Goal: Information Seeking & Learning: Learn about a topic

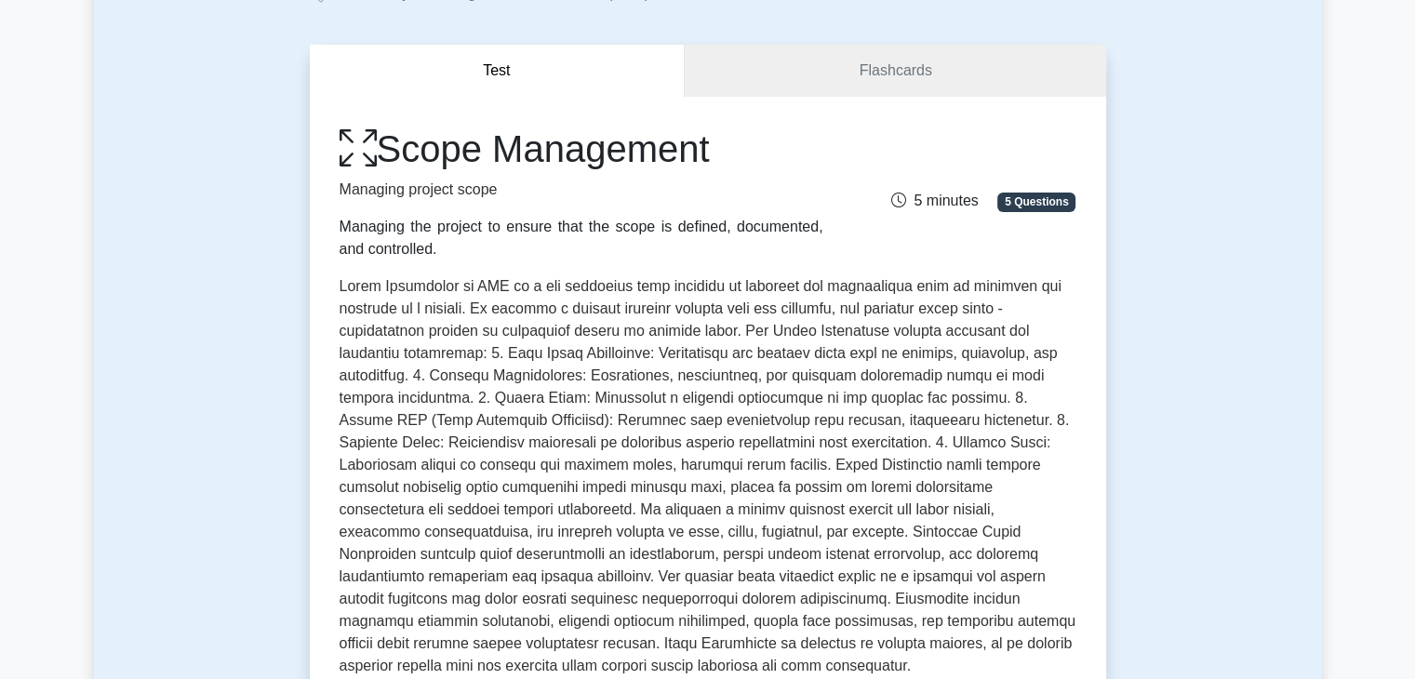
scroll to position [186, 0]
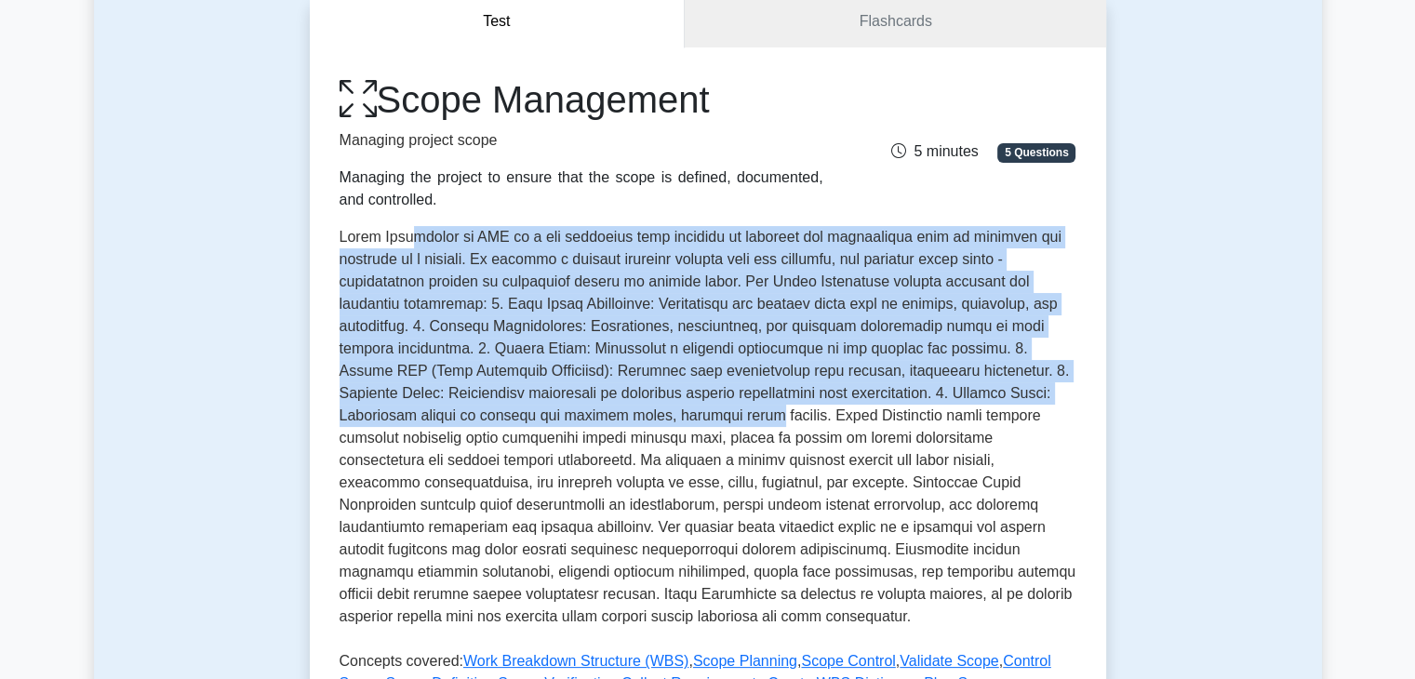
drag, startPoint x: 452, startPoint y: 235, endPoint x: 766, endPoint y: 427, distance: 367.4
click at [766, 427] on p at bounding box center [708, 430] width 737 height 409
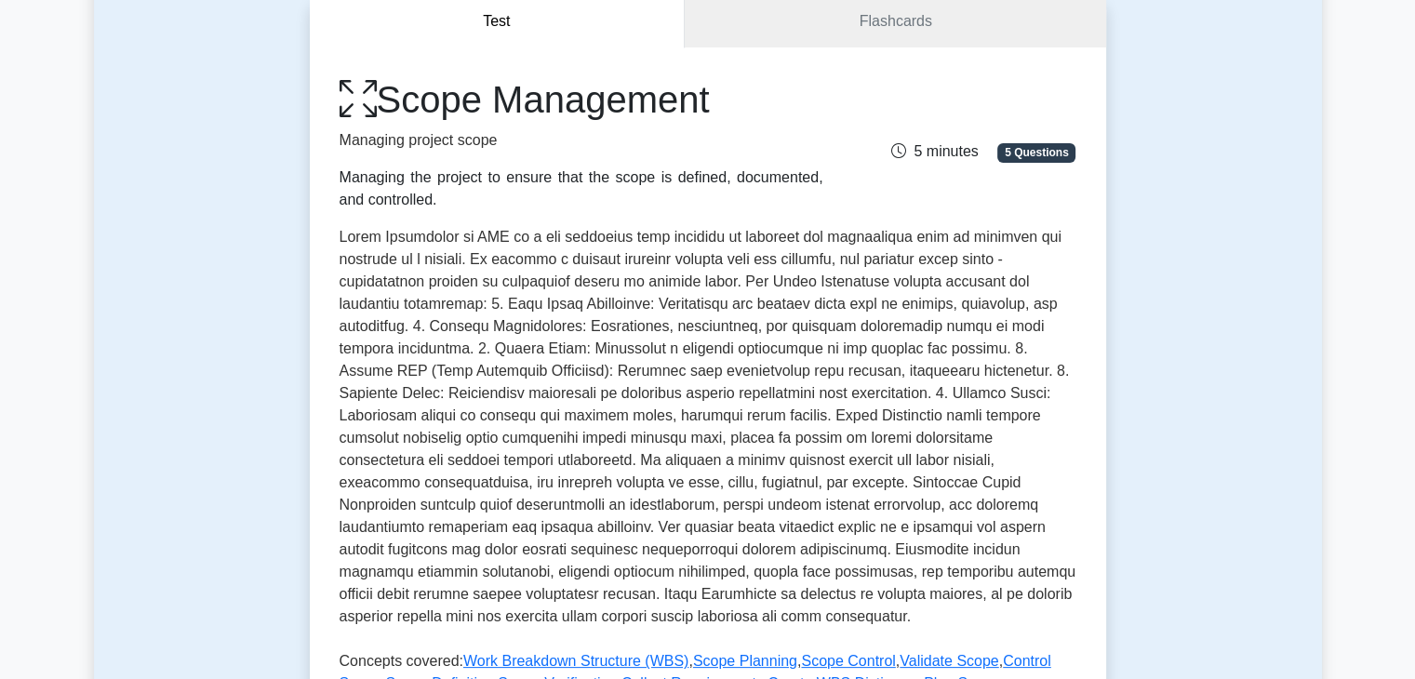
click at [774, 429] on p at bounding box center [708, 430] width 737 height 409
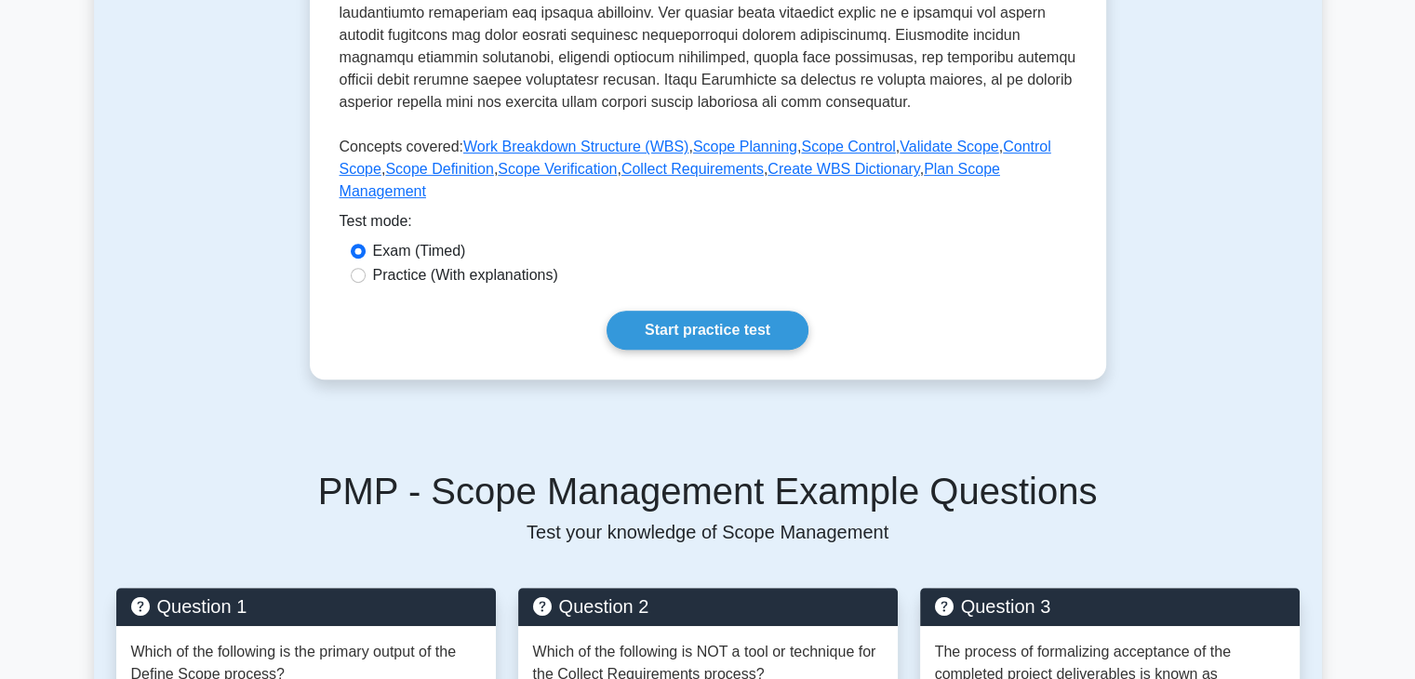
scroll to position [1302, 0]
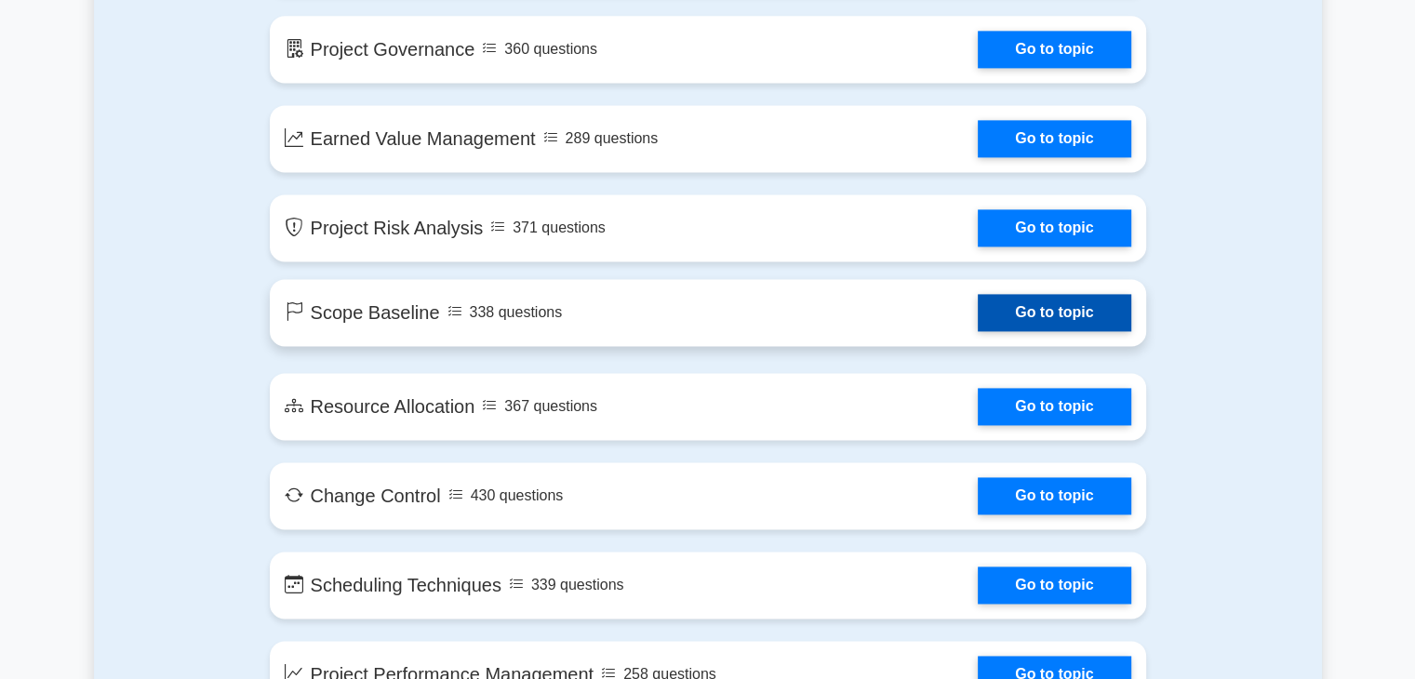
scroll to position [1953, 0]
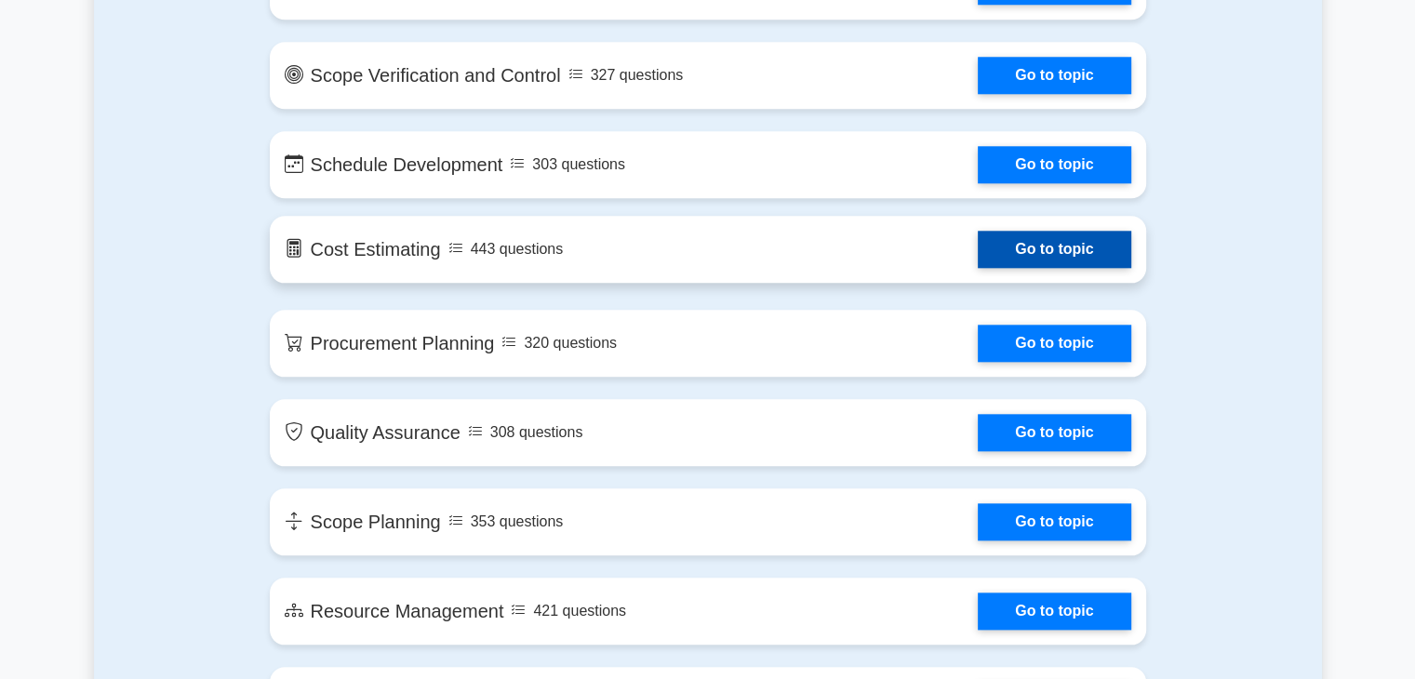
click at [1004, 243] on link "Go to topic" at bounding box center [1054, 249] width 153 height 37
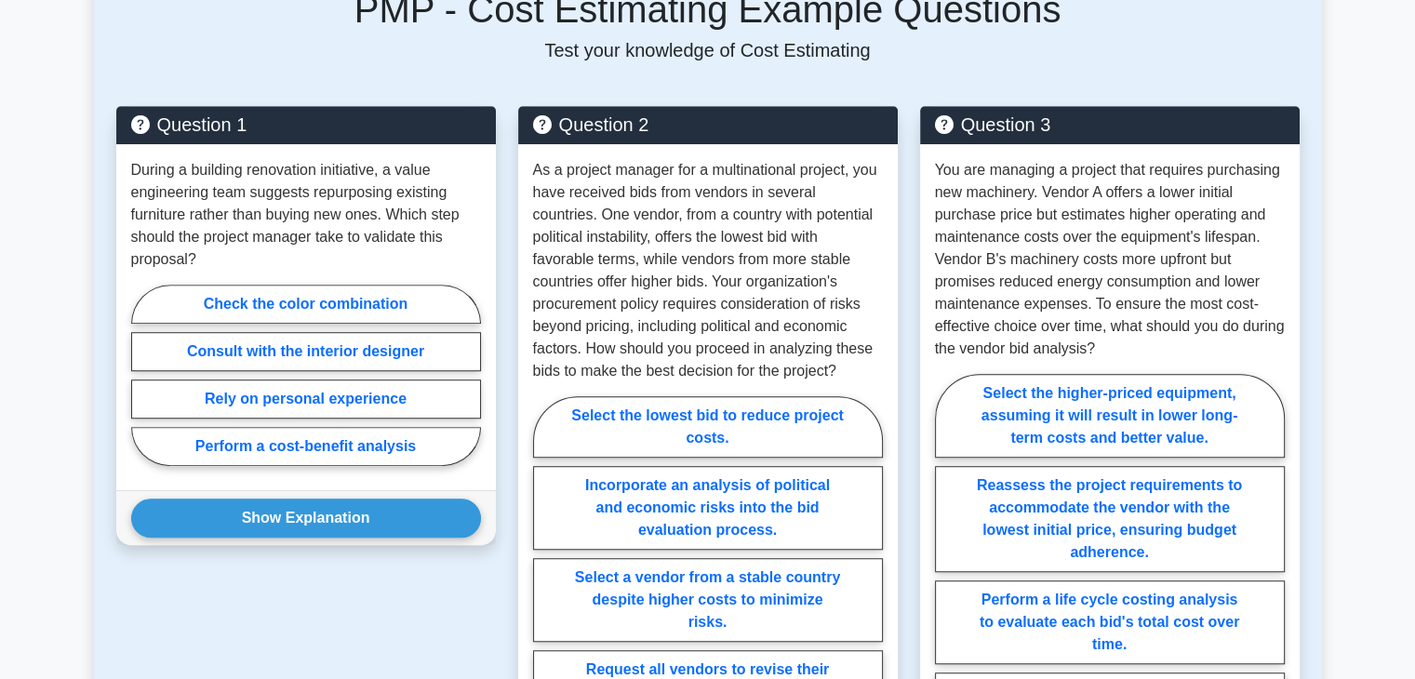
scroll to position [651, 0]
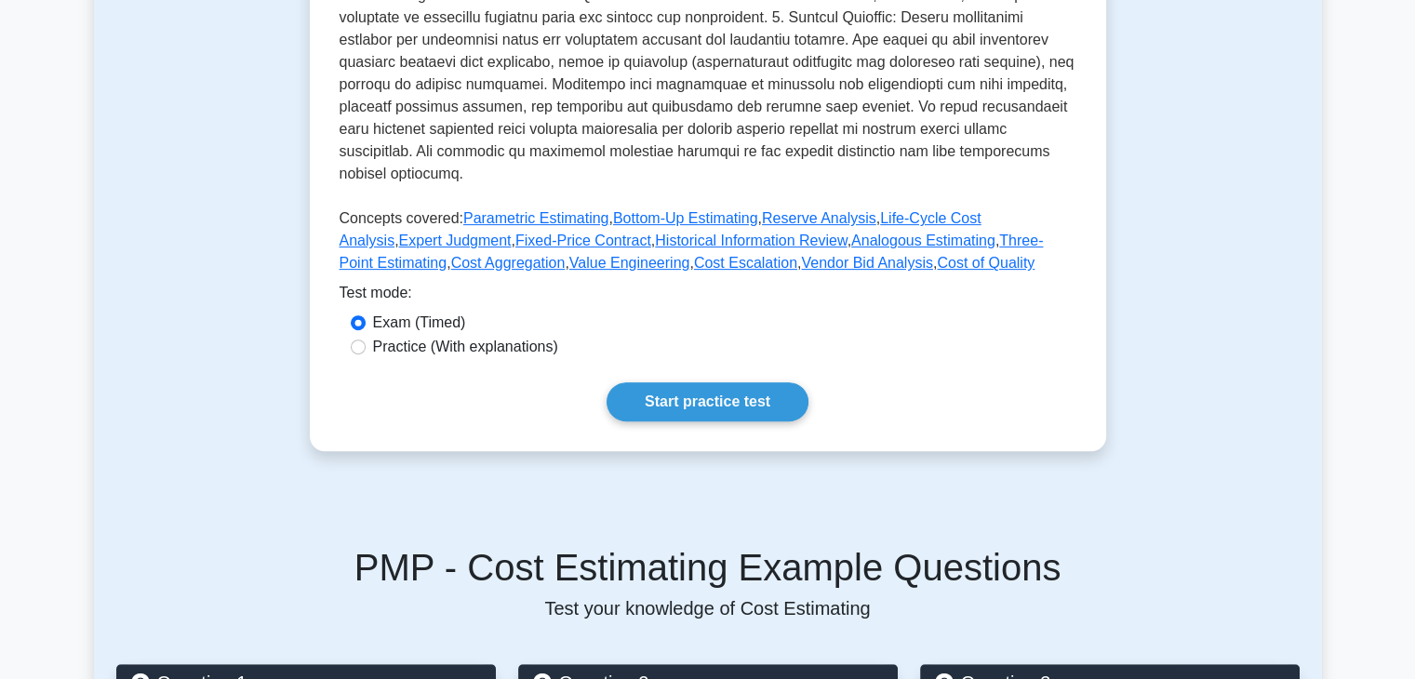
click at [486, 336] on label "Practice (With explanations)" at bounding box center [465, 347] width 185 height 22
click at [366, 340] on input "Practice (With explanations)" at bounding box center [358, 347] width 15 height 15
radio input "true"
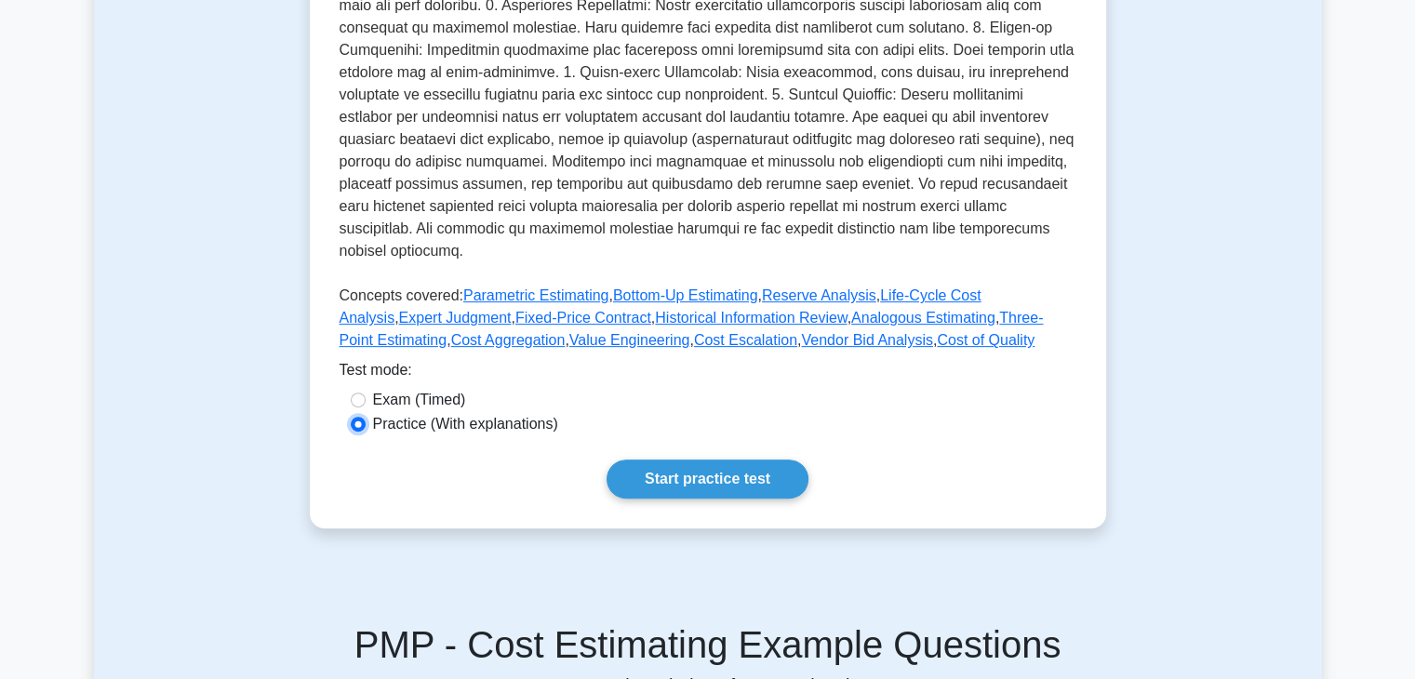
scroll to position [465, 0]
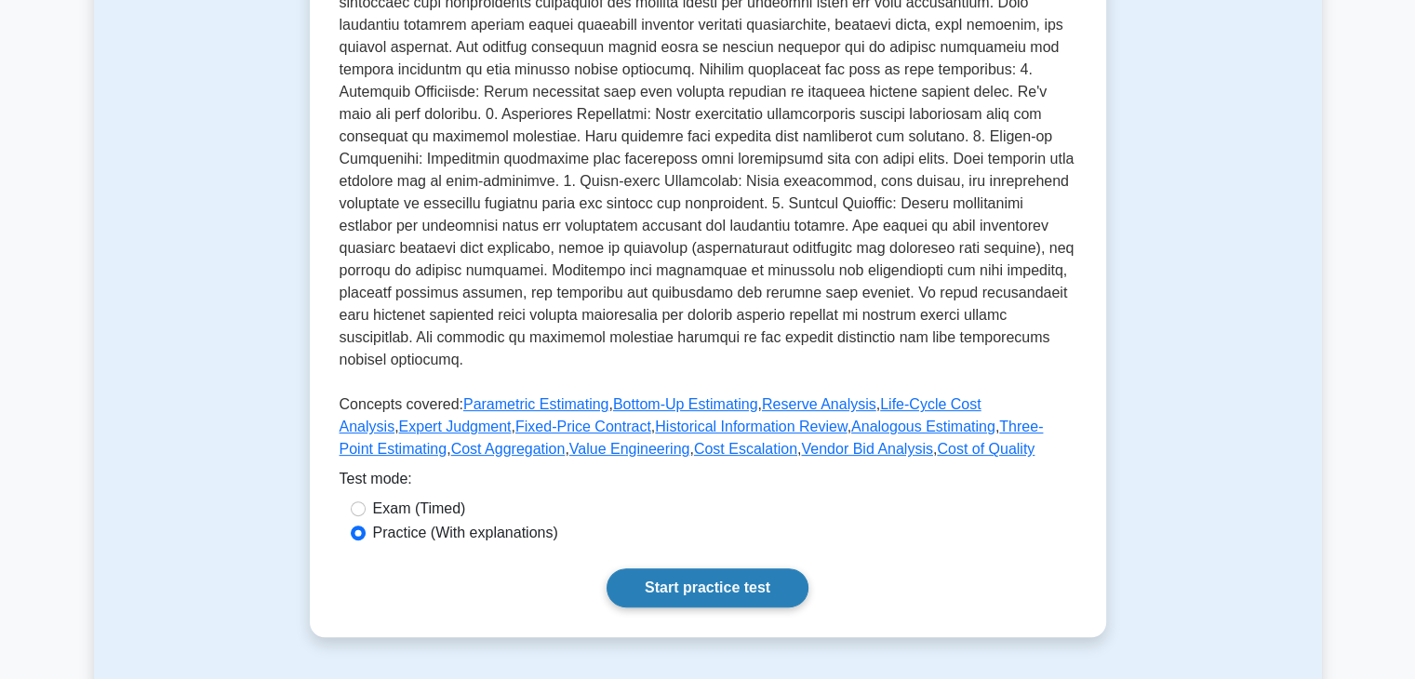
click at [666, 568] on link "Start practice test" at bounding box center [707, 587] width 202 height 39
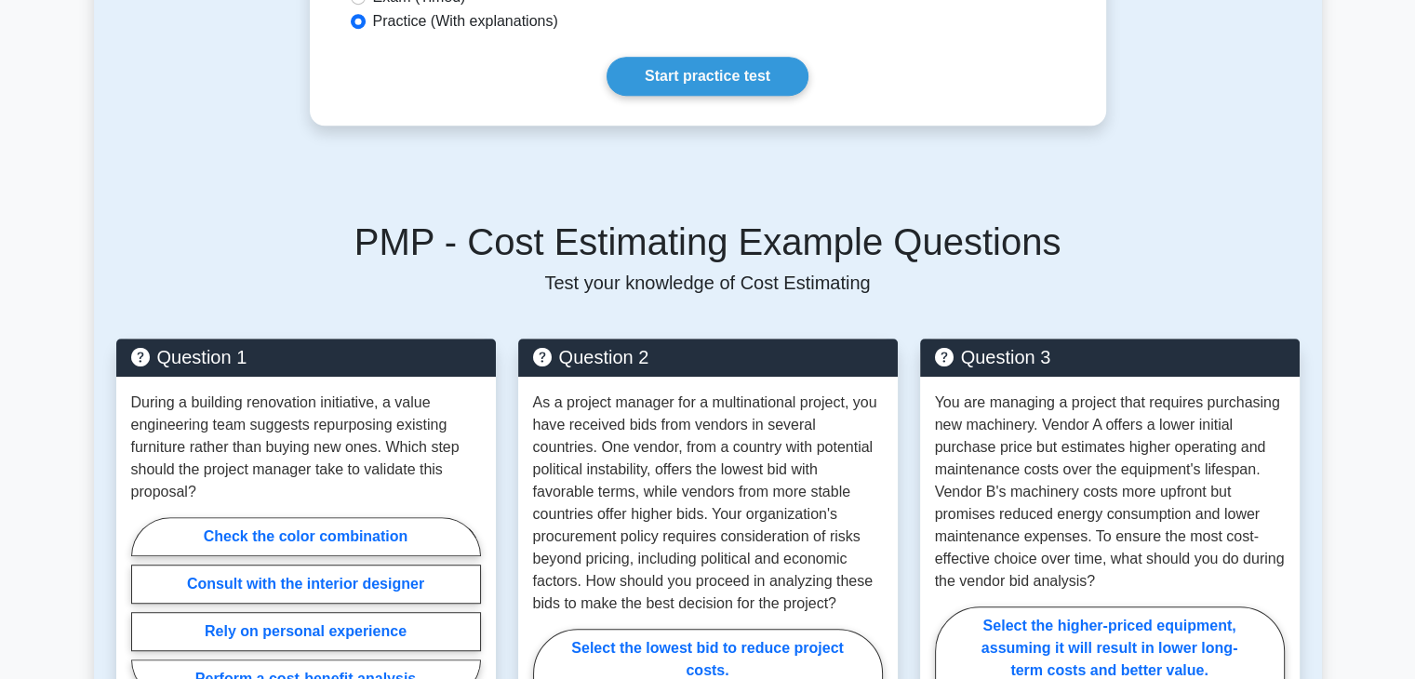
scroll to position [1209, 0]
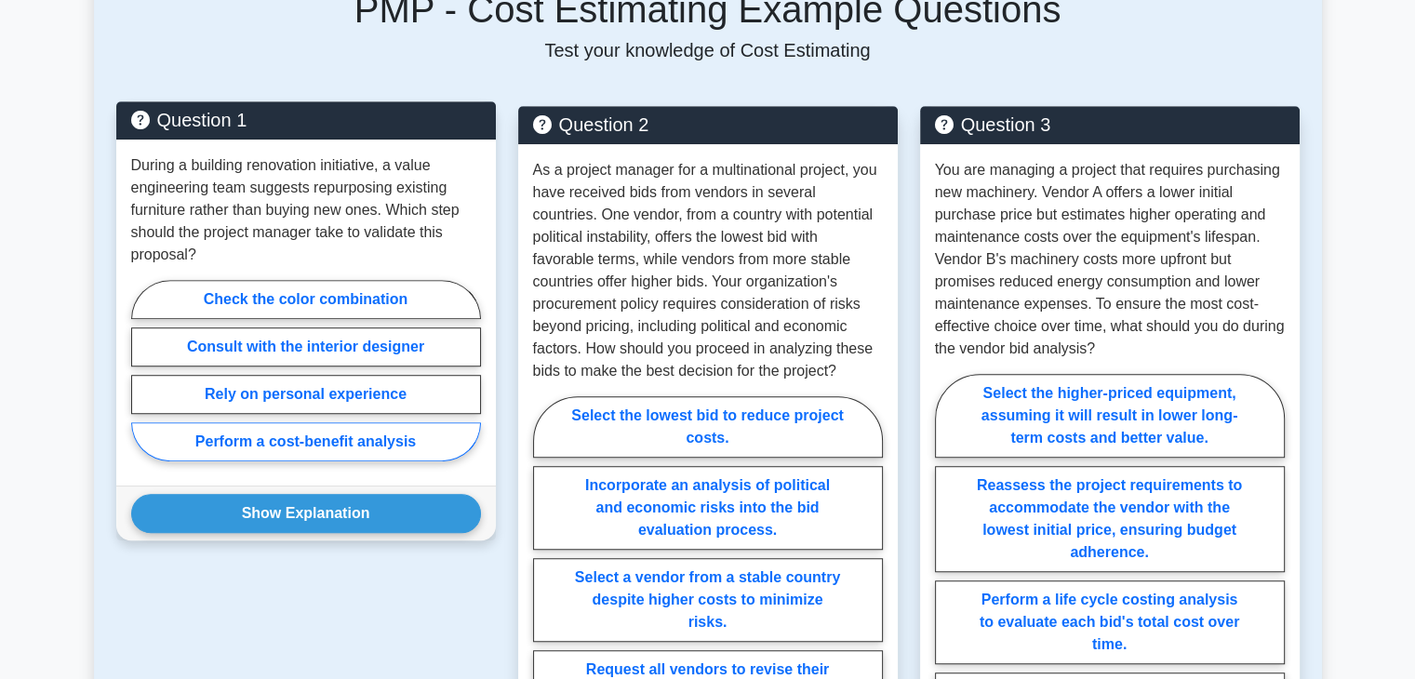
click at [365, 422] on label "Perform a cost-benefit analysis" at bounding box center [306, 441] width 350 height 39
click at [143, 382] on input "Perform a cost-benefit analysis" at bounding box center [137, 376] width 12 height 12
radio input "true"
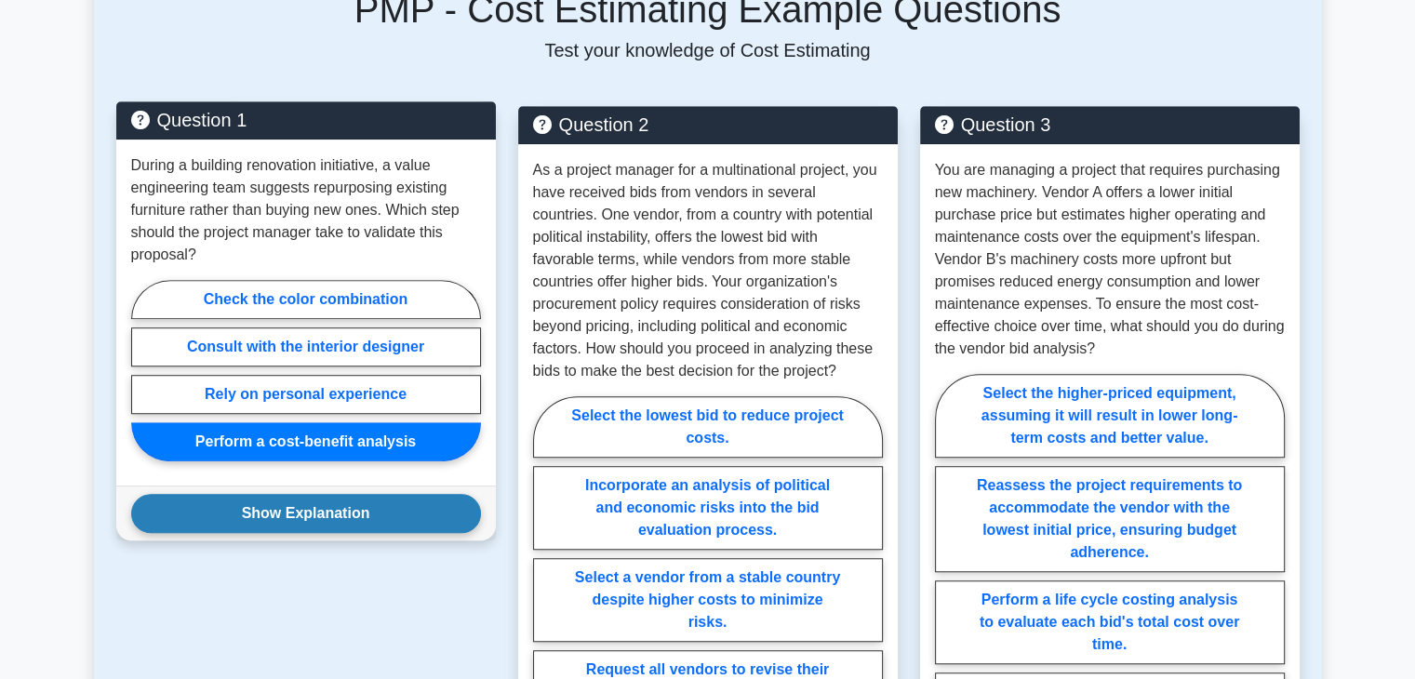
click at [330, 494] on button "Show Explanation" at bounding box center [306, 513] width 350 height 39
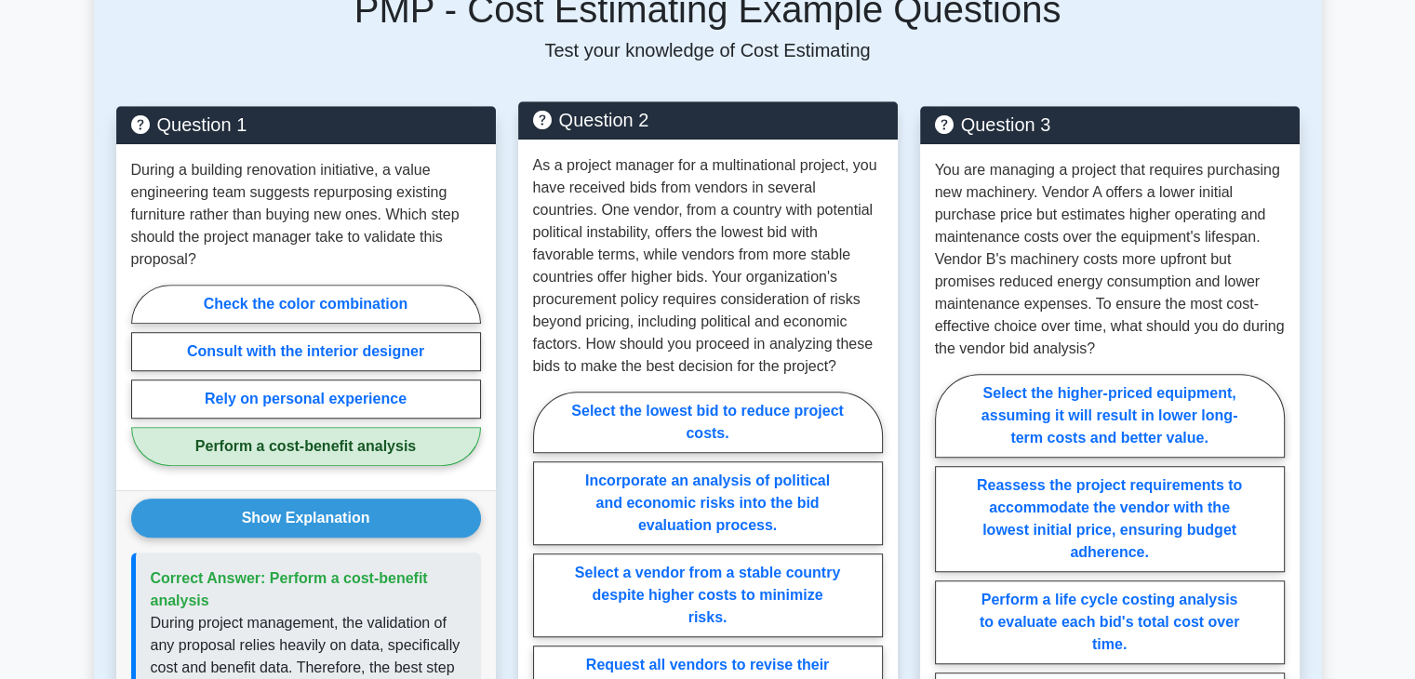
scroll to position [1302, 0]
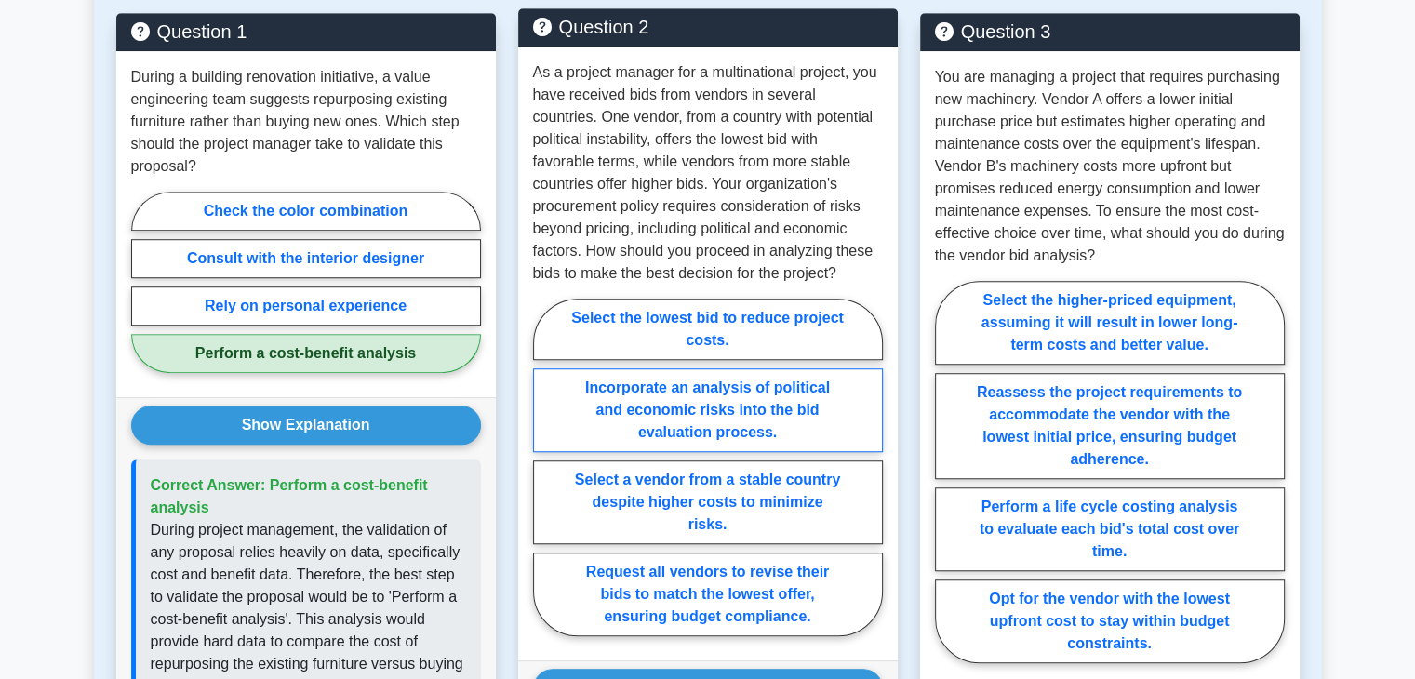
click at [793, 375] on label "Incorporate an analysis of political and economic risks into the bid evaluation…" at bounding box center [708, 410] width 350 height 84
click at [545, 467] on input "Incorporate an analysis of political and economic risks into the bid evaluation…" at bounding box center [539, 473] width 12 height 12
radio input "true"
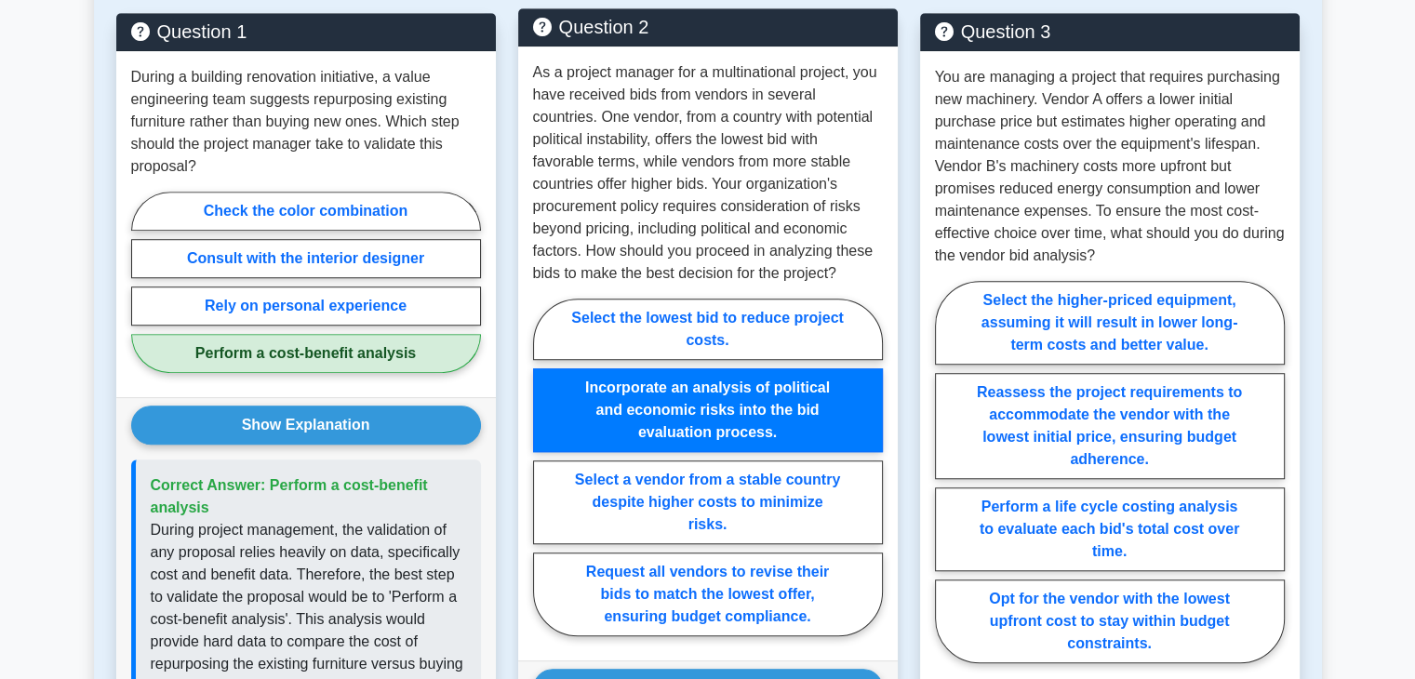
scroll to position [1395, 0]
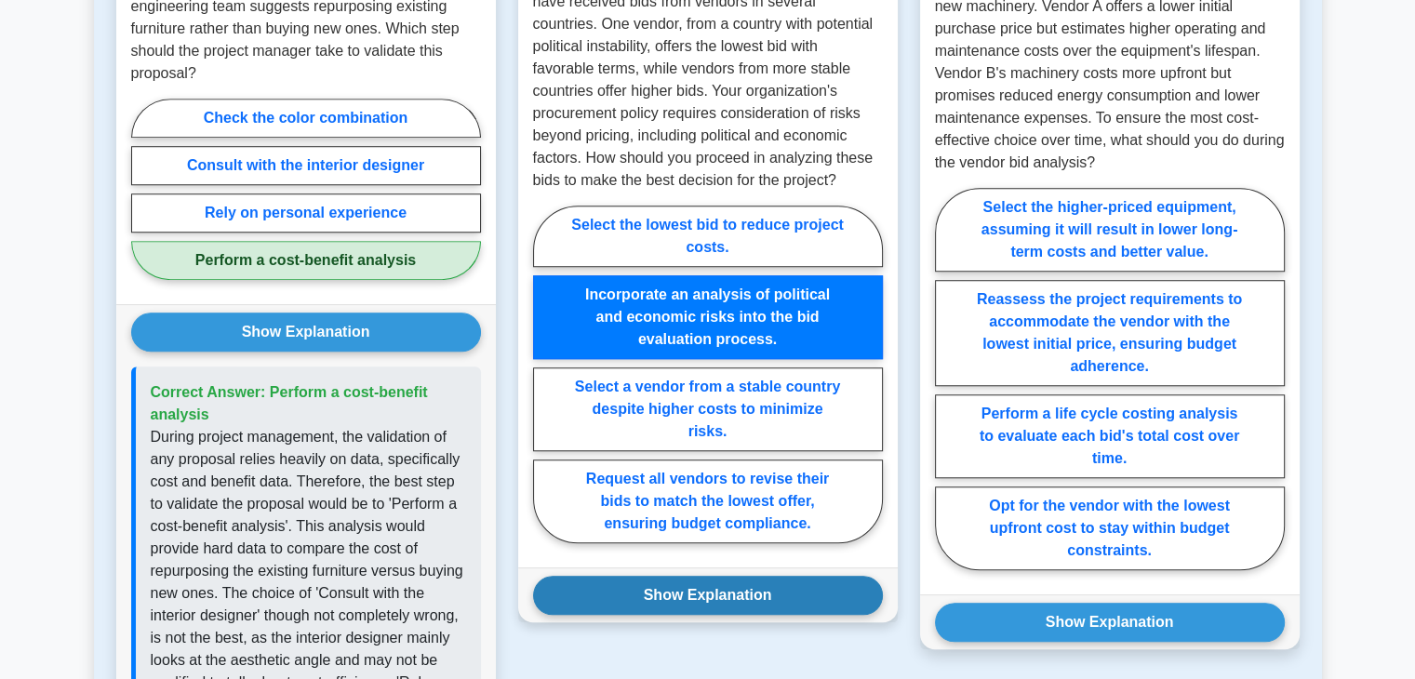
click at [751, 576] on button "Show Explanation" at bounding box center [708, 595] width 350 height 39
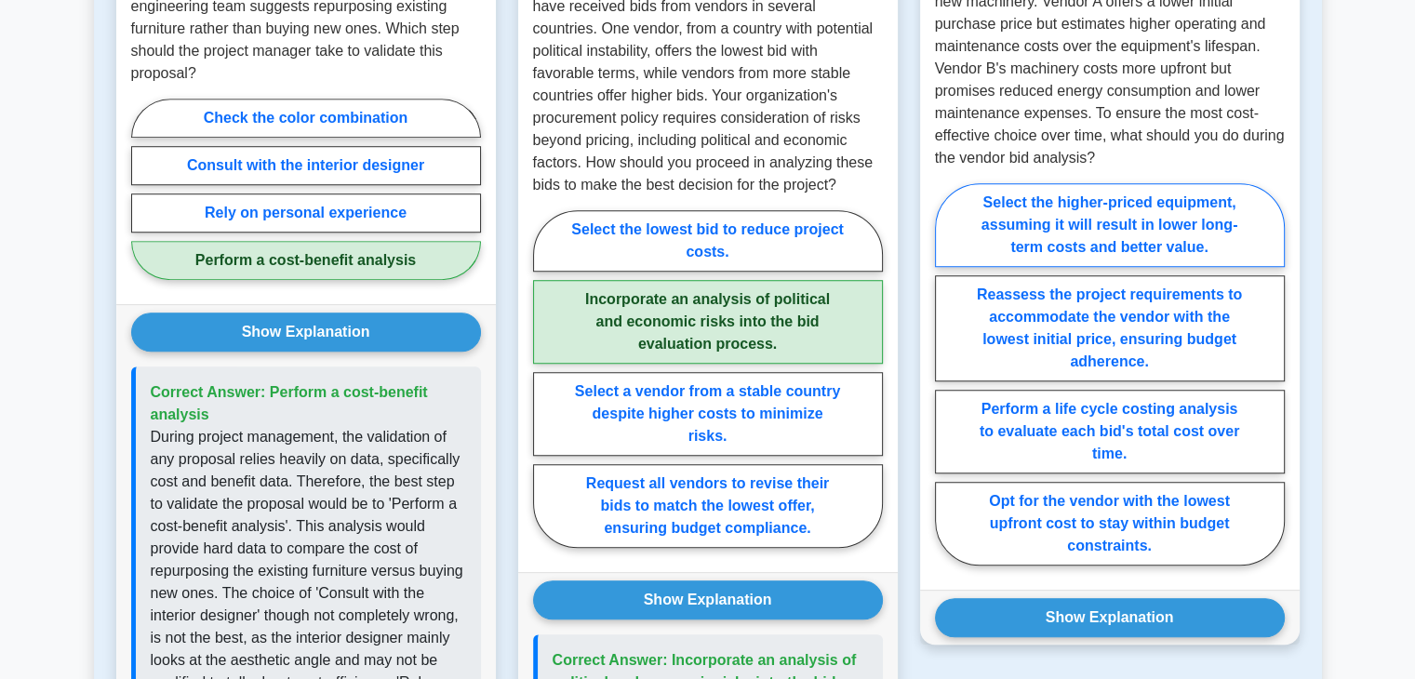
click at [1152, 207] on label "Select the higher-priced equipment, assuming it will result in lower long-term …" at bounding box center [1110, 225] width 350 height 84
click at [947, 374] on input "Select the higher-priced equipment, assuming it will result in lower long-term …" at bounding box center [941, 380] width 12 height 12
radio input "true"
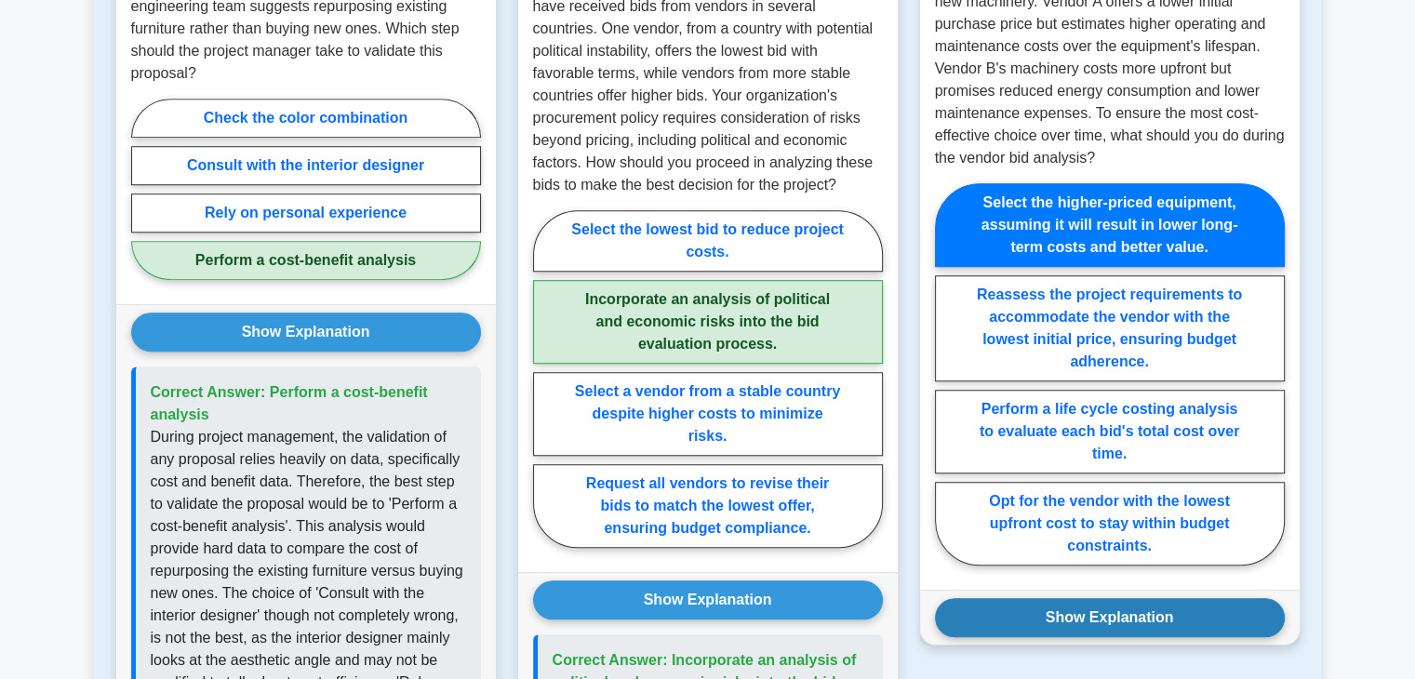
click at [1100, 598] on button "Show Explanation" at bounding box center [1110, 617] width 350 height 39
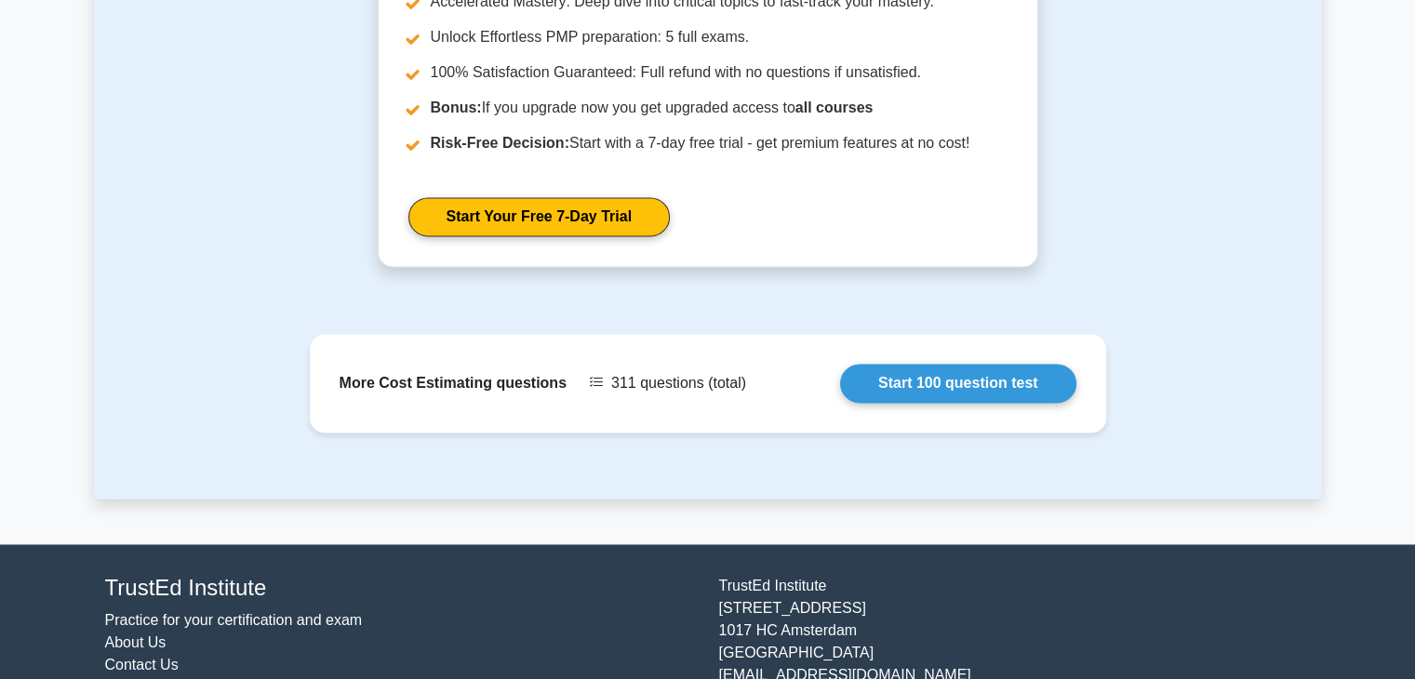
scroll to position [2918, 0]
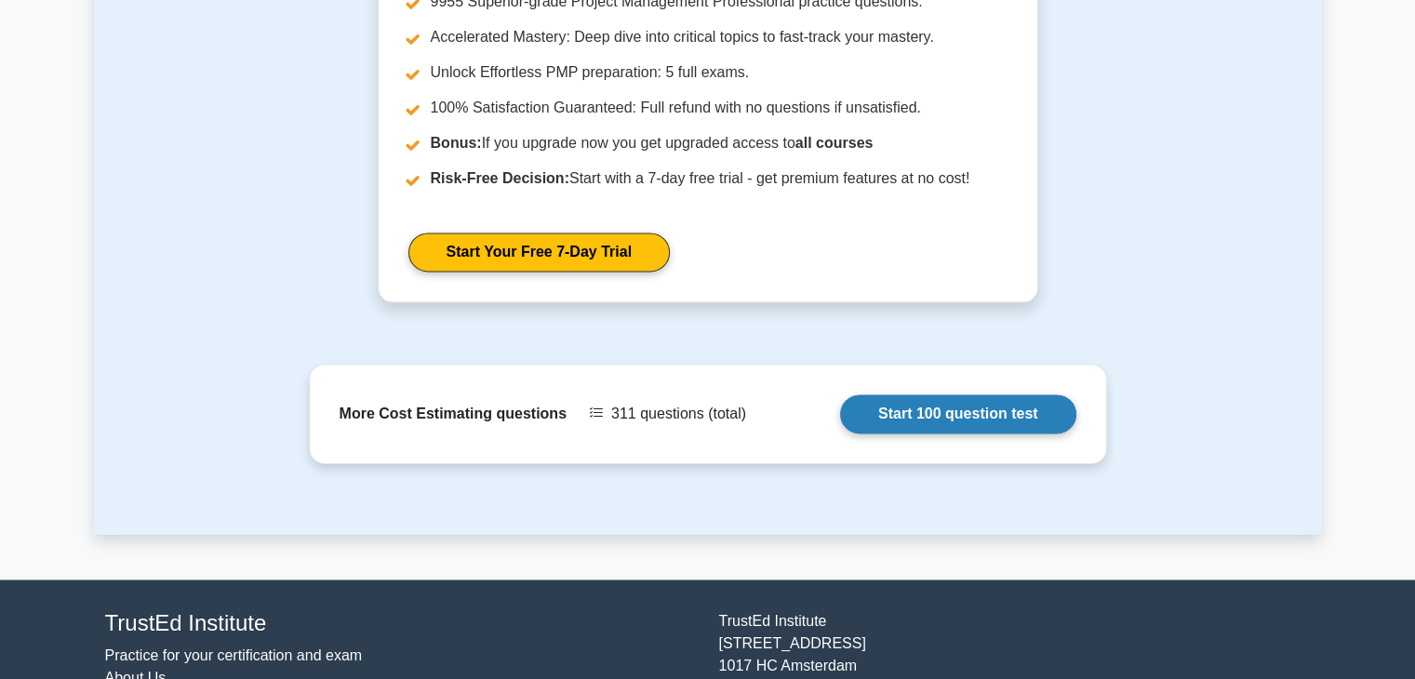
click at [981, 394] on link "Start 100 question test" at bounding box center [958, 413] width 236 height 39
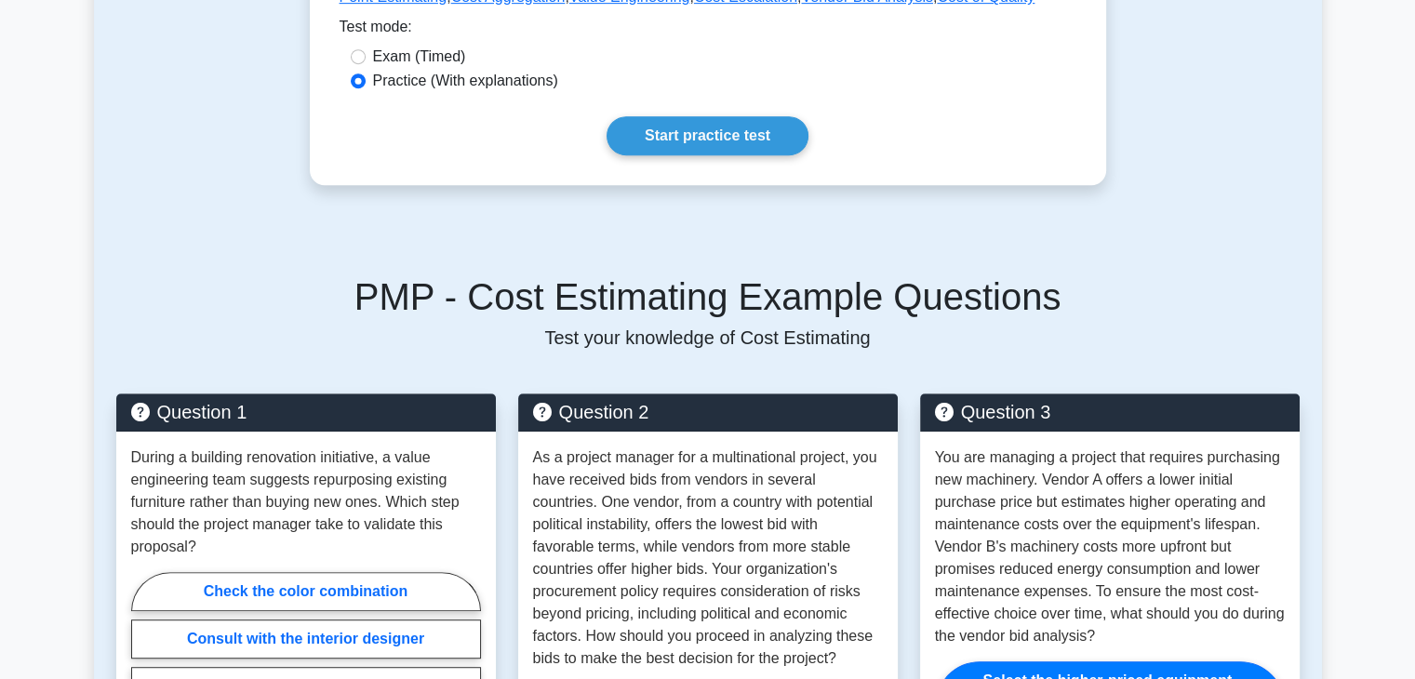
scroll to position [921, 0]
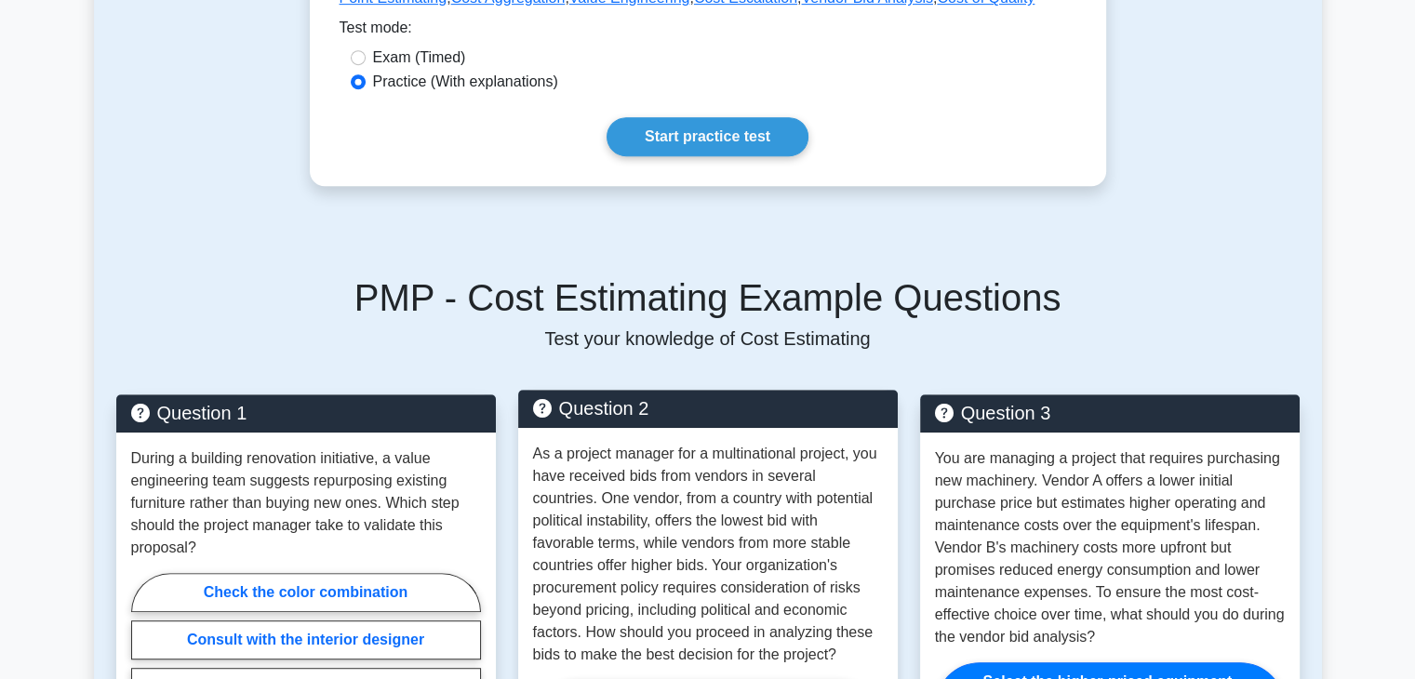
click at [799, 454] on p "As a project manager for a multinational project, you have received bids from v…" at bounding box center [708, 554] width 350 height 223
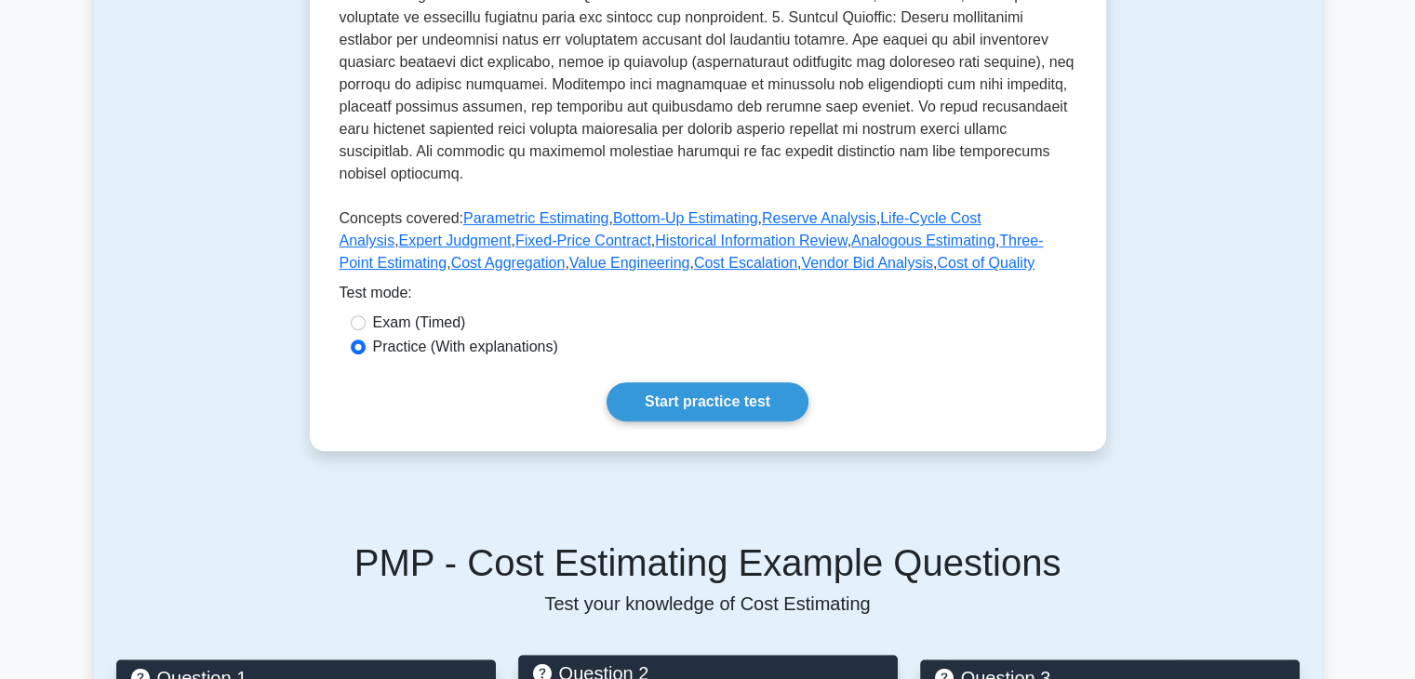
scroll to position [652, 0]
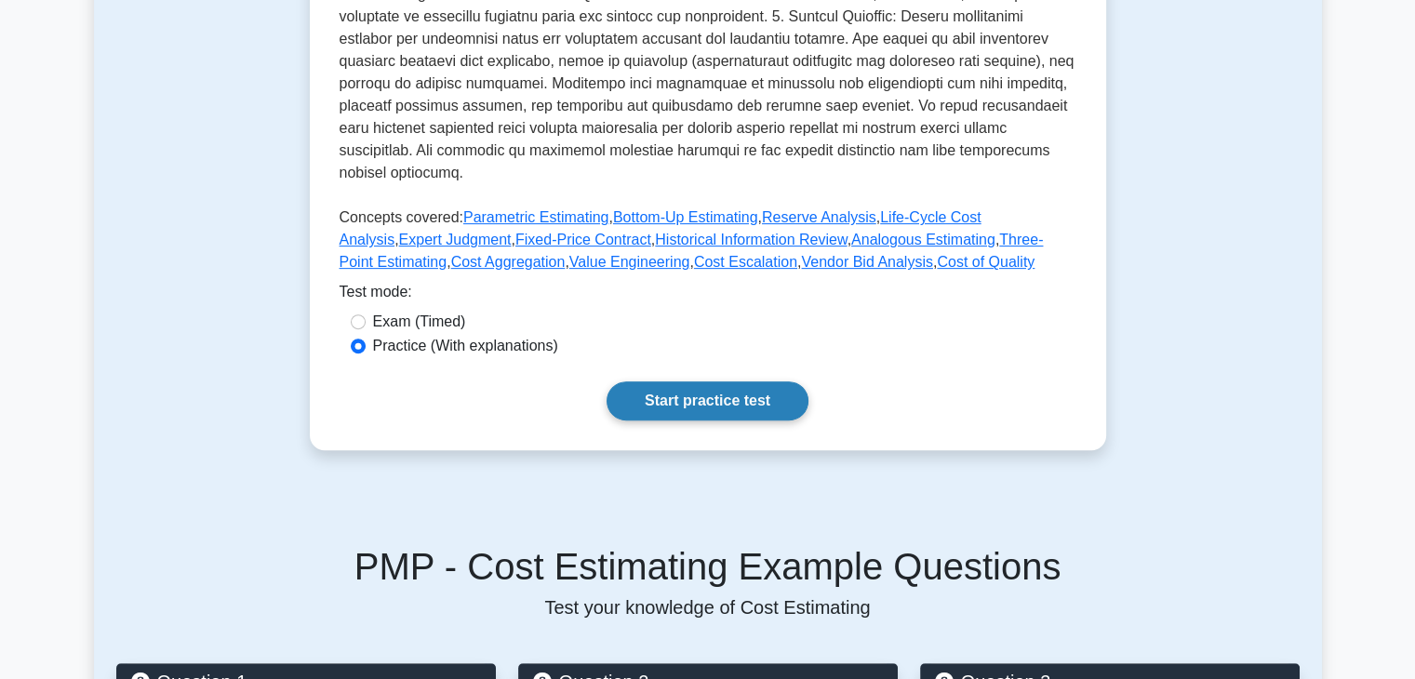
click at [716, 381] on link "Start practice test" at bounding box center [707, 400] width 202 height 39
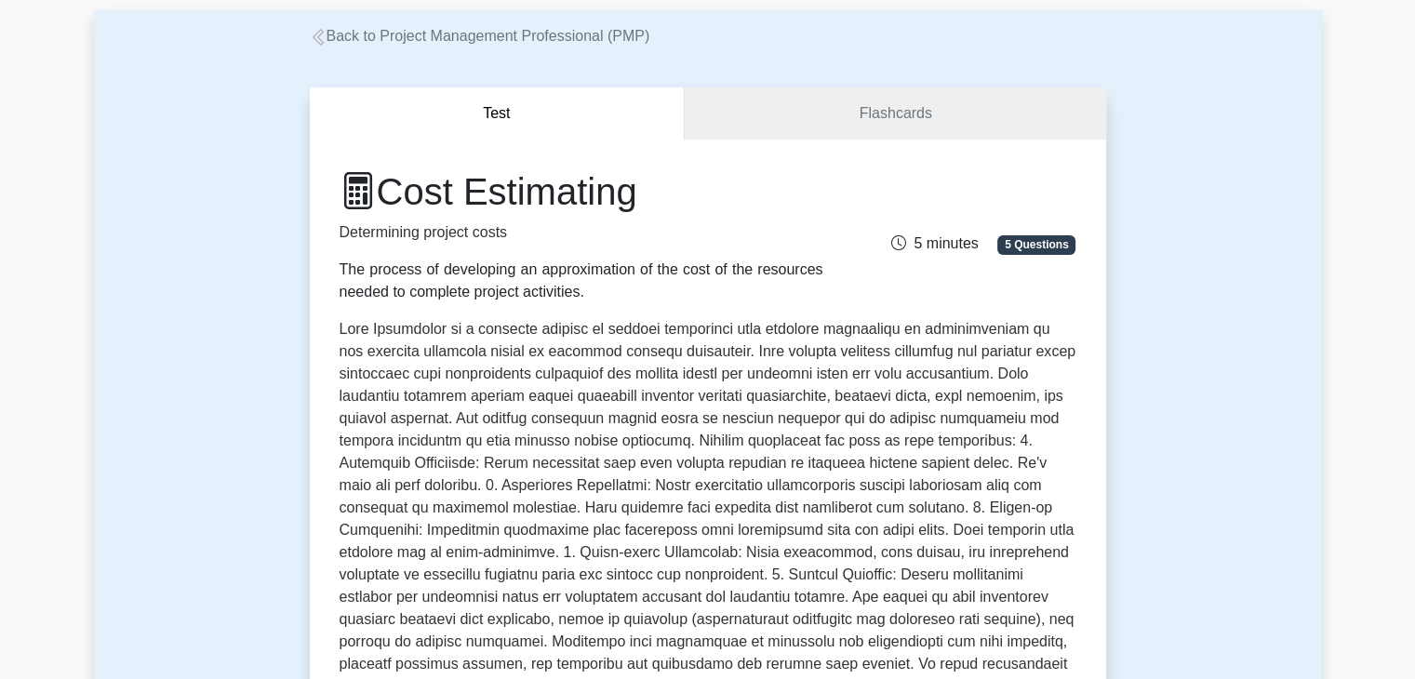
scroll to position [0, 0]
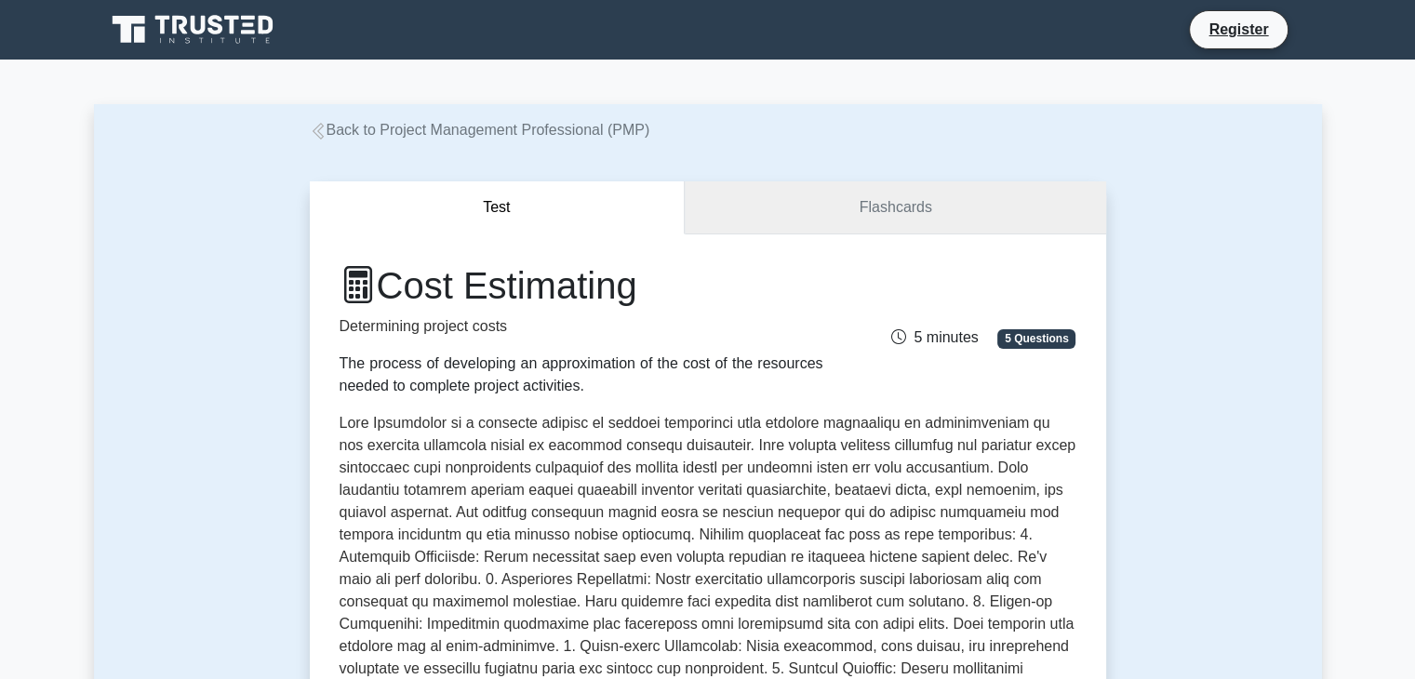
click at [797, 209] on link "Flashcards" at bounding box center [895, 207] width 420 height 53
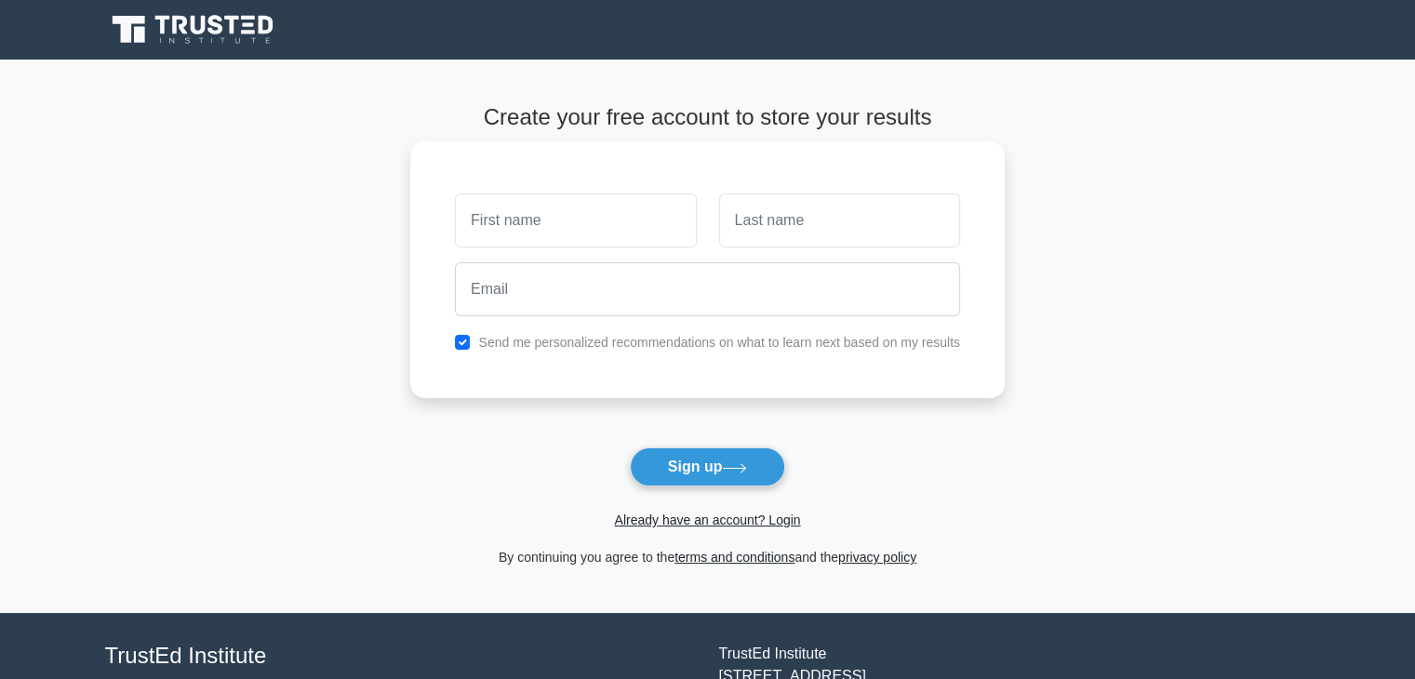
click at [597, 217] on input "text" at bounding box center [575, 220] width 241 height 54
click at [567, 216] on input "text" at bounding box center [575, 220] width 241 height 54
type input "n"
type input "lilwa"
click at [693, 515] on link "Already have an account? Login" at bounding box center [707, 520] width 186 height 15
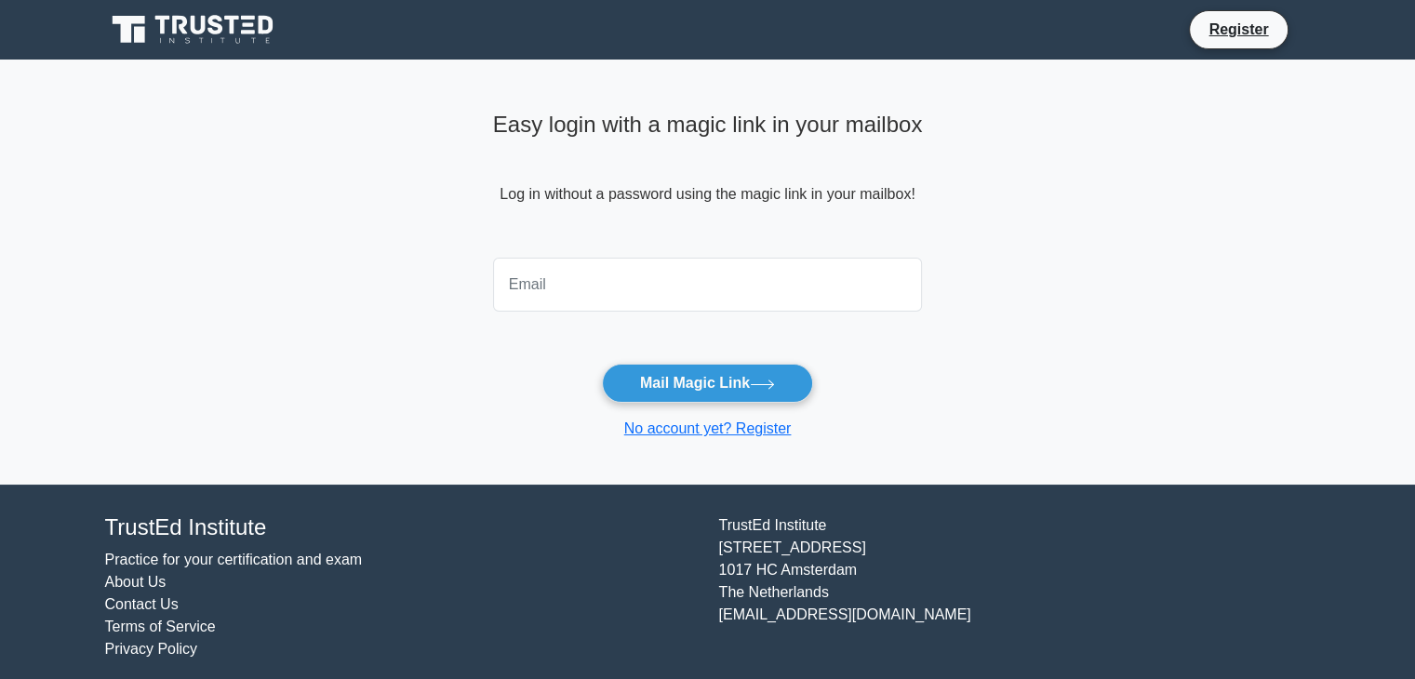
click at [719, 284] on input "email" at bounding box center [708, 285] width 430 height 54
type input "n1oornoor23@gmail.com"
click at [677, 360] on form "n1oornoor23@gmail.com Mail Magic Link No account yet? Register" at bounding box center [708, 345] width 430 height 190
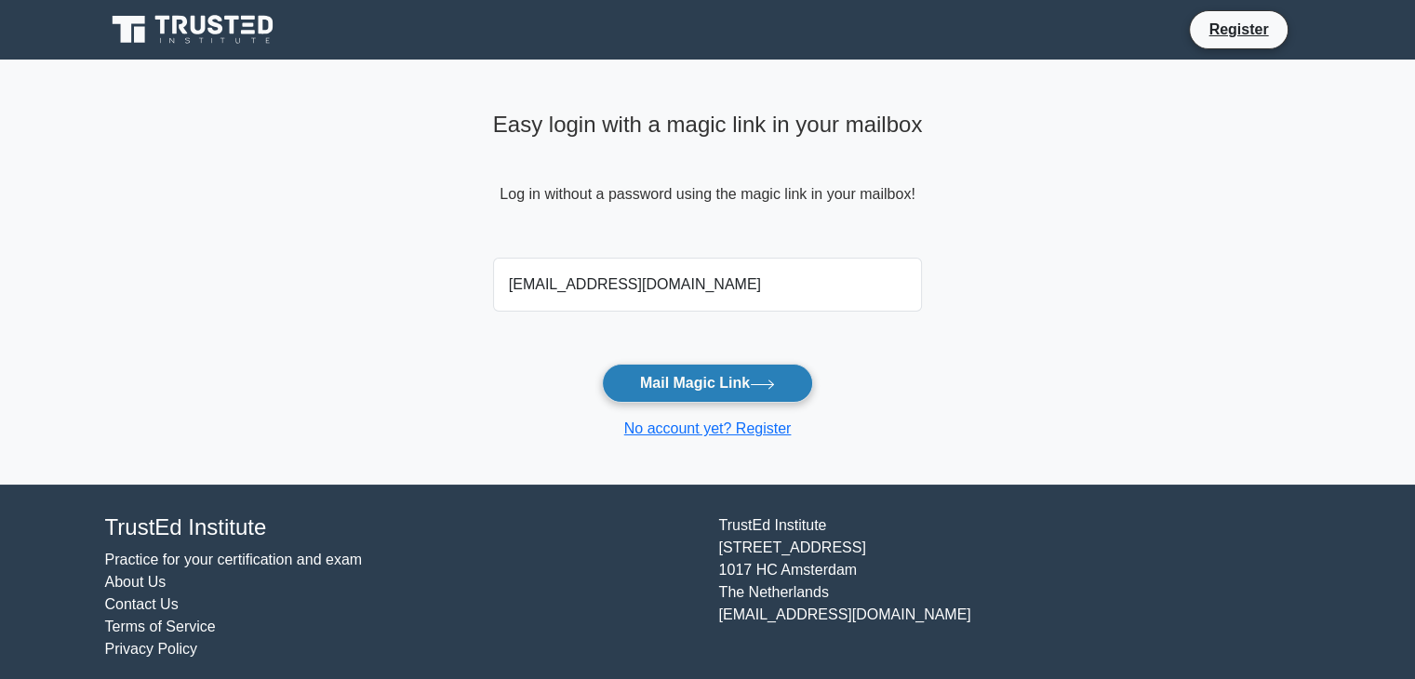
click at [685, 378] on button "Mail Magic Link" at bounding box center [707, 383] width 211 height 39
click at [713, 431] on link "No account yet? Register" at bounding box center [707, 428] width 167 height 16
click at [677, 377] on button "Mail Magic Link" at bounding box center [707, 383] width 211 height 39
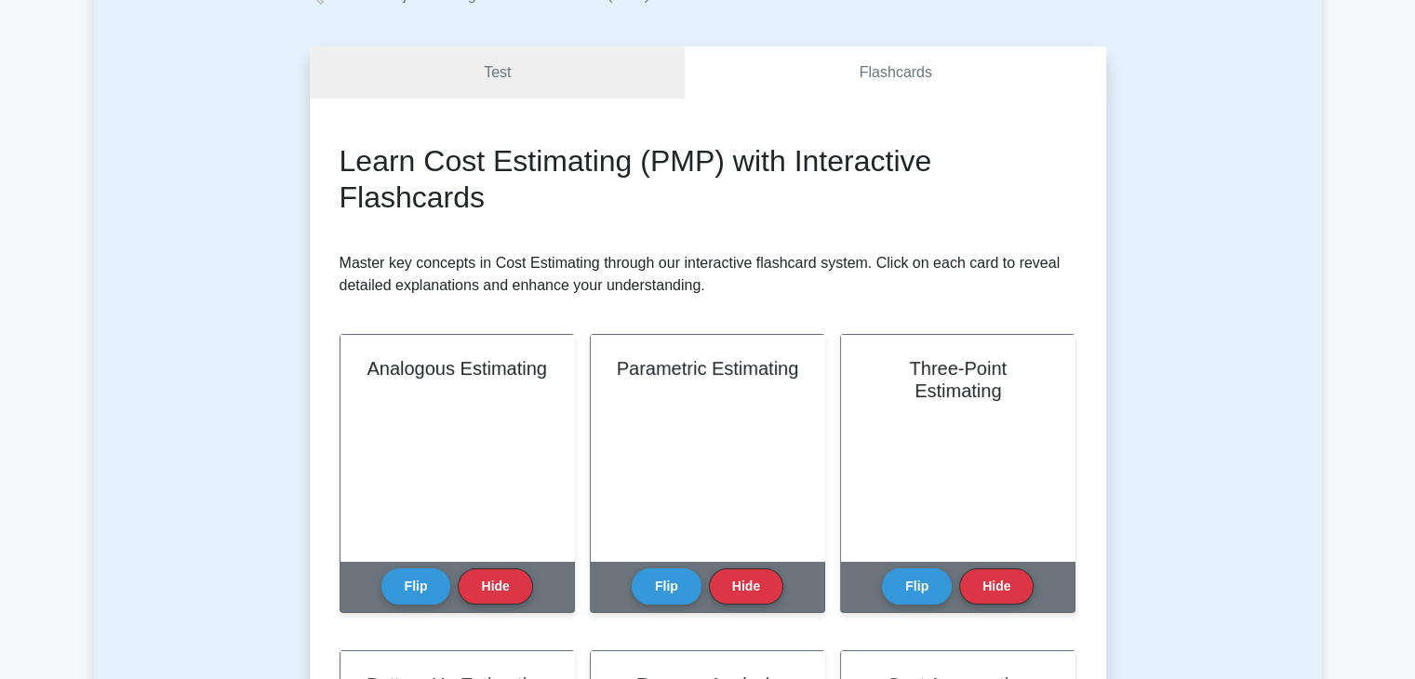
scroll to position [279, 0]
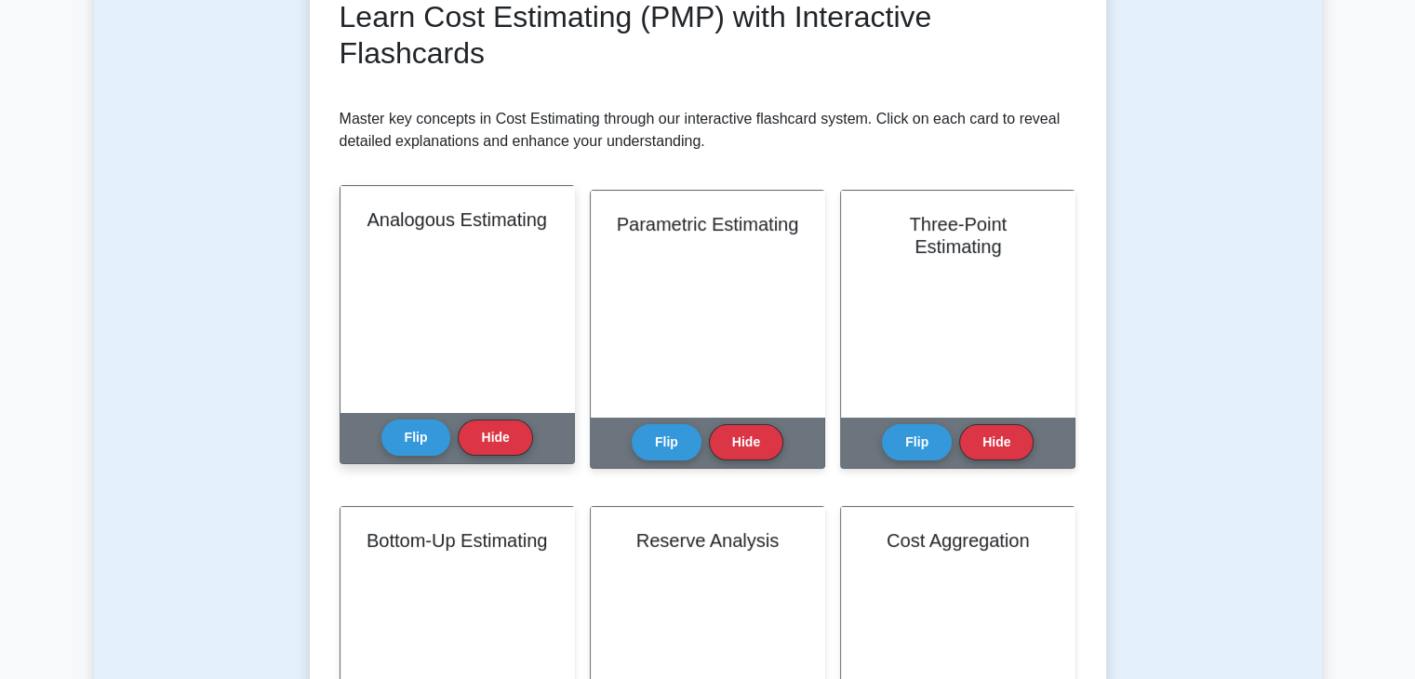
click at [425, 255] on div "Analogous Estimating" at bounding box center [456, 299] width 233 height 226
click at [416, 436] on button "Flip" at bounding box center [416, 437] width 70 height 36
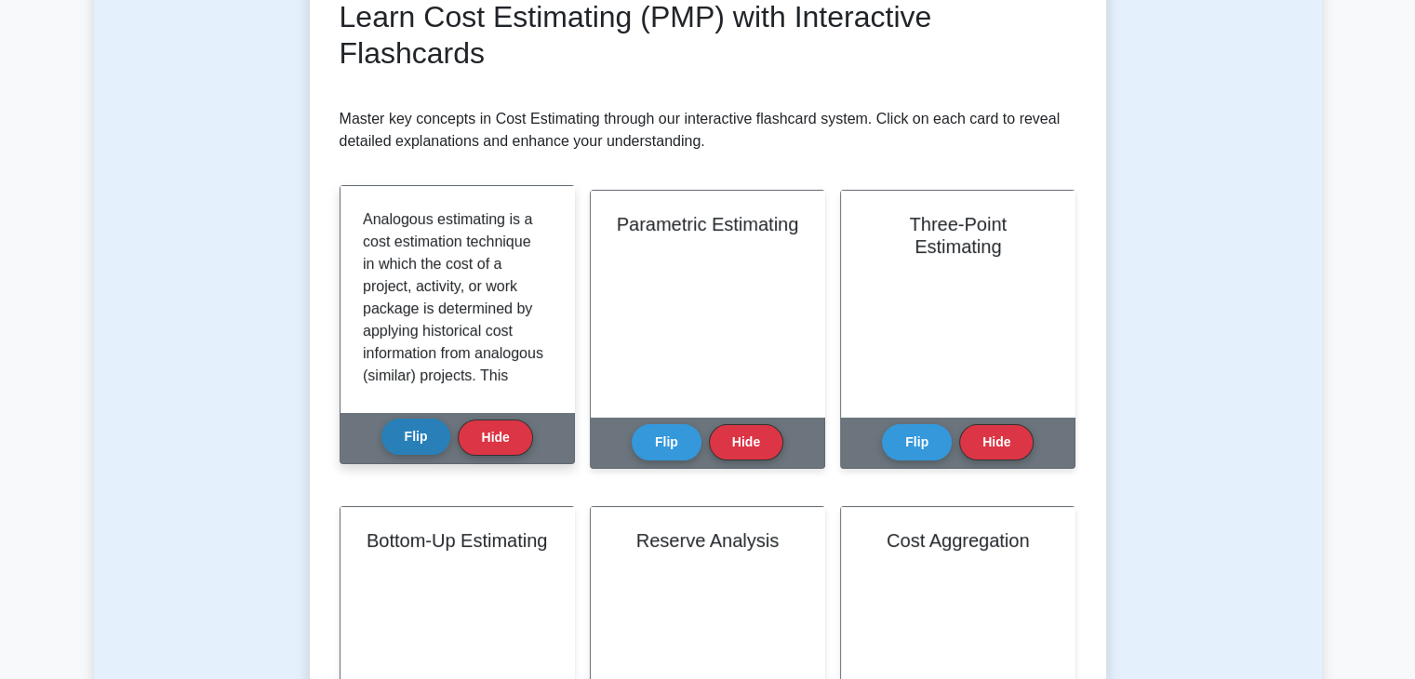
click at [416, 436] on button "Flip" at bounding box center [416, 437] width 70 height 36
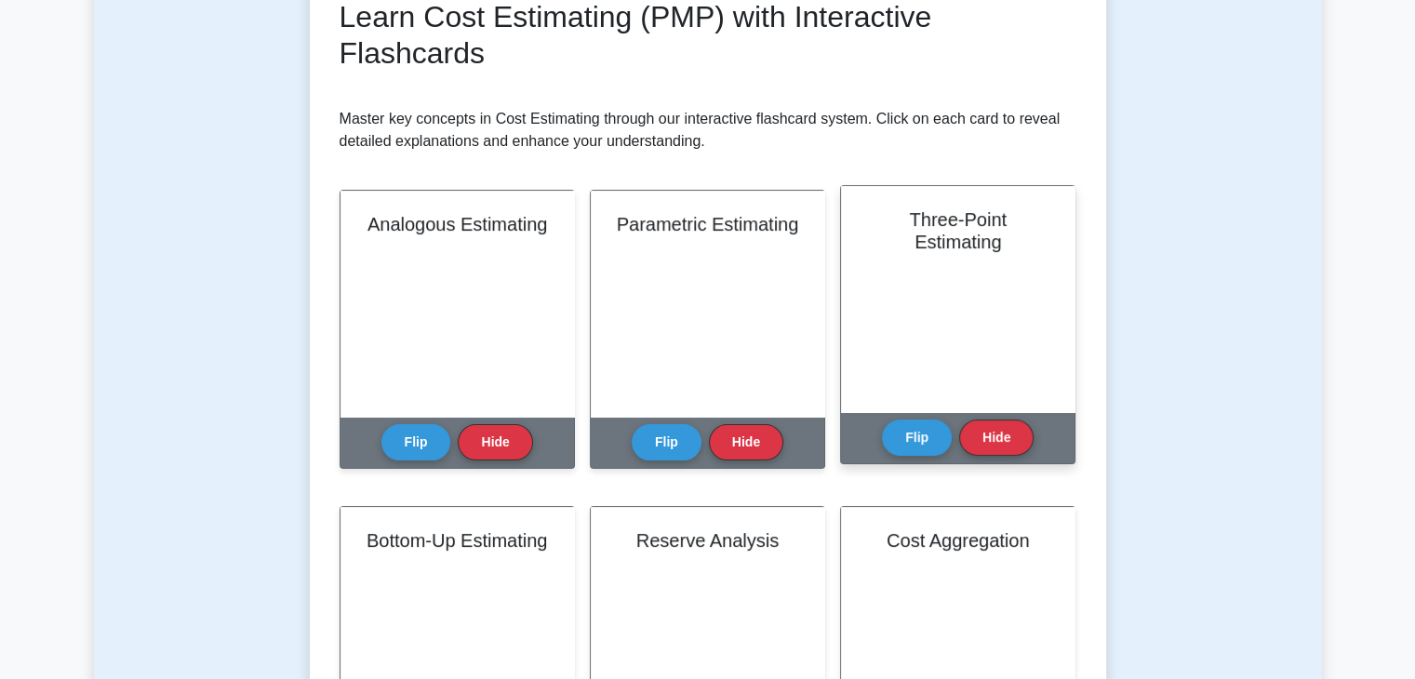
scroll to position [0, 0]
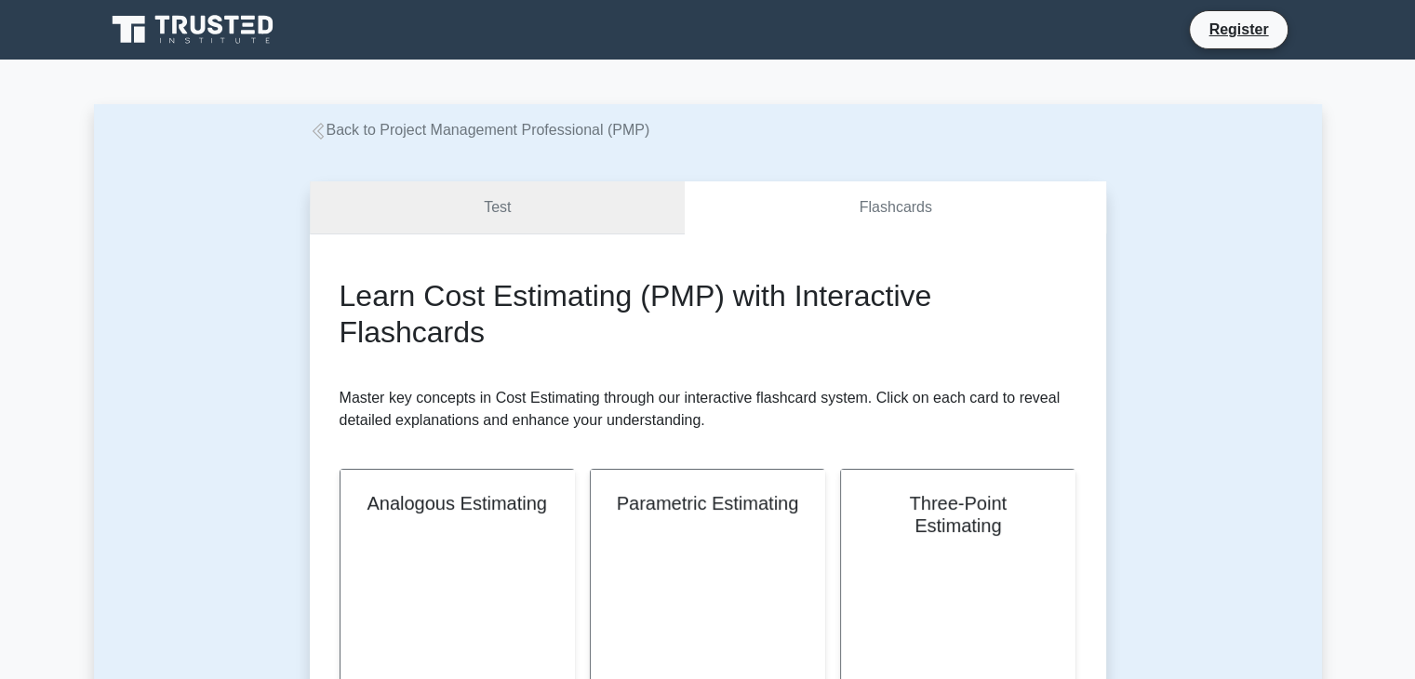
click at [429, 214] on link "Test" at bounding box center [498, 207] width 376 height 53
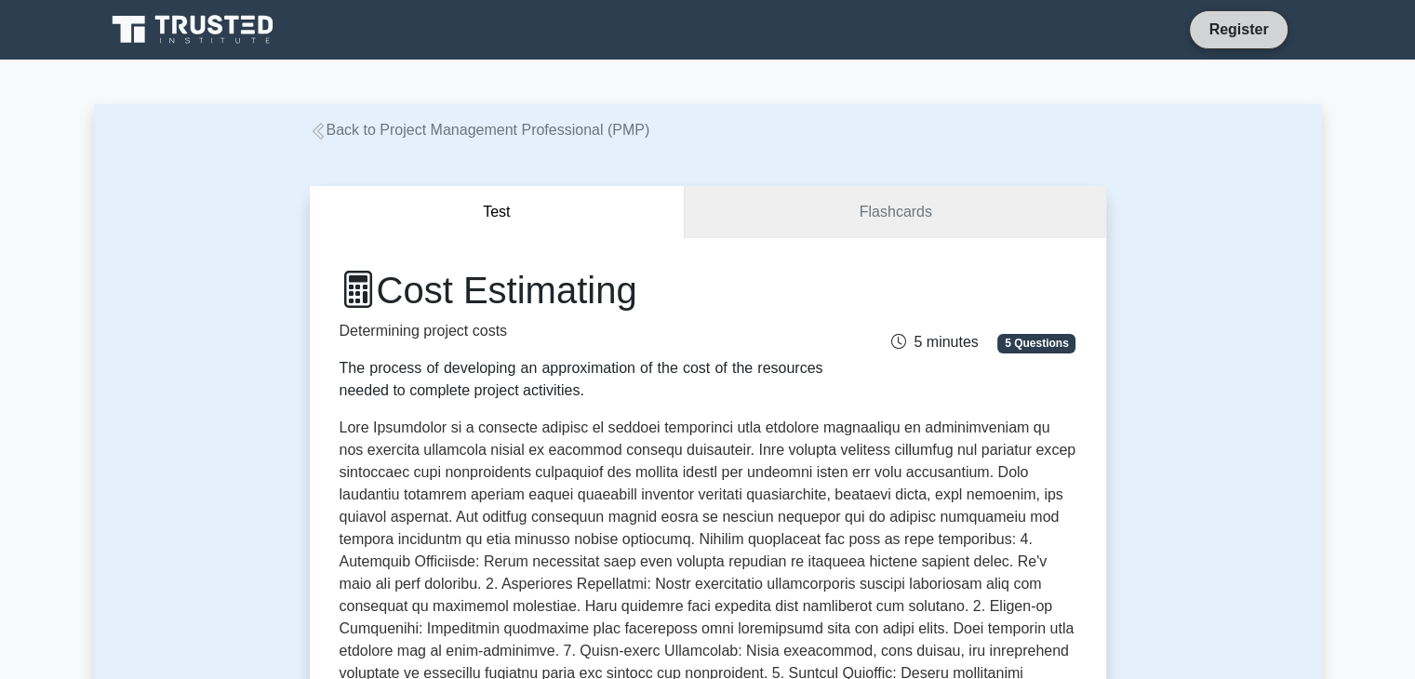
click at [1250, 23] on link "Register" at bounding box center [1238, 29] width 82 height 23
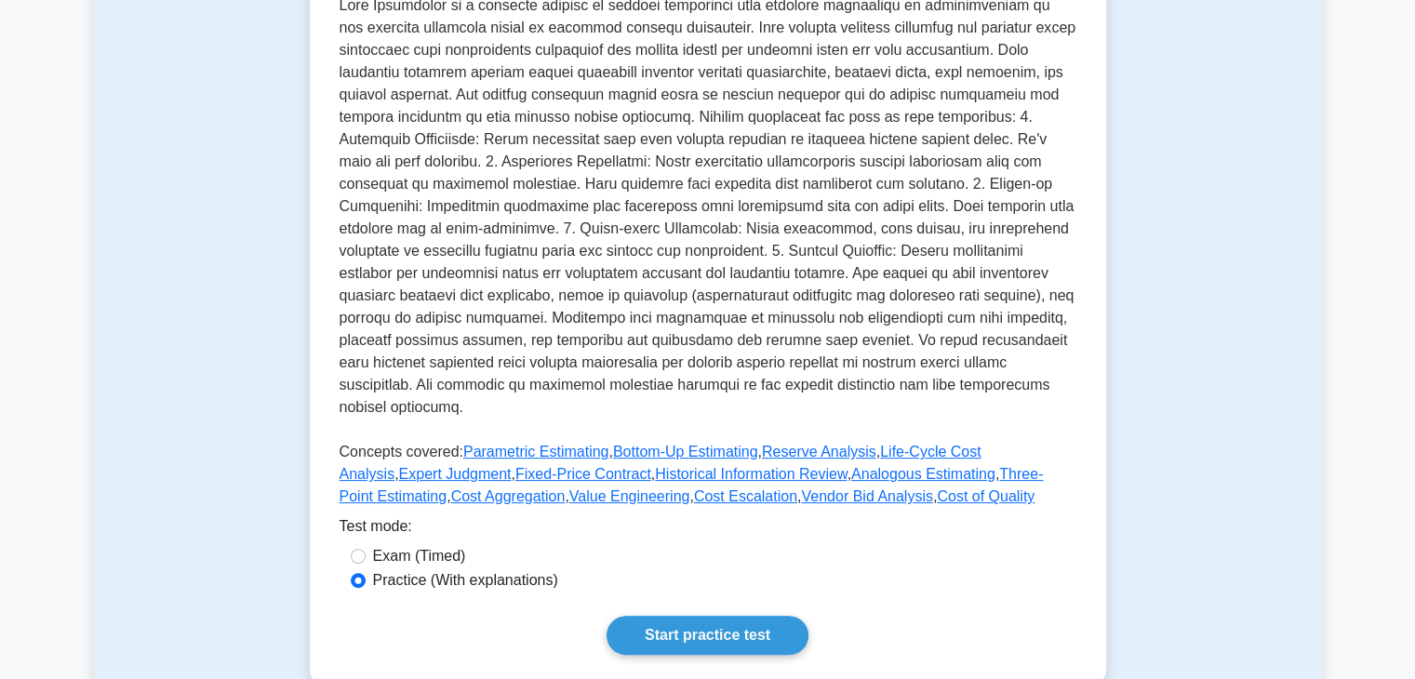
scroll to position [558, 0]
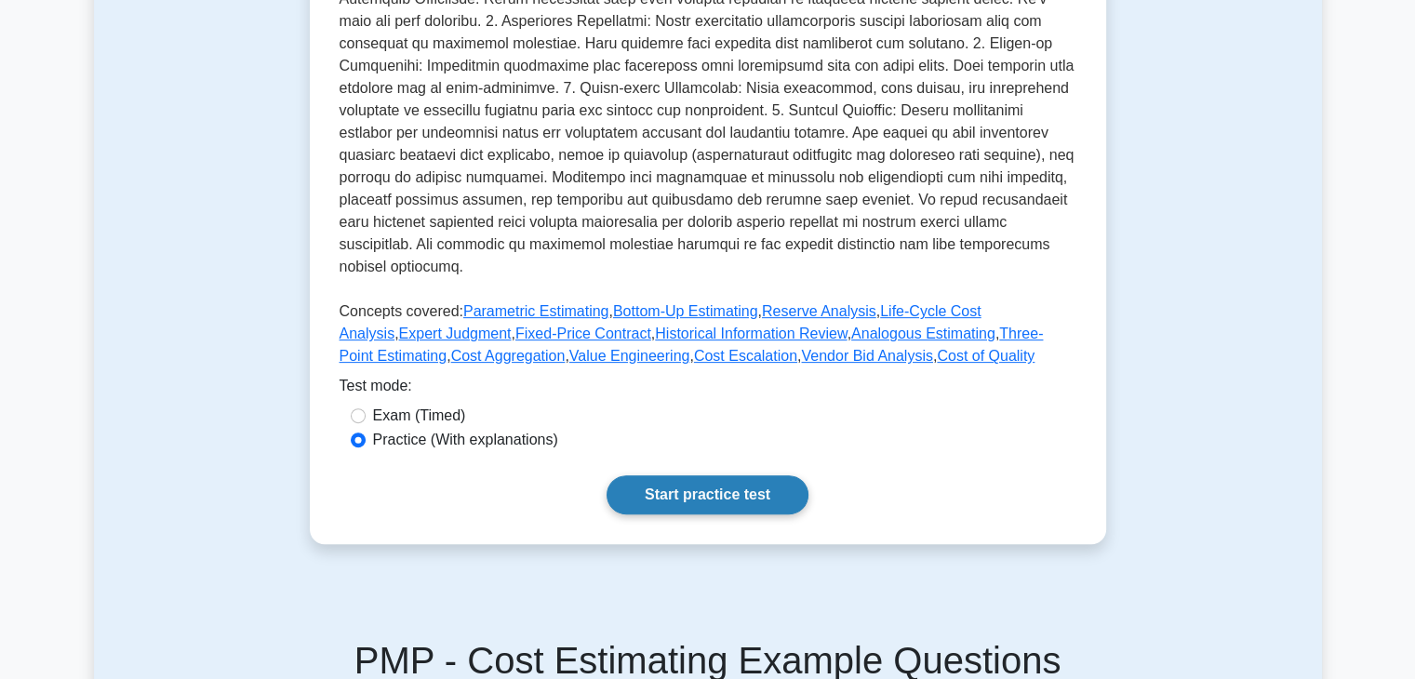
click at [719, 475] on link "Start practice test" at bounding box center [707, 494] width 202 height 39
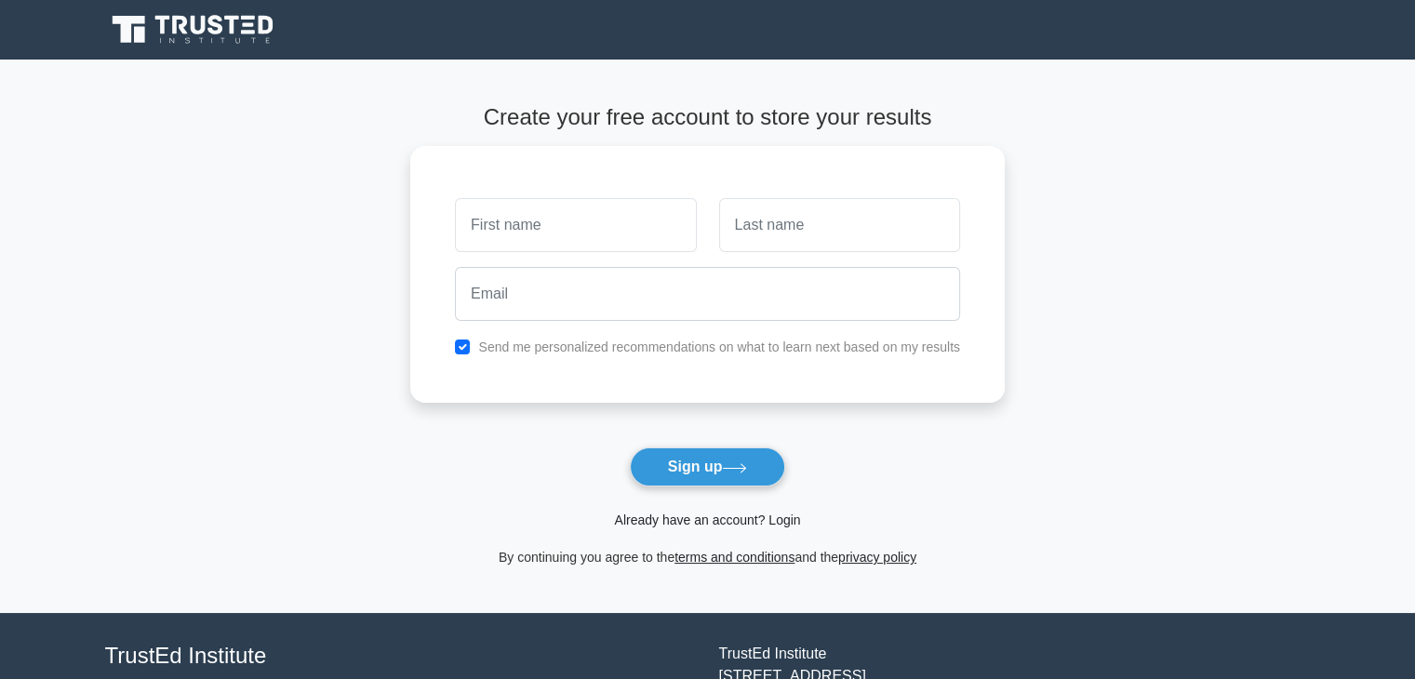
click at [746, 522] on link "Already have an account? Login" at bounding box center [707, 520] width 186 height 15
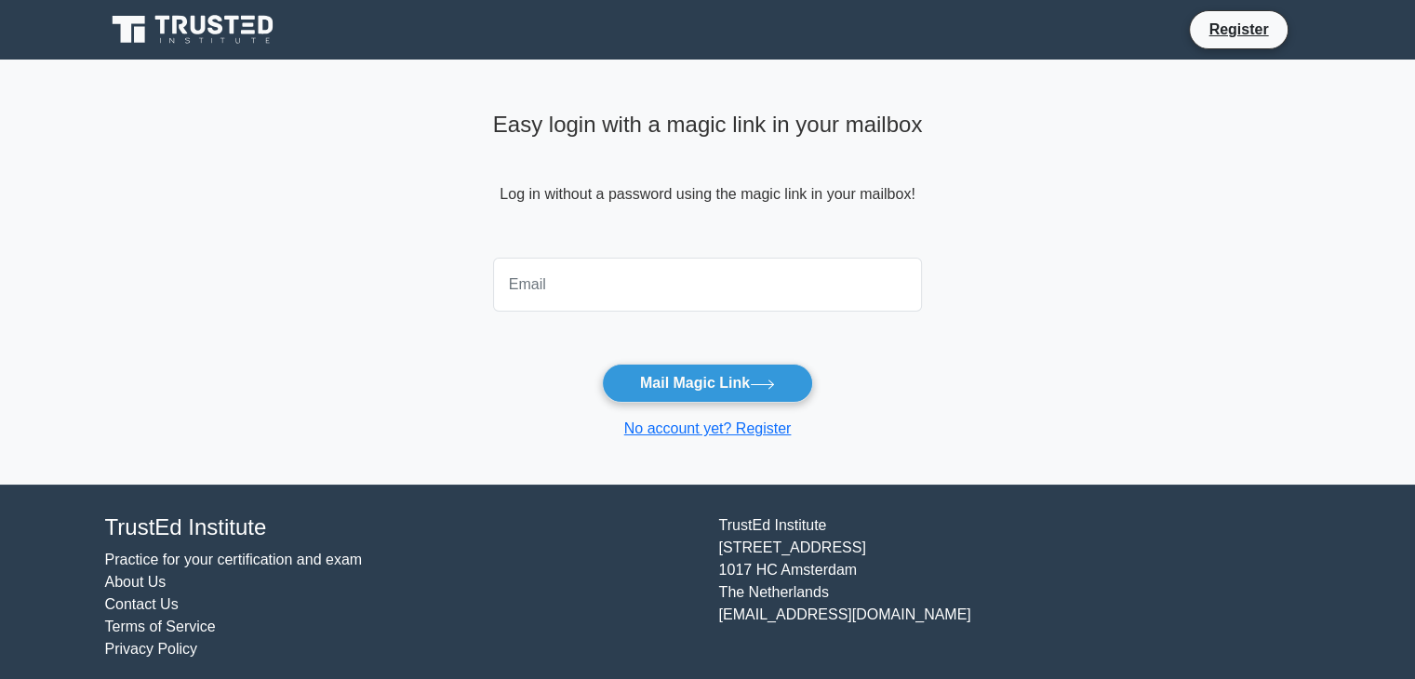
click at [719, 286] on input "email" at bounding box center [708, 285] width 430 height 54
type input "[EMAIL_ADDRESS][DOMAIN_NAME]"
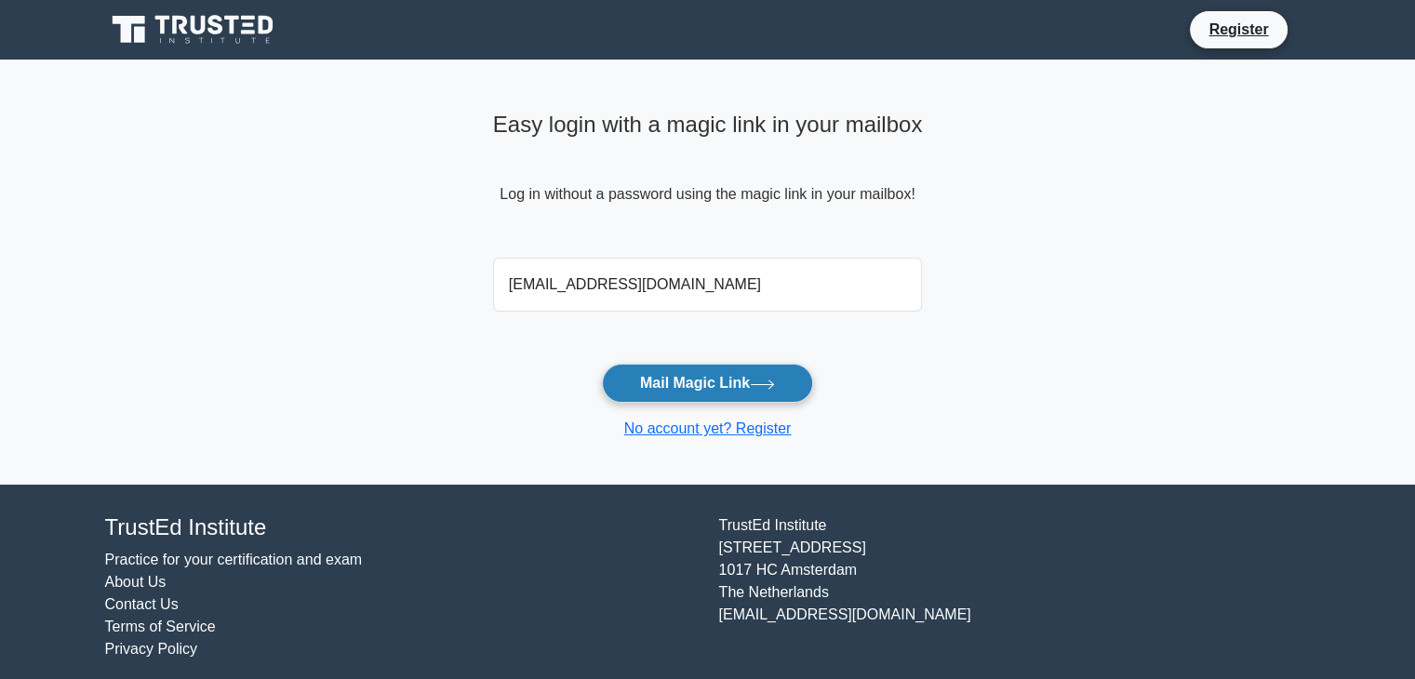
click at [684, 375] on button "Mail Magic Link" at bounding box center [707, 383] width 211 height 39
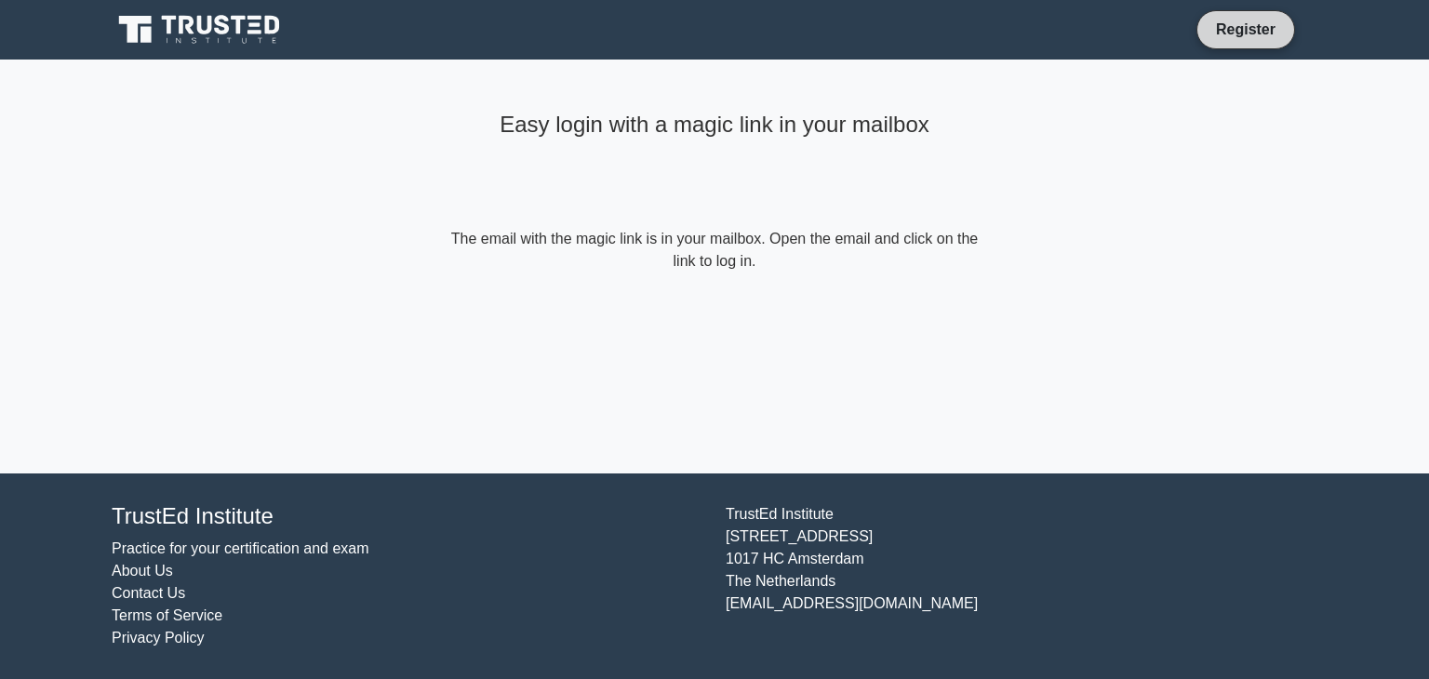
click at [1246, 29] on link "Register" at bounding box center [1246, 29] width 82 height 23
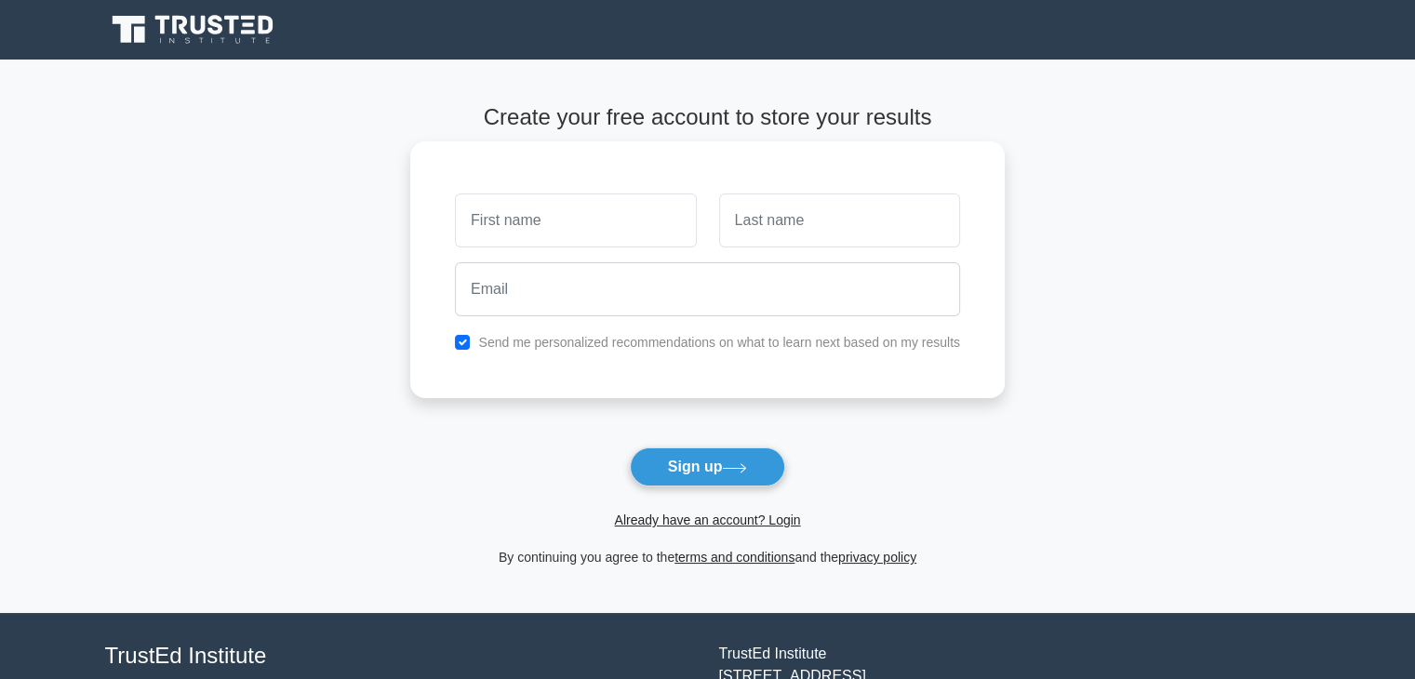
click at [590, 232] on input "text" at bounding box center [575, 220] width 241 height 54
type input "lilwa"
click at [806, 231] on input "text" at bounding box center [839, 220] width 241 height 54
type input "uwu"
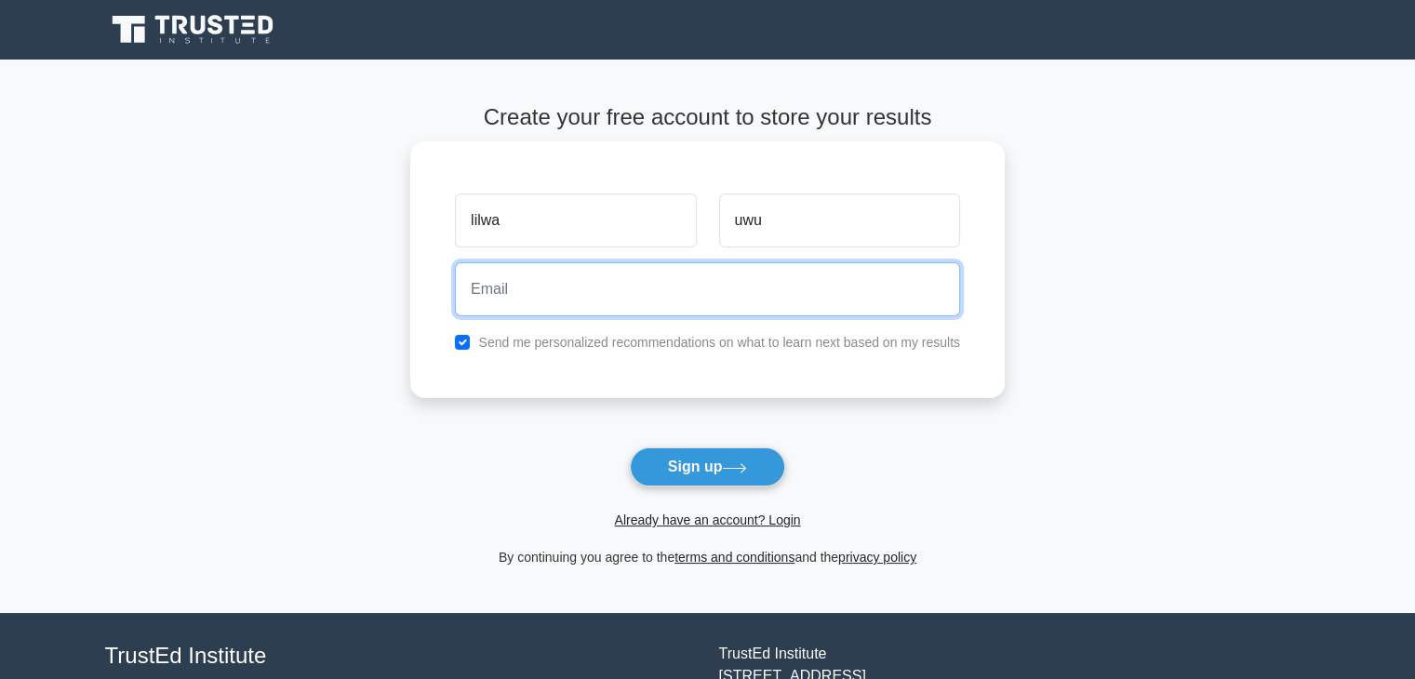
click at [728, 293] on input "email" at bounding box center [707, 289] width 505 height 54
type input "[EMAIL_ADDRESS][DOMAIN_NAME]"
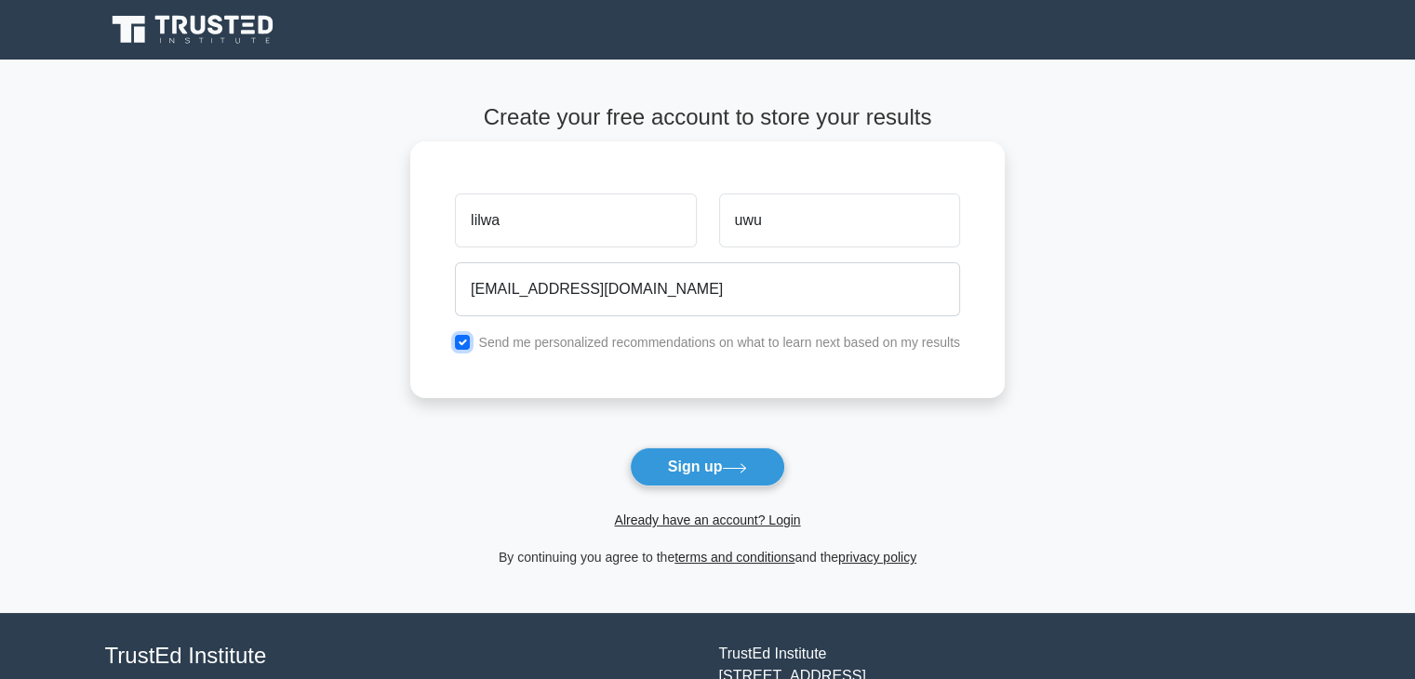
click at [459, 343] on input "checkbox" at bounding box center [462, 342] width 15 height 15
checkbox input "false"
click at [668, 459] on button "Sign up" at bounding box center [708, 466] width 156 height 39
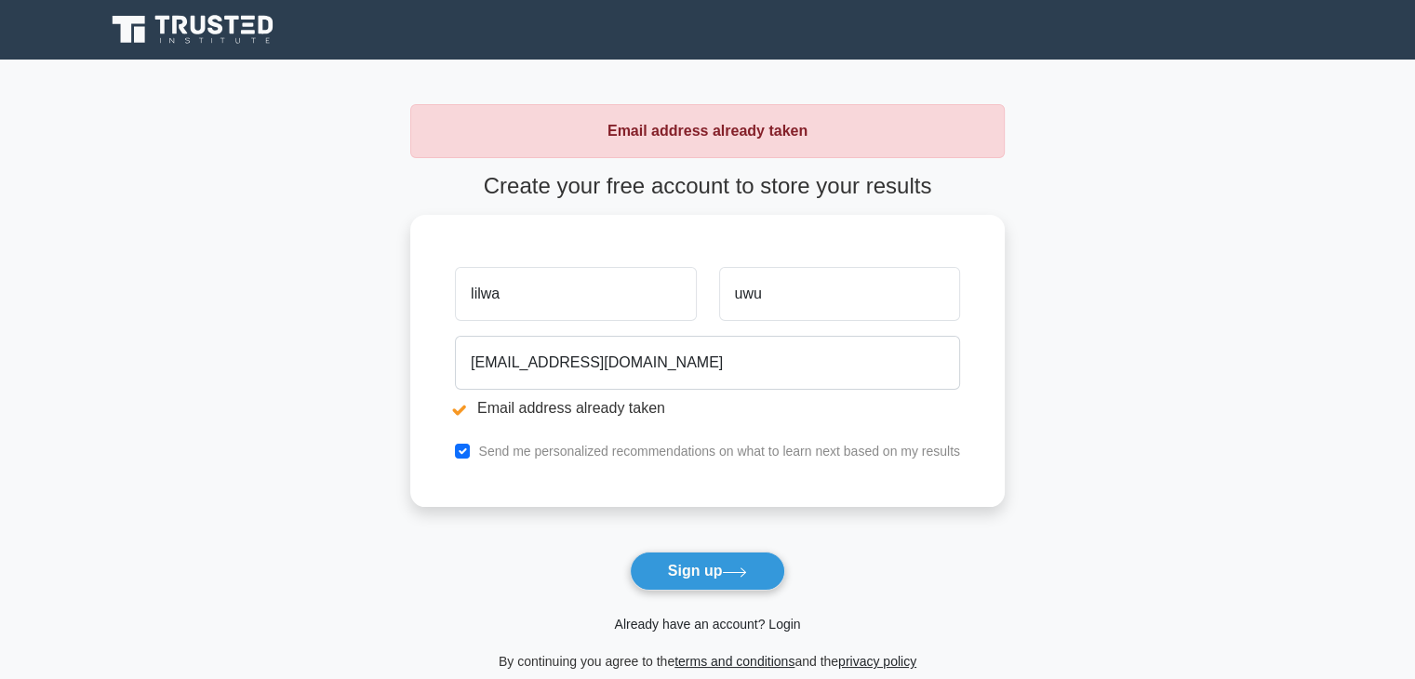
click at [771, 619] on link "Already have an account? Login" at bounding box center [707, 624] width 186 height 15
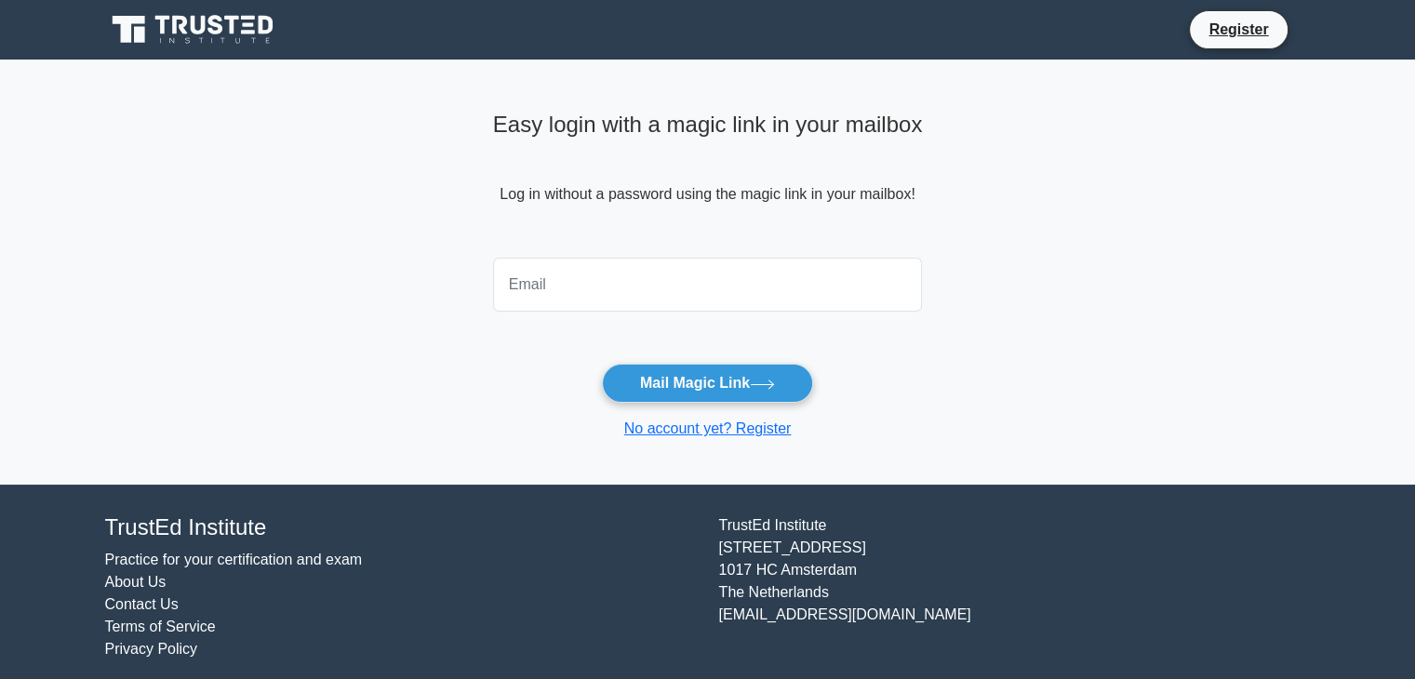
click at [633, 280] on input "email" at bounding box center [708, 285] width 430 height 54
type input "luj20190228@std.psut.edu.jo"
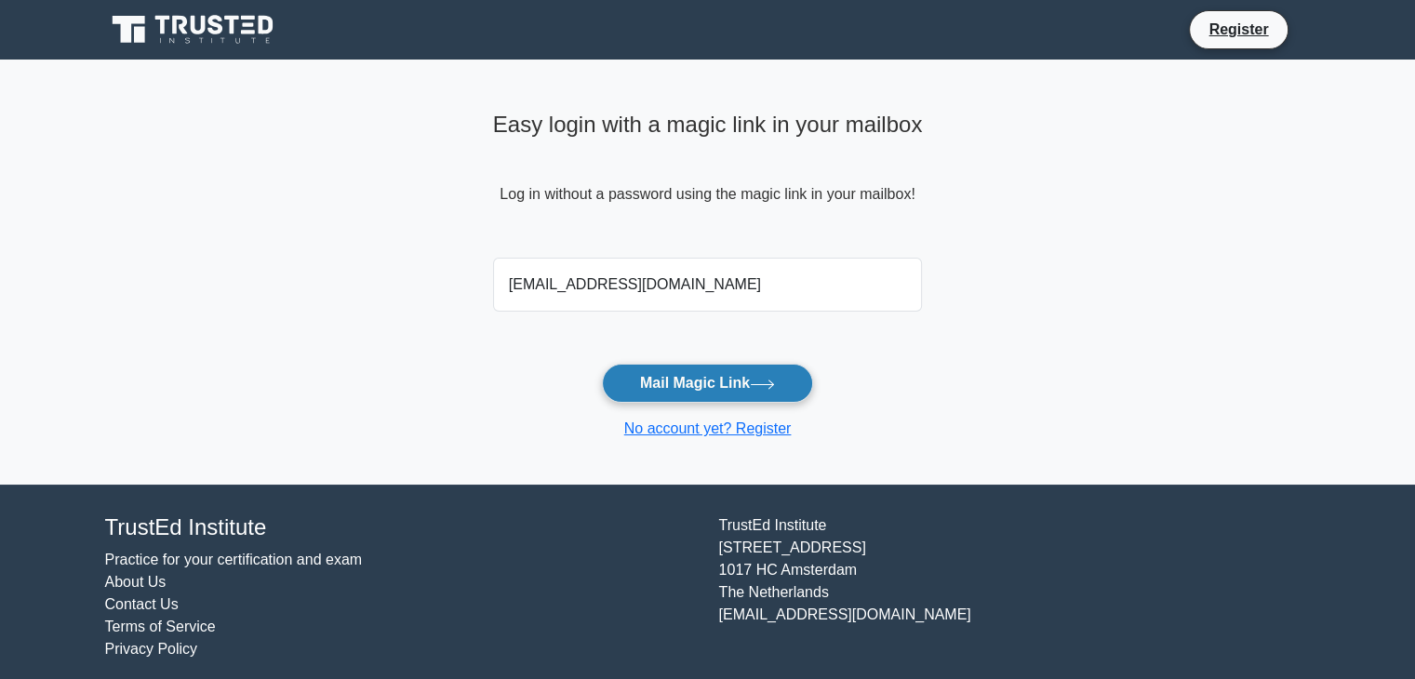
click at [677, 377] on button "Mail Magic Link" at bounding box center [707, 383] width 211 height 39
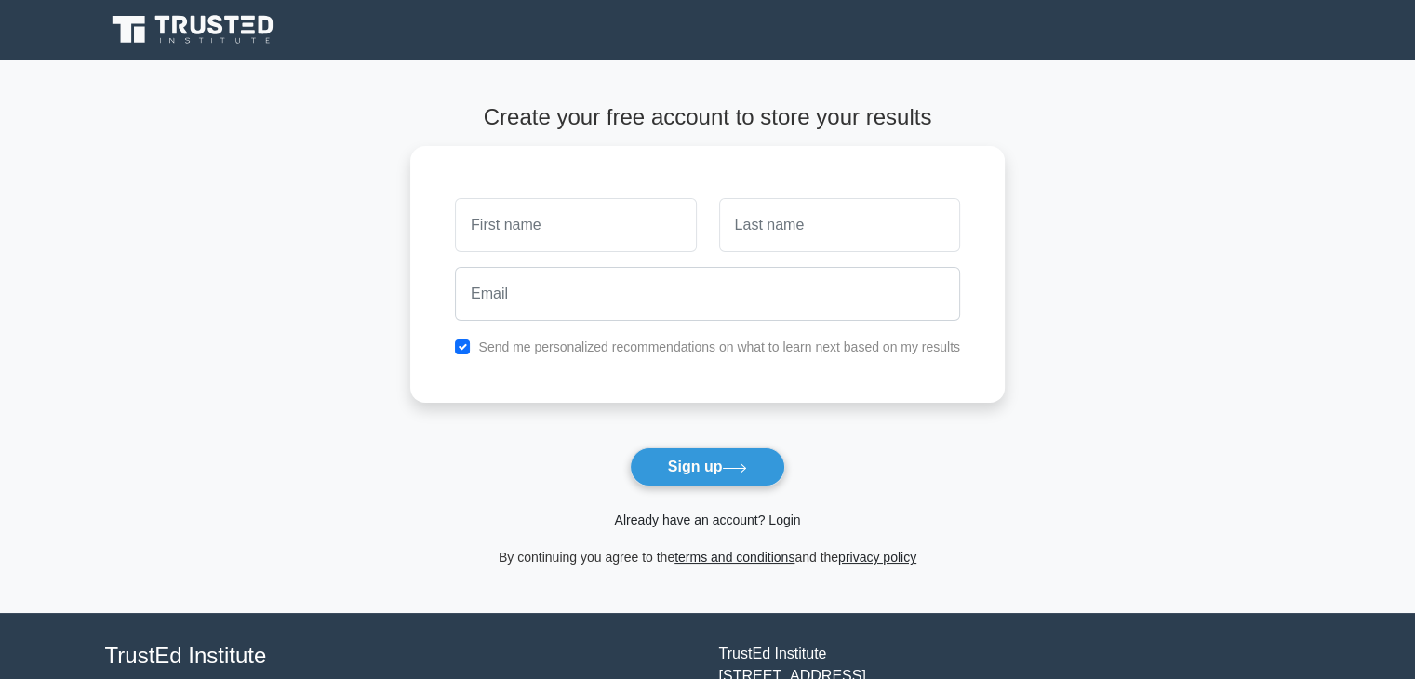
click at [685, 516] on link "Already have an account? Login" at bounding box center [707, 520] width 186 height 15
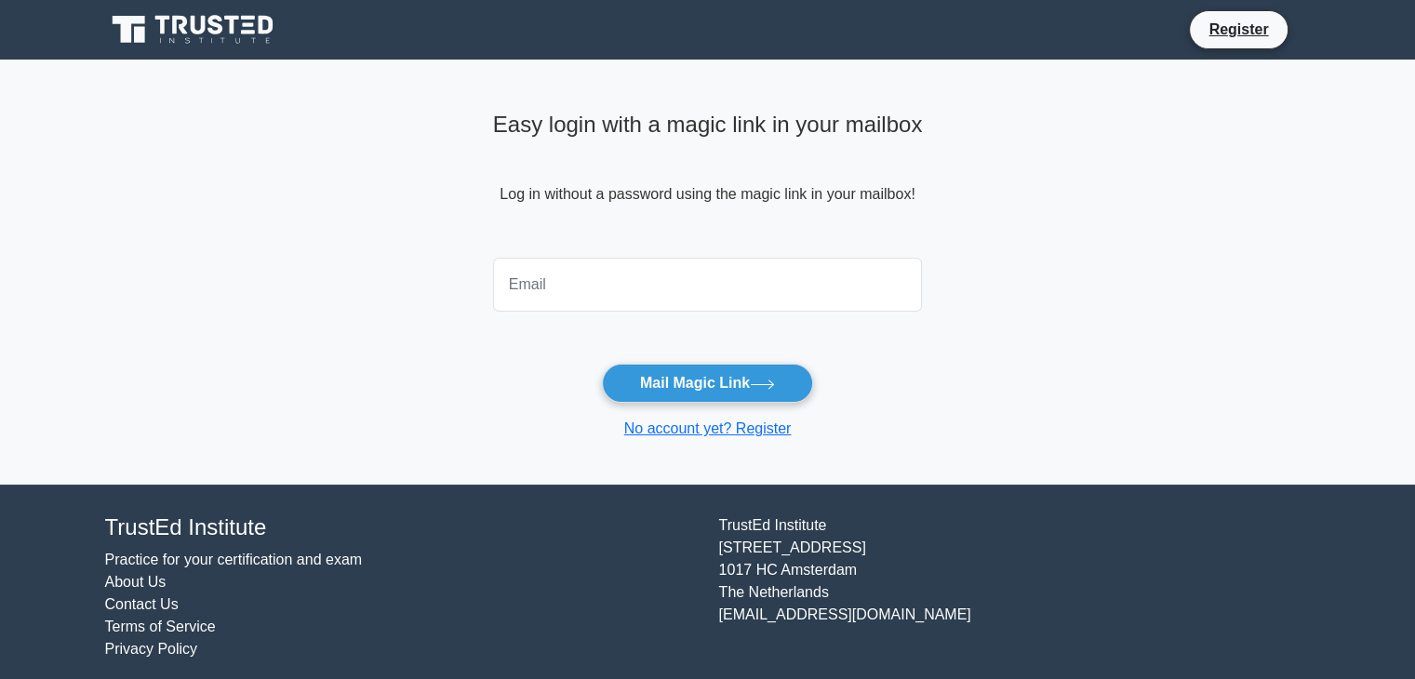
click at [672, 284] on input "email" at bounding box center [708, 285] width 430 height 54
type input "[EMAIL_ADDRESS][DOMAIN_NAME]"
drag, startPoint x: 703, startPoint y: 380, endPoint x: 829, endPoint y: 376, distance: 125.7
click at [703, 380] on button "Mail Magic Link" at bounding box center [707, 383] width 211 height 39
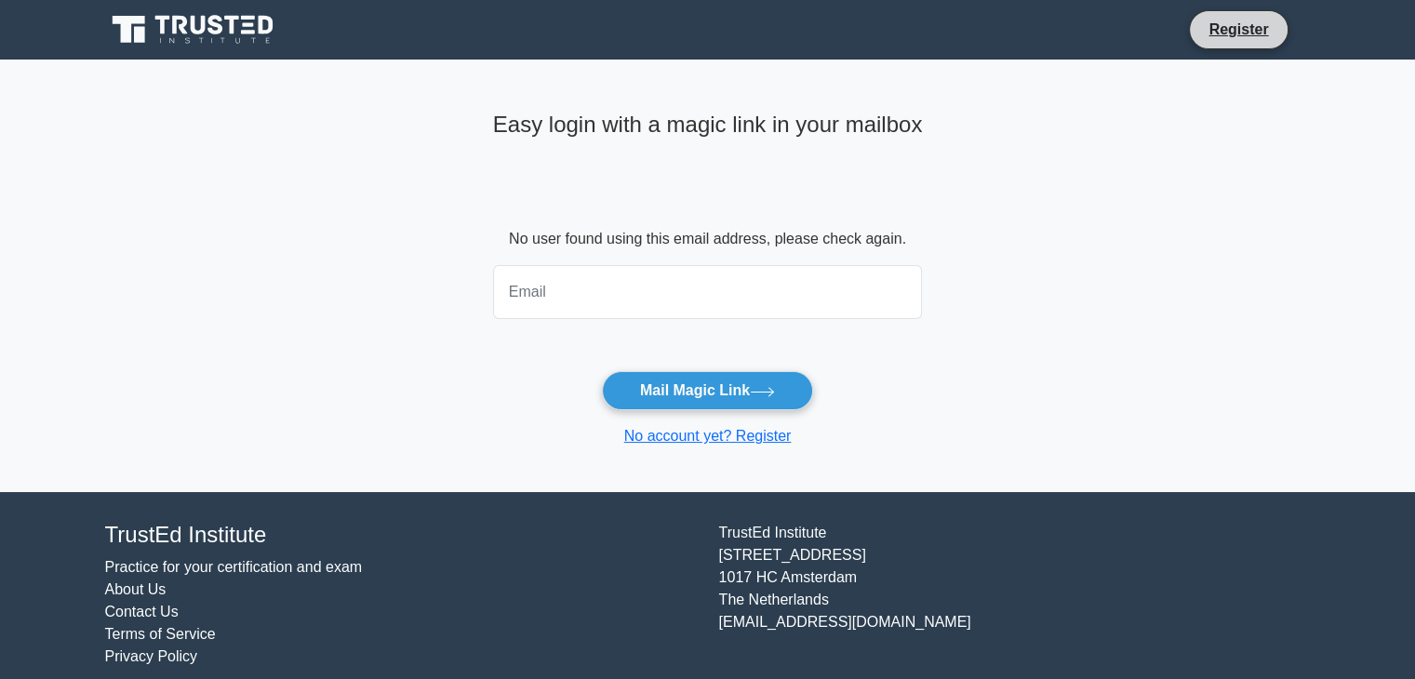
click at [1204, 42] on li "Register" at bounding box center [1238, 29] width 99 height 39
click at [1206, 38] on link "Register" at bounding box center [1238, 29] width 82 height 23
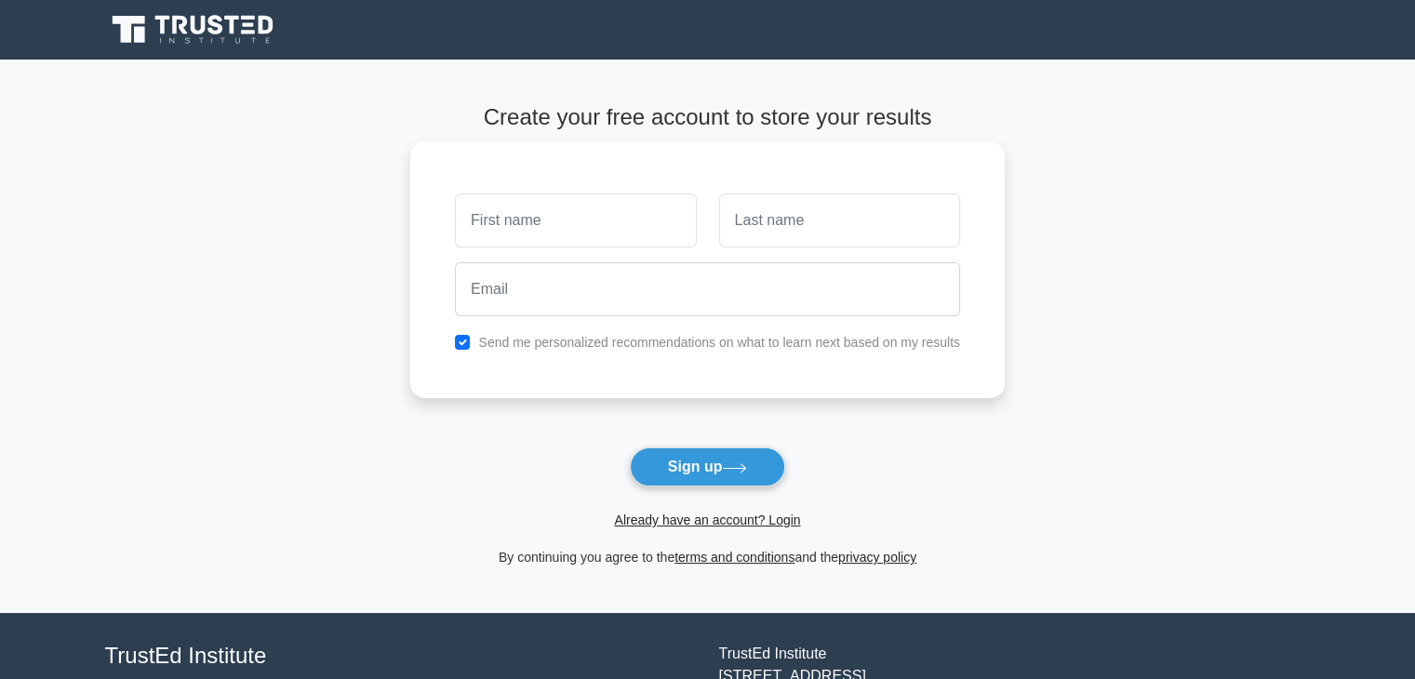
click at [540, 233] on input "text" at bounding box center [575, 220] width 241 height 54
type input "lilwa"
click at [858, 208] on input "text" at bounding box center [839, 220] width 241 height 54
type input "uwu"
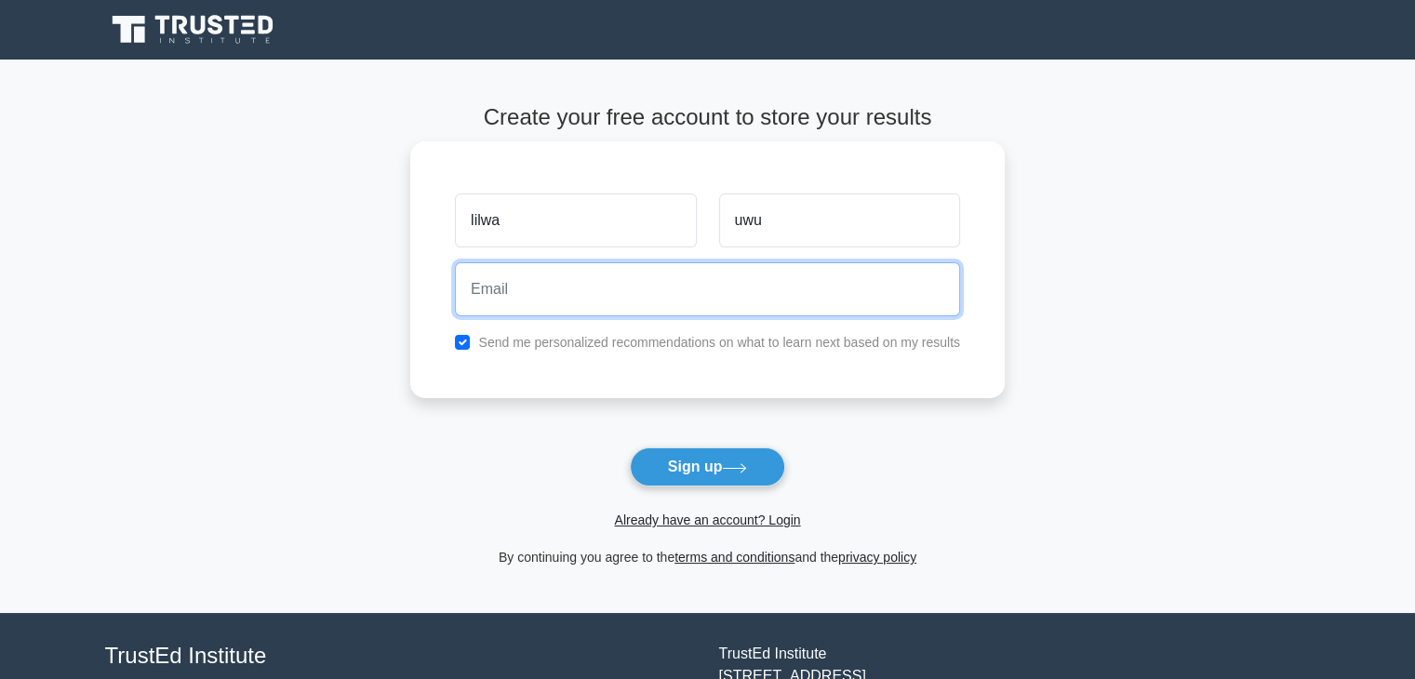
click at [823, 280] on input "email" at bounding box center [707, 289] width 505 height 54
type input "[EMAIL_ADDRESS][DOMAIN_NAME]"
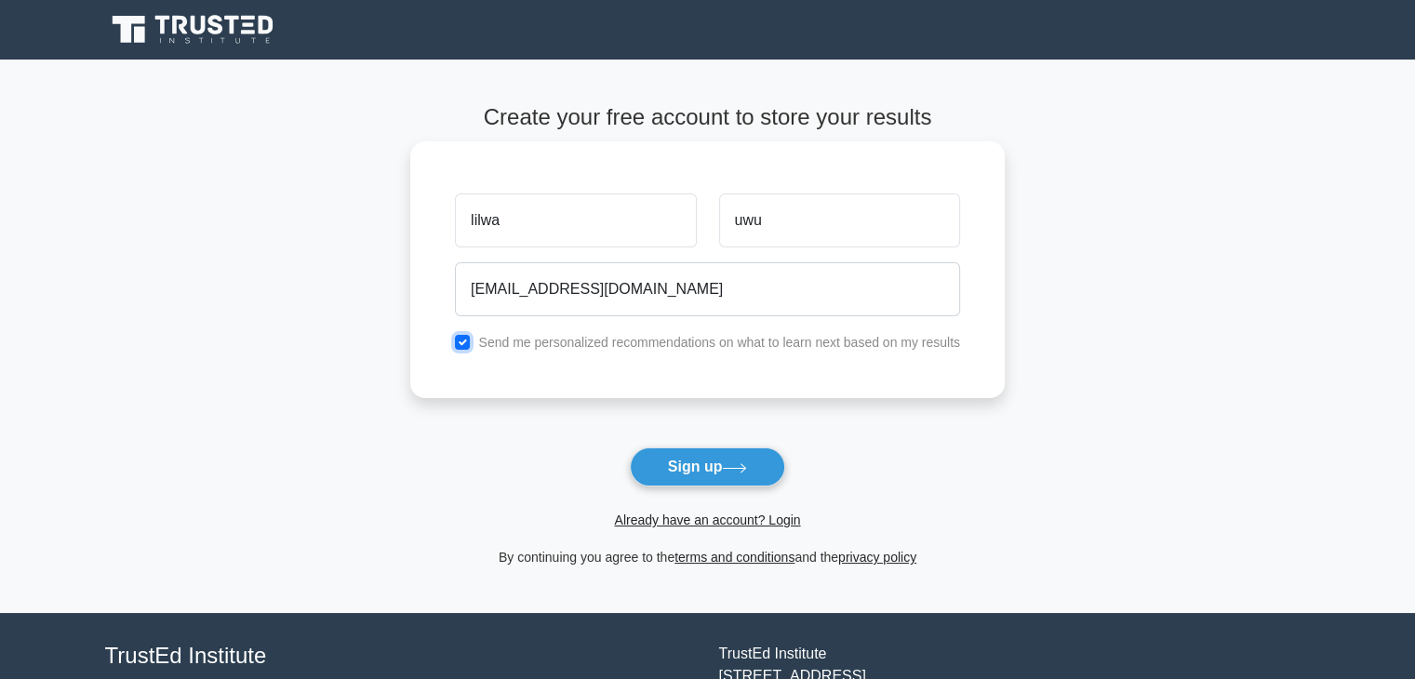
click at [459, 343] on input "checkbox" at bounding box center [462, 342] width 15 height 15
checkbox input "false"
click at [664, 453] on button "Sign up" at bounding box center [708, 466] width 156 height 39
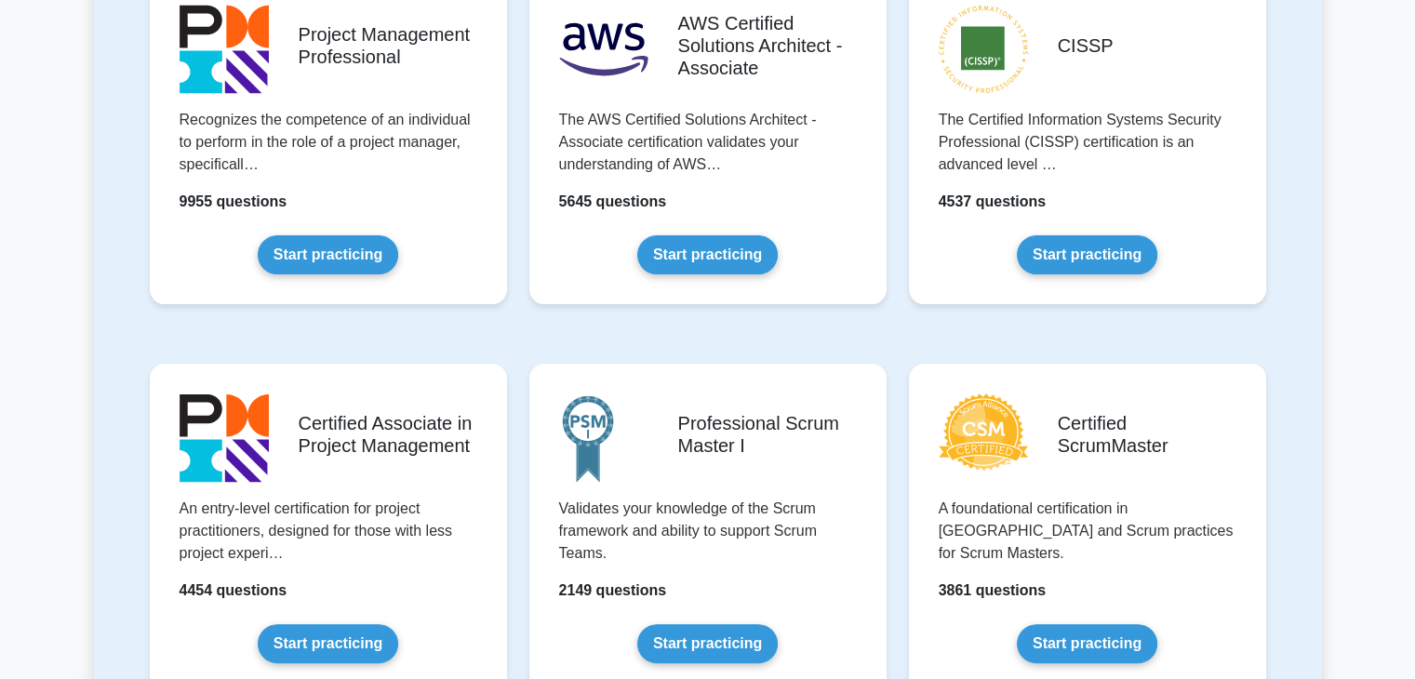
scroll to position [558, 0]
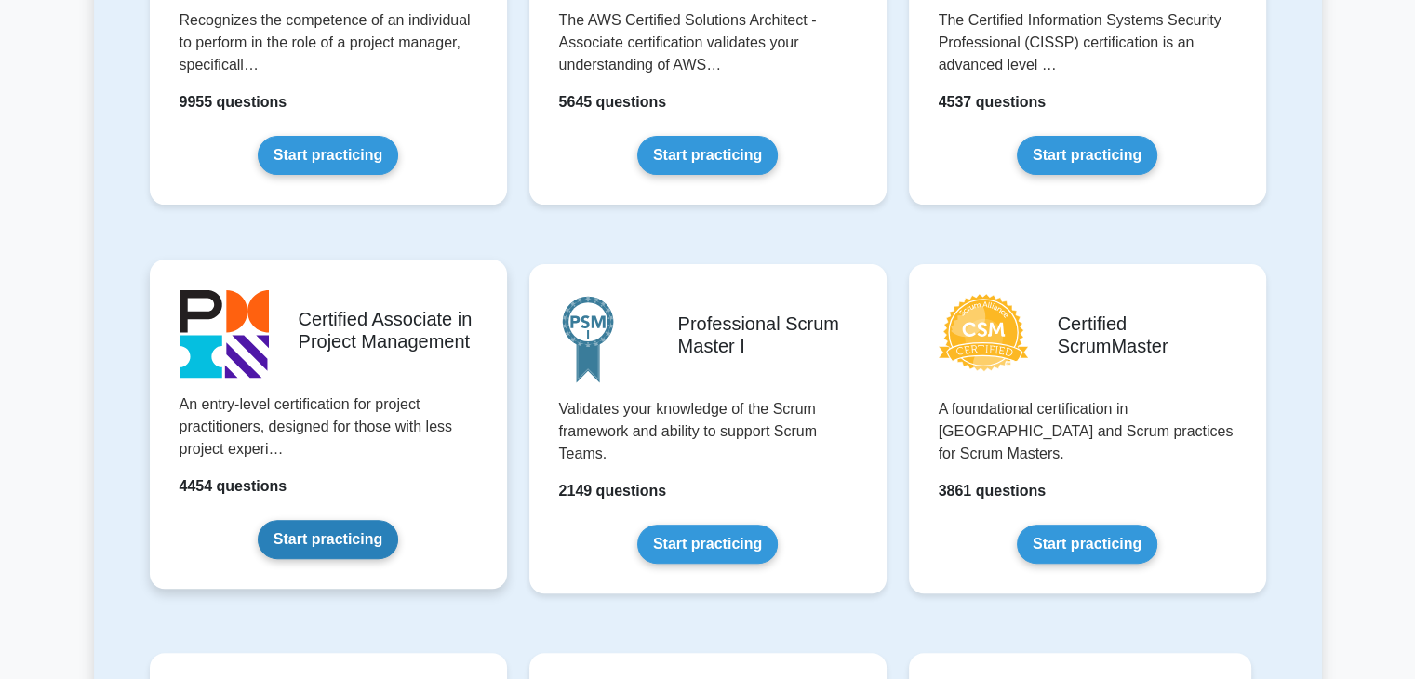
click at [315, 526] on link "Start practicing" at bounding box center [328, 539] width 140 height 39
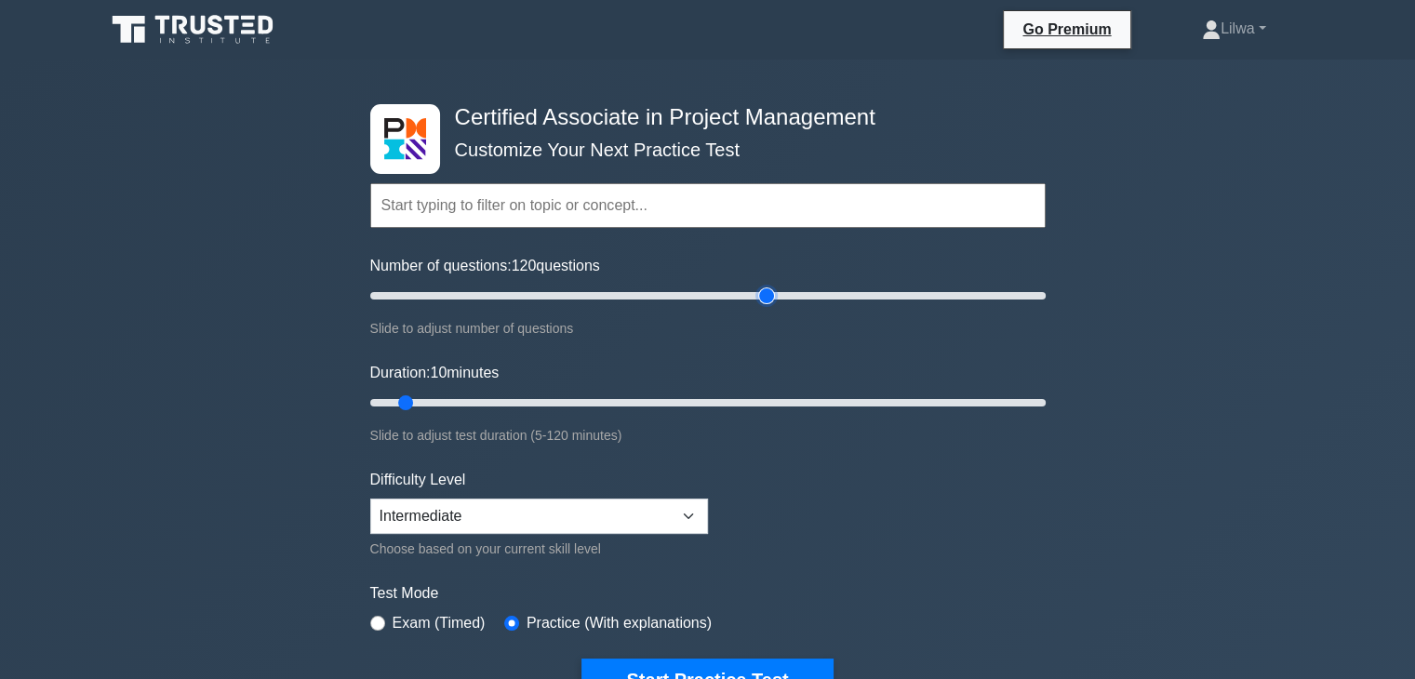
drag, startPoint x: 655, startPoint y: 297, endPoint x: 706, endPoint y: 342, distance: 68.5
type input "120"
click at [765, 307] on input "Number of questions: 120 questions" at bounding box center [707, 296] width 675 height 22
drag, startPoint x: 505, startPoint y: 391, endPoint x: 1074, endPoint y: 395, distance: 569.3
type input "120"
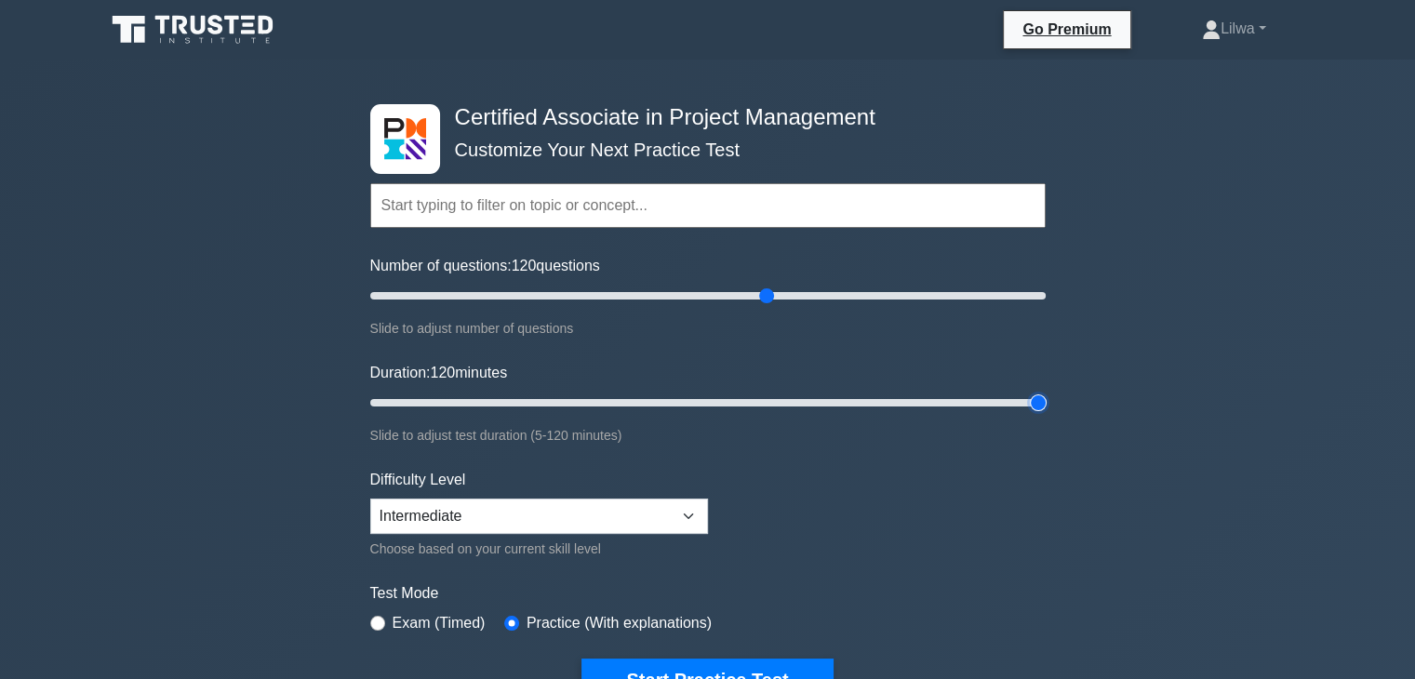
click at [1046, 395] on input "Duration: 120 minutes" at bounding box center [707, 403] width 675 height 22
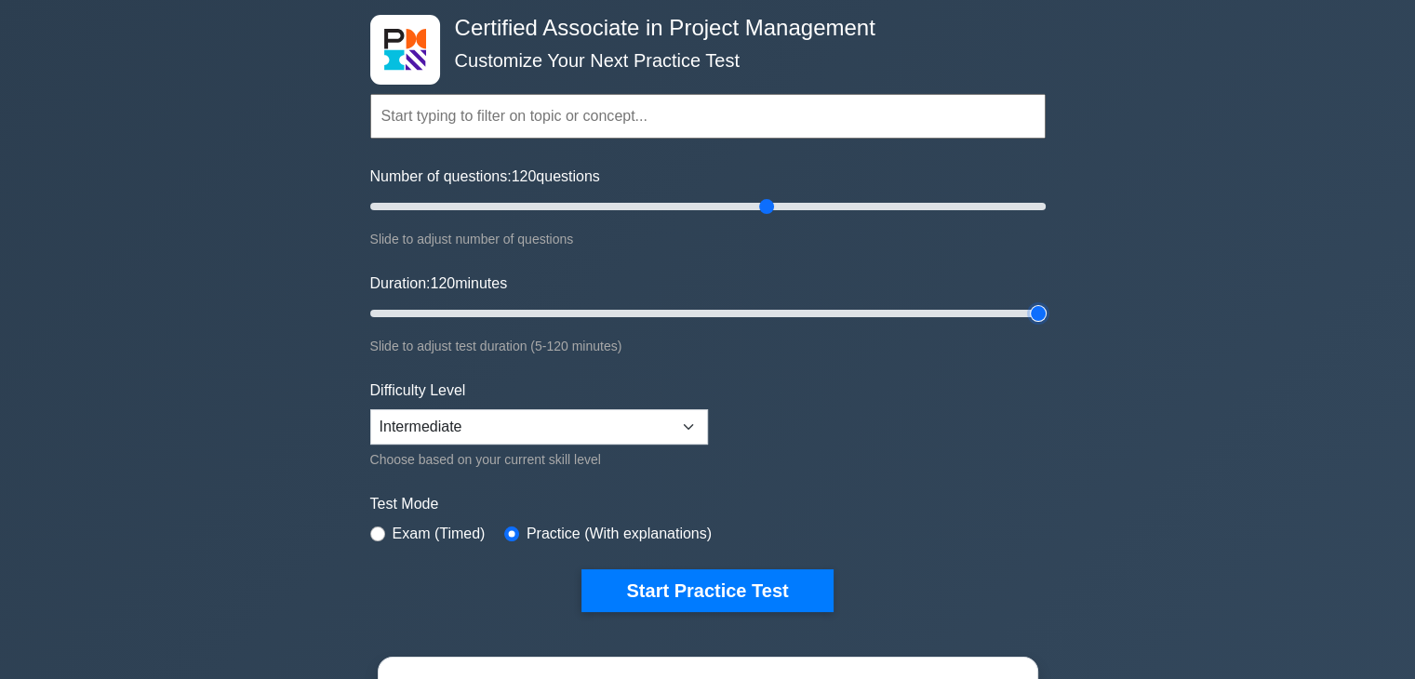
scroll to position [186, 0]
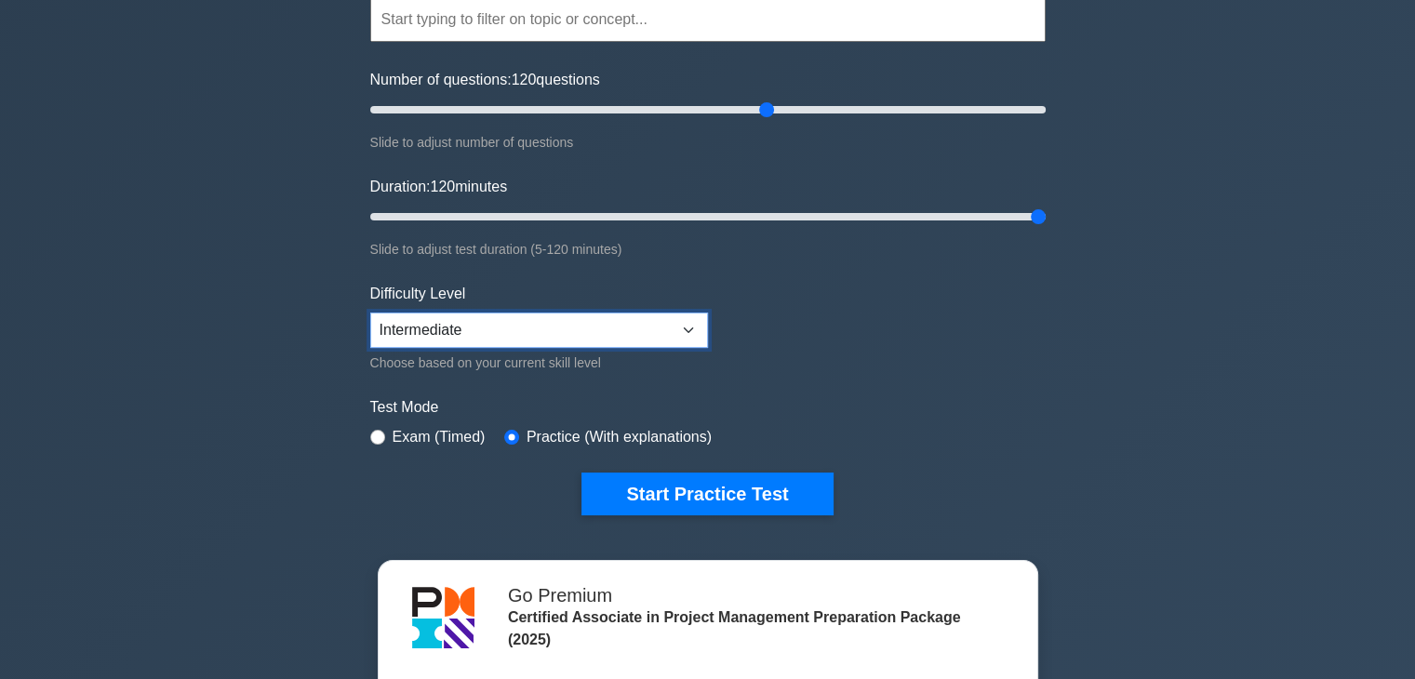
click at [668, 330] on select "Beginner Intermediate Expert" at bounding box center [539, 330] width 338 height 35
click at [931, 363] on form "Topics Project Scope Management Project Time Management Project Cost Management…" at bounding box center [707, 227] width 675 height 575
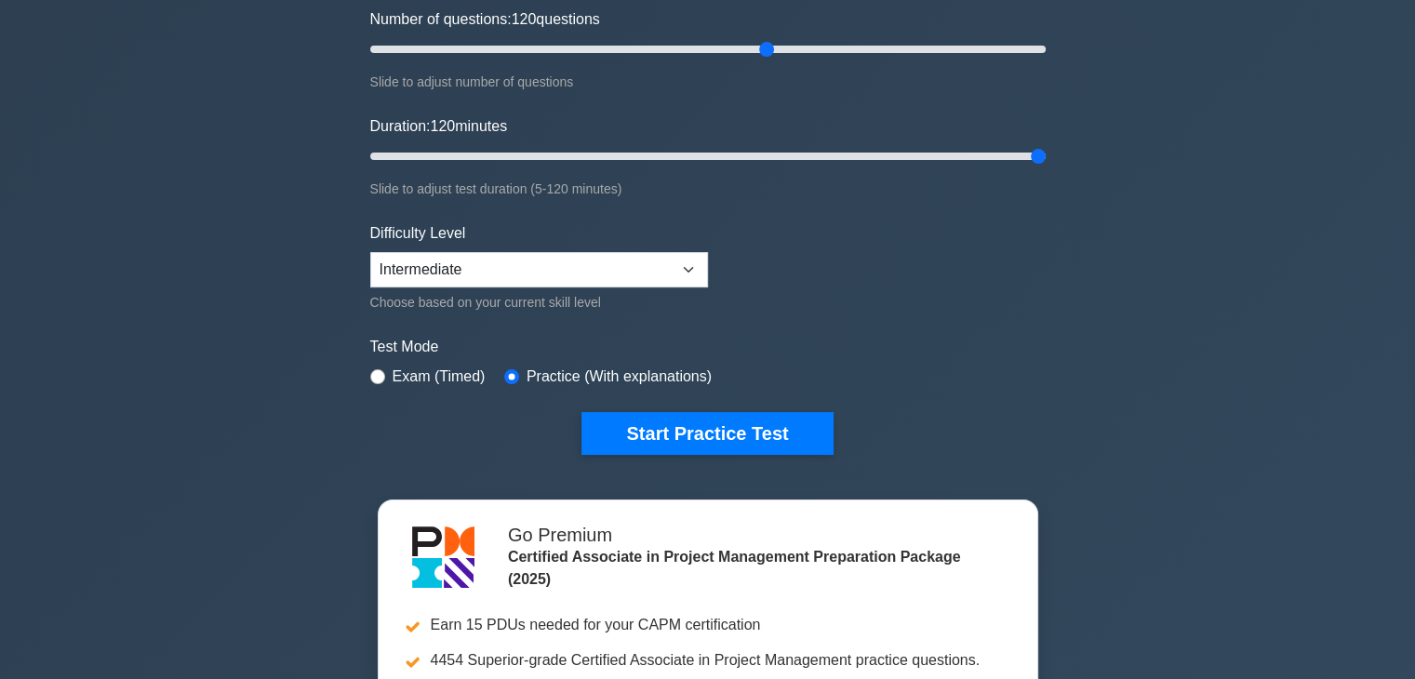
scroll to position [279, 0]
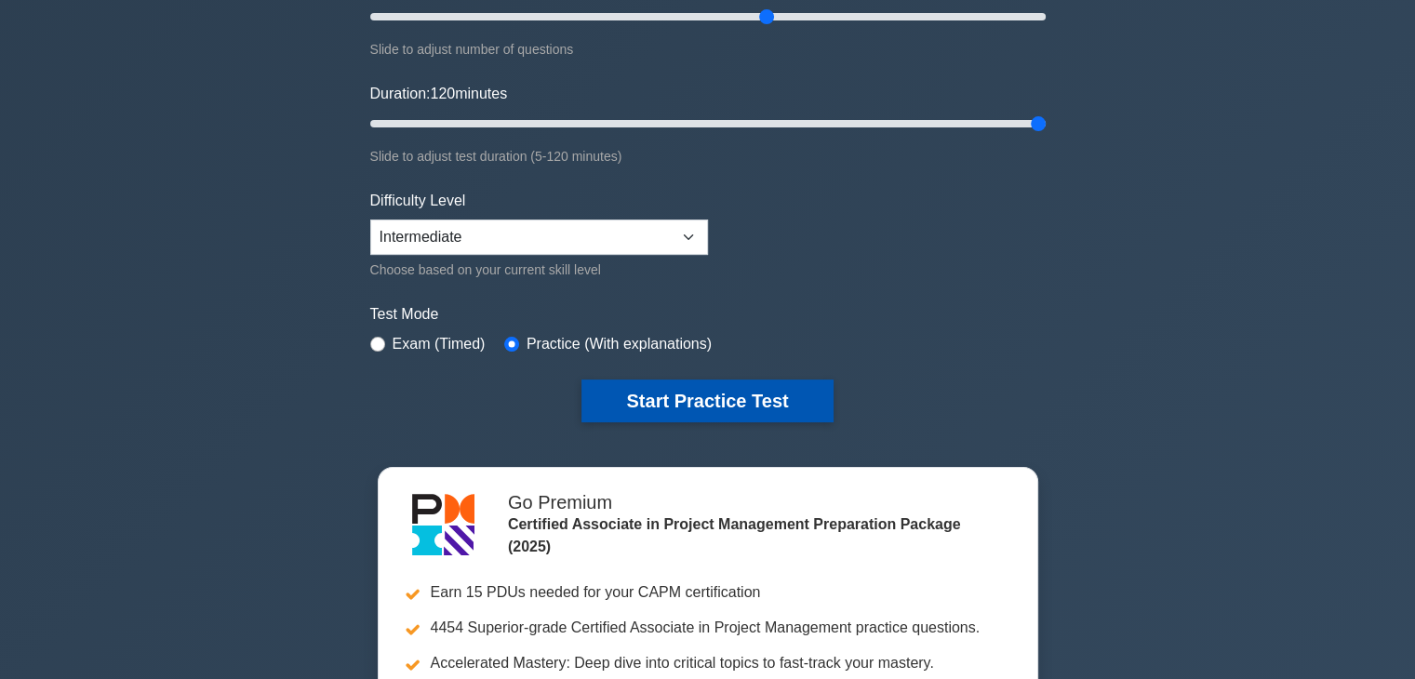
click at [770, 389] on button "Start Practice Test" at bounding box center [706, 401] width 251 height 43
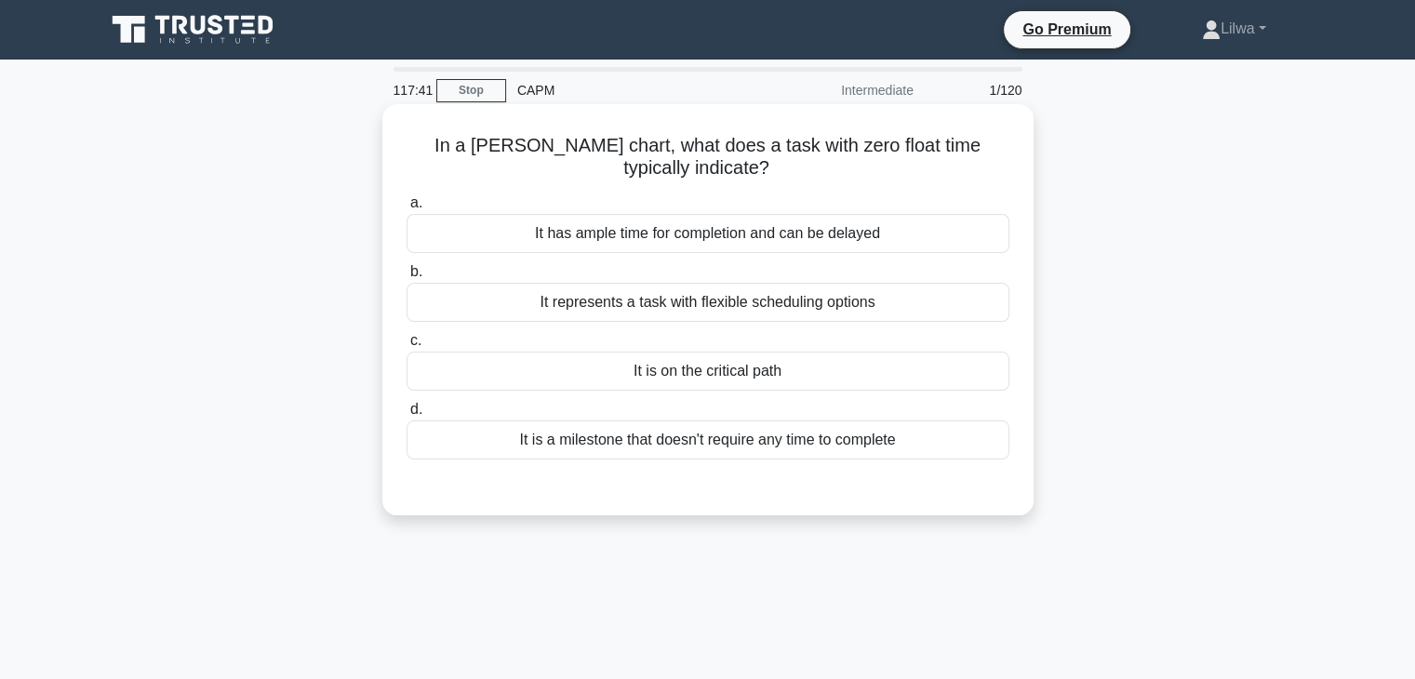
click at [893, 294] on div "It represents a task with flexible scheduling options" at bounding box center [707, 302] width 603 height 39
click at [406, 278] on input "b. It represents a task with flexible scheduling options" at bounding box center [406, 272] width 0 height 12
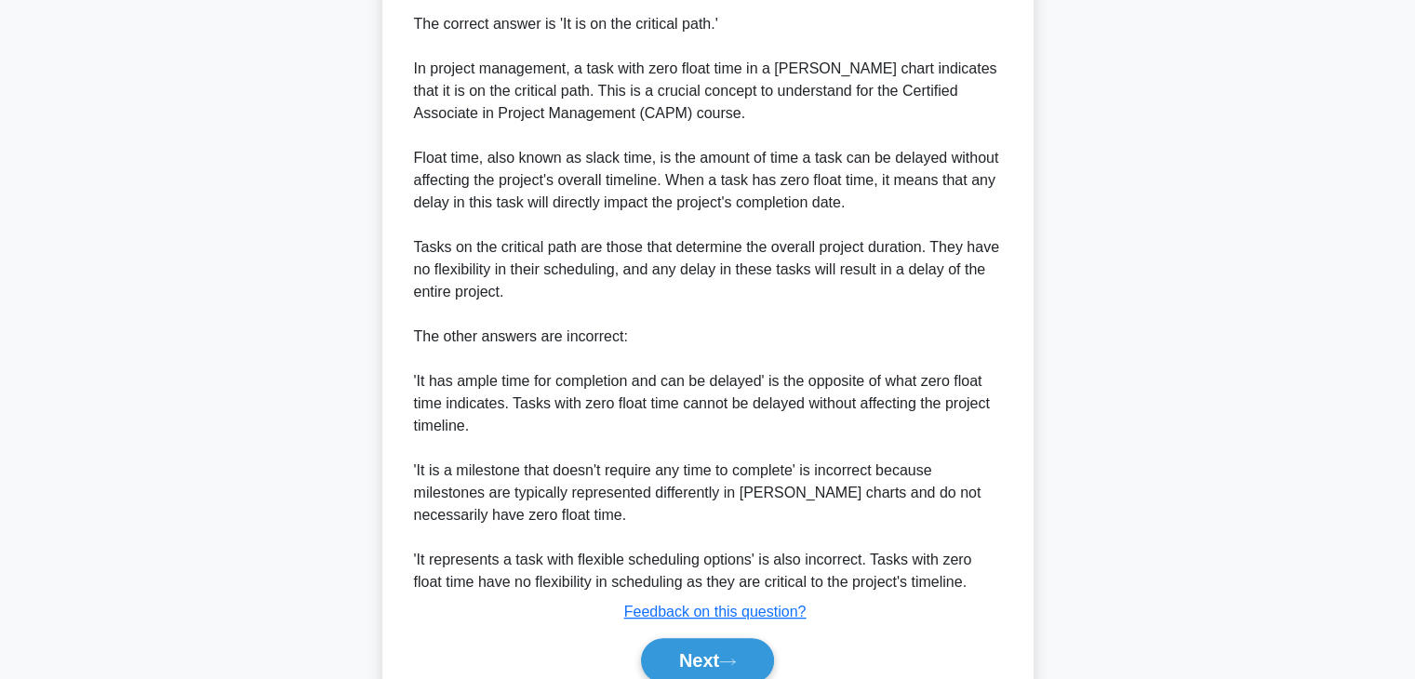
scroll to position [558, 0]
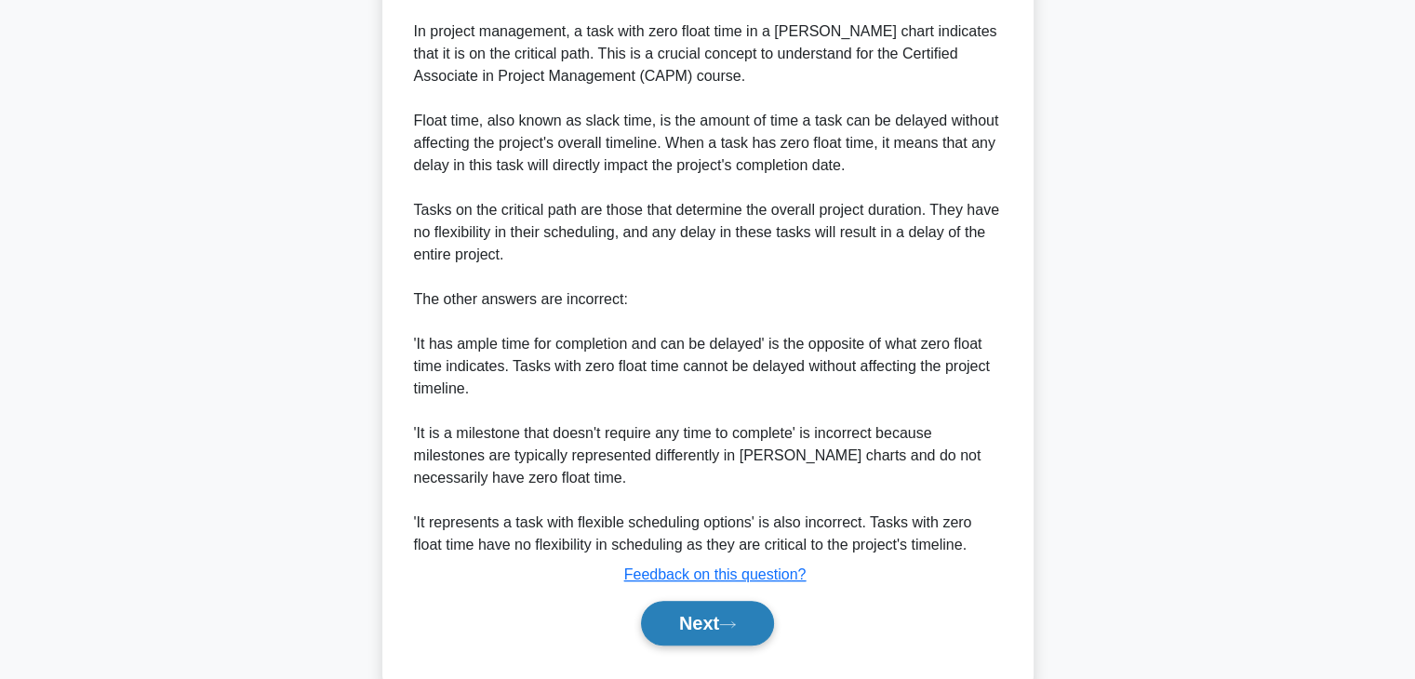
click at [692, 633] on button "Next" at bounding box center [707, 623] width 133 height 45
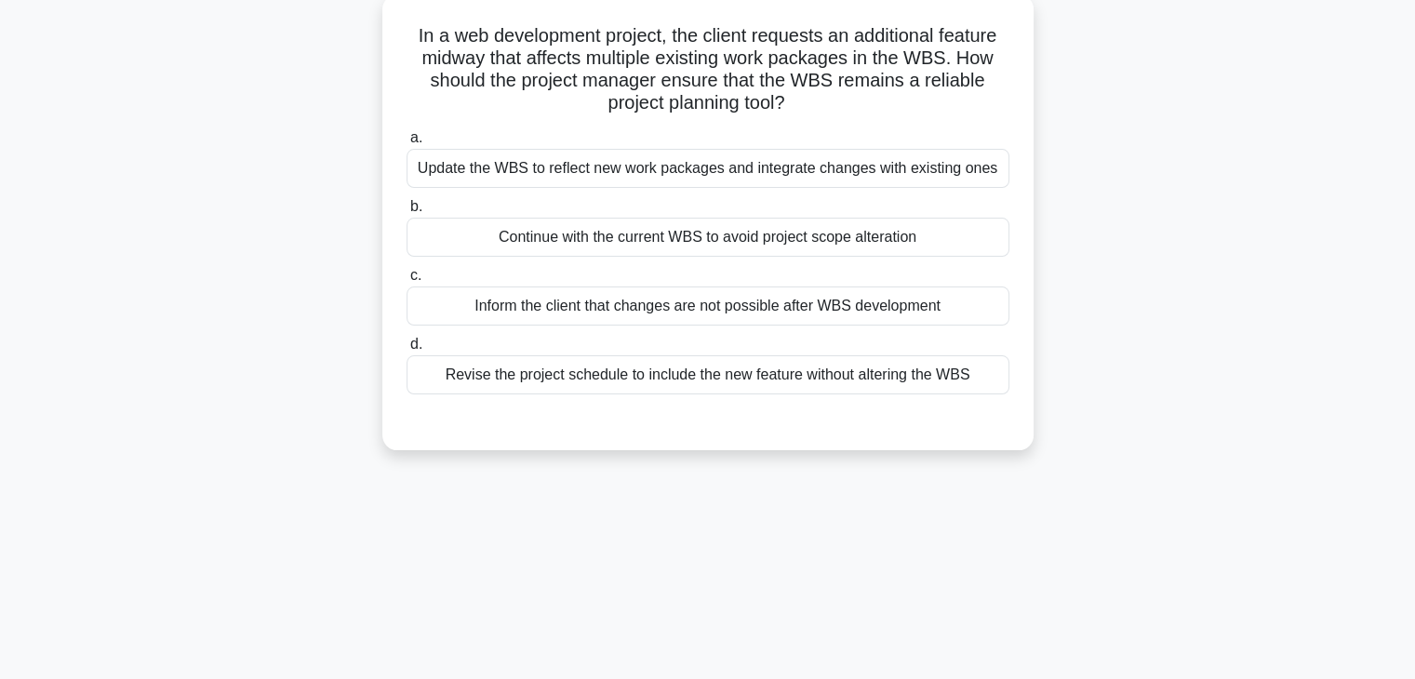
scroll to position [0, 0]
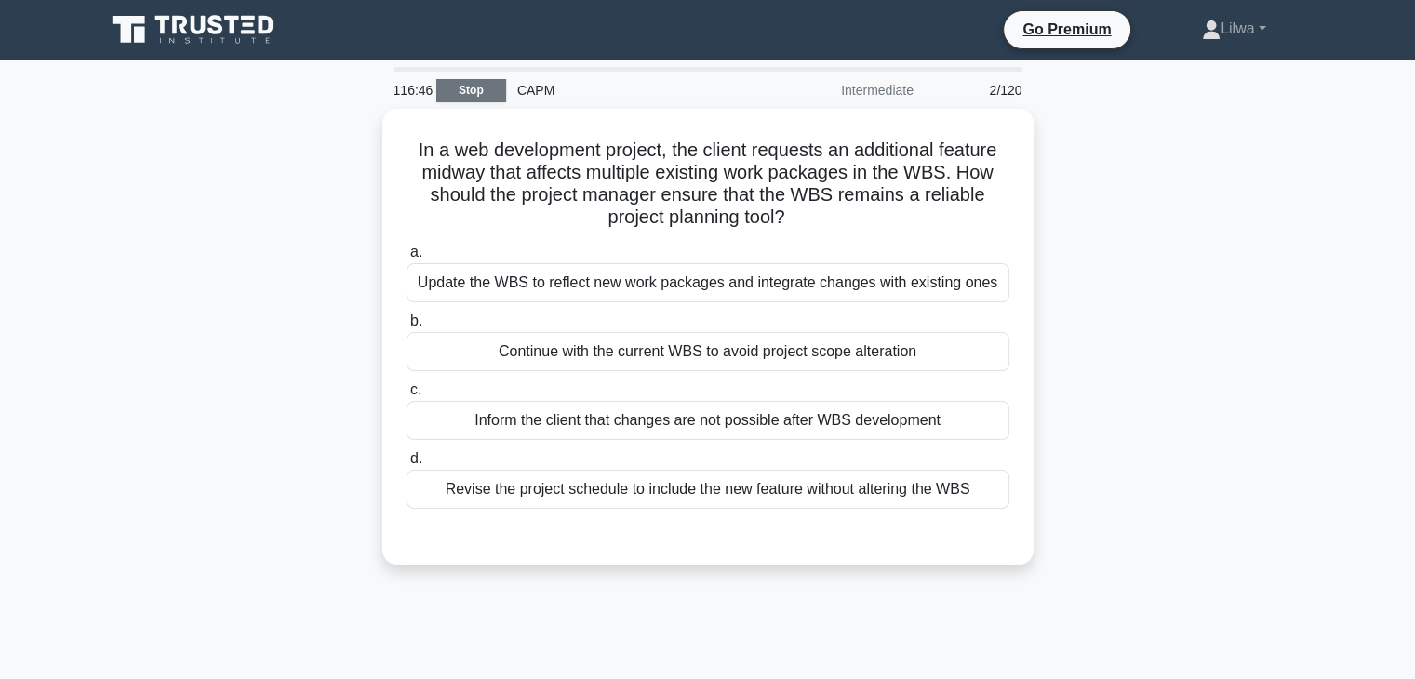
click at [495, 90] on link "Stop" at bounding box center [471, 90] width 70 height 23
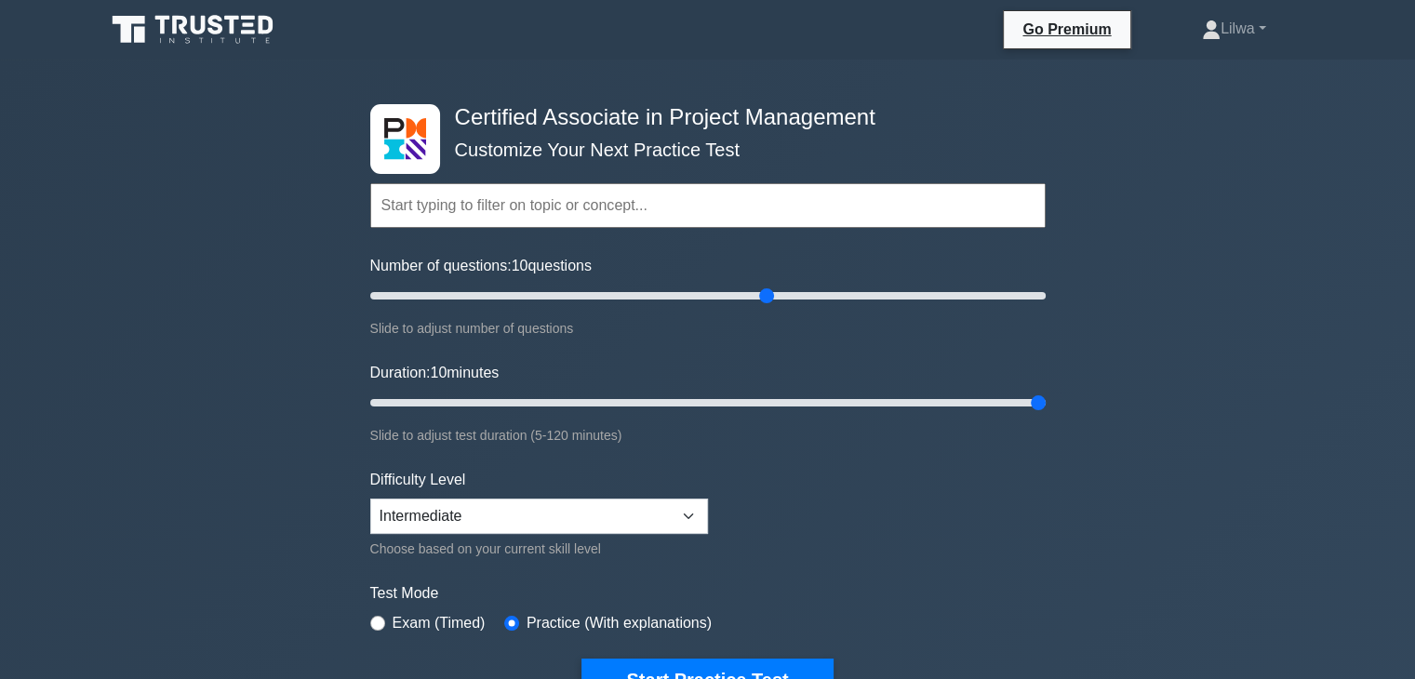
scroll to position [186, 0]
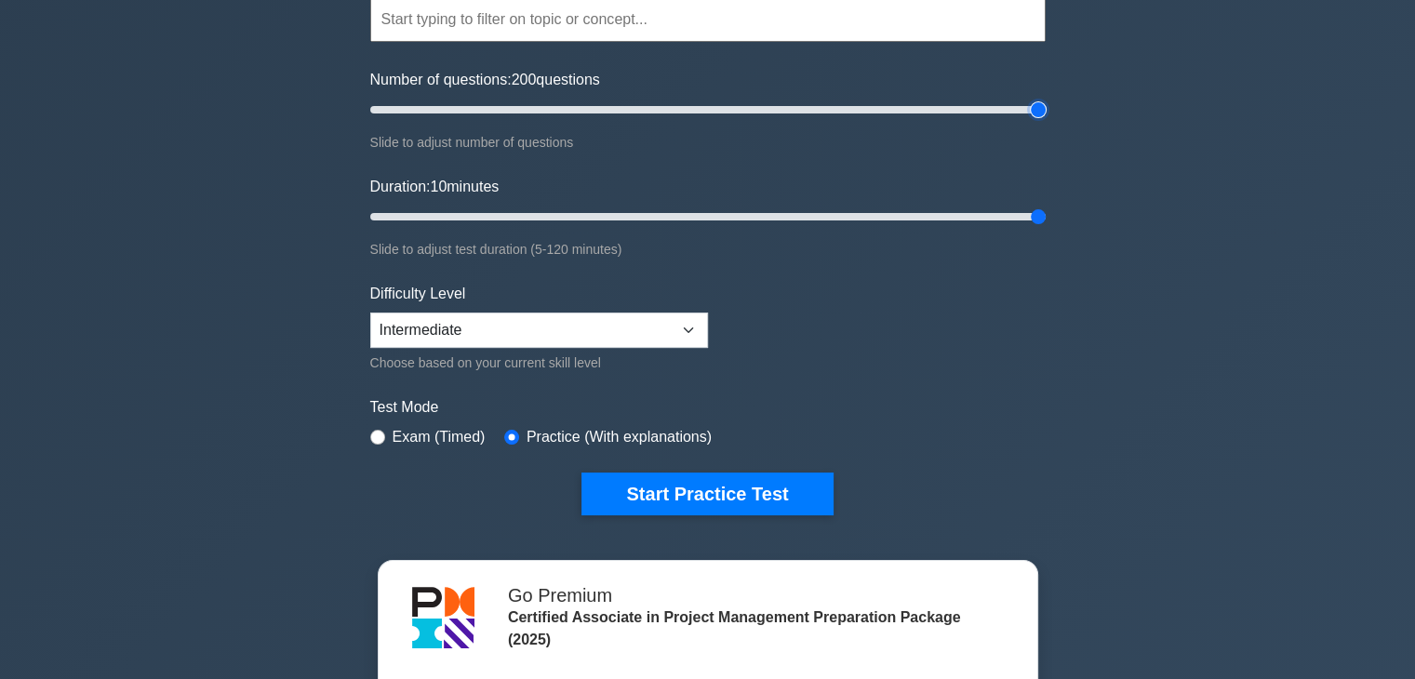
drag, startPoint x: 767, startPoint y: 106, endPoint x: 1089, endPoint y: 105, distance: 321.8
type input "200"
click at [1046, 105] on input "Number of questions: 200 questions" at bounding box center [707, 110] width 675 height 22
drag, startPoint x: 1038, startPoint y: 209, endPoint x: 1016, endPoint y: 222, distance: 25.8
type input "115"
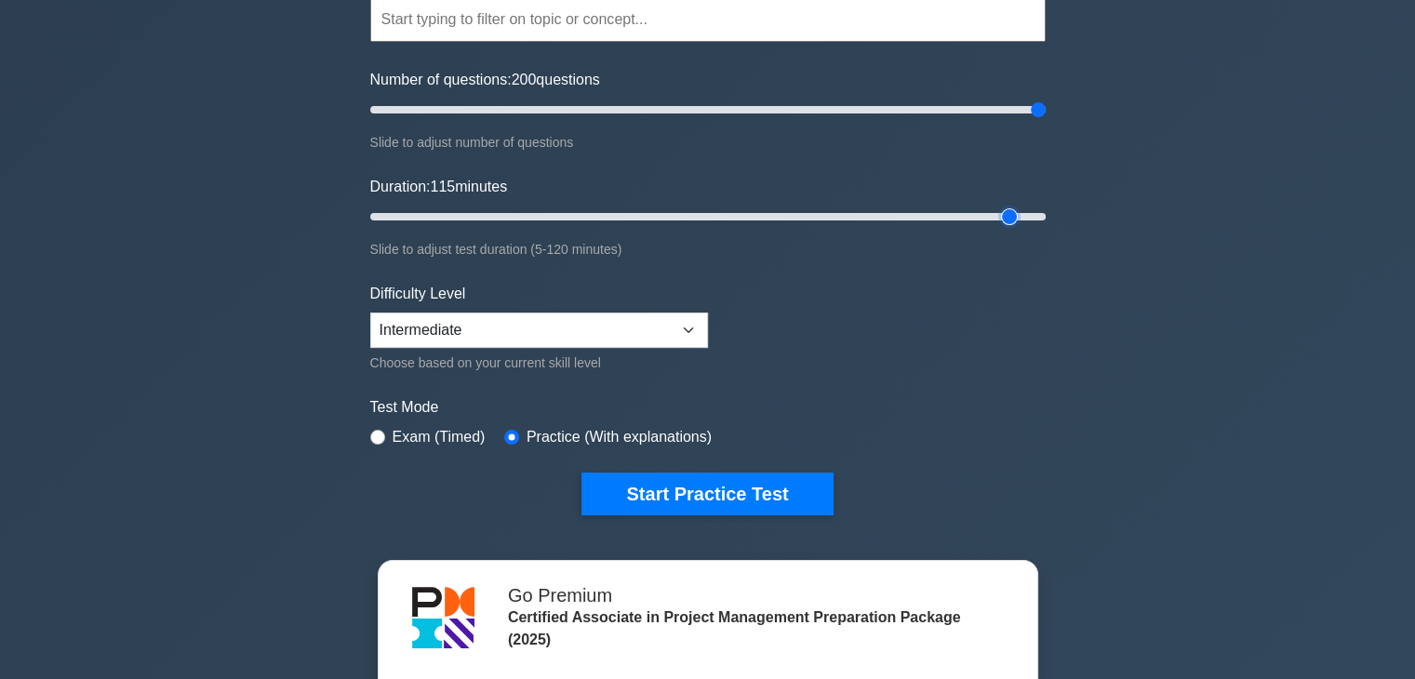
click at [1016, 222] on input "Duration: 115 minutes" at bounding box center [707, 217] width 675 height 22
drag, startPoint x: 1027, startPoint y: 107, endPoint x: 703, endPoint y: 132, distance: 324.7
type input "100"
click at [703, 121] on input "Number of questions: 100 questions" at bounding box center [707, 110] width 675 height 22
click at [1150, 442] on div "Certified Associate in Project Management Customize Your Next Practice Test Top…" at bounding box center [707, 458] width 1415 height 1170
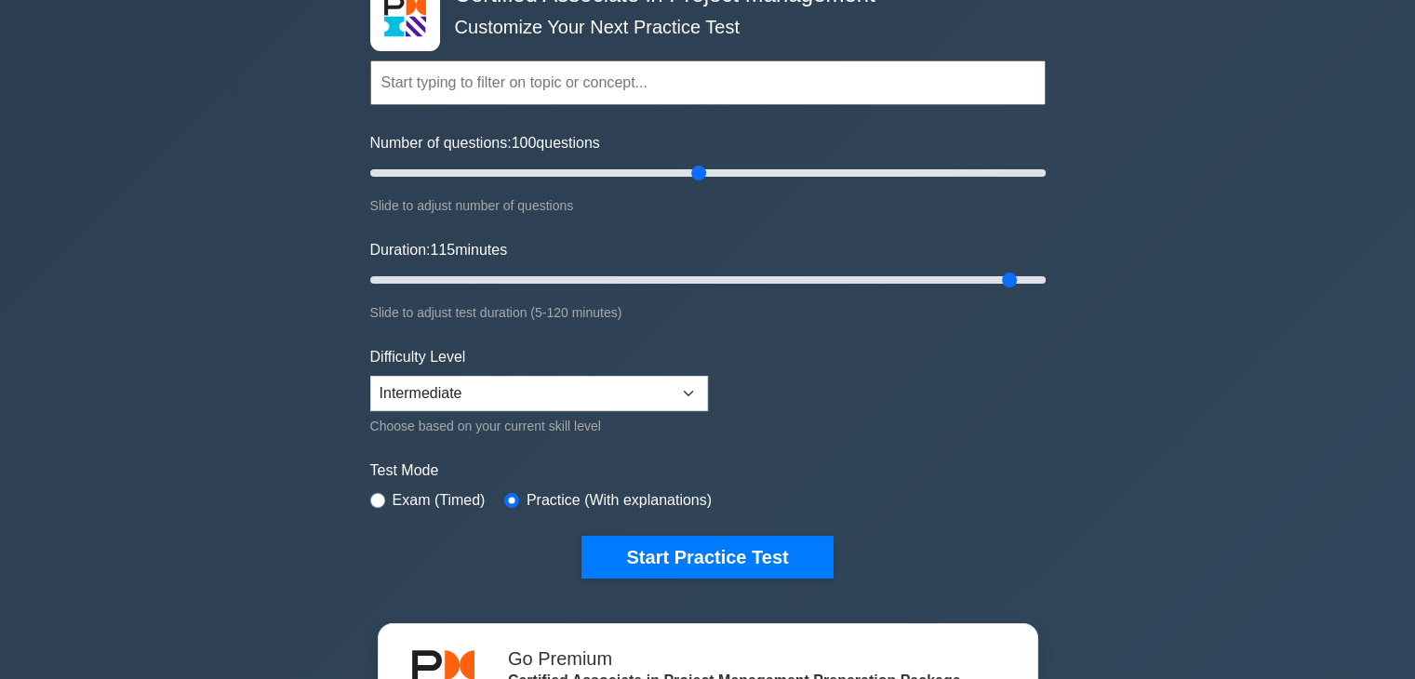
scroll to position [108, 0]
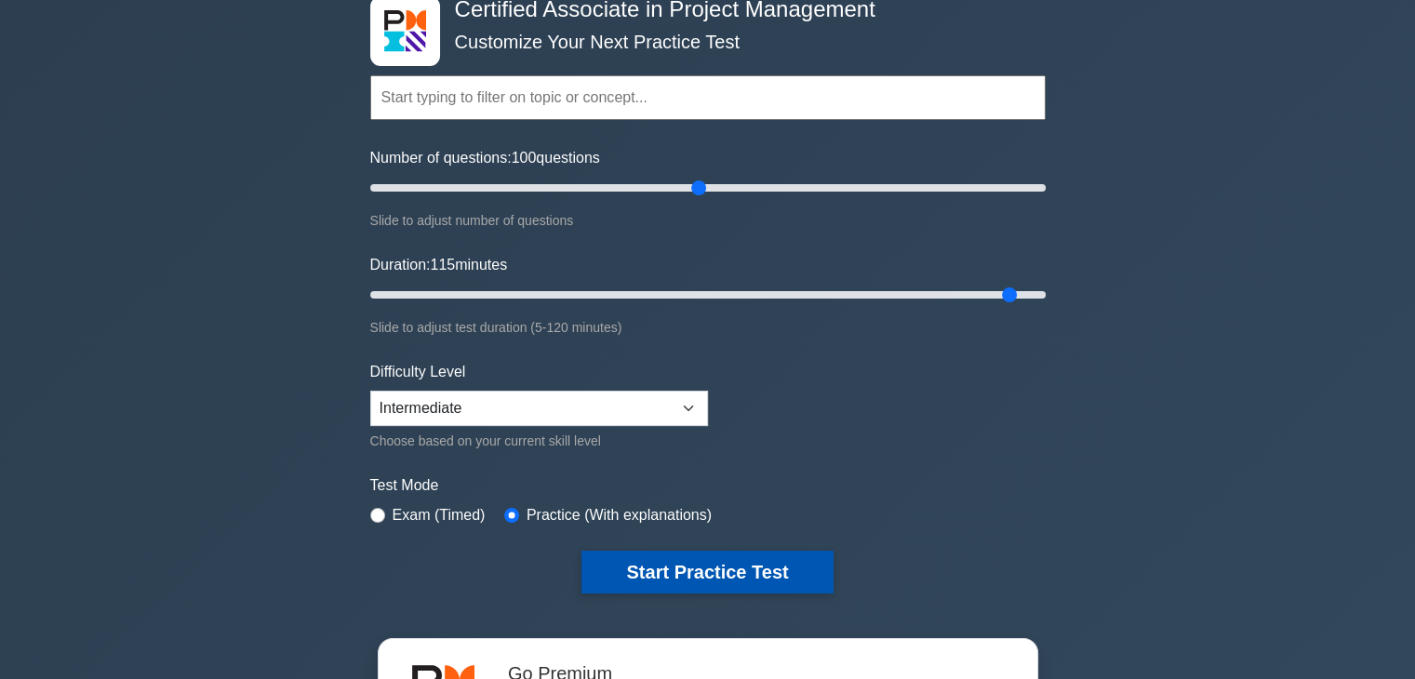
click at [740, 566] on button "Start Practice Test" at bounding box center [706, 572] width 251 height 43
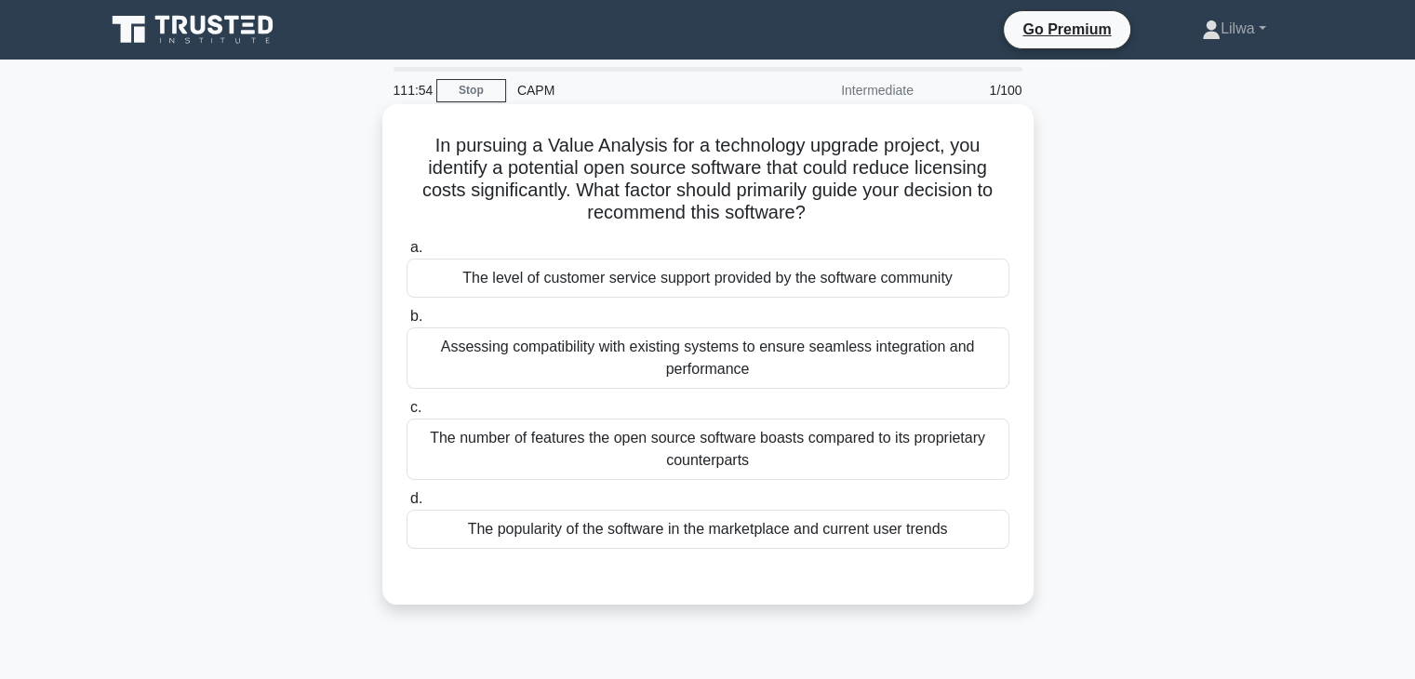
click at [908, 375] on div "Assessing compatibility with existing systems to ensure seamless integration an…" at bounding box center [707, 357] width 603 height 61
click at [406, 323] on input "b. Assessing compatibility with existing systems to ensure seamless integration…" at bounding box center [406, 317] width 0 height 12
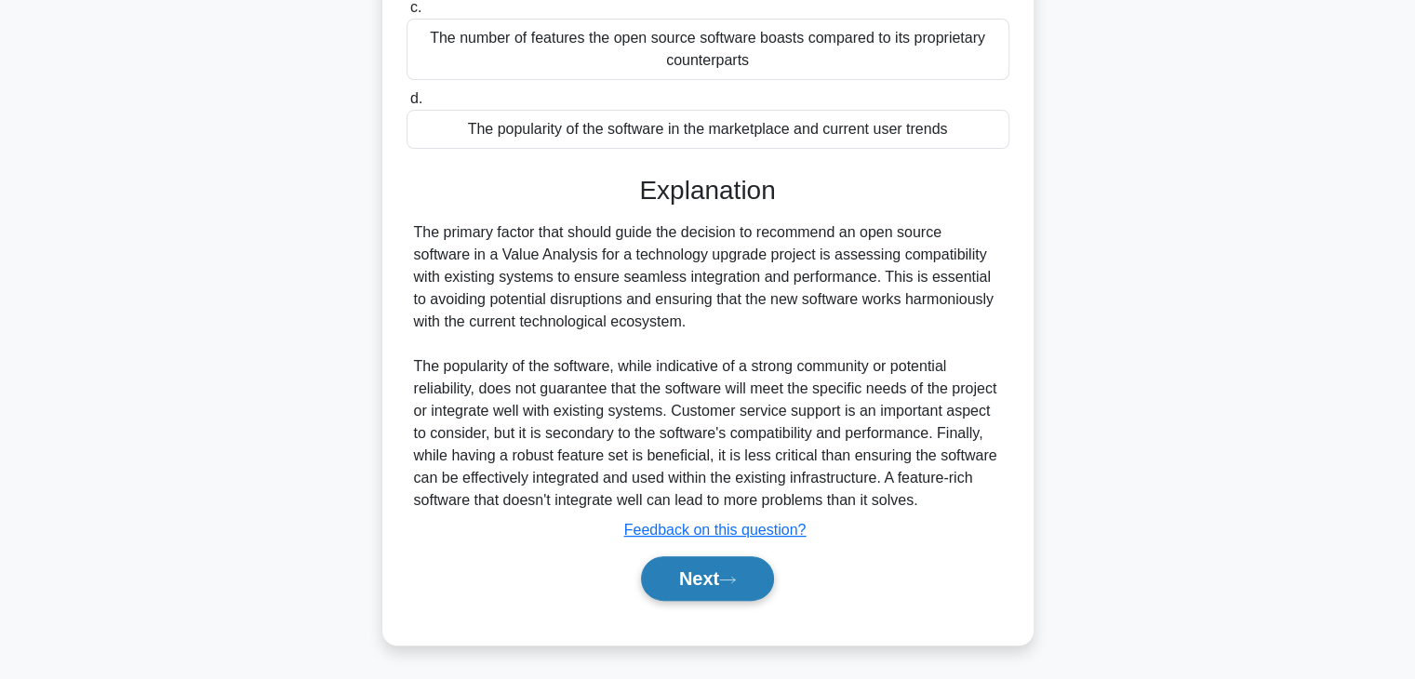
click at [731, 596] on button "Next" at bounding box center [707, 578] width 133 height 45
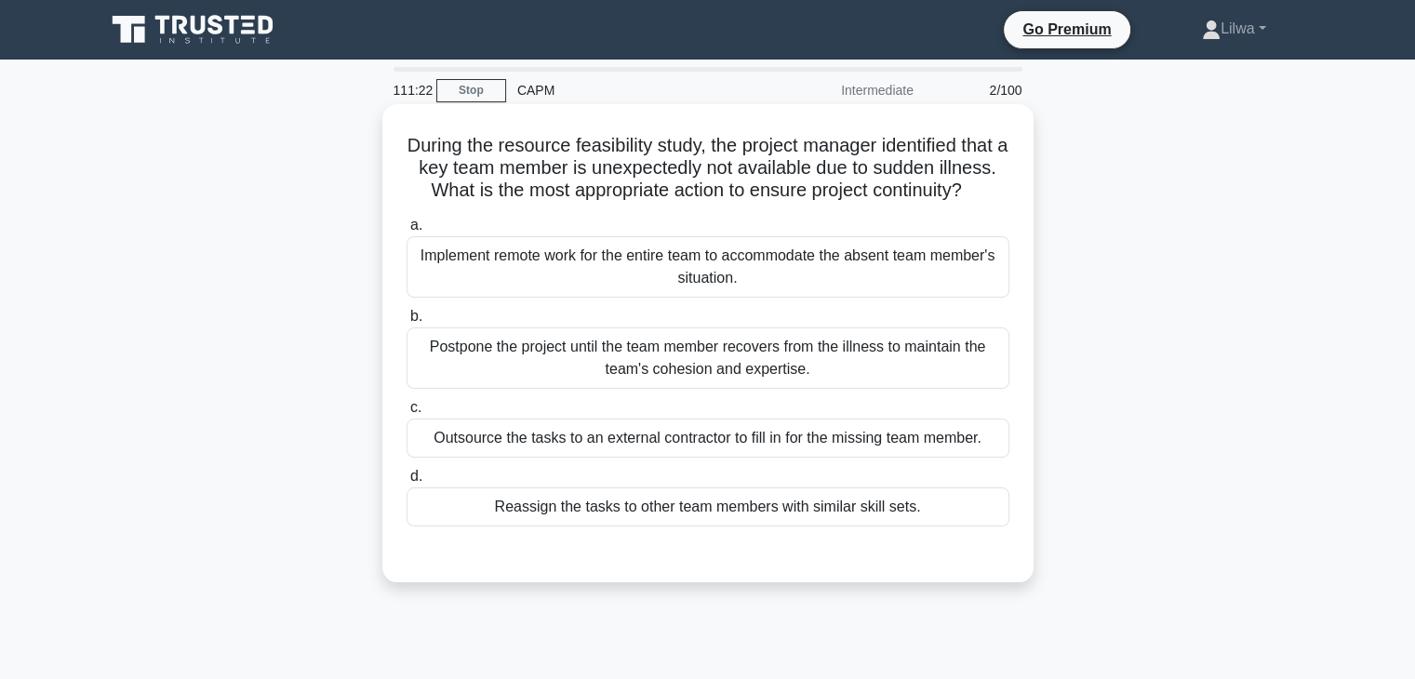
click at [930, 526] on div "Reassign the tasks to other team members with similar skill sets." at bounding box center [707, 506] width 603 height 39
click at [406, 483] on input "d. Reassign the tasks to other team members with similar skill sets." at bounding box center [406, 477] width 0 height 12
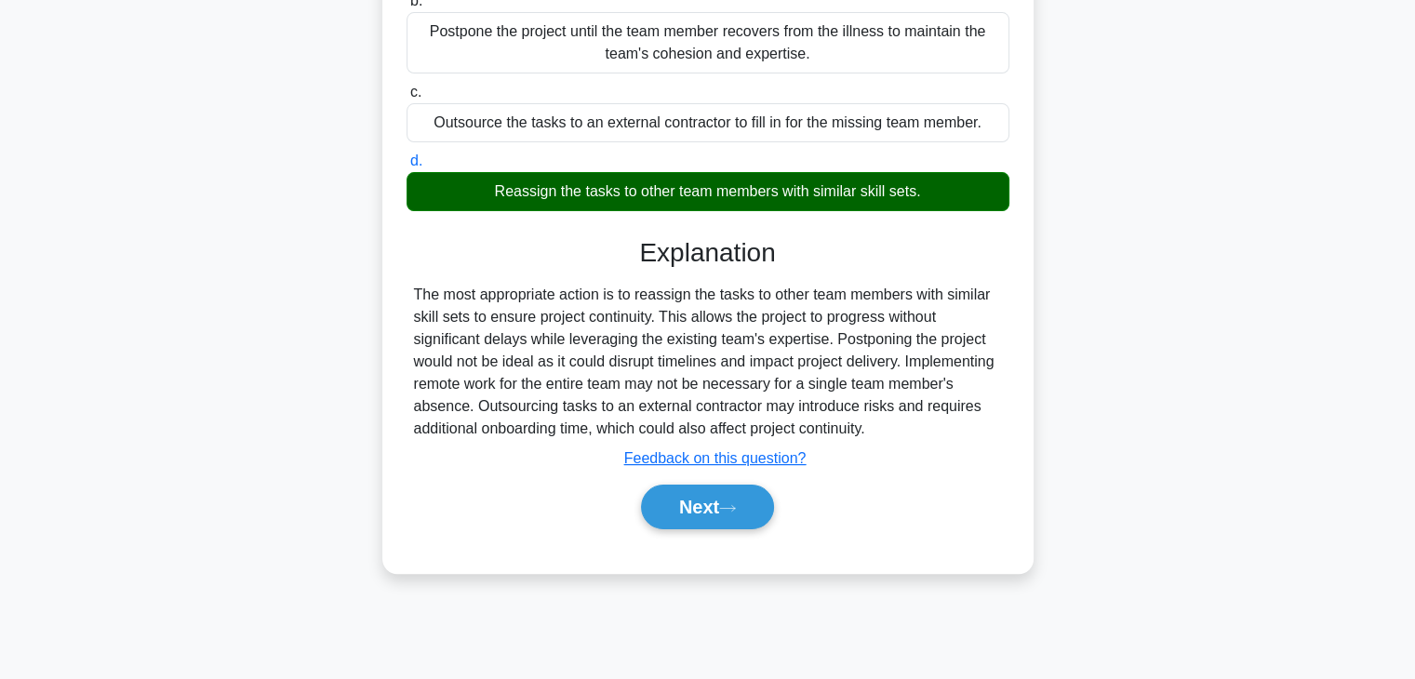
scroll to position [326, 0]
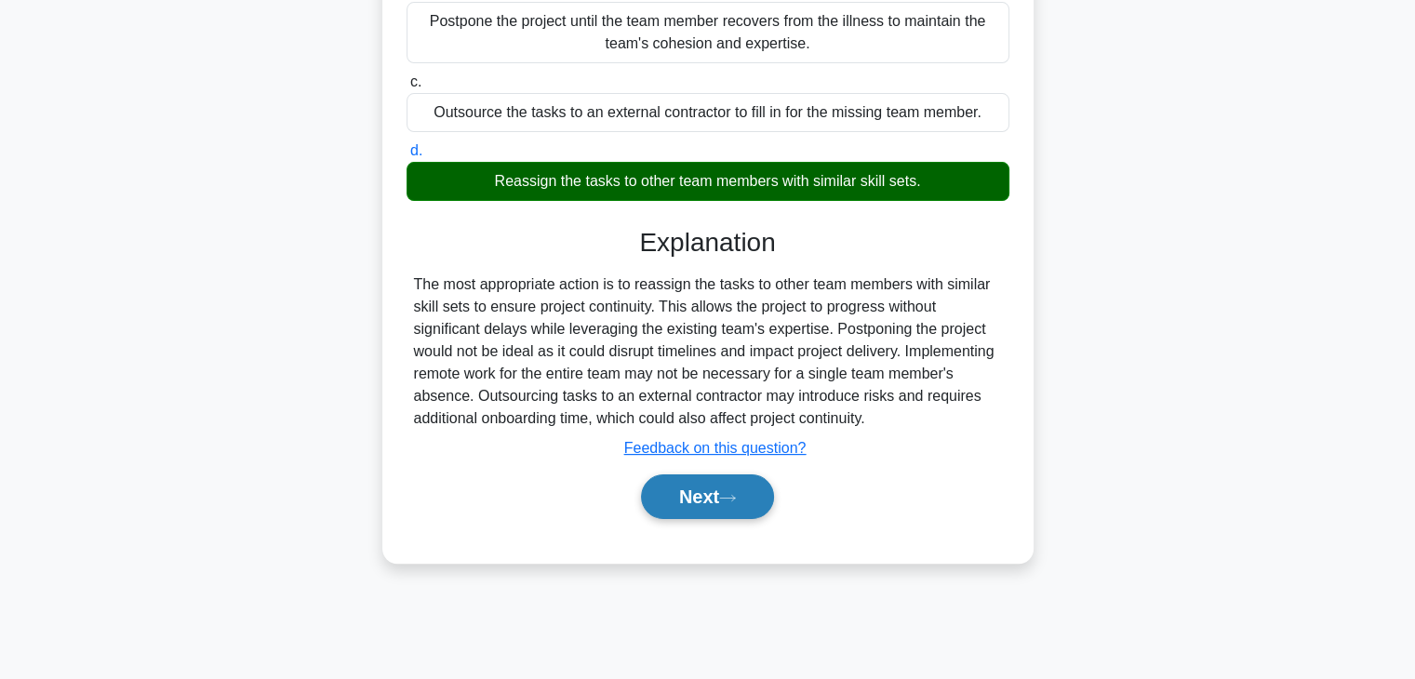
click at [748, 519] on button "Next" at bounding box center [707, 496] width 133 height 45
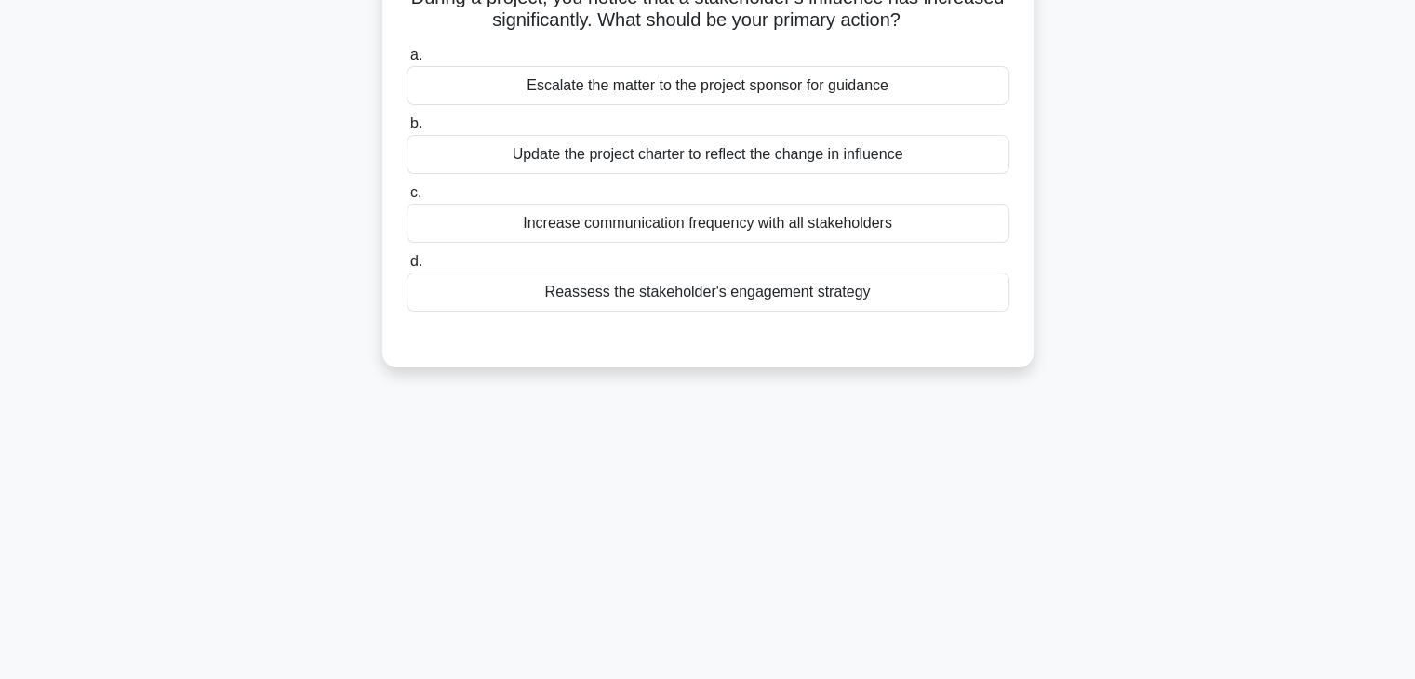
scroll to position [0, 0]
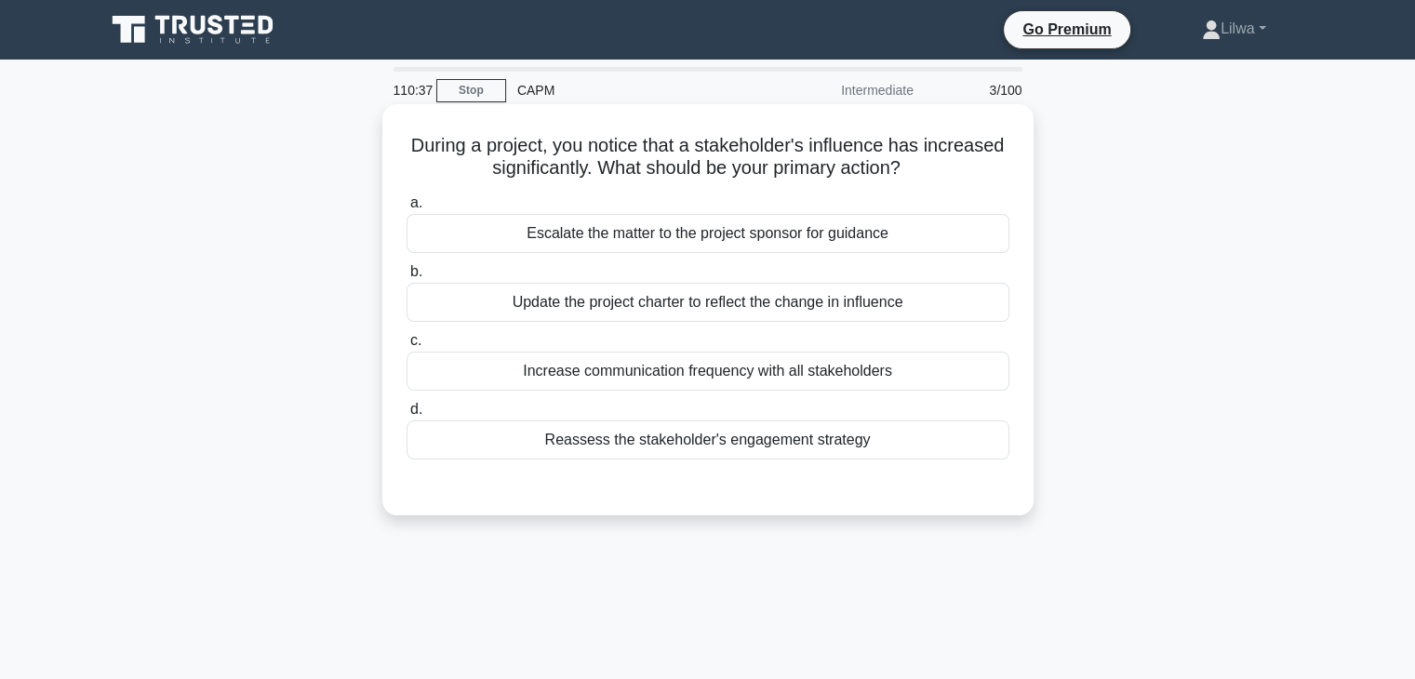
click at [881, 372] on div "Increase communication frequency with all stakeholders" at bounding box center [707, 371] width 603 height 39
click at [406, 347] on input "c. Increase communication frequency with all stakeholders" at bounding box center [406, 341] width 0 height 12
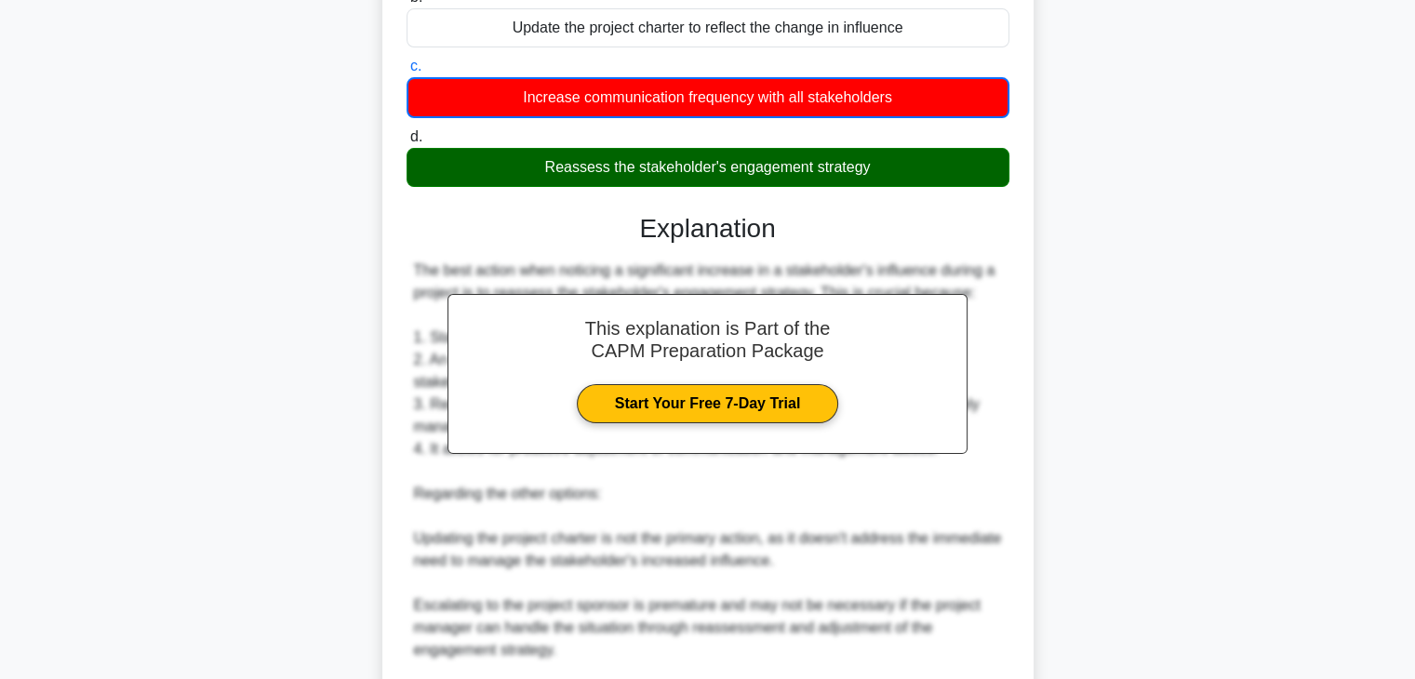
scroll to position [513, 0]
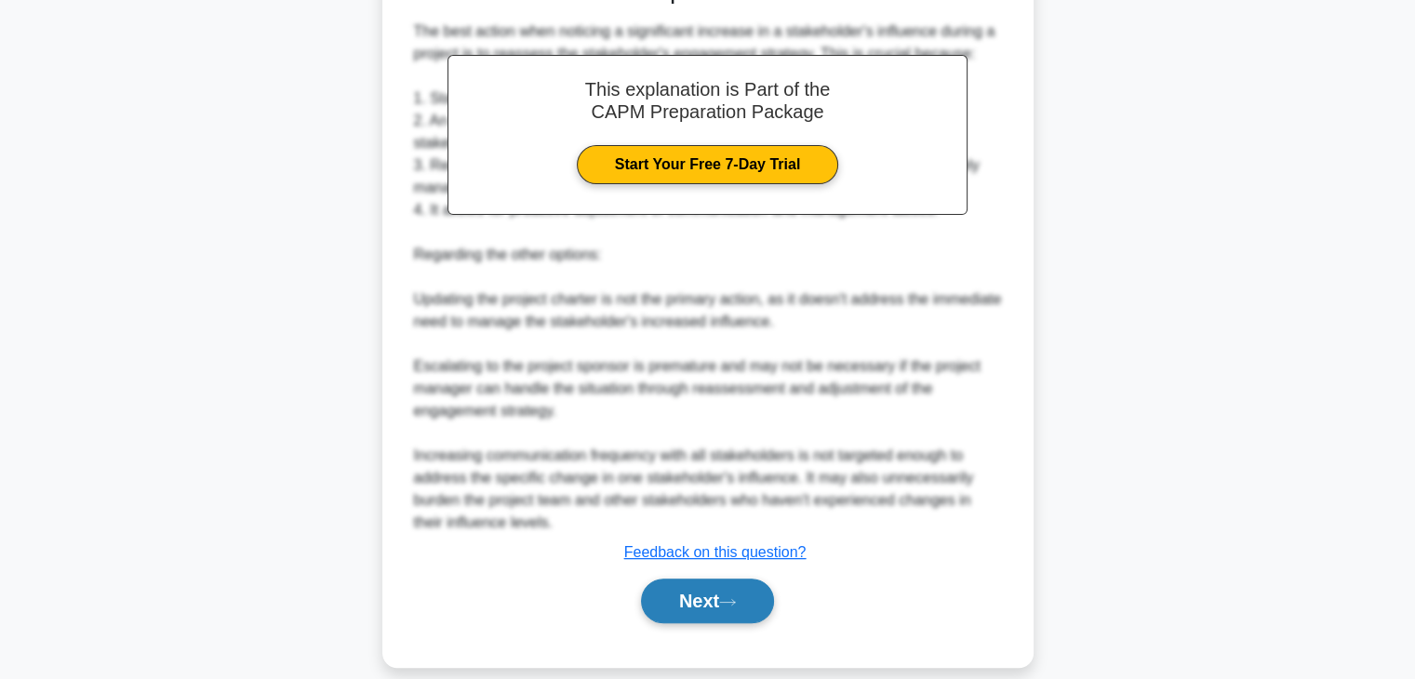
click at [719, 586] on button "Next" at bounding box center [707, 601] width 133 height 45
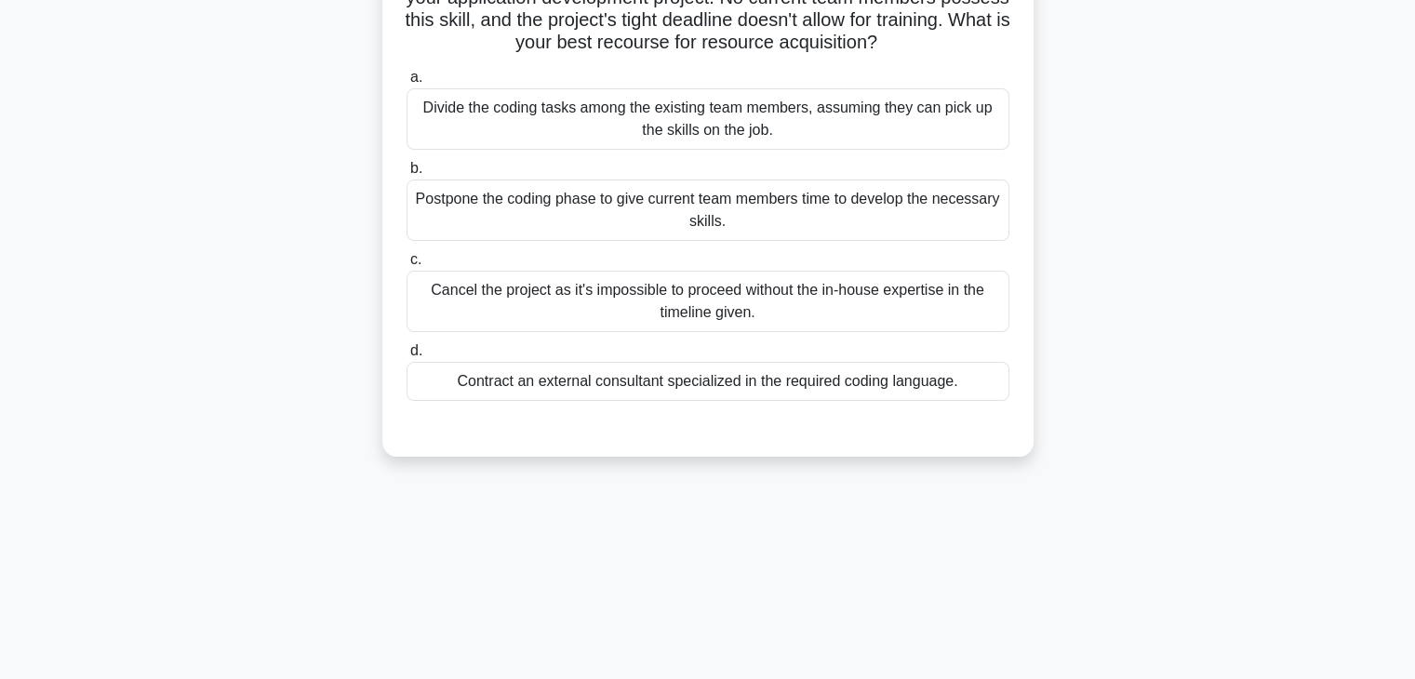
scroll to position [0, 0]
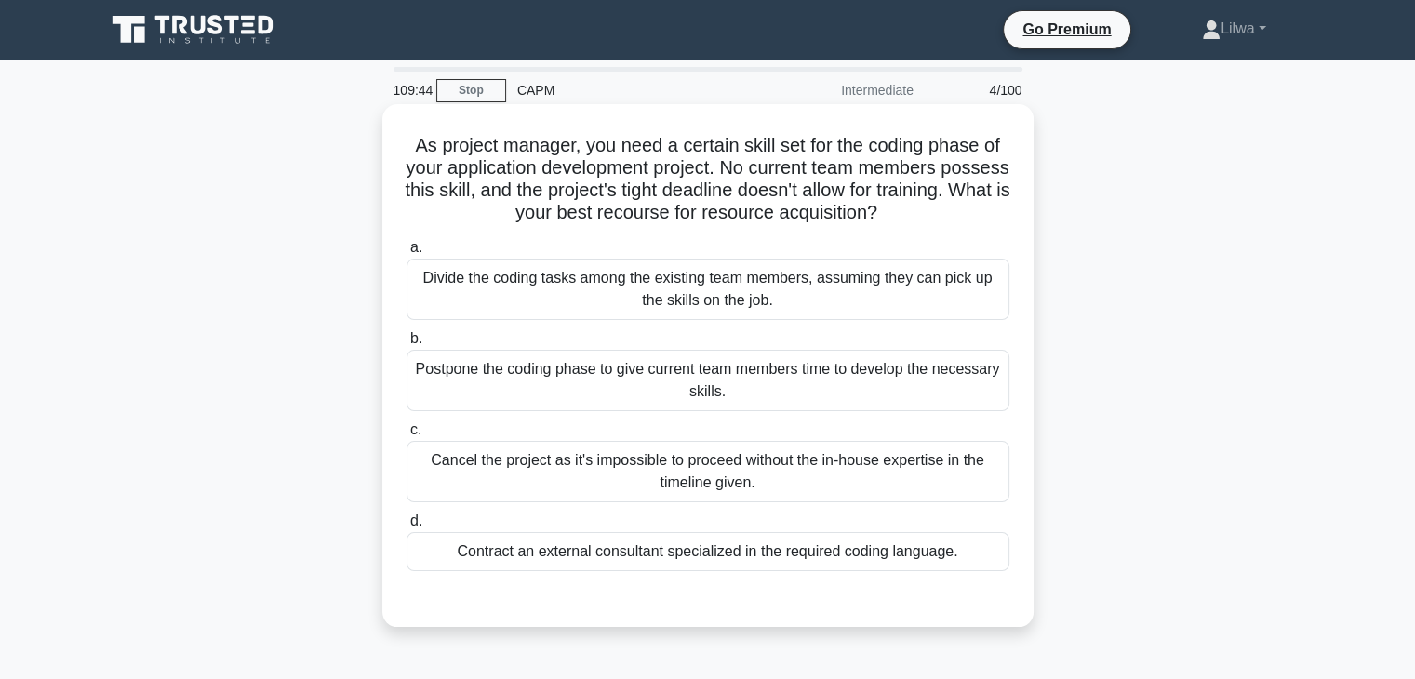
click at [948, 552] on div "Contract an external consultant specialized in the required coding language." at bounding box center [707, 551] width 603 height 39
click at [406, 527] on input "d. Contract an external consultant specialized in the required coding language." at bounding box center [406, 521] width 0 height 12
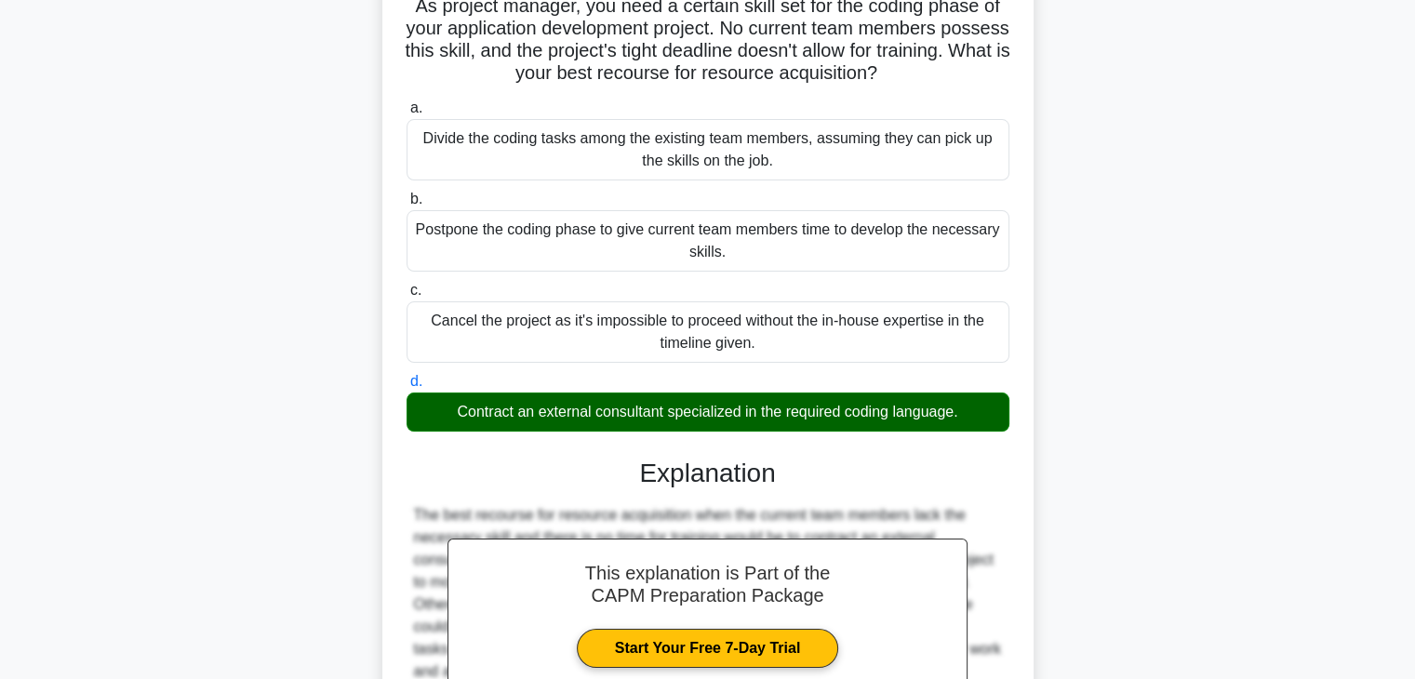
scroll to position [355, 0]
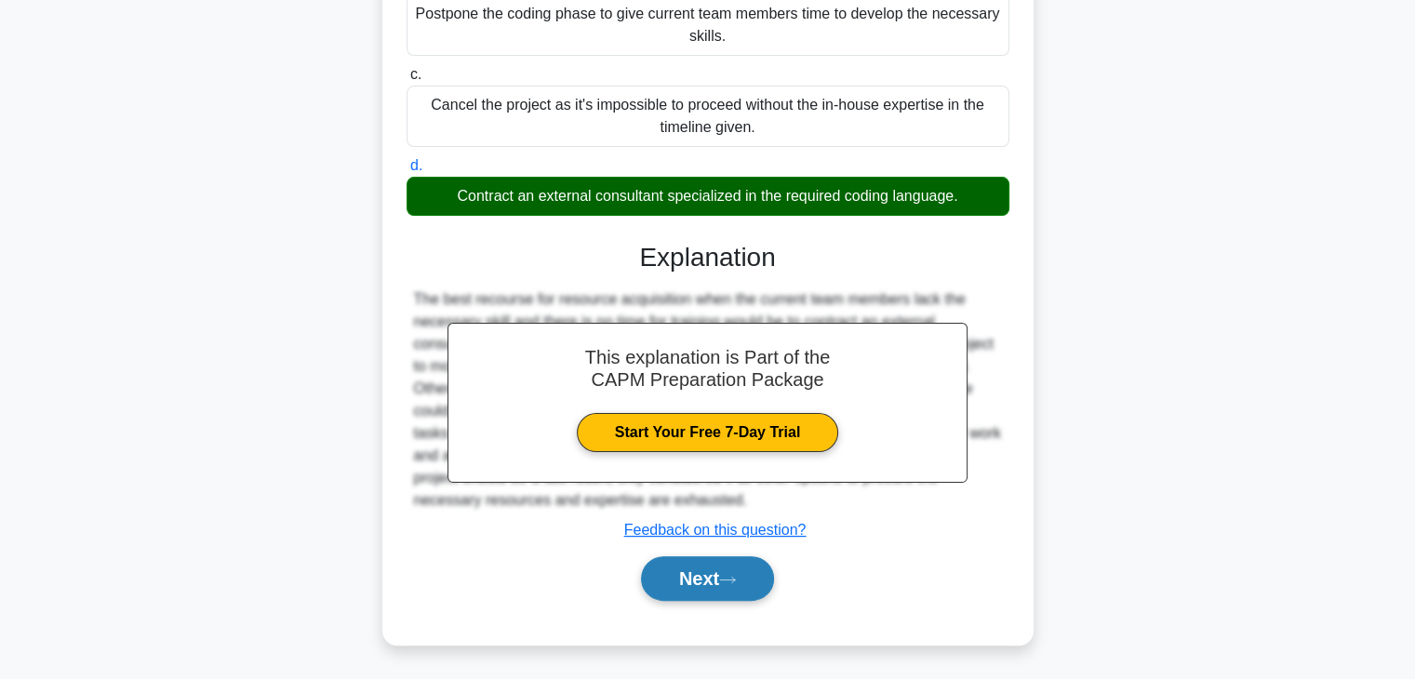
click at [722, 589] on button "Next" at bounding box center [707, 578] width 133 height 45
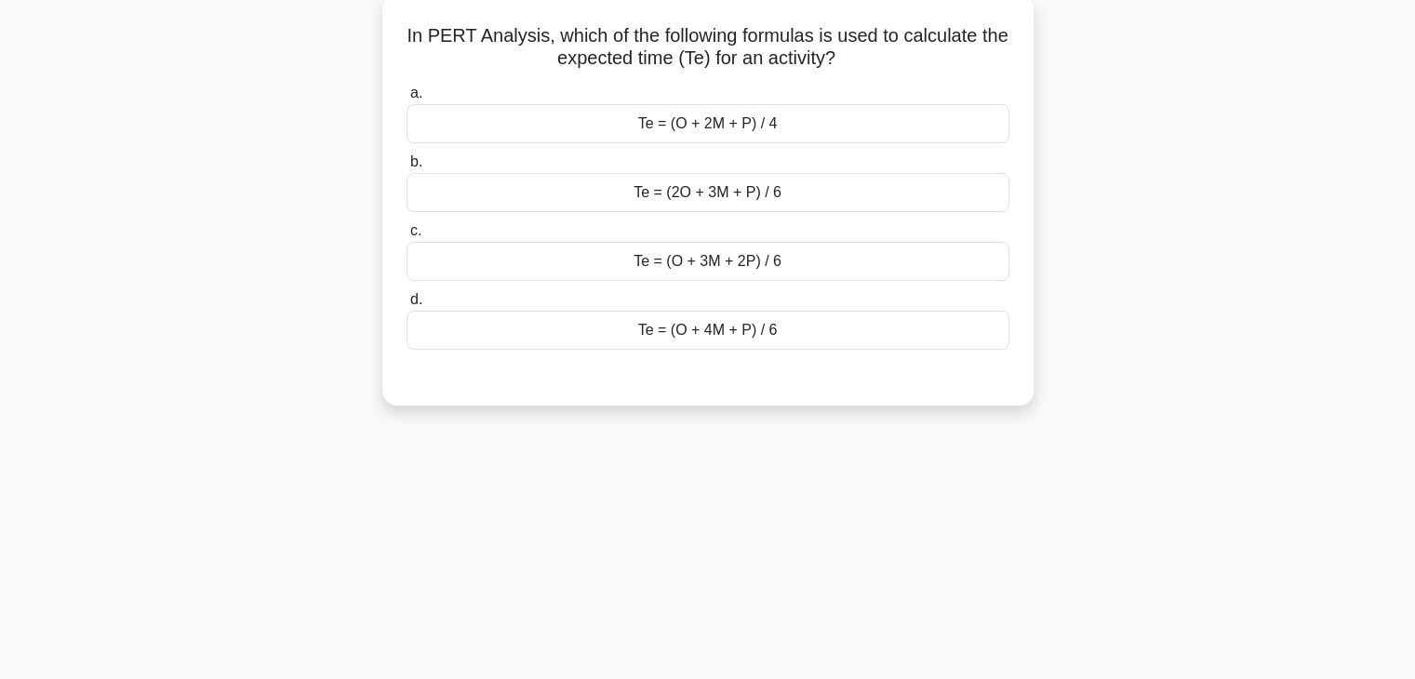
scroll to position [0, 0]
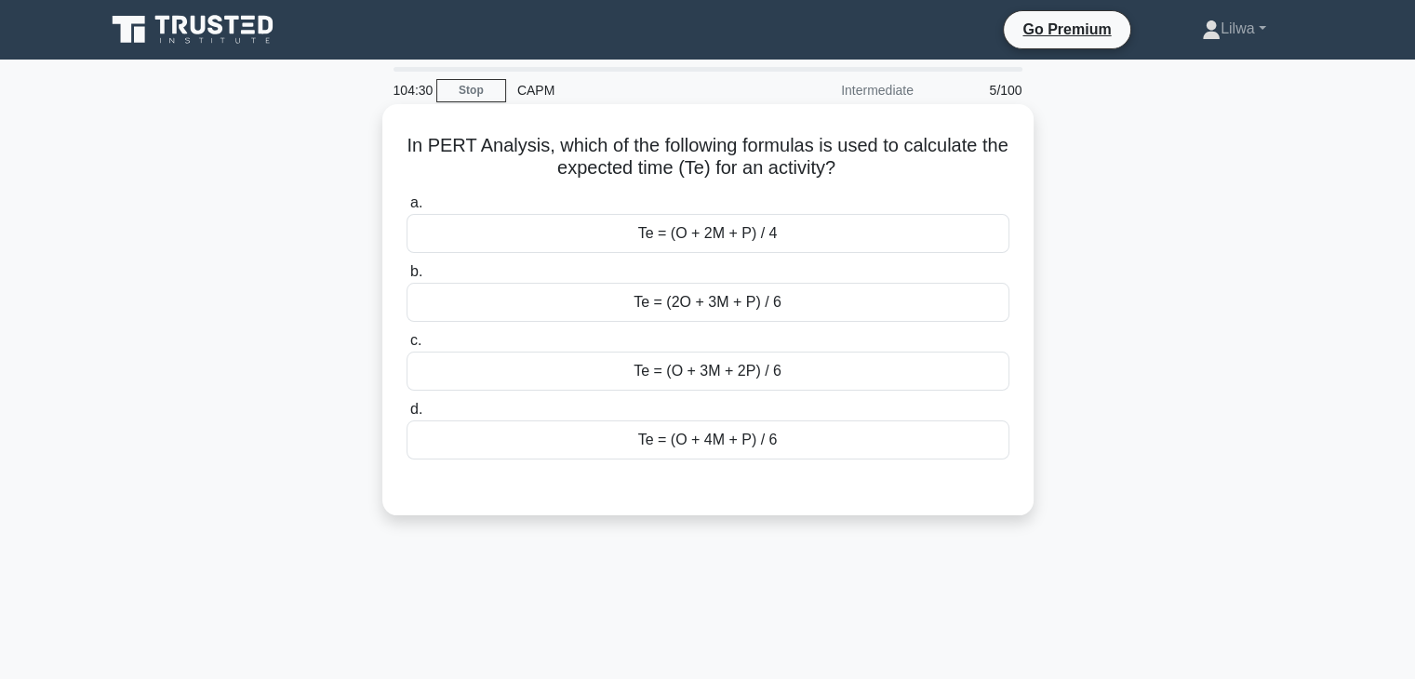
drag, startPoint x: 861, startPoint y: 172, endPoint x: 388, endPoint y: 145, distance: 474.2
click at [388, 145] on div "In PERT Analysis, which of the following formulas is used to calculate the expe…" at bounding box center [707, 309] width 651 height 411
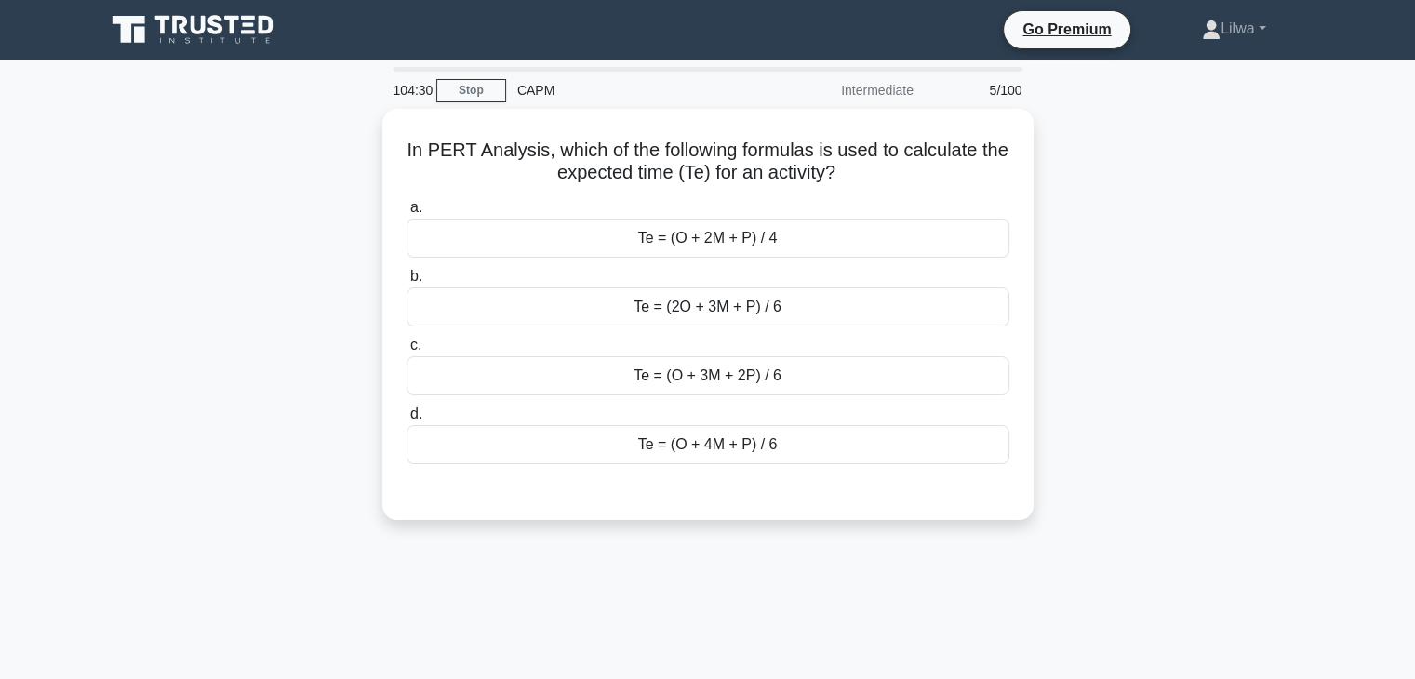
copy h5 "In PERT Analysis, which of the following formulas is used to calculate the expe…"
click at [1135, 307] on div "In PERT Analysis, which of the following formulas is used to calculate the expe…" at bounding box center [708, 325] width 1228 height 433
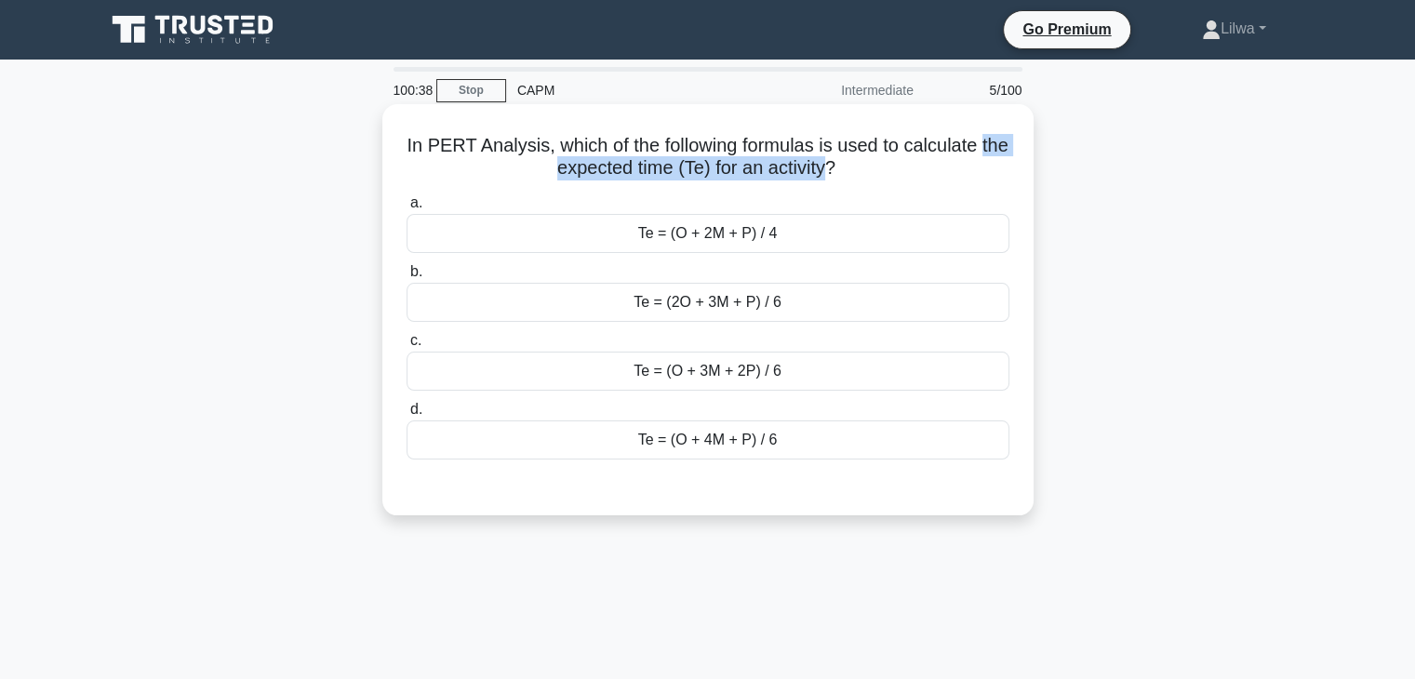
drag, startPoint x: 740, startPoint y: 172, endPoint x: 532, endPoint y: 174, distance: 208.4
click at [532, 174] on h5 "In PERT Analysis, which of the following formulas is used to calculate the expe…" at bounding box center [708, 157] width 606 height 47
copy h5 "the expected time (Te) for an activity"
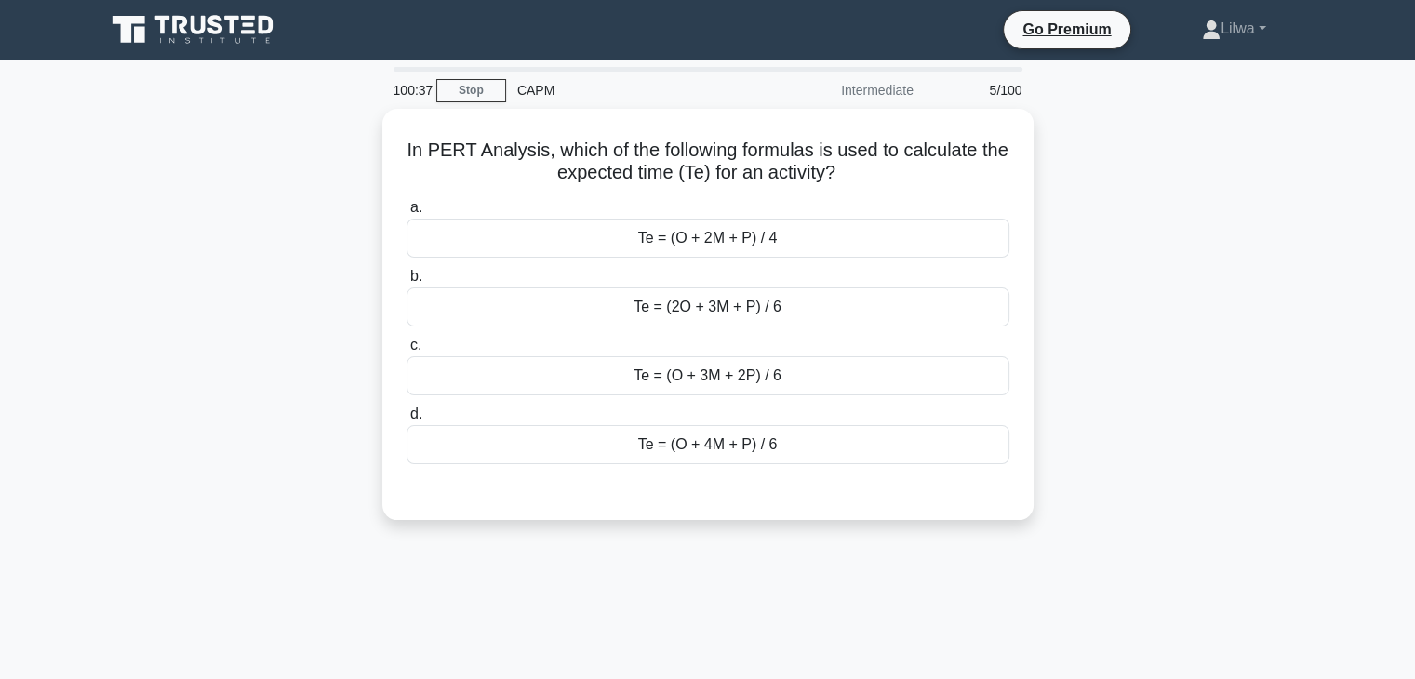
click at [1139, 182] on div "In PERT Analysis, which of the following formulas is used to calculate the expe…" at bounding box center [708, 325] width 1228 height 433
click at [1139, 220] on div "In PERT Analysis, which of the following formulas is used to calculate the expe…" at bounding box center [708, 325] width 1228 height 433
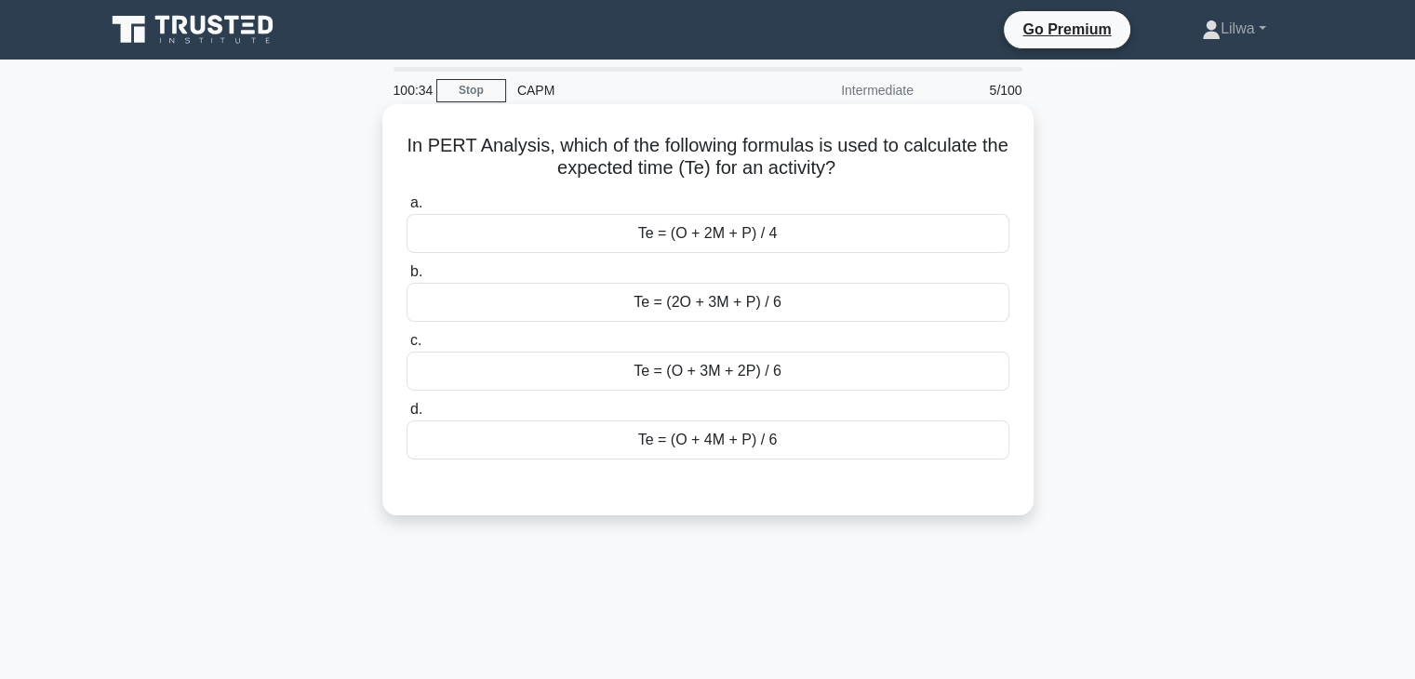
click at [753, 444] on div "Te = (O + 4M + P) / 6" at bounding box center [707, 439] width 603 height 39
click at [406, 416] on input "d. Te = (O + 4M + P) / 6" at bounding box center [406, 410] width 0 height 12
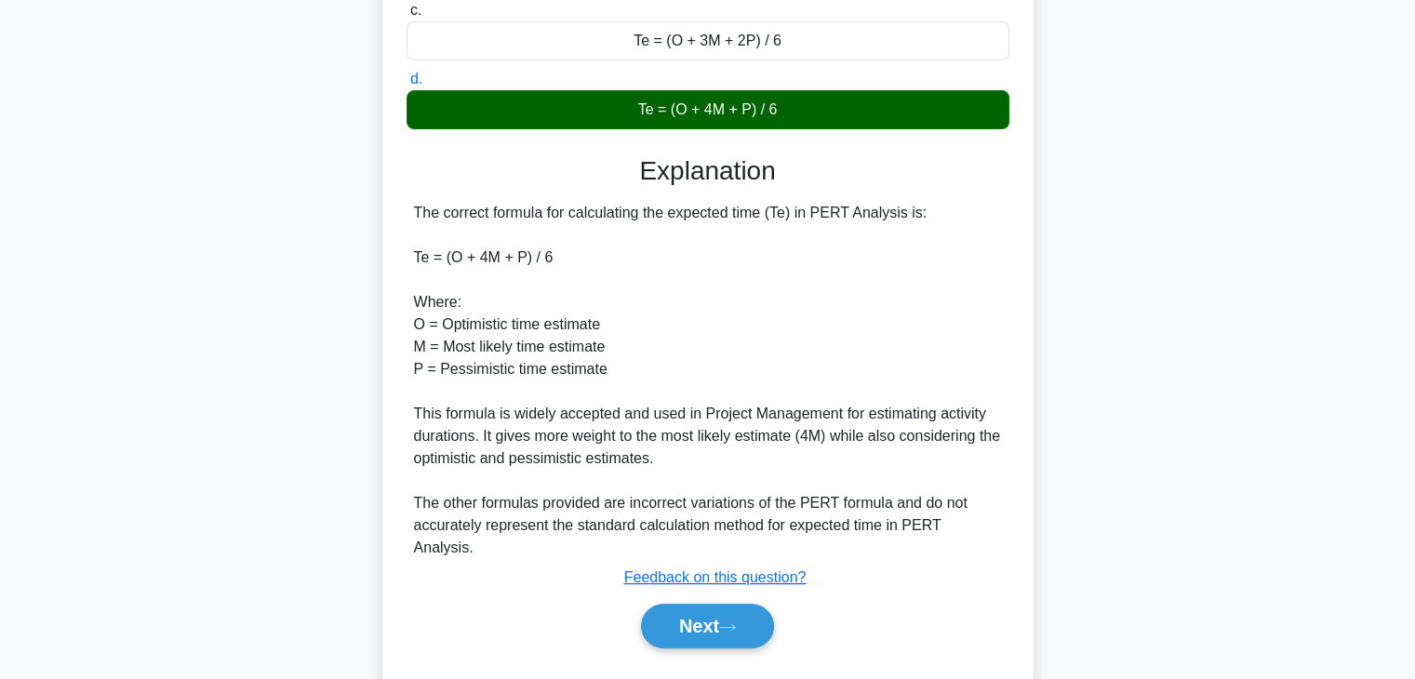
scroll to position [355, 0]
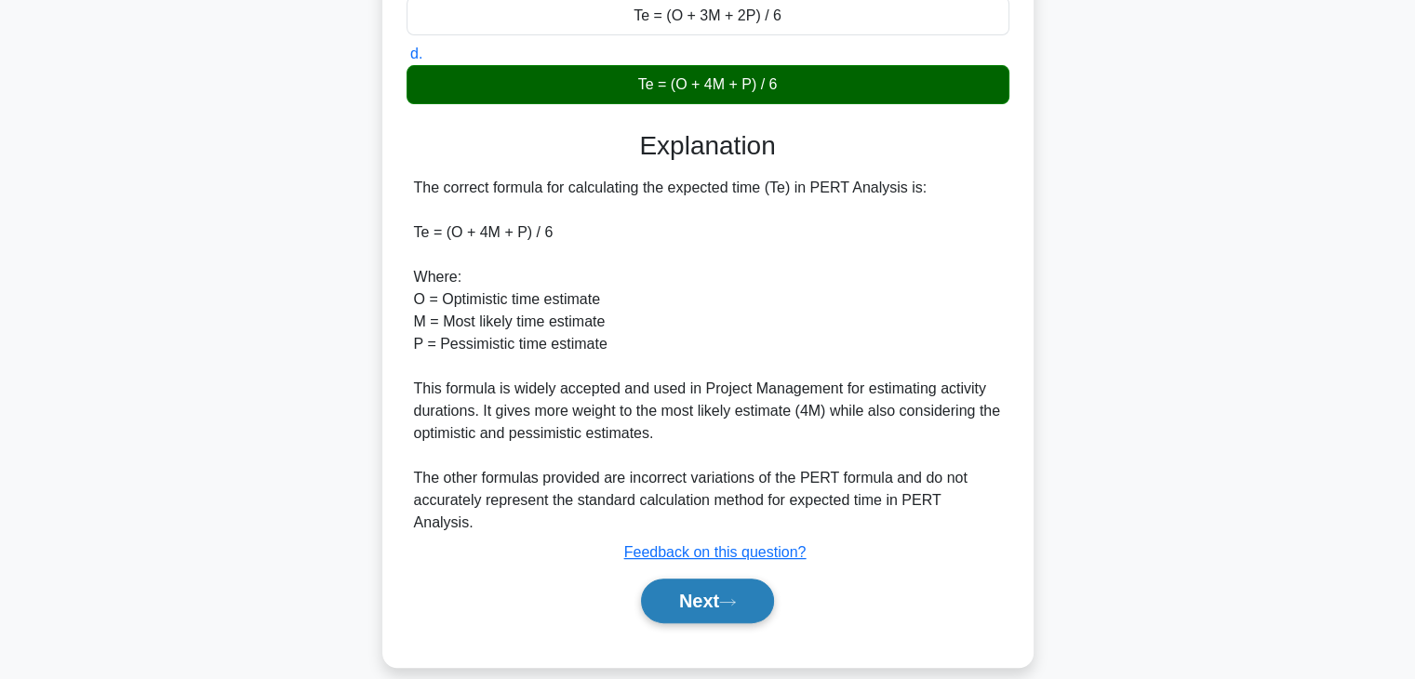
click at [729, 588] on button "Next" at bounding box center [707, 601] width 133 height 45
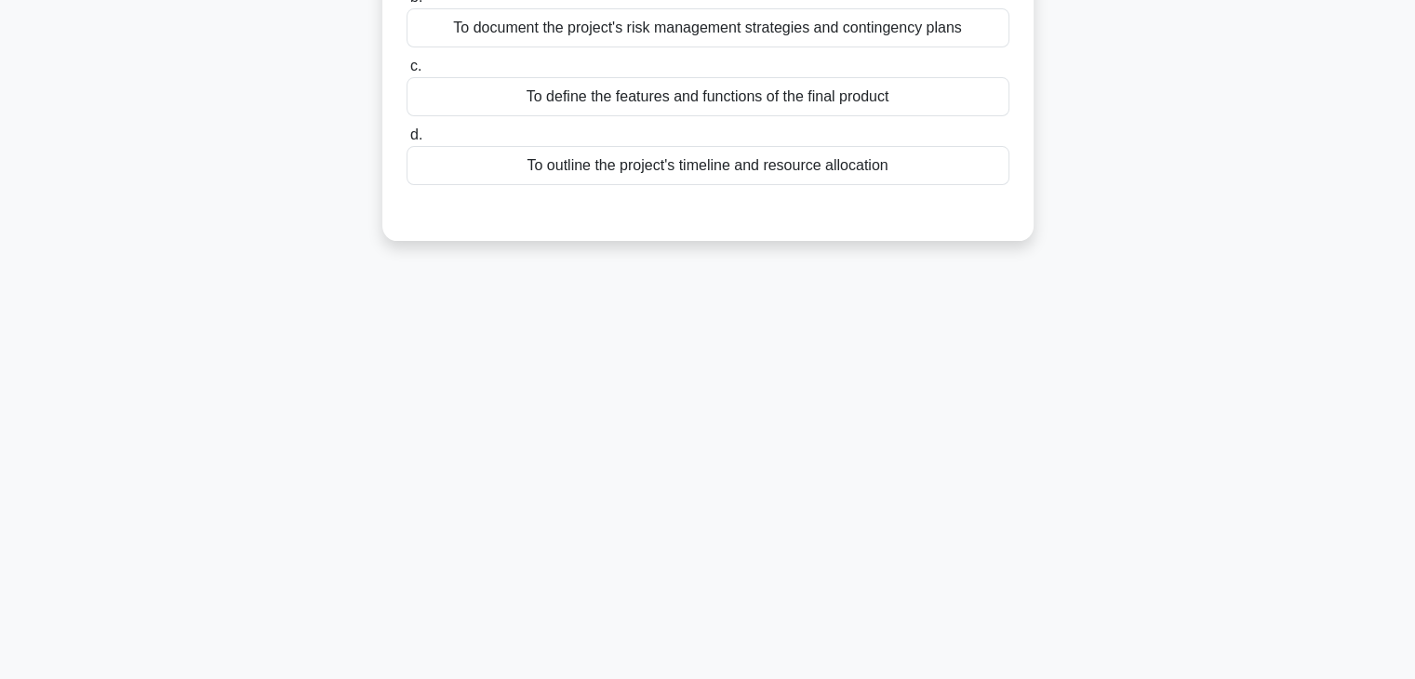
scroll to position [0, 0]
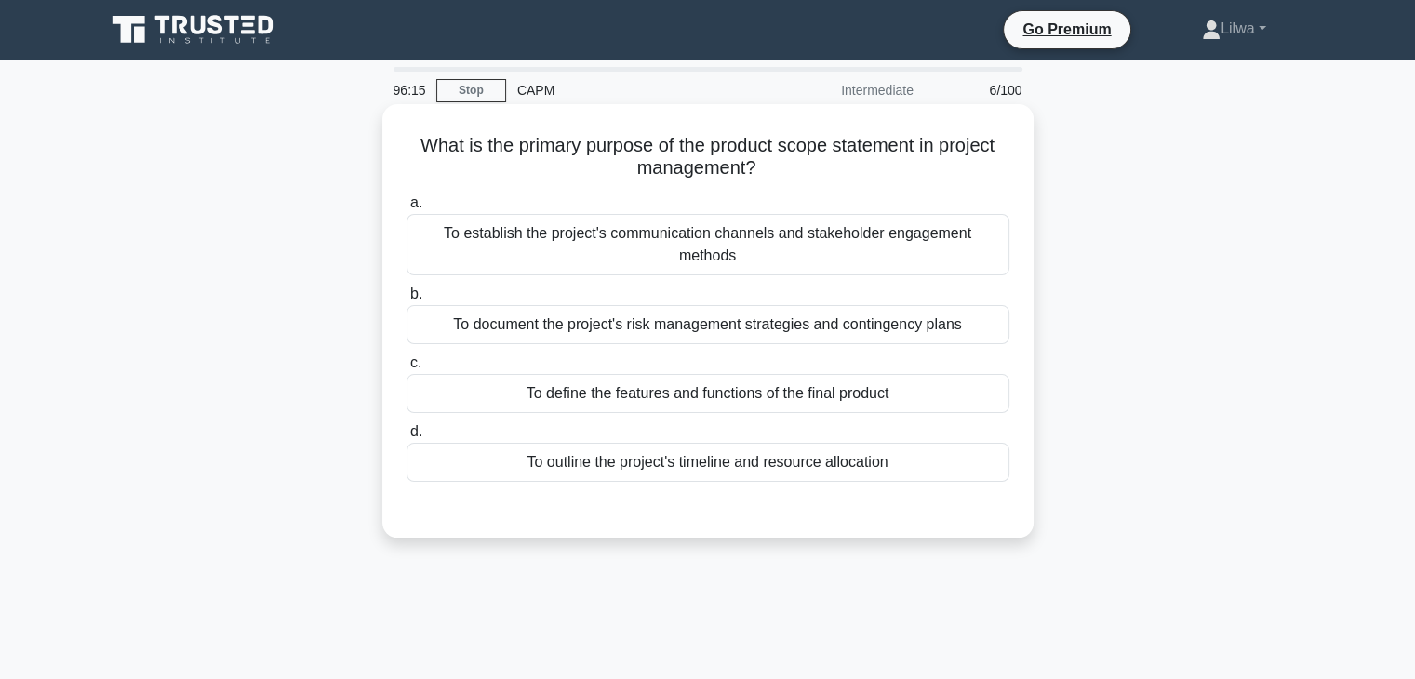
click at [789, 386] on div "To define the features and functions of the final product" at bounding box center [707, 393] width 603 height 39
click at [406, 369] on input "c. To define the features and functions of the final product" at bounding box center [406, 363] width 0 height 12
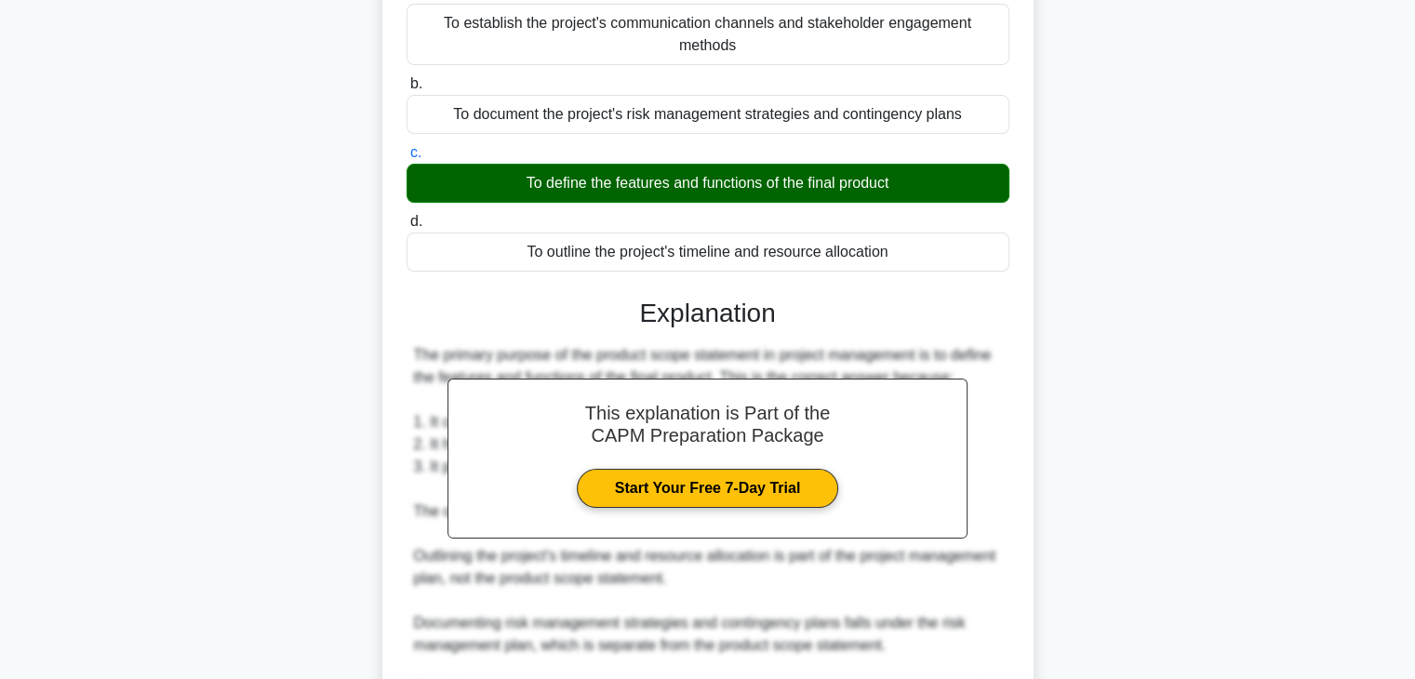
scroll to position [512, 0]
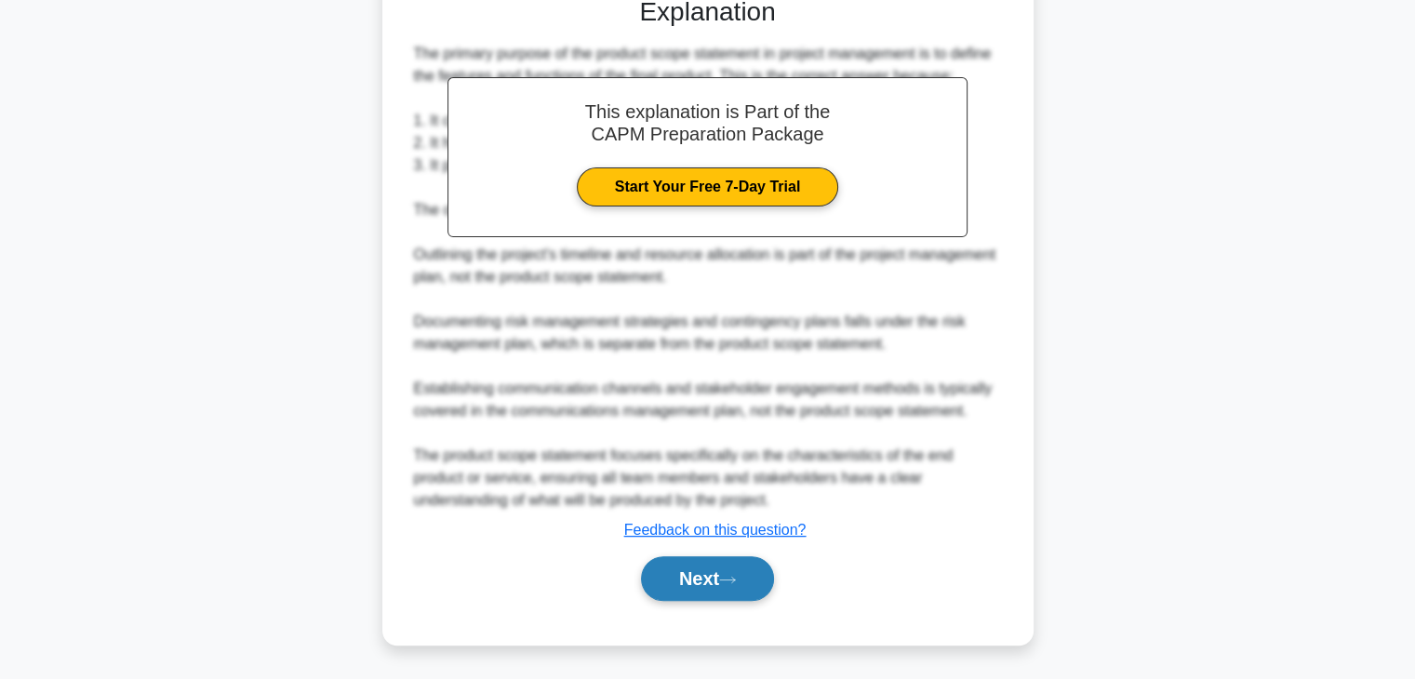
click at [698, 596] on button "Next" at bounding box center [707, 578] width 133 height 45
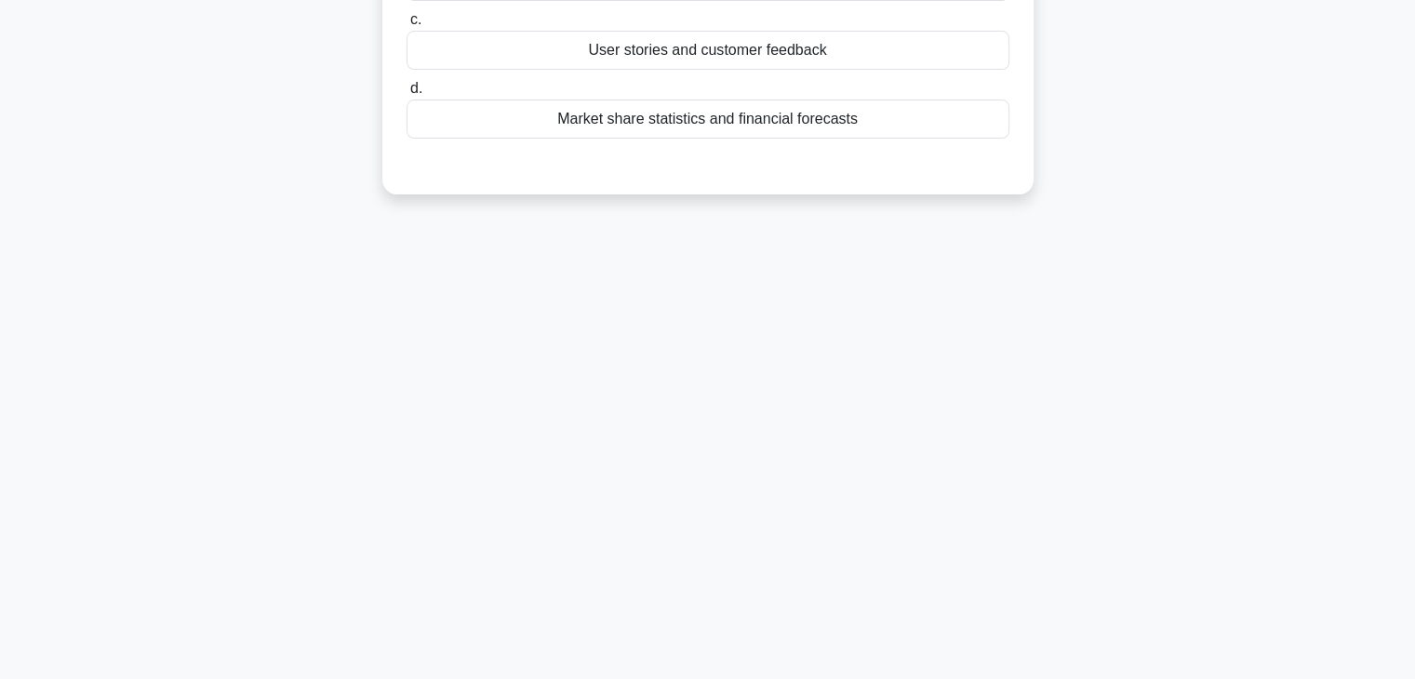
scroll to position [0, 0]
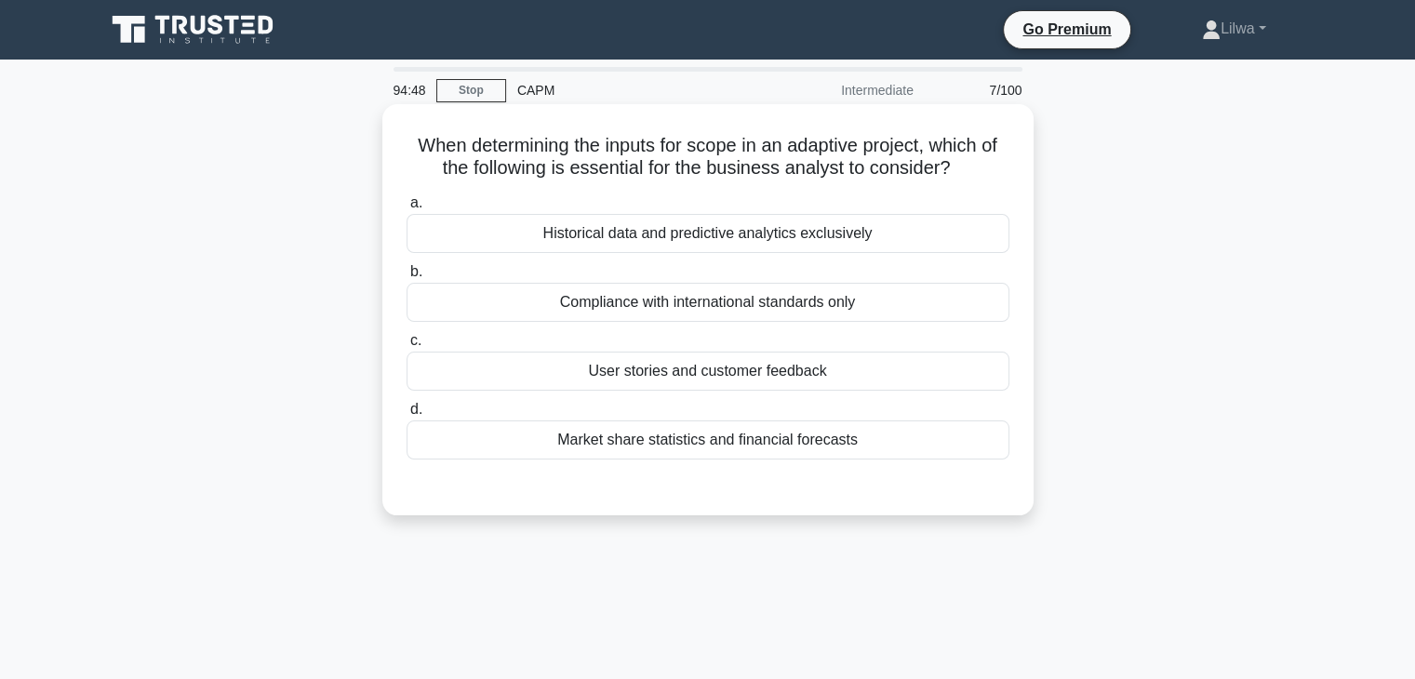
click at [806, 359] on div "User stories and customer feedback" at bounding box center [707, 371] width 603 height 39
click at [406, 347] on input "c. User stories and customer feedback" at bounding box center [406, 341] width 0 height 12
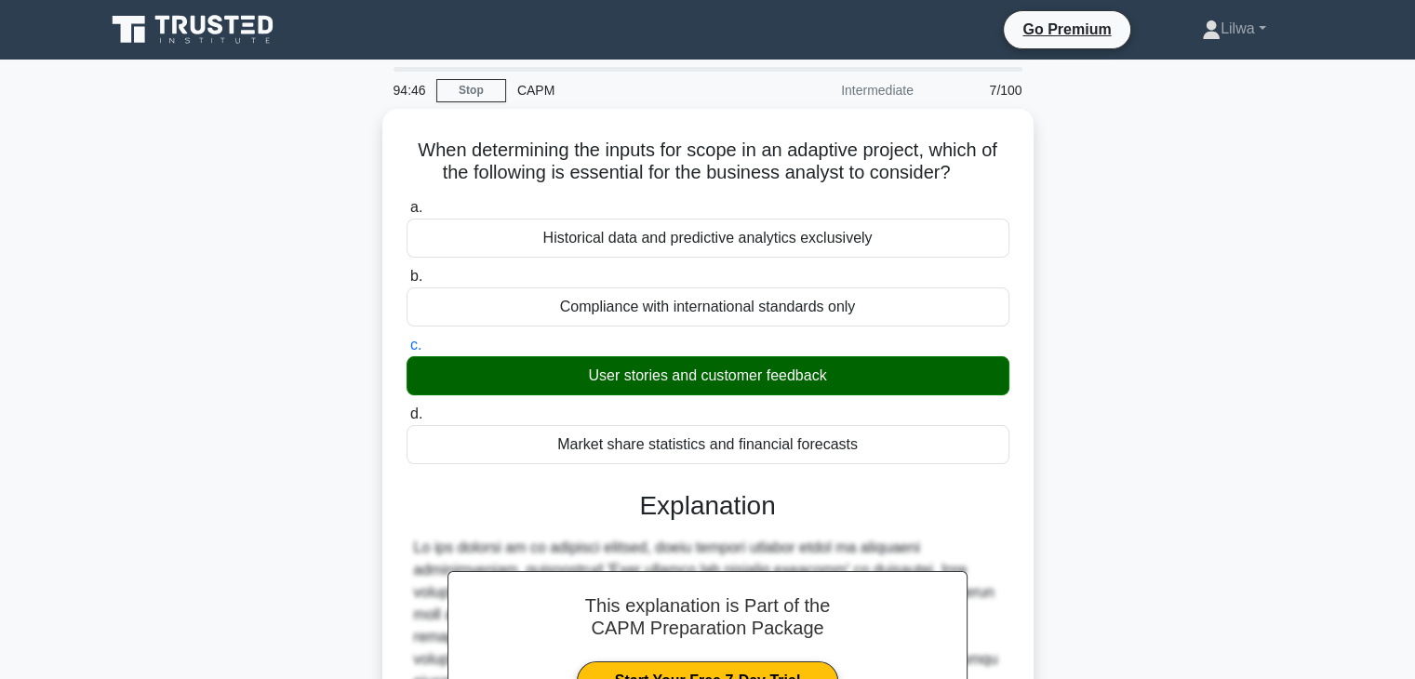
scroll to position [355, 0]
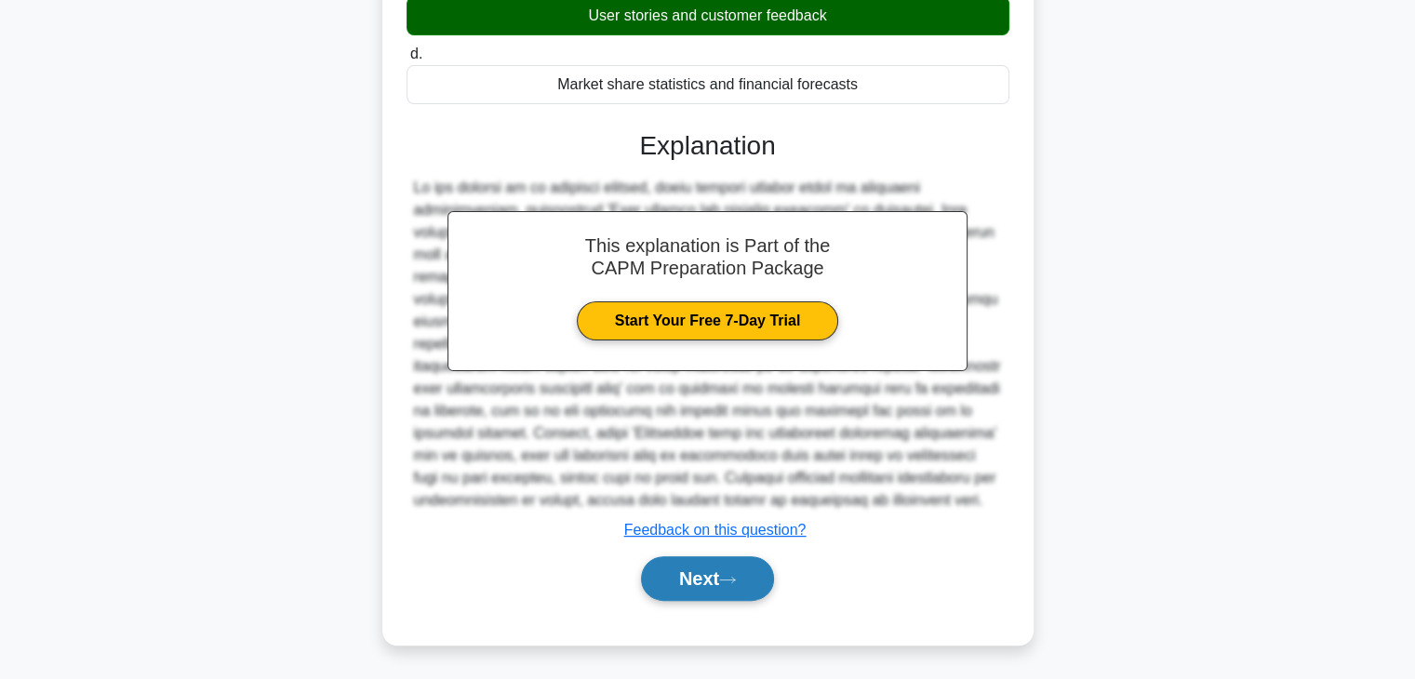
click at [683, 593] on button "Next" at bounding box center [707, 578] width 133 height 45
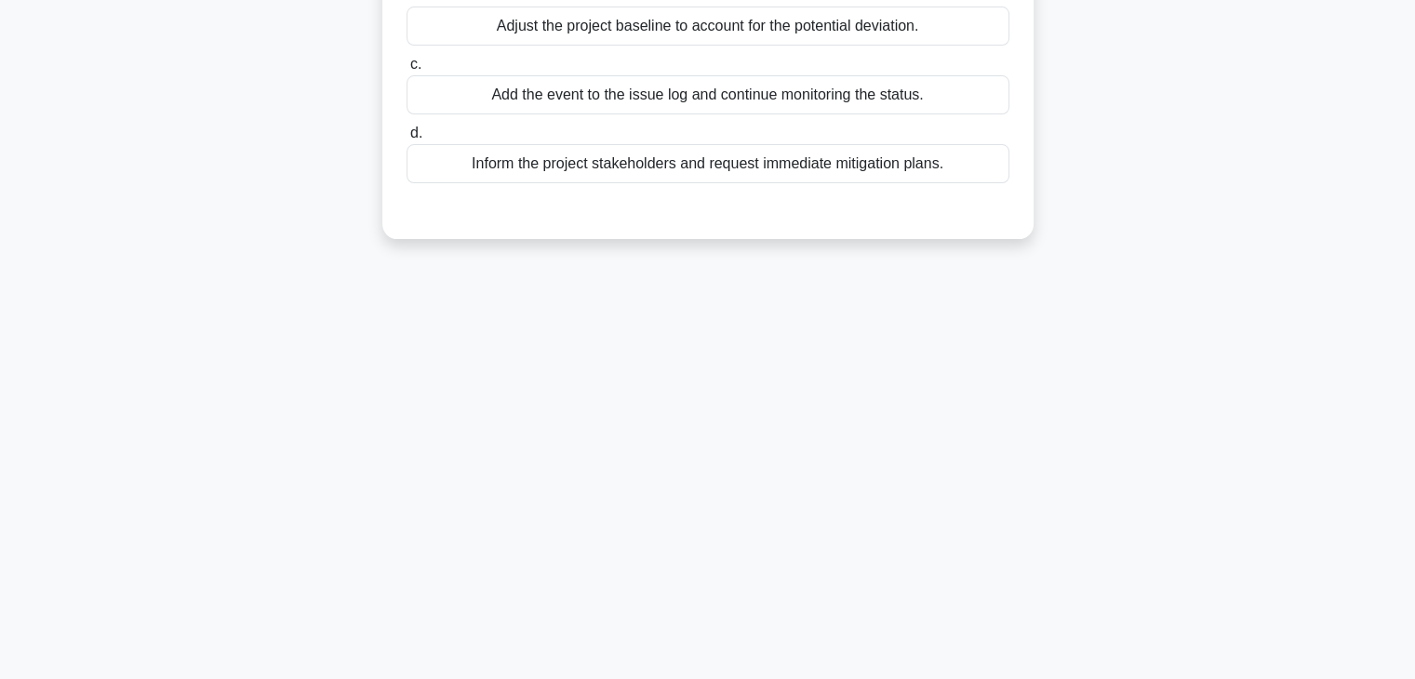
scroll to position [0, 0]
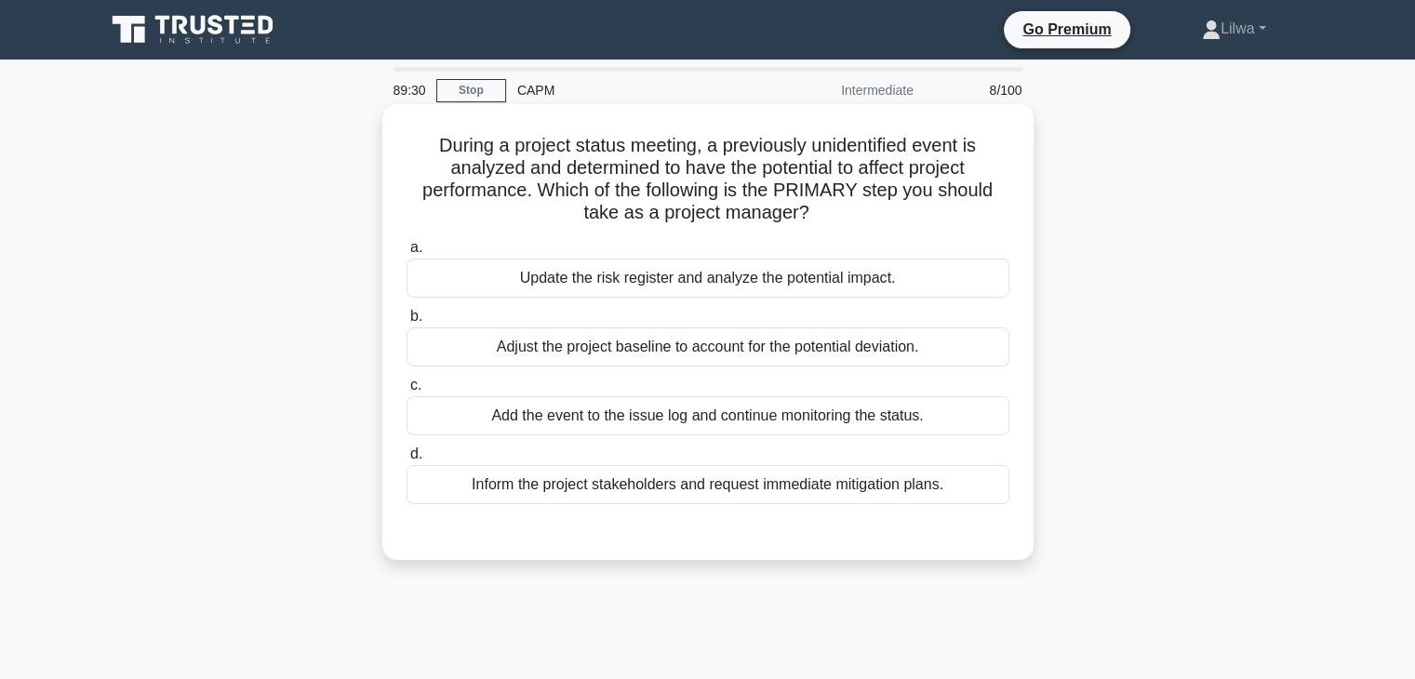
click at [930, 425] on div "Add the event to the issue log and continue monitoring the status." at bounding box center [707, 415] width 603 height 39
click at [406, 392] on input "c. Add the event to the issue log and continue monitoring the status." at bounding box center [406, 386] width 0 height 12
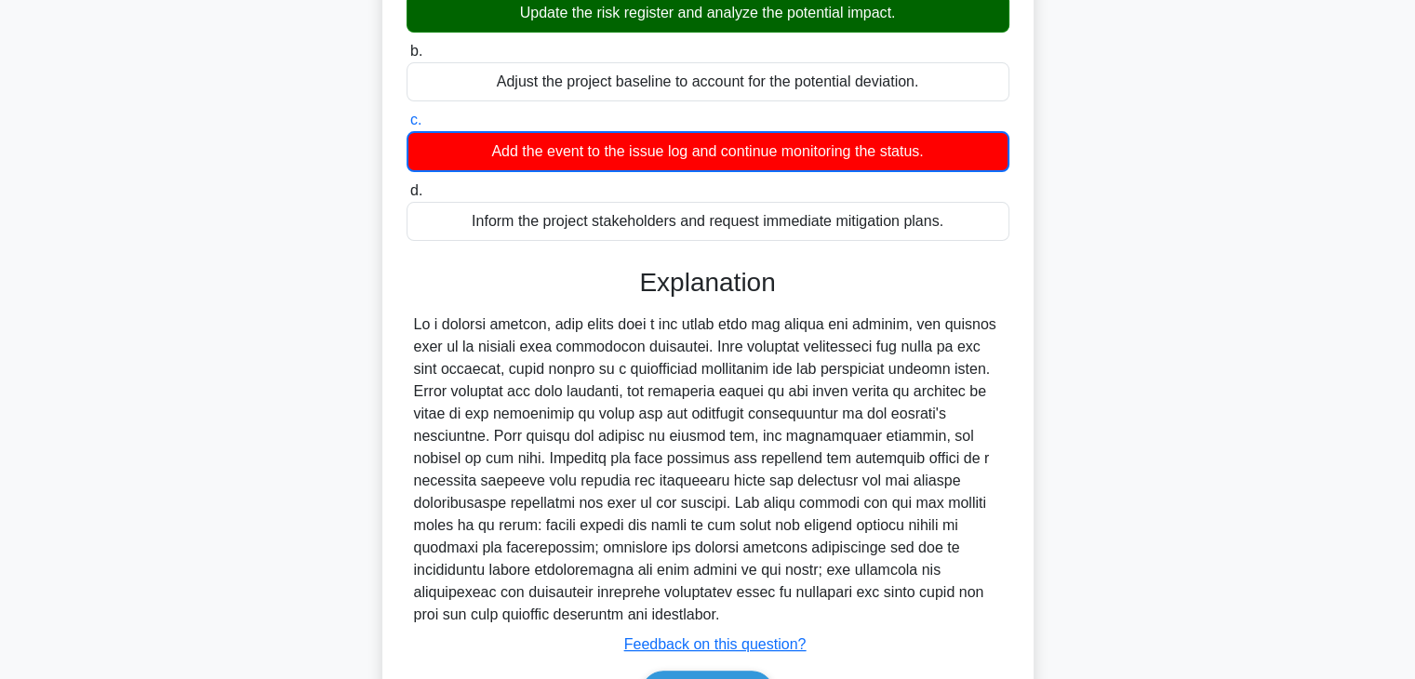
scroll to position [380, 0]
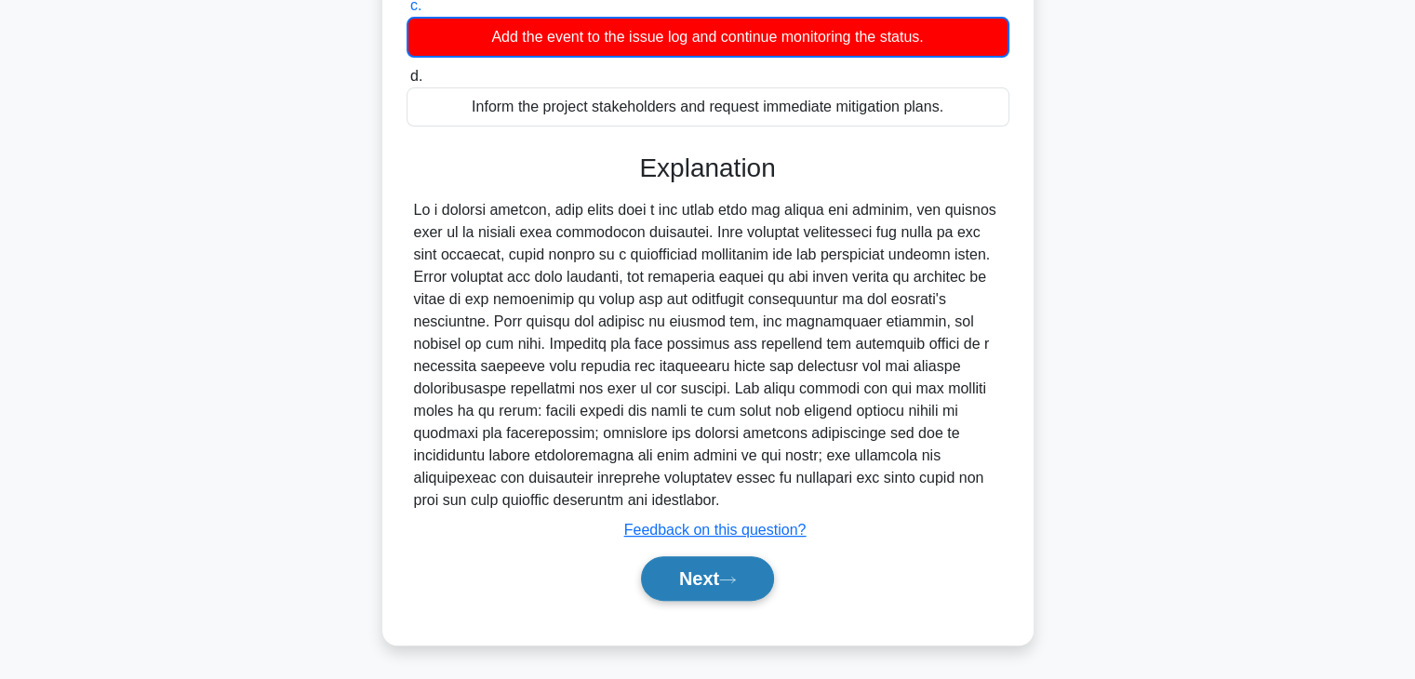
click at [724, 580] on button "Next" at bounding box center [707, 578] width 133 height 45
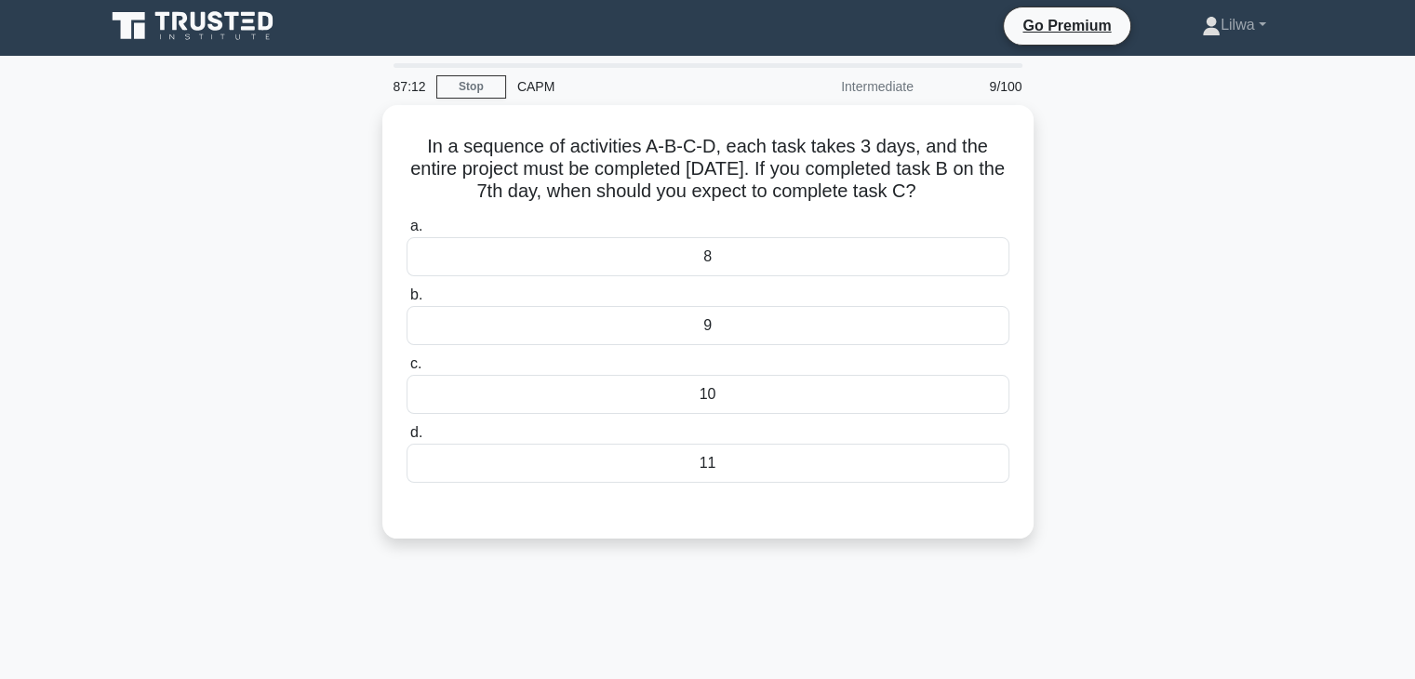
scroll to position [0, 0]
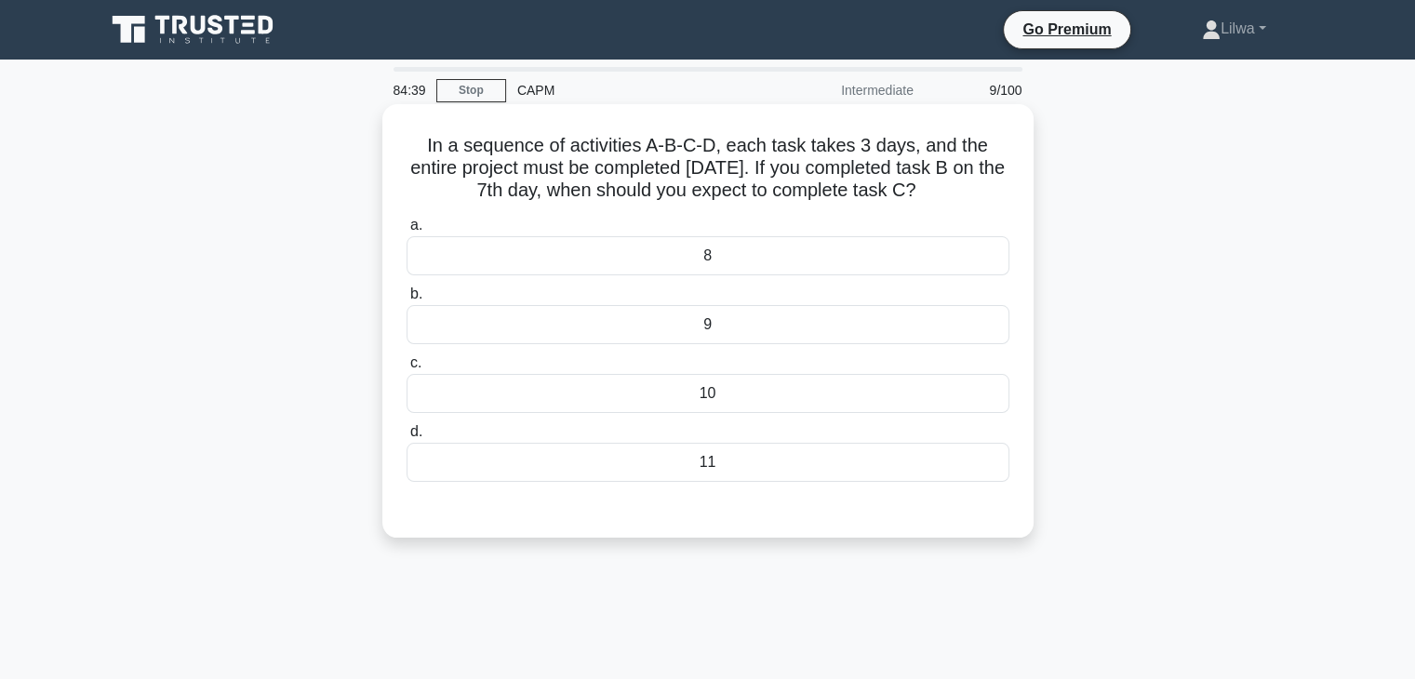
click at [922, 471] on div "11" at bounding box center [707, 462] width 603 height 39
click at [406, 438] on input "d. 11" at bounding box center [406, 432] width 0 height 12
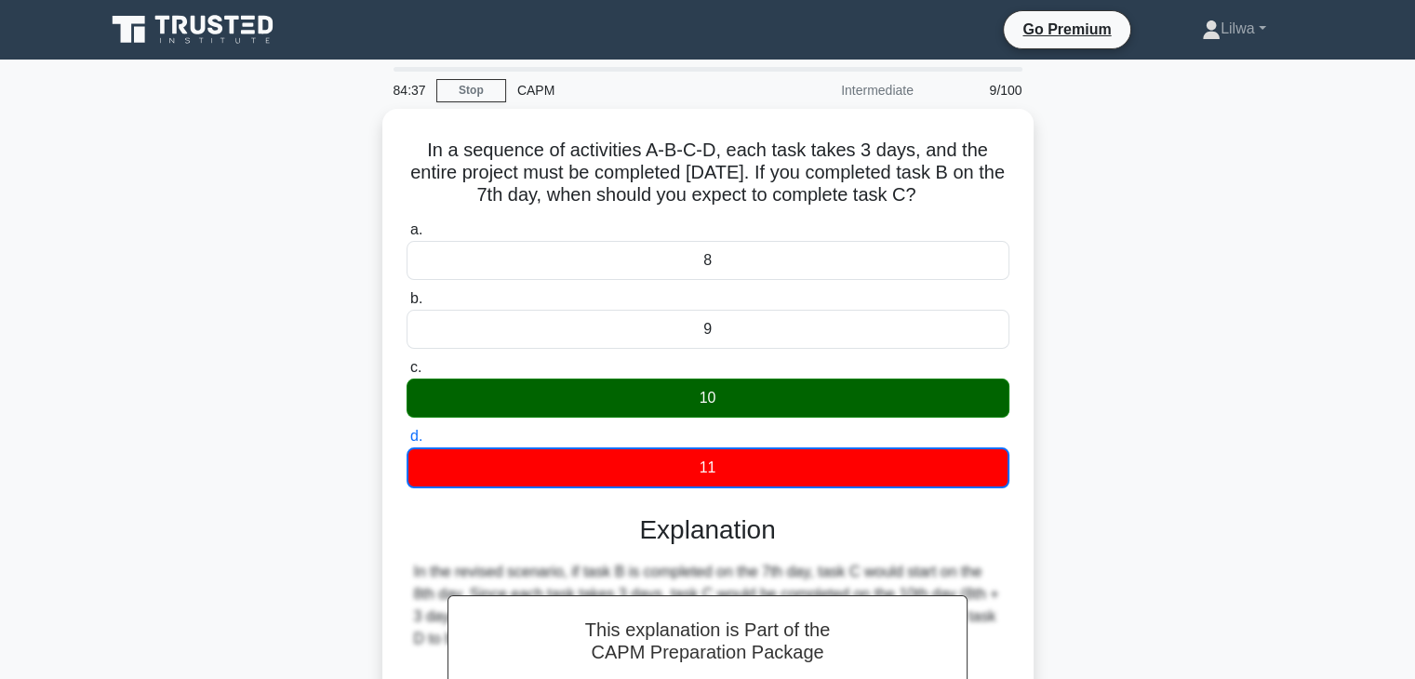
scroll to position [326, 0]
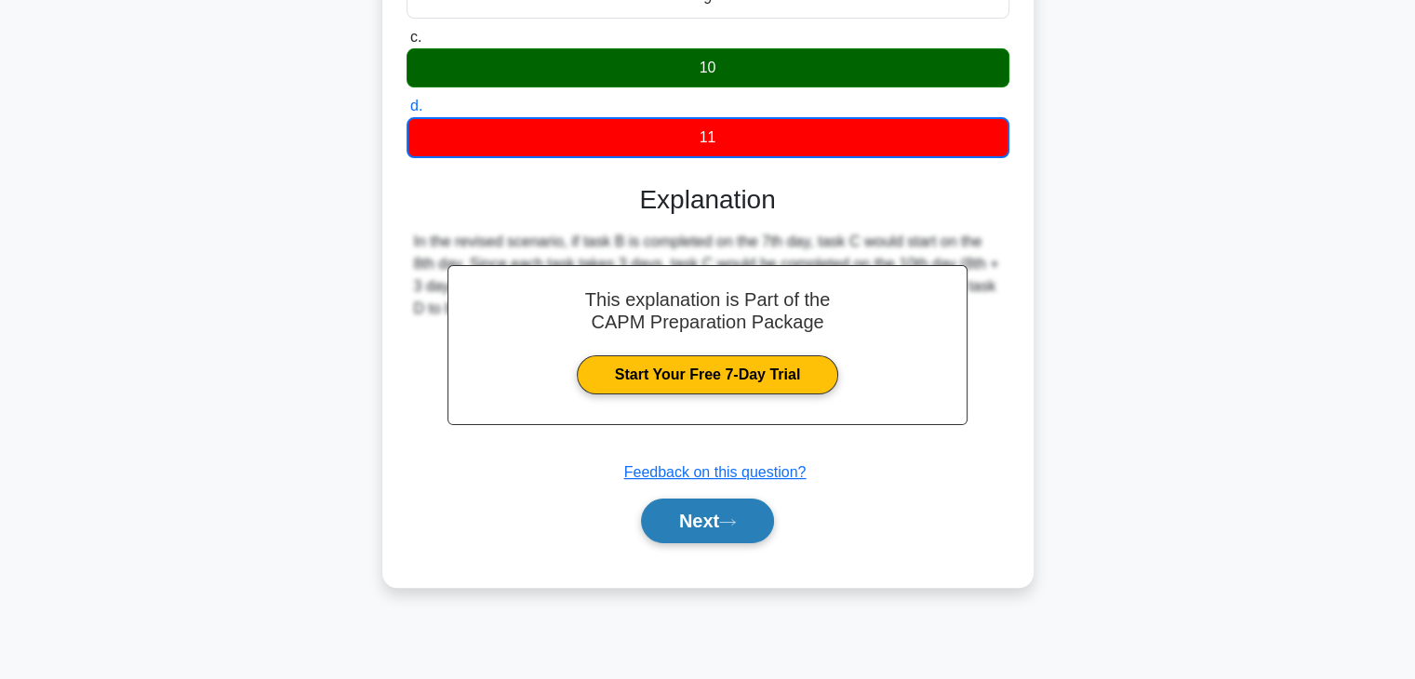
click at [656, 521] on button "Next" at bounding box center [707, 521] width 133 height 45
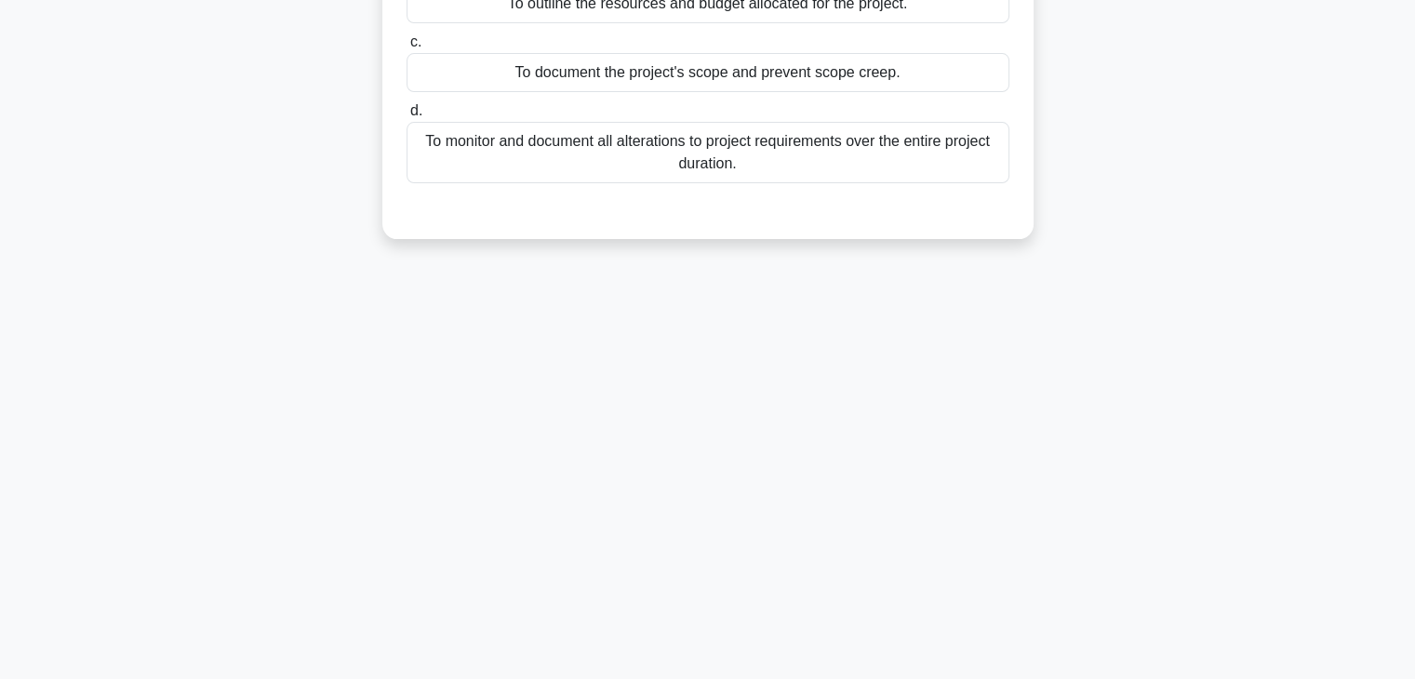
scroll to position [0, 0]
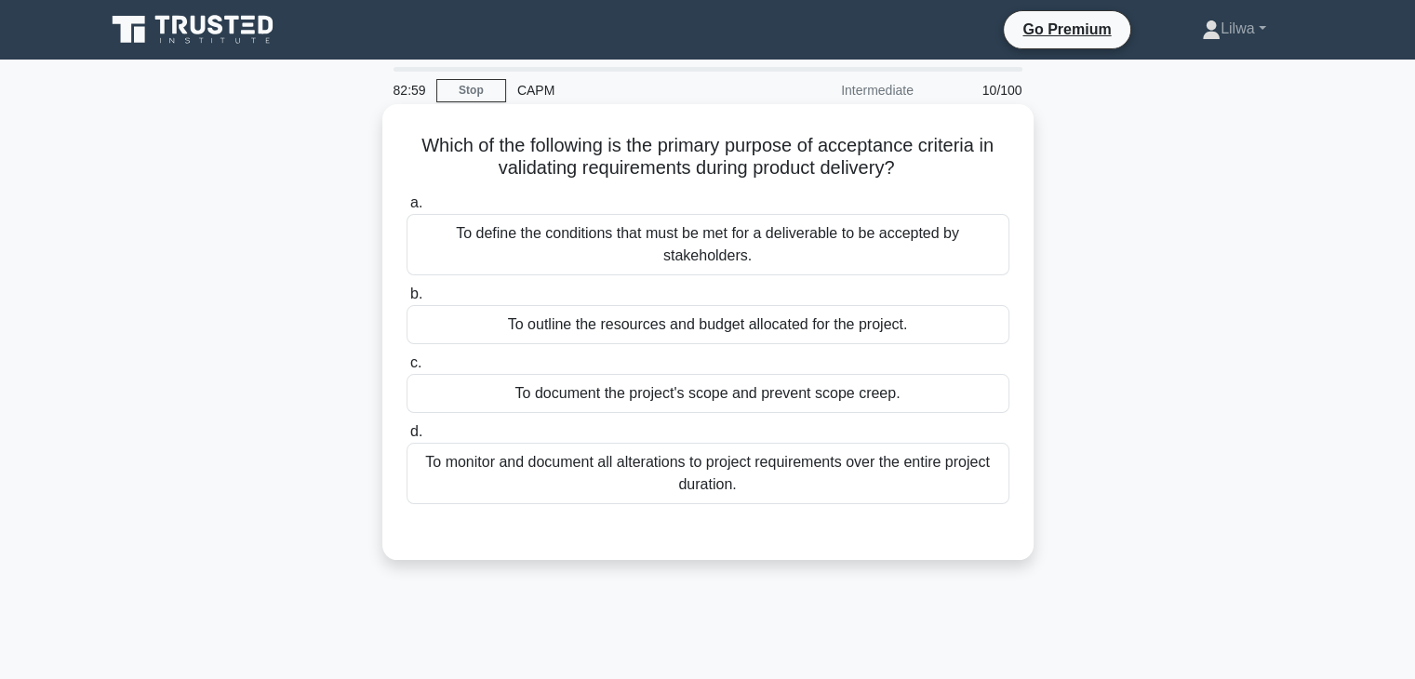
click at [948, 260] on div "To define the conditions that must be met for a deliverable to be accepted by s…" at bounding box center [707, 244] width 603 height 61
click at [406, 209] on input "a. To define the conditions that must be met for a deliverable to be accepted b…" at bounding box center [406, 203] width 0 height 12
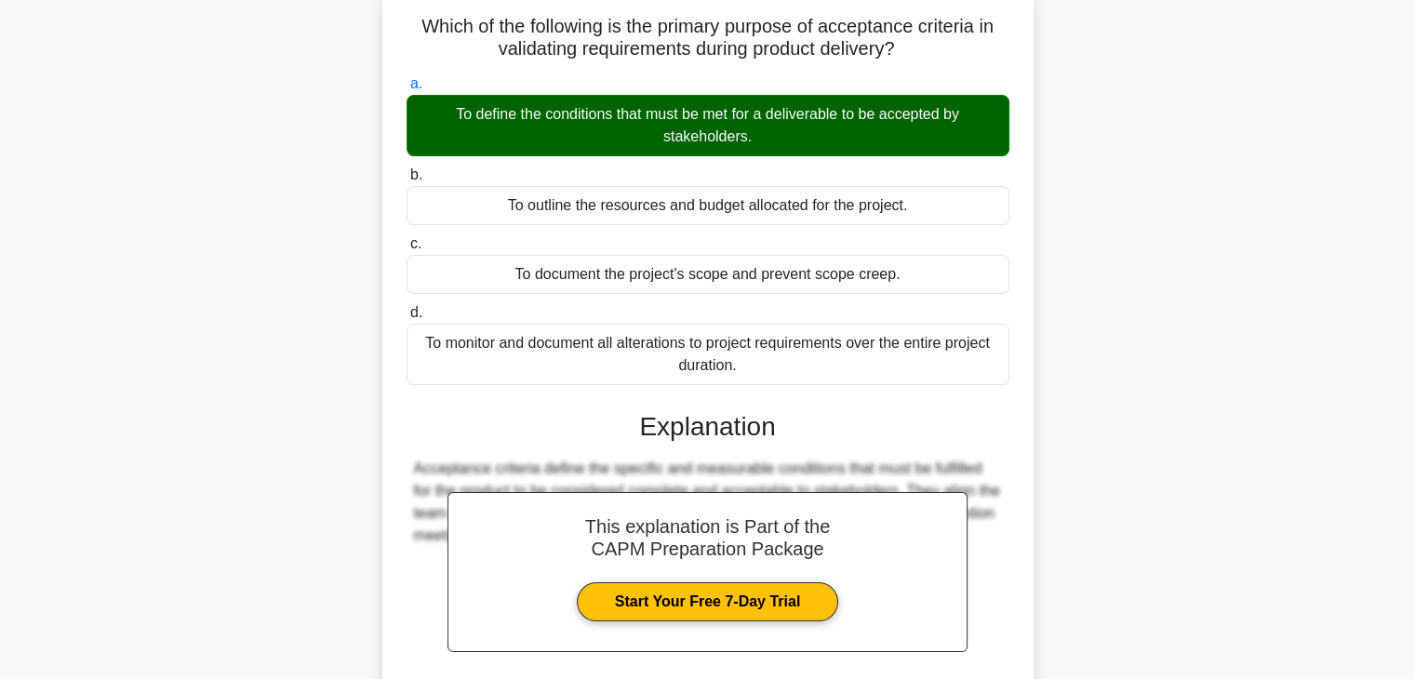
scroll to position [326, 0]
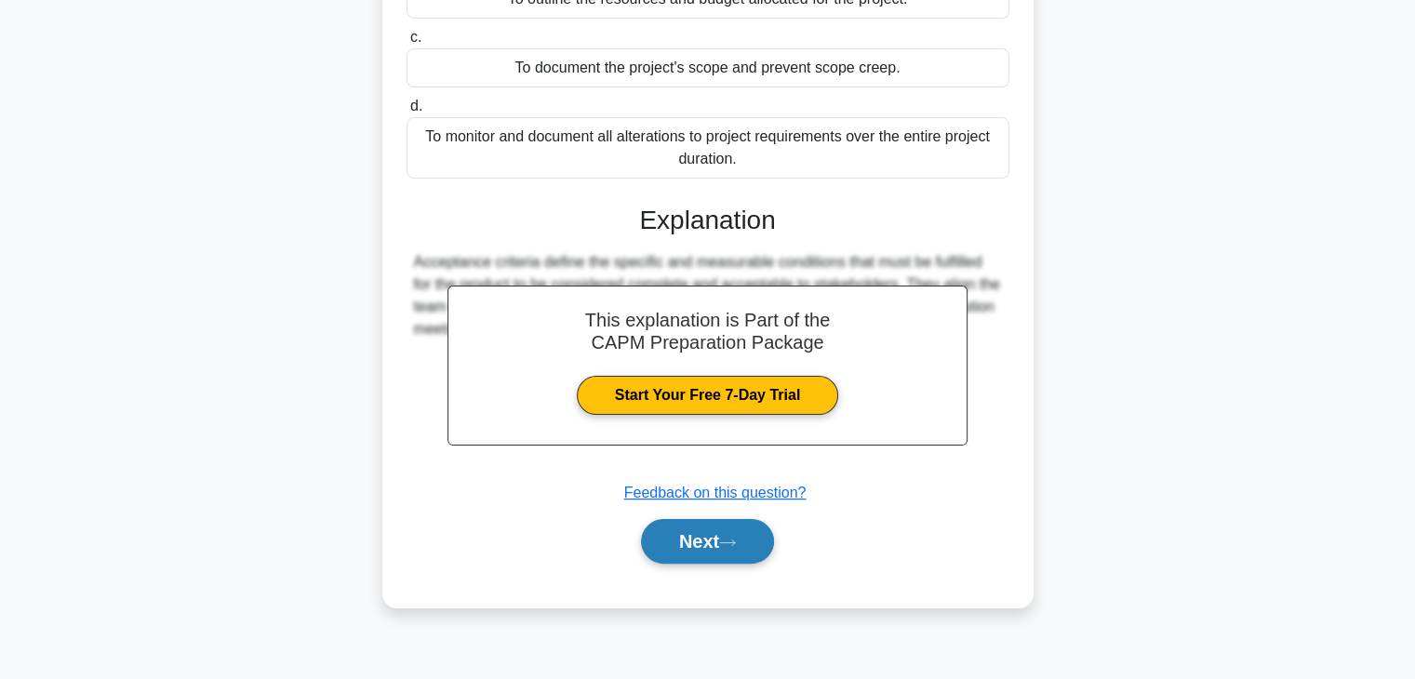
click at [753, 544] on button "Next" at bounding box center [707, 541] width 133 height 45
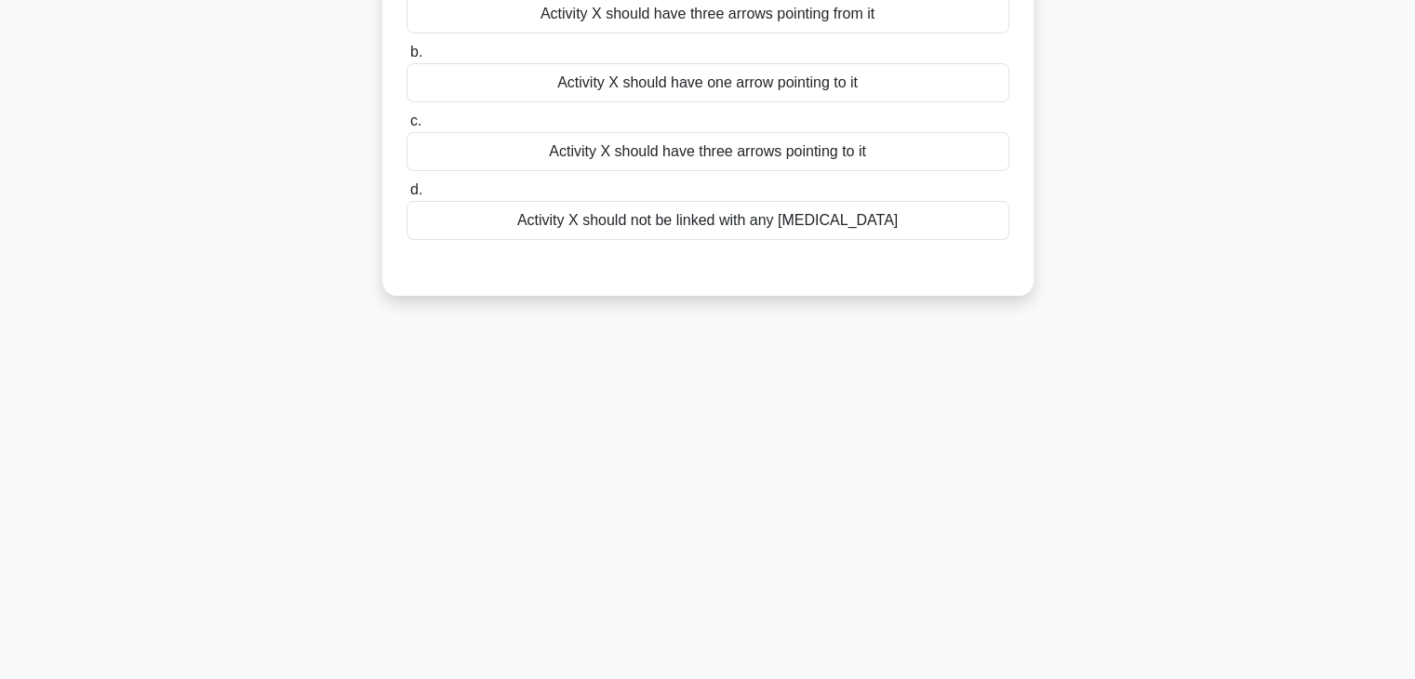
scroll to position [0, 0]
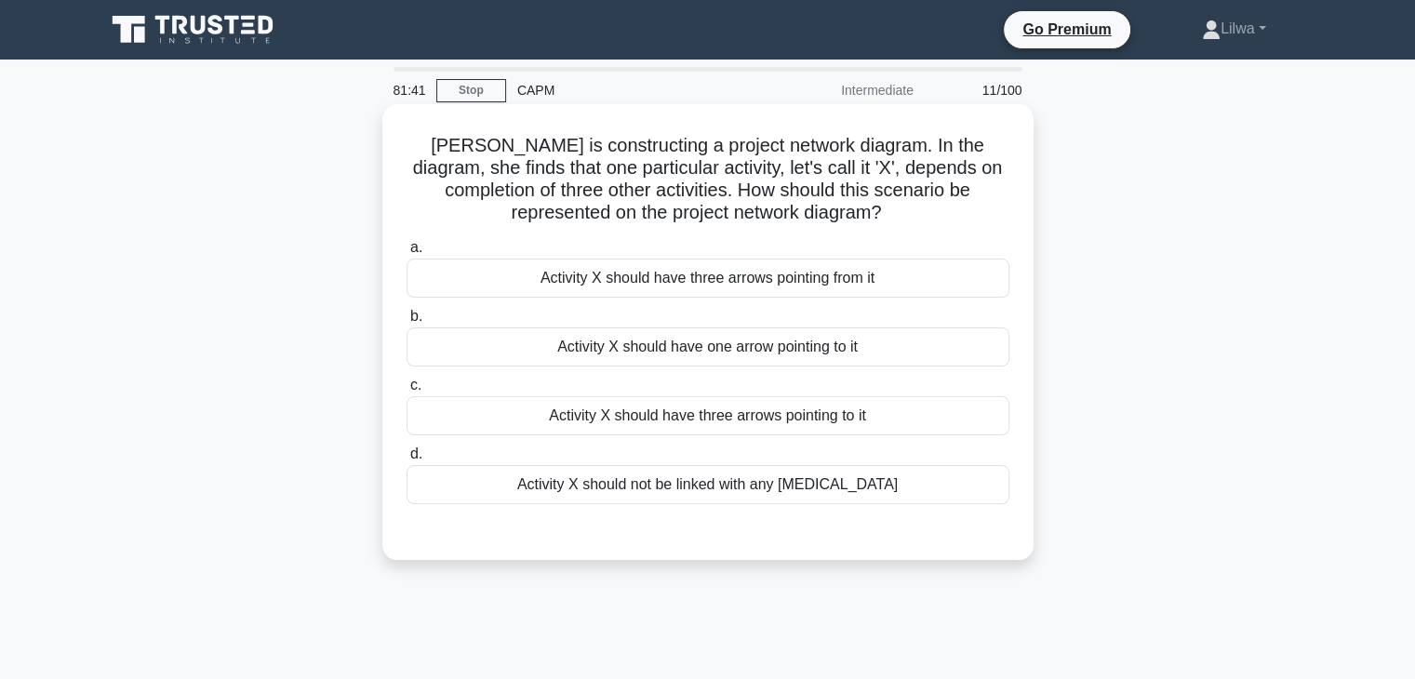
click at [627, 418] on div "Activity X should have three arrows pointing to it" at bounding box center [707, 415] width 603 height 39
click at [406, 392] on input "c. Activity X should have three arrows pointing to it" at bounding box center [406, 386] width 0 height 12
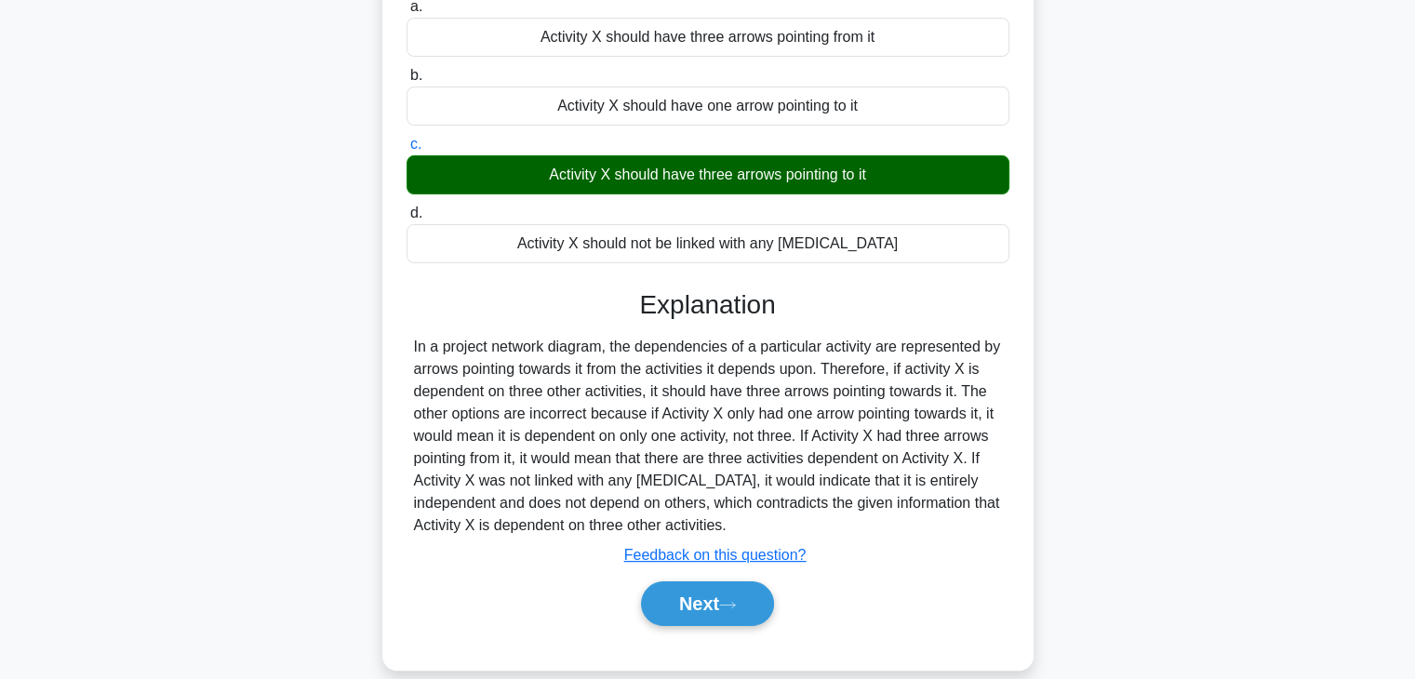
scroll to position [279, 0]
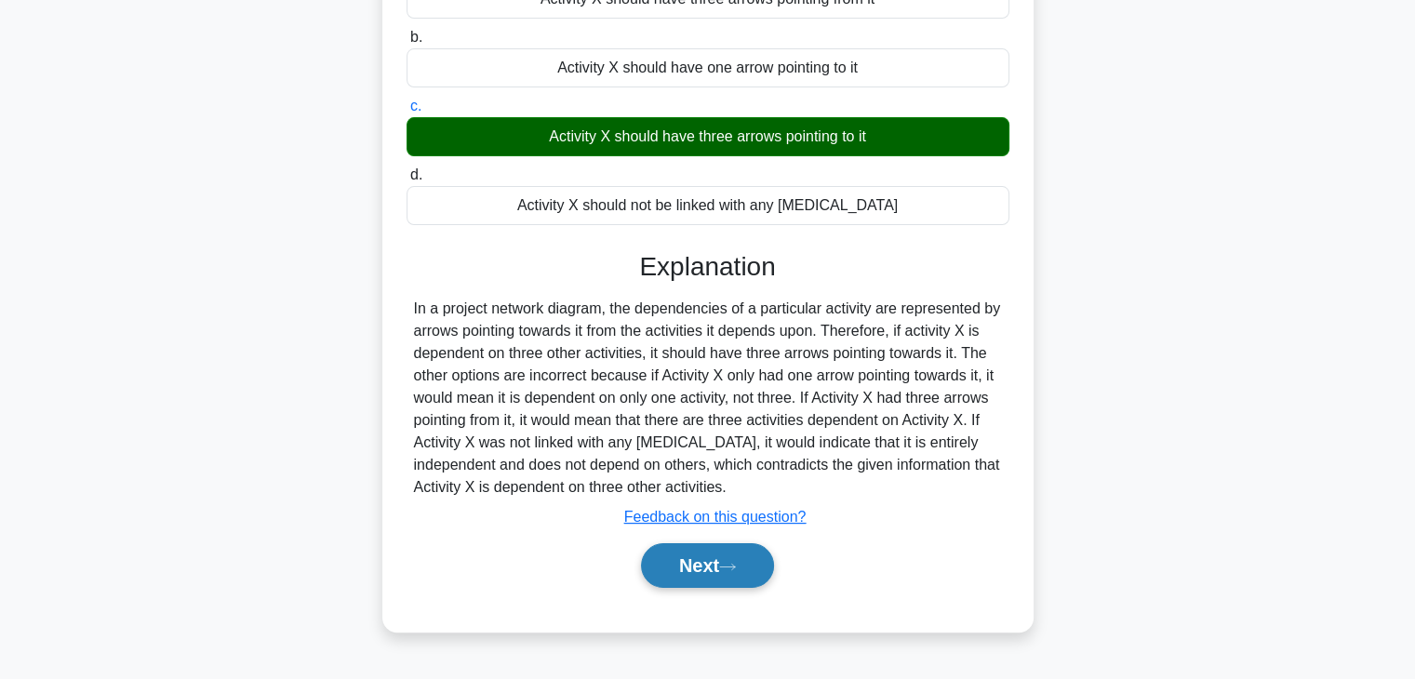
click at [693, 581] on button "Next" at bounding box center [707, 565] width 133 height 45
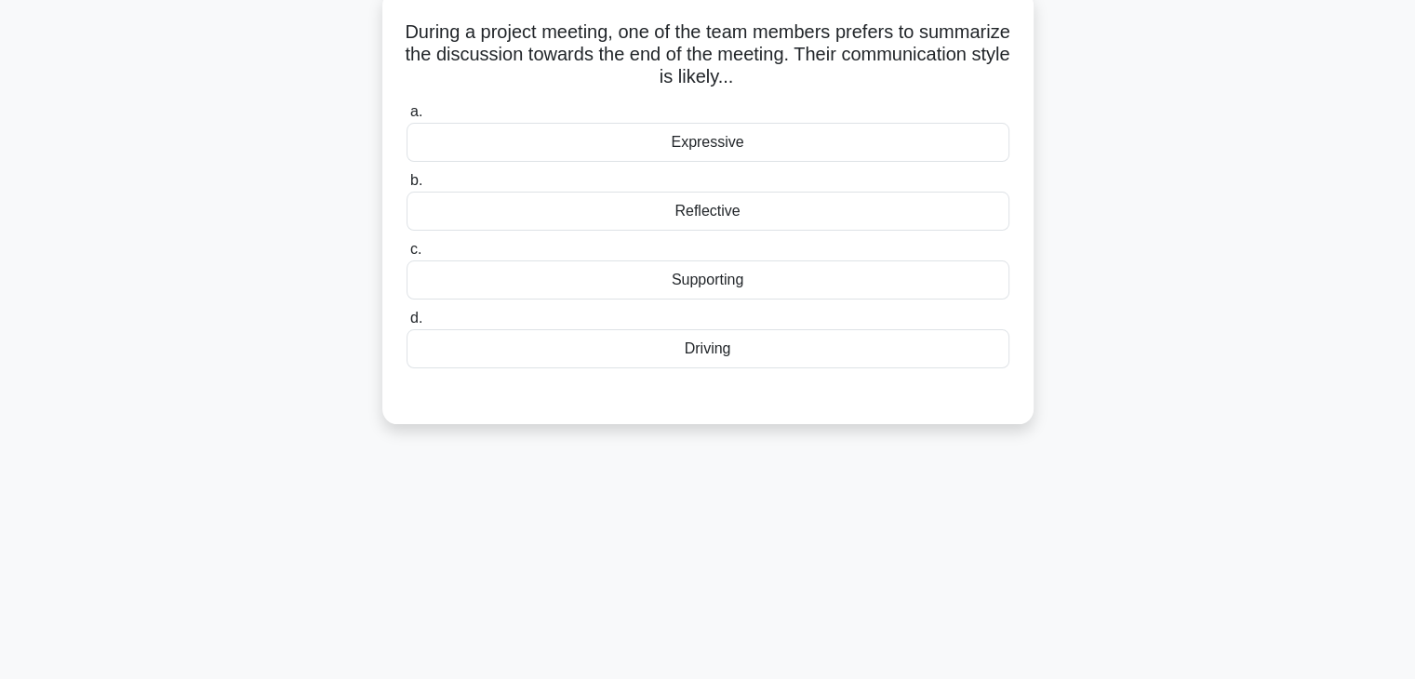
scroll to position [0, 0]
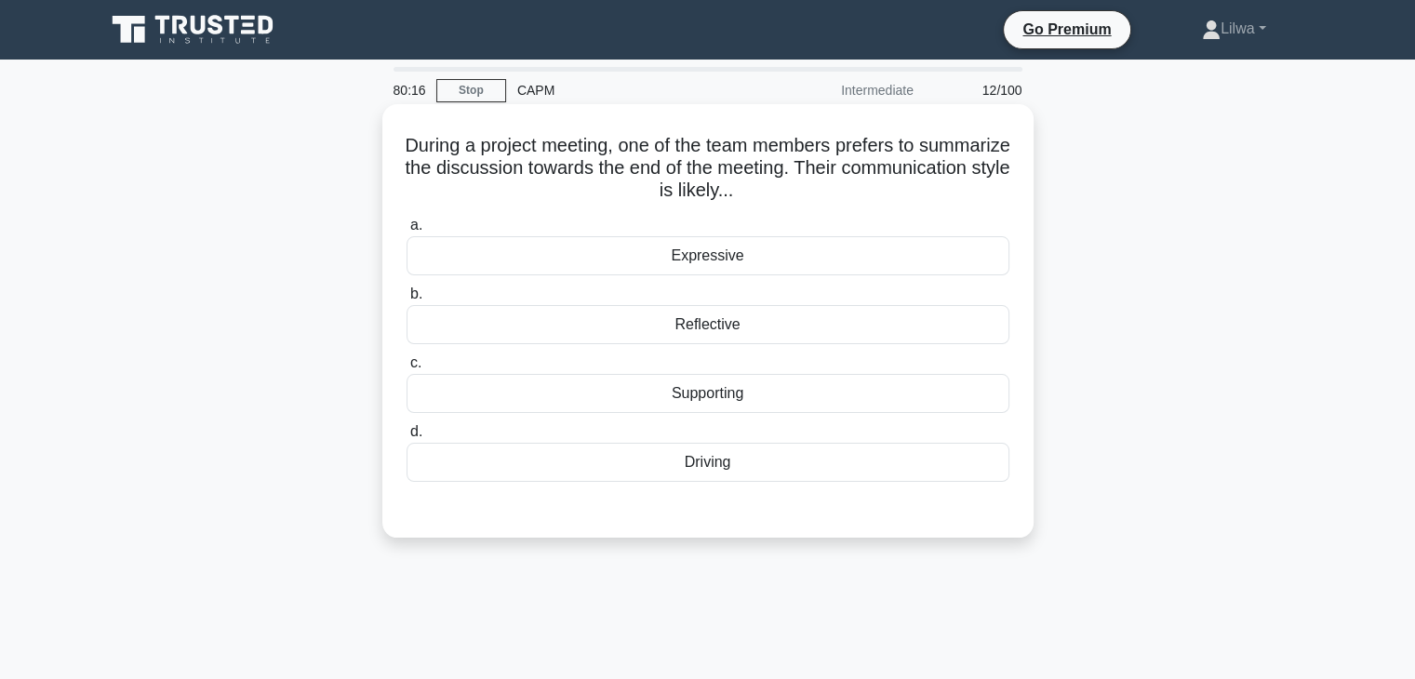
click at [775, 327] on div "Reflective" at bounding box center [707, 324] width 603 height 39
click at [406, 300] on input "b. Reflective" at bounding box center [406, 294] width 0 height 12
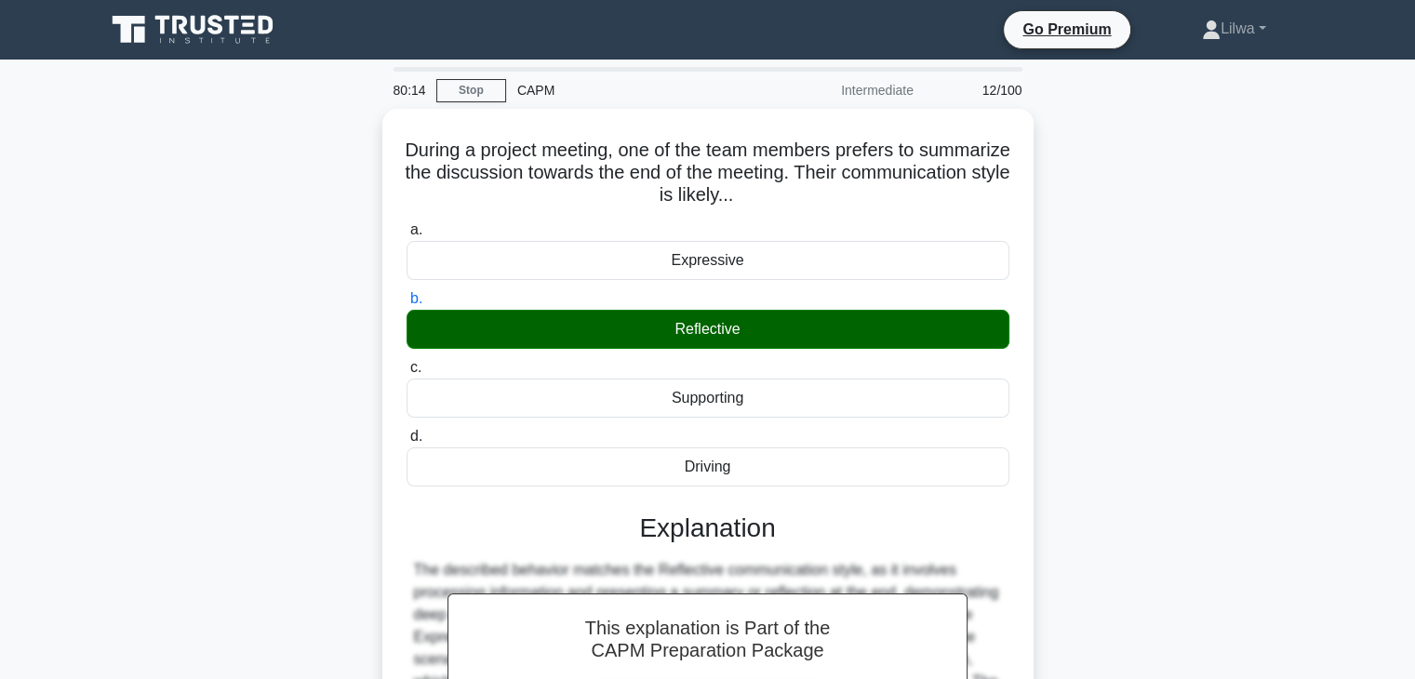
scroll to position [279, 0]
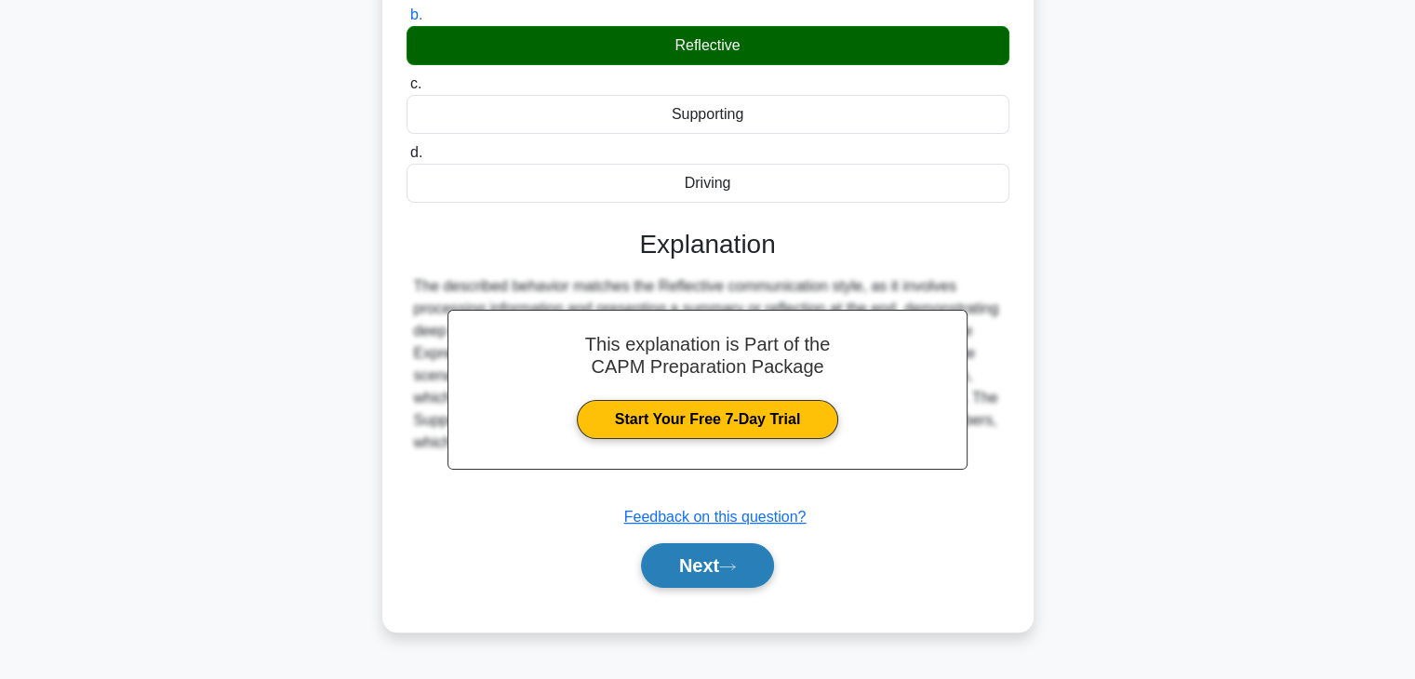
click at [722, 574] on button "Next" at bounding box center [707, 565] width 133 height 45
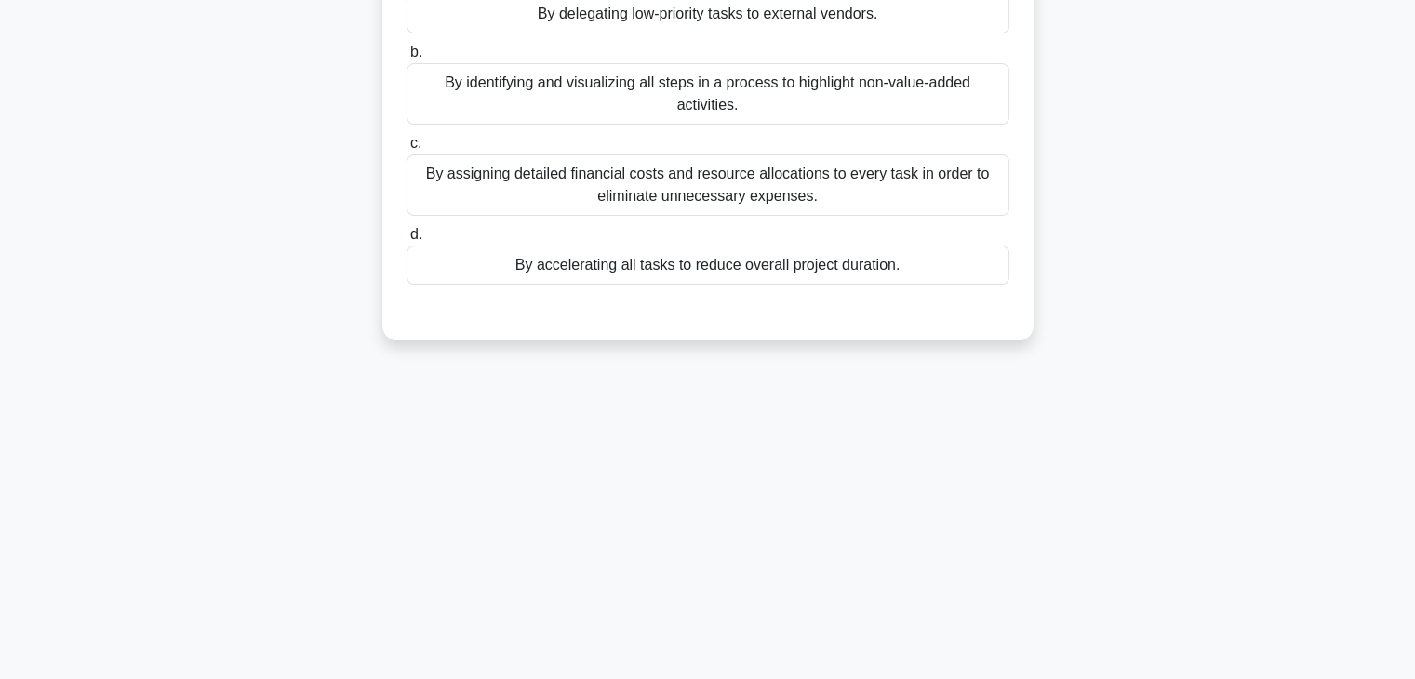
scroll to position [0, 0]
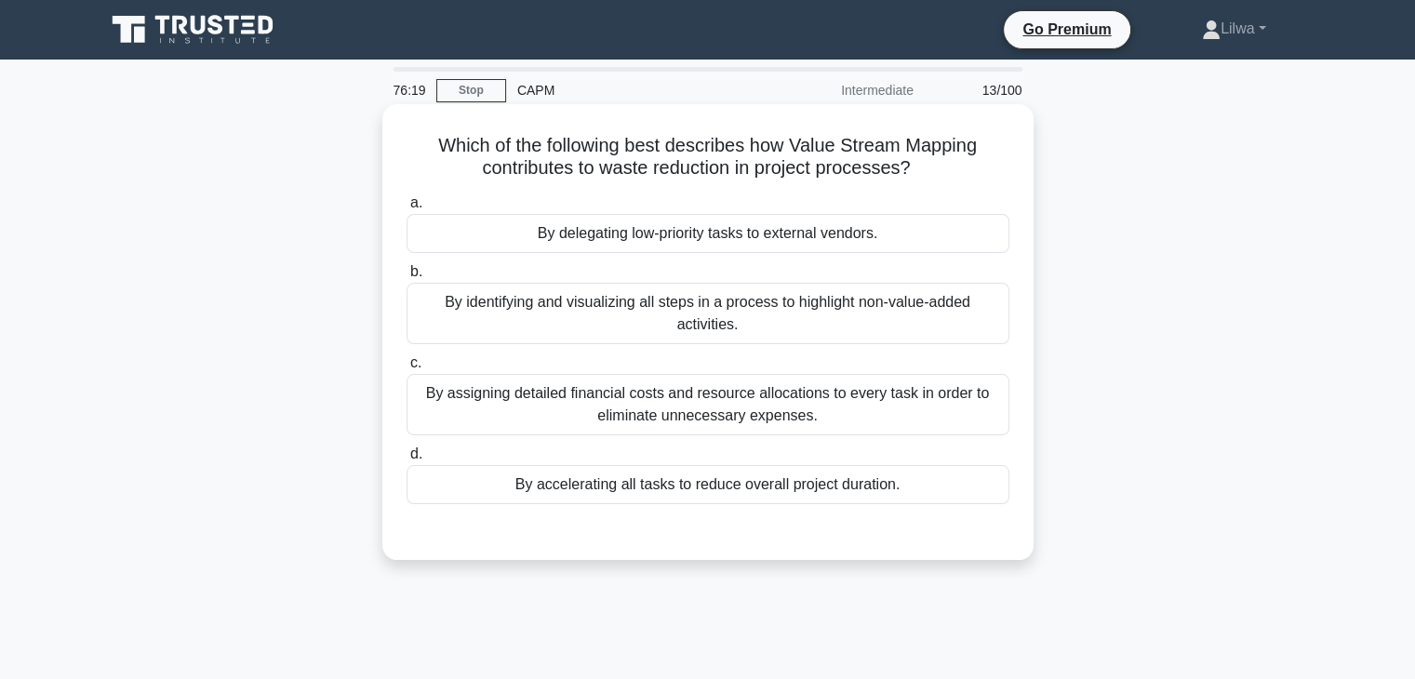
click at [924, 318] on div "By identifying and visualizing all steps in a process to highlight non-value-ad…" at bounding box center [707, 313] width 603 height 61
click at [406, 278] on input "b. By identifying and visualizing all steps in a process to highlight non-value…" at bounding box center [406, 272] width 0 height 12
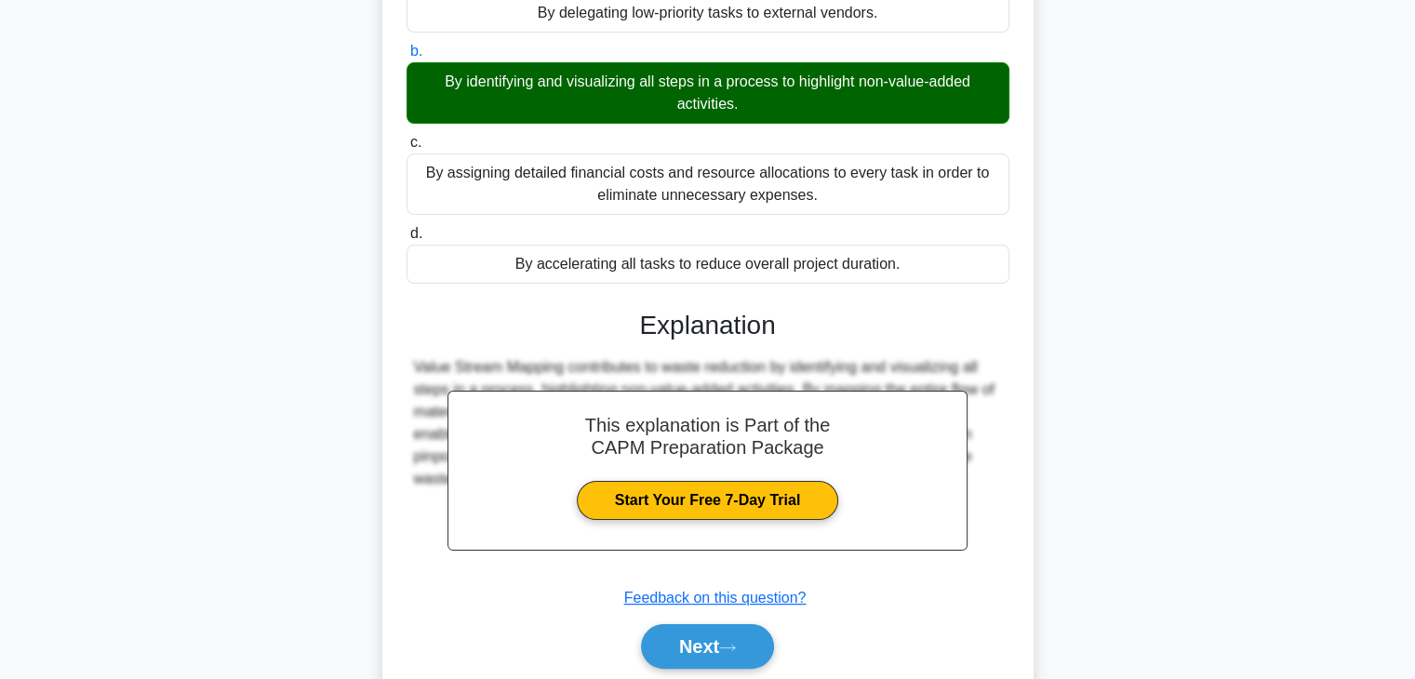
scroll to position [326, 0]
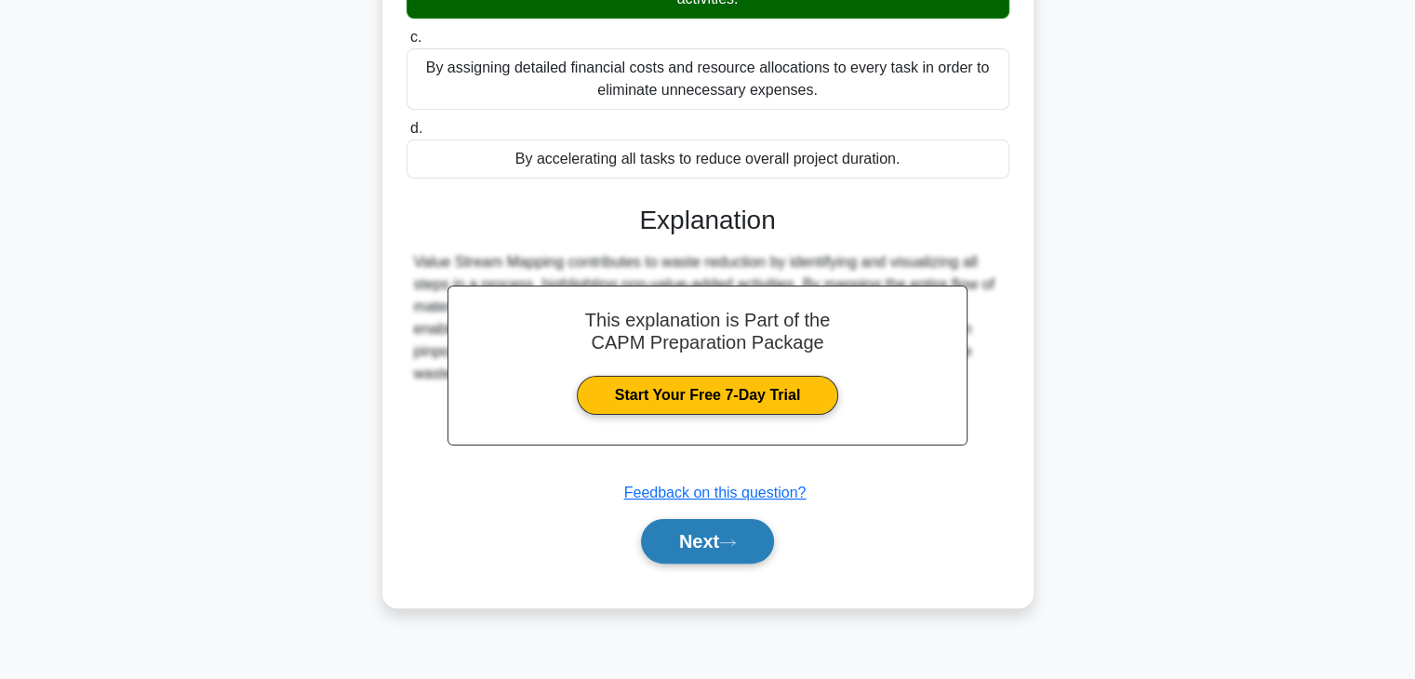
click at [742, 524] on button "Next" at bounding box center [707, 541] width 133 height 45
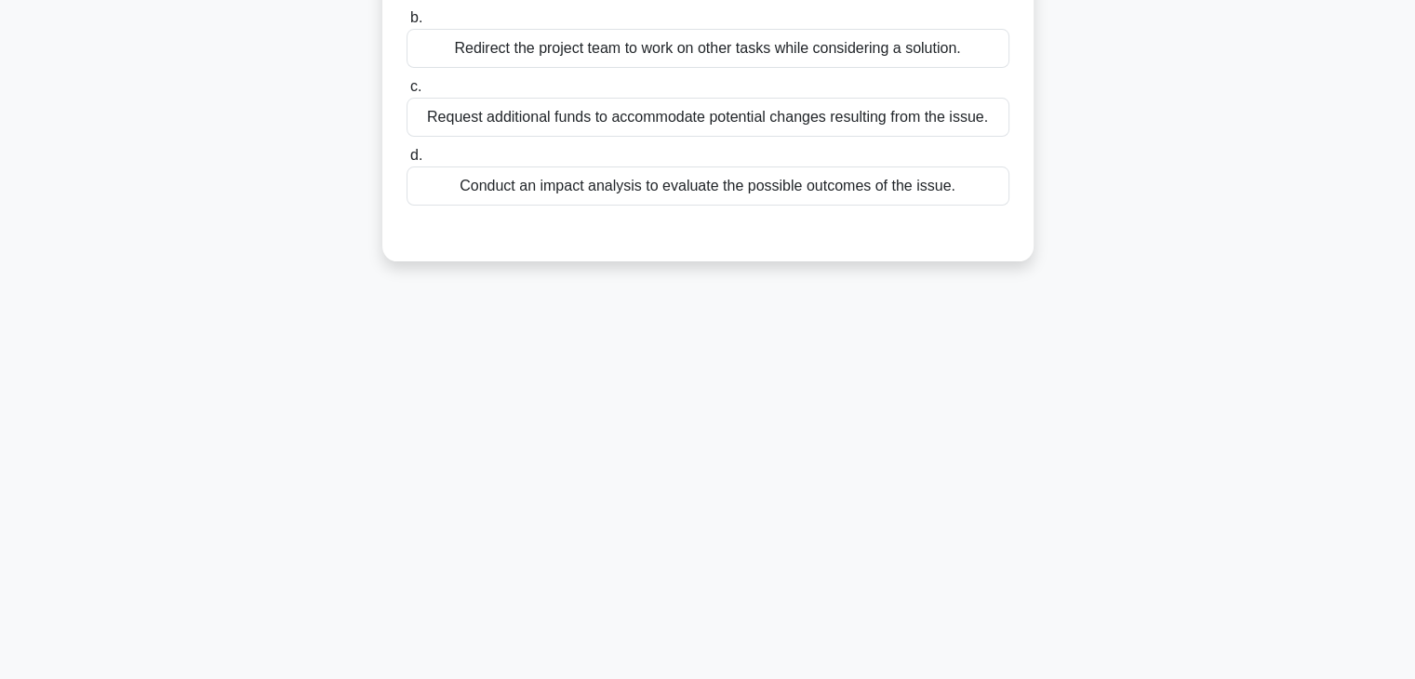
scroll to position [0, 0]
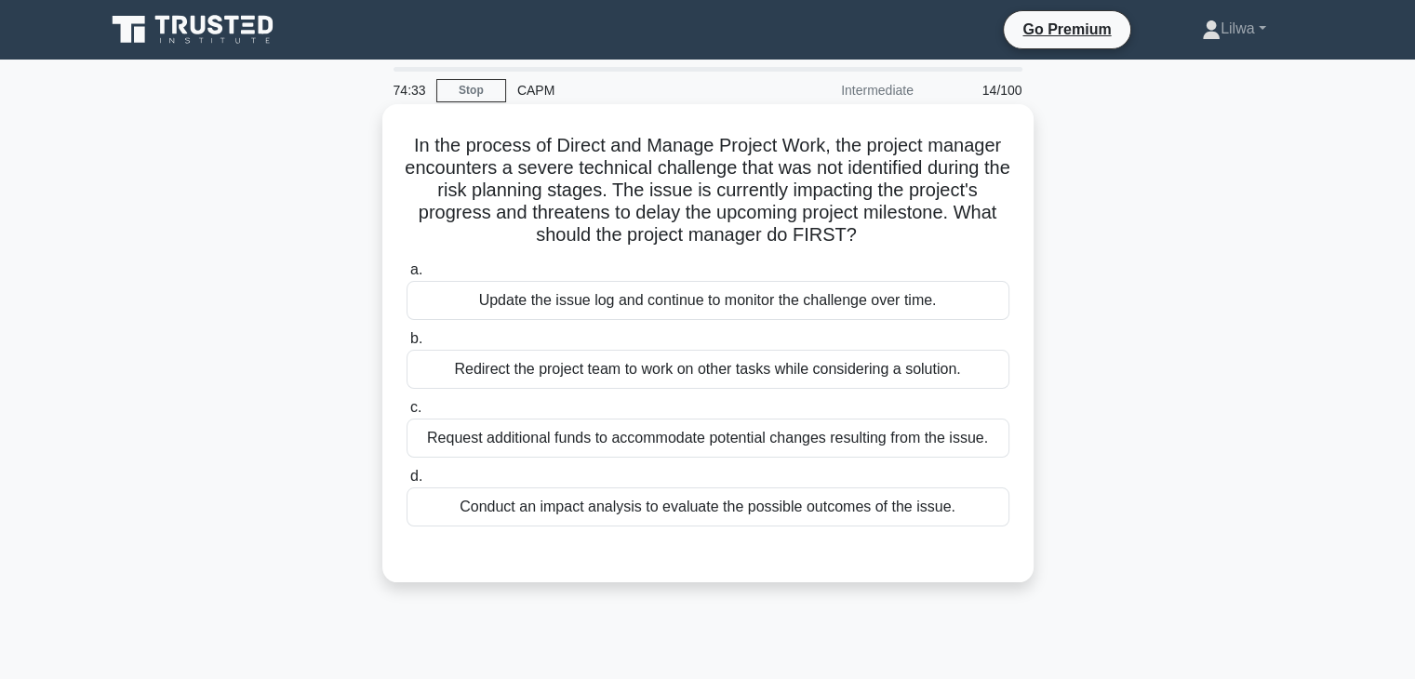
click at [915, 516] on div "Conduct an impact analysis to evaluate the possible outcomes of the issue." at bounding box center [707, 506] width 603 height 39
click at [406, 483] on input "d. Conduct an impact analysis to evaluate the possible outcomes of the issue." at bounding box center [406, 477] width 0 height 12
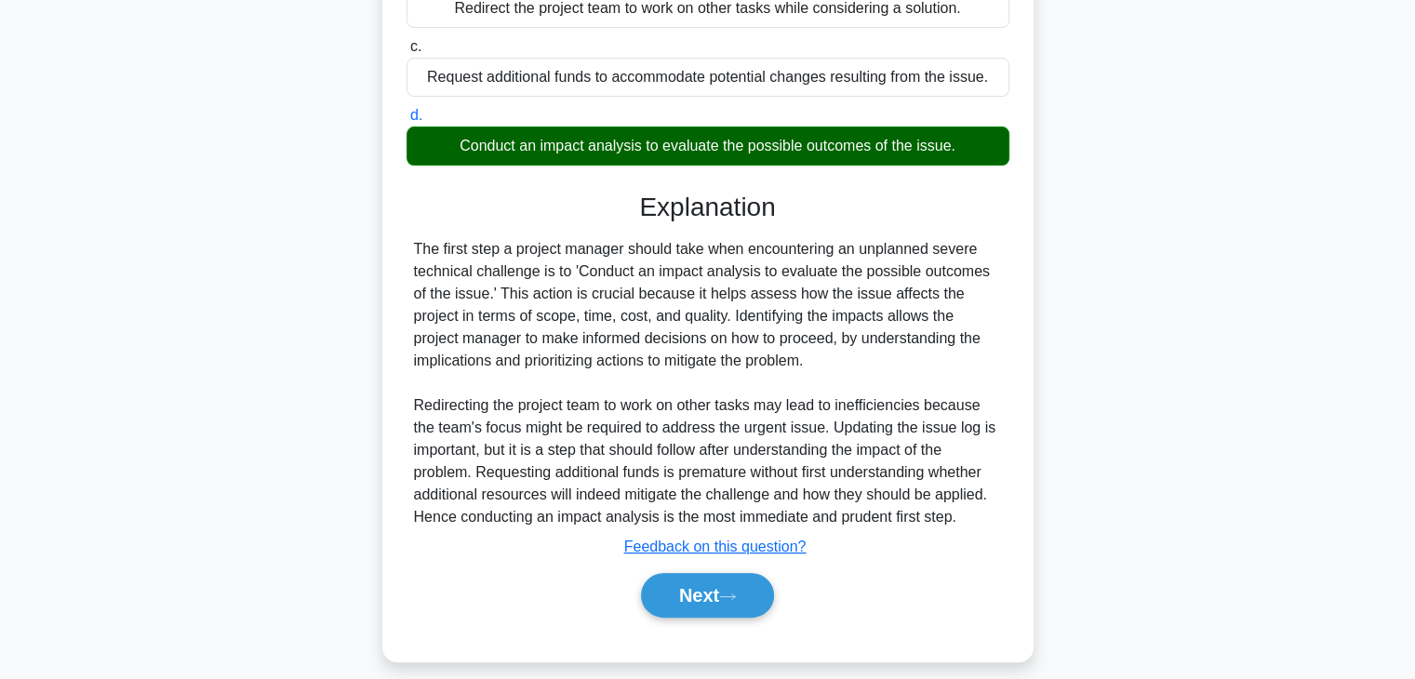
scroll to position [378, 0]
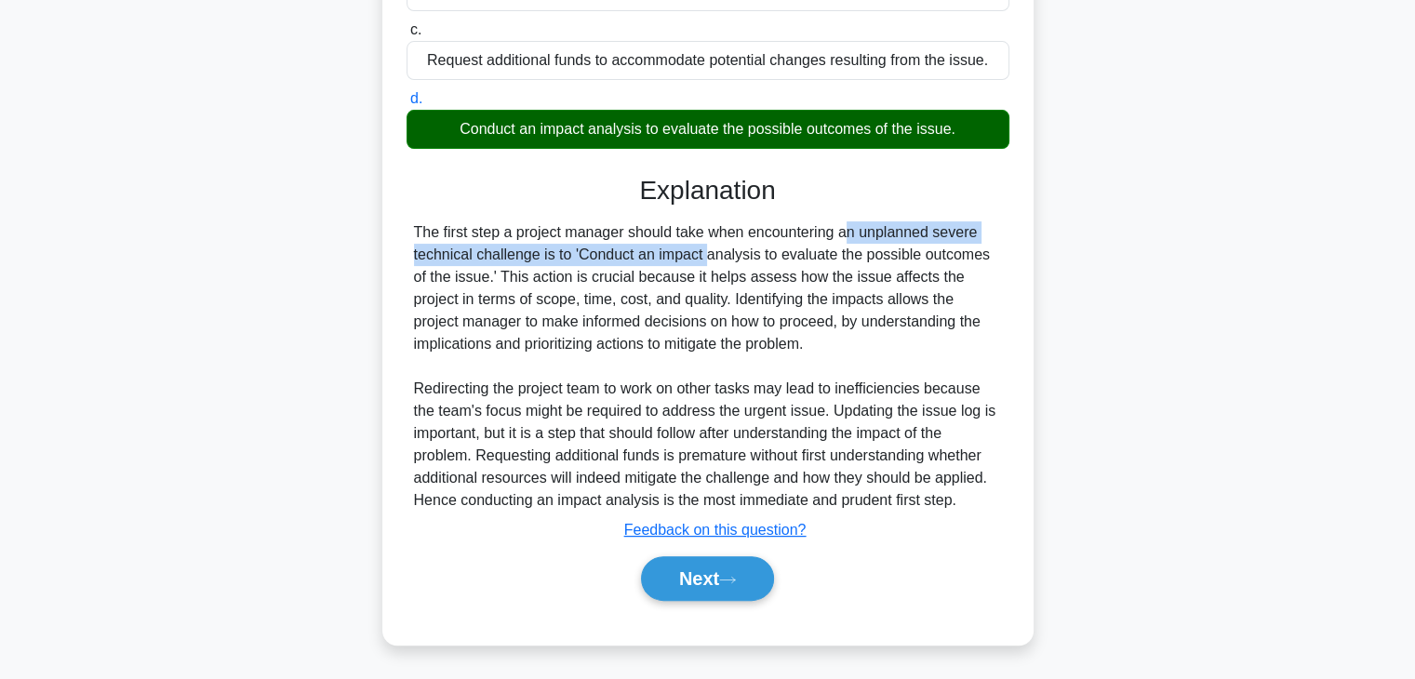
drag, startPoint x: 585, startPoint y: 254, endPoint x: 744, endPoint y: 239, distance: 159.8
click at [730, 240] on div "The first step a project manager should take when encountering an unplanned sev…" at bounding box center [708, 366] width 588 height 290
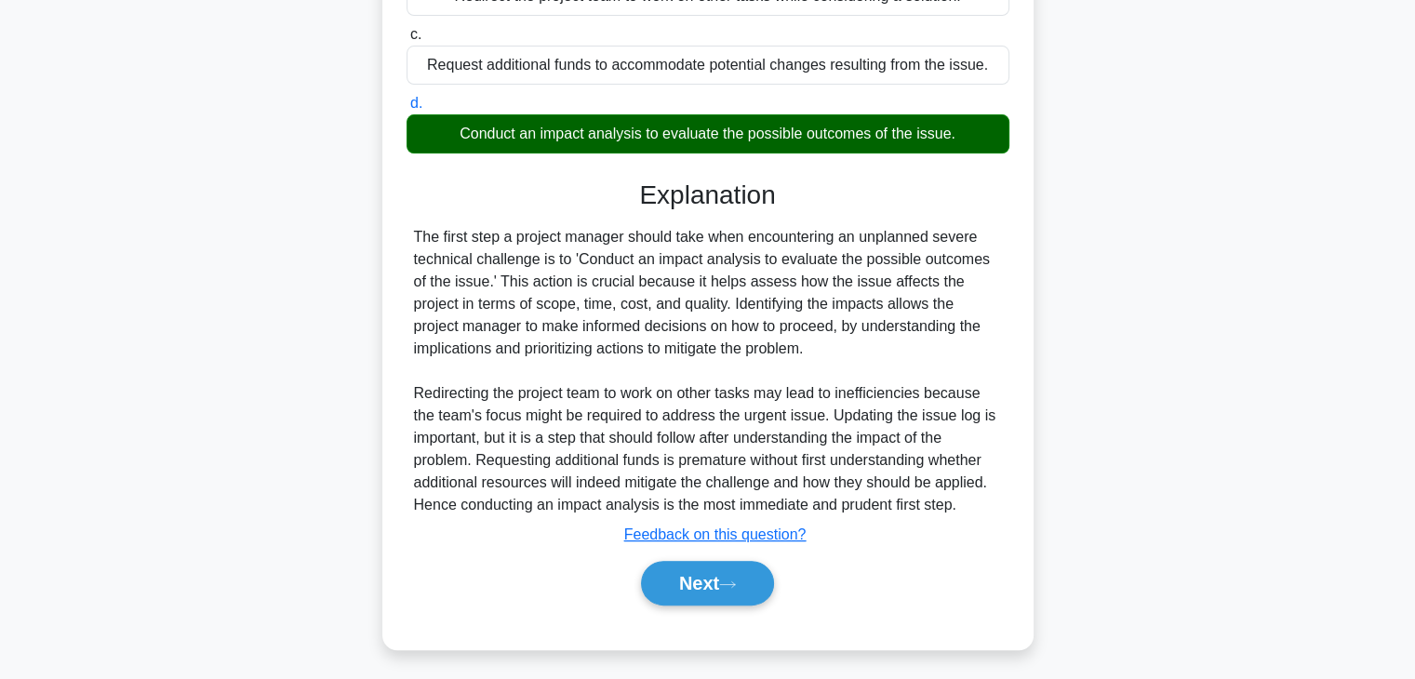
click at [1046, 291] on div "In the process of Direct and Manage Project Work, the project manager encounter…" at bounding box center [708, 201] width 1228 height 940
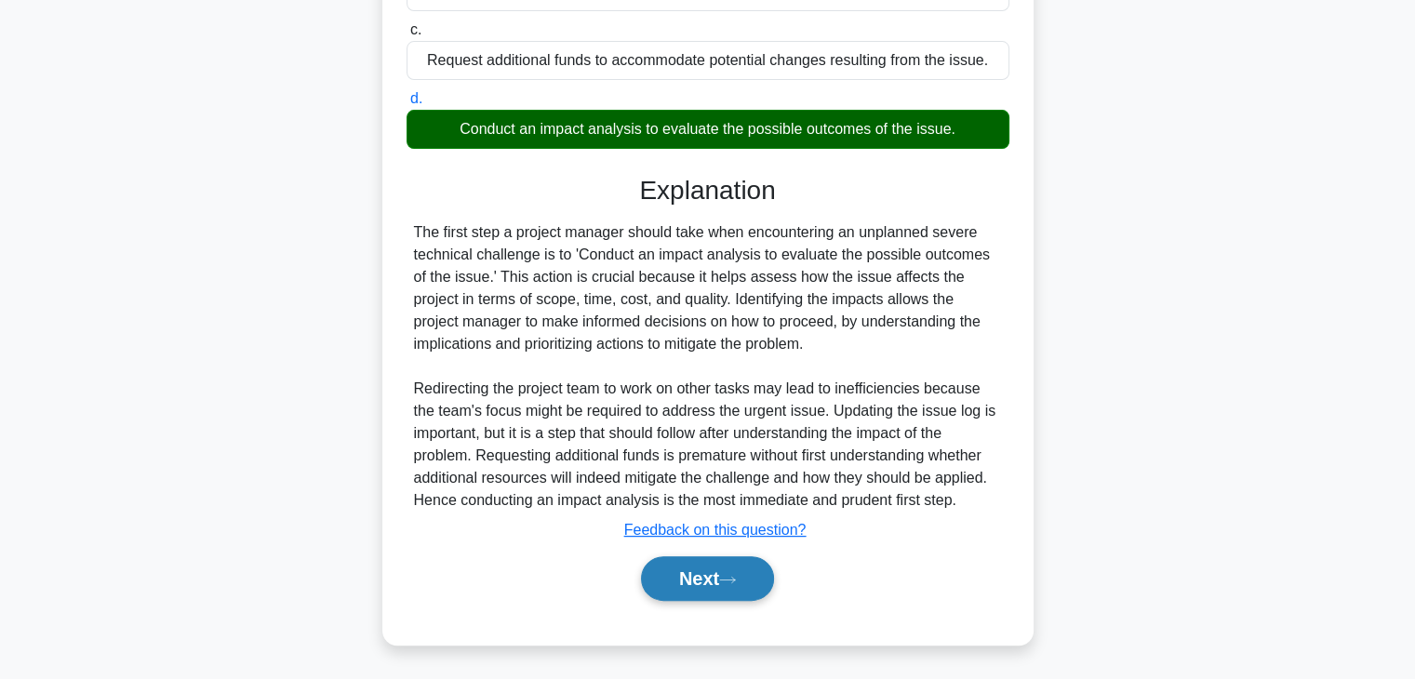
click at [744, 589] on button "Next" at bounding box center [707, 578] width 133 height 45
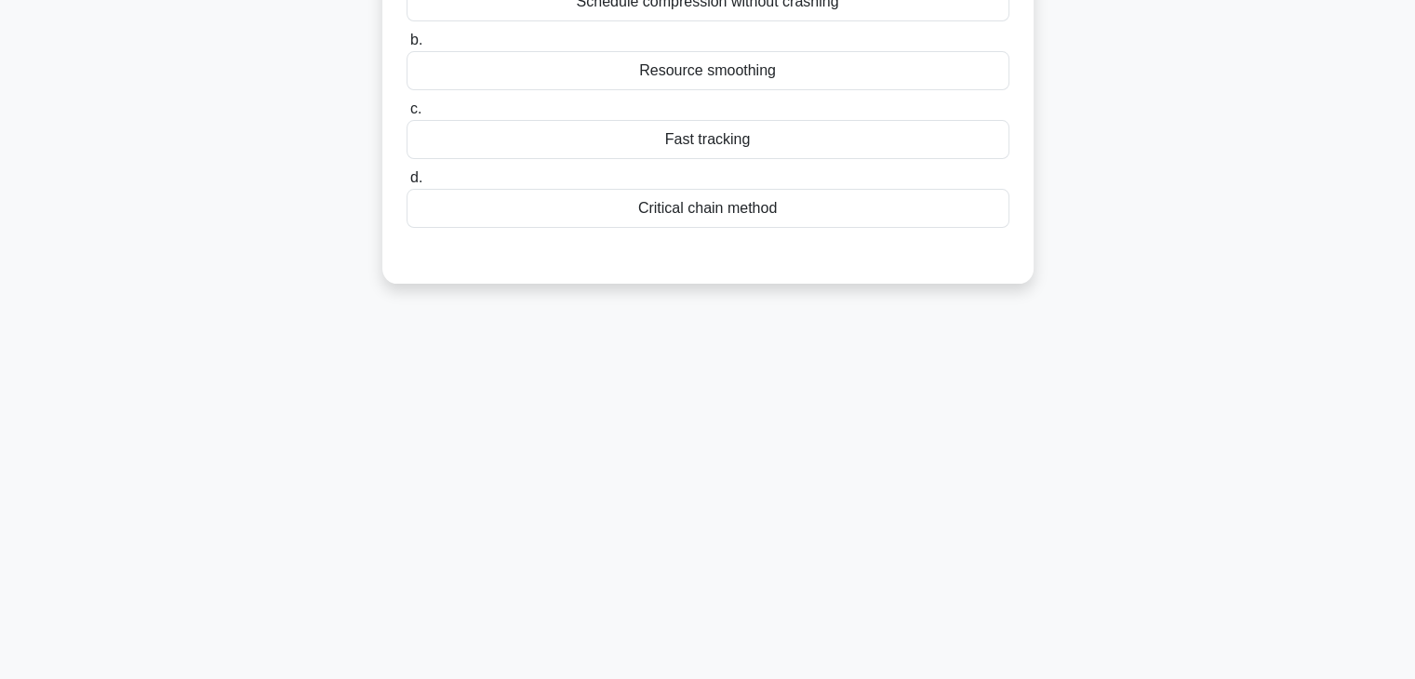
scroll to position [0, 0]
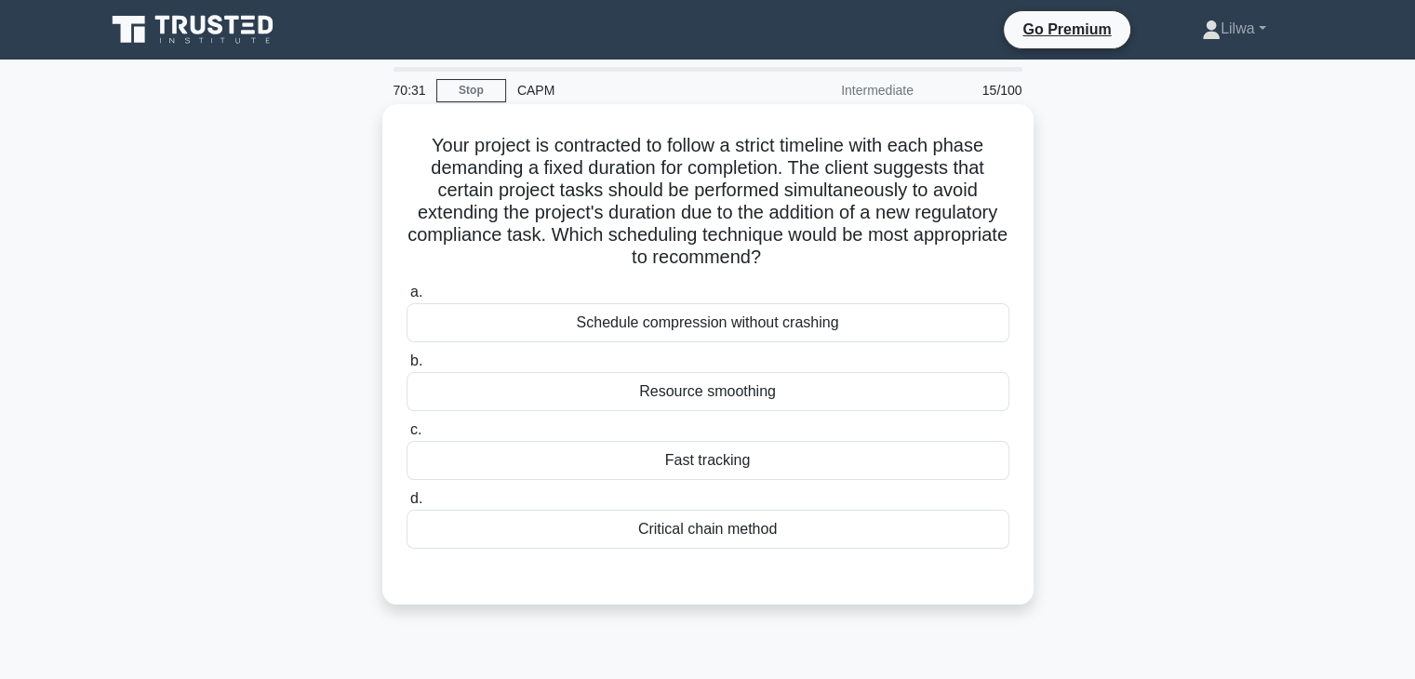
click at [772, 528] on div "Critical chain method" at bounding box center [707, 529] width 603 height 39
click at [406, 505] on input "d. Critical chain method" at bounding box center [406, 499] width 0 height 12
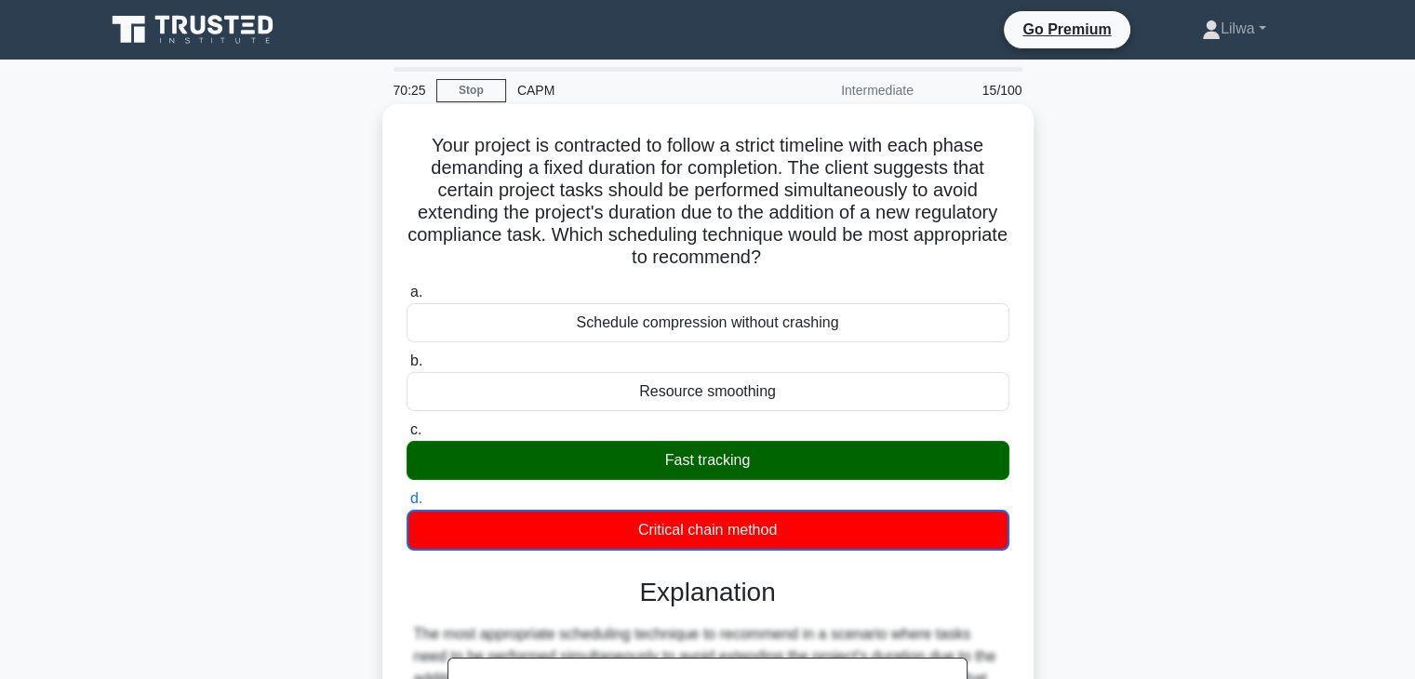
drag, startPoint x: 738, startPoint y: 468, endPoint x: 576, endPoint y: 320, distance: 219.2
click at [576, 320] on div "a. Schedule compression without crashing b. Resource smoothing c. d." at bounding box center [707, 415] width 625 height 277
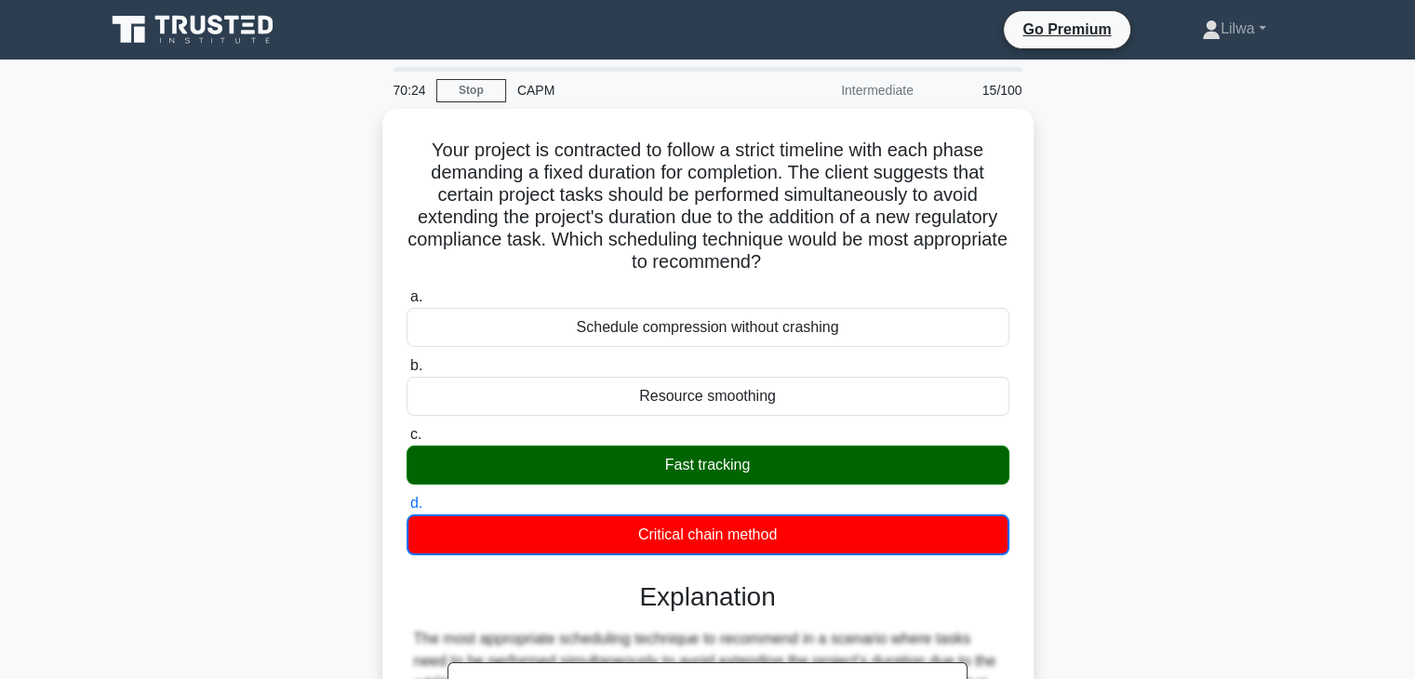
copy div "Schedule compression without crashing b. Resource smoothing c. Fast tracking d.…"
click at [1083, 231] on div "Your project is contracted to follow a strict timeline with each phase demandin…" at bounding box center [708, 669] width 1228 height 1121
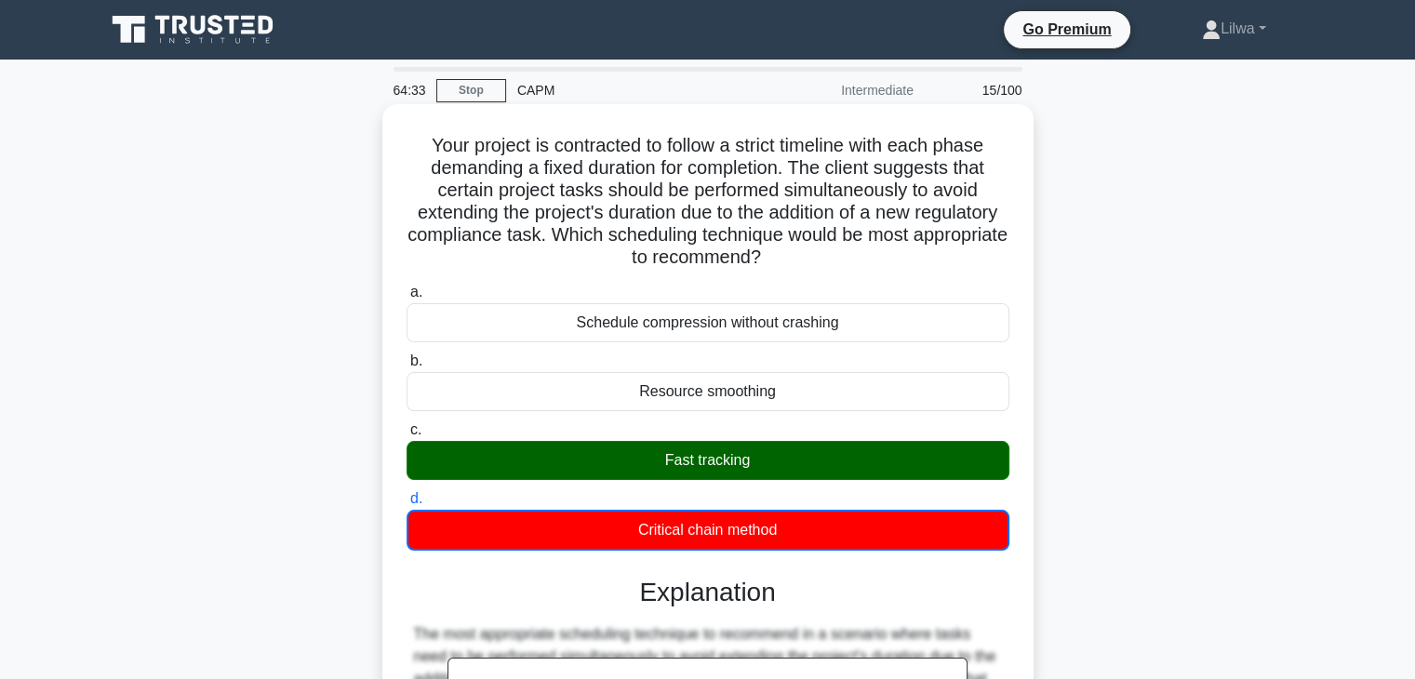
drag, startPoint x: 801, startPoint y: 536, endPoint x: 571, endPoint y: 321, distance: 314.6
click at [571, 321] on div "a. Schedule compression without crashing b. Resource smoothing c. d." at bounding box center [707, 415] width 625 height 277
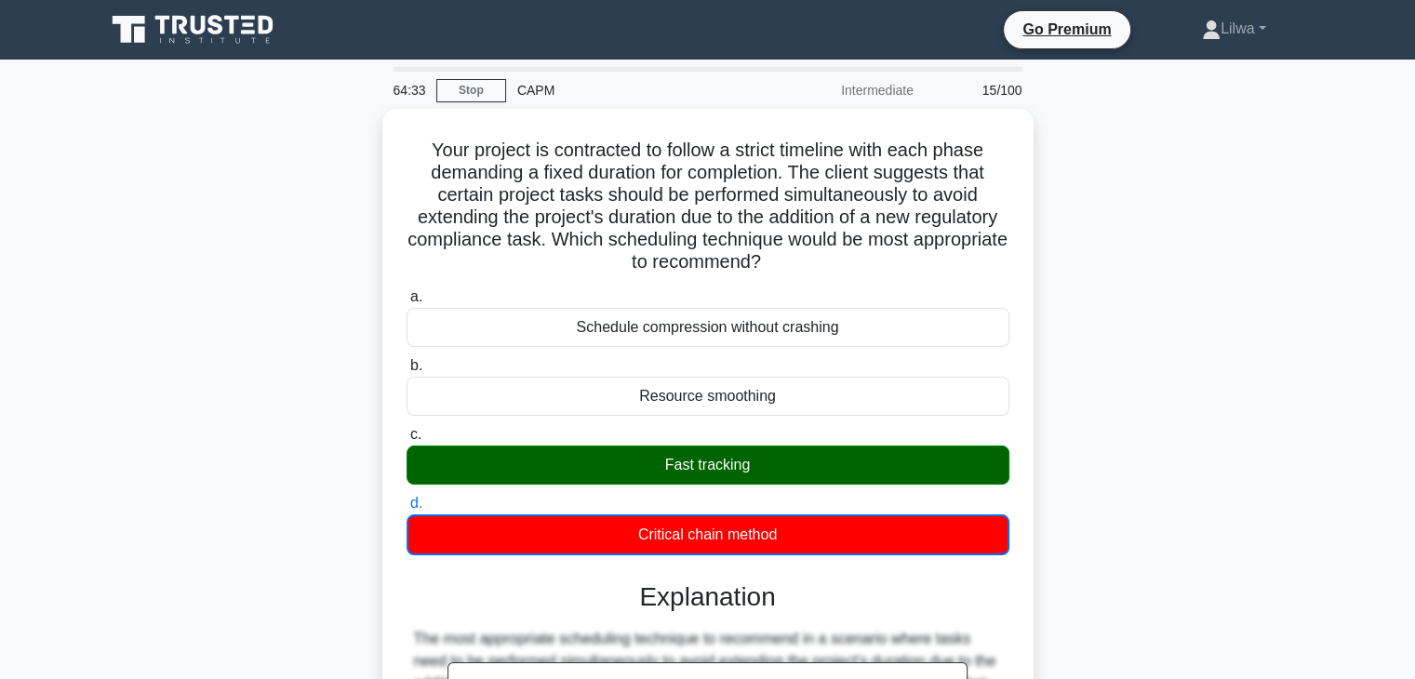
copy div "Schedule compression without crashing b. Resource smoothing c. Fast tracking d.…"
click at [1075, 384] on div "Your project is contracted to follow a strict timeline with each phase demandin…" at bounding box center [708, 669] width 1228 height 1121
click at [1179, 514] on div "Your project is contracted to follow a strict timeline with each phase demandin…" at bounding box center [708, 669] width 1228 height 1121
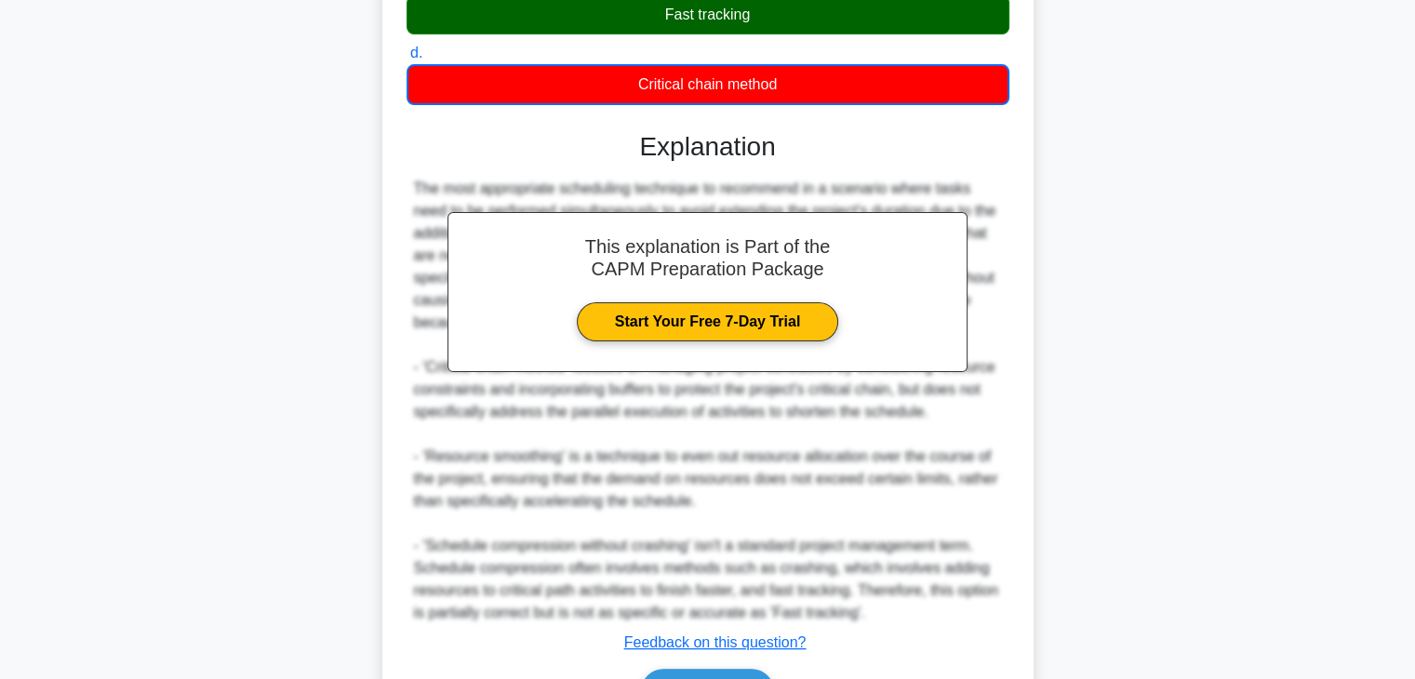
scroll to position [558, 0]
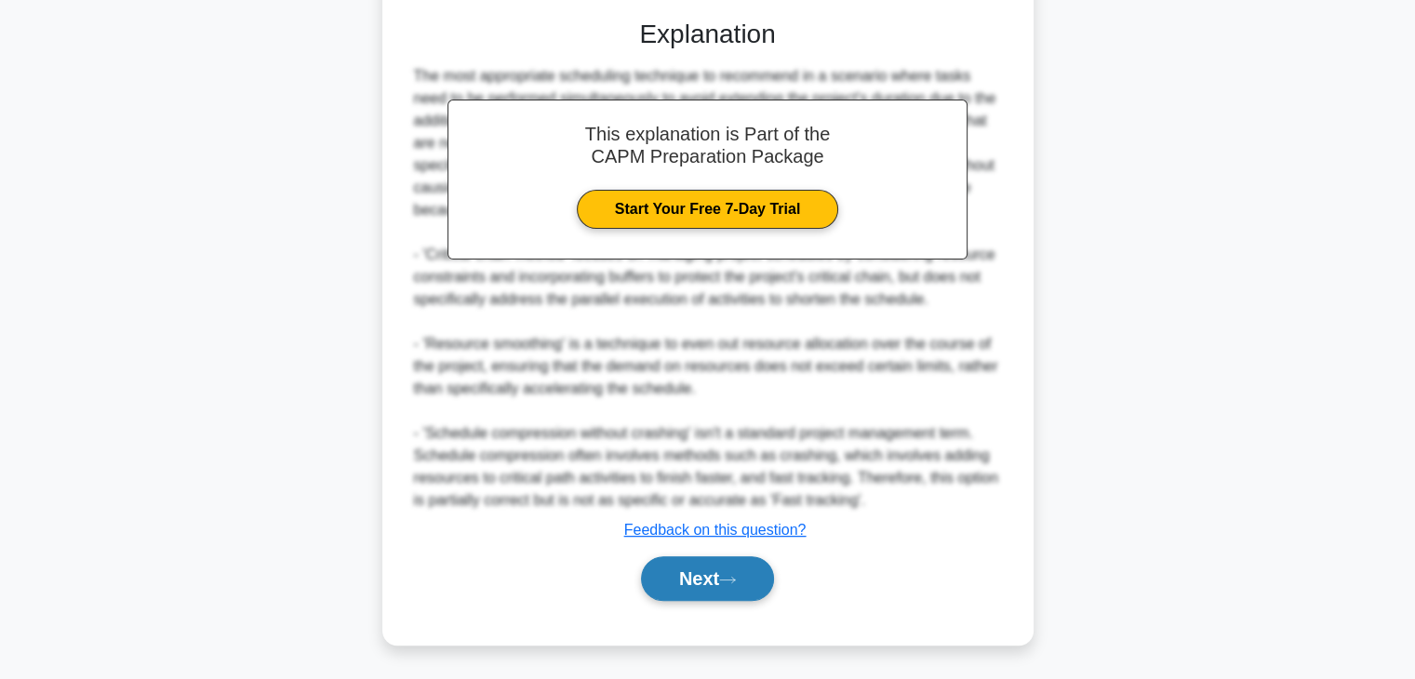
click at [726, 563] on button "Next" at bounding box center [707, 578] width 133 height 45
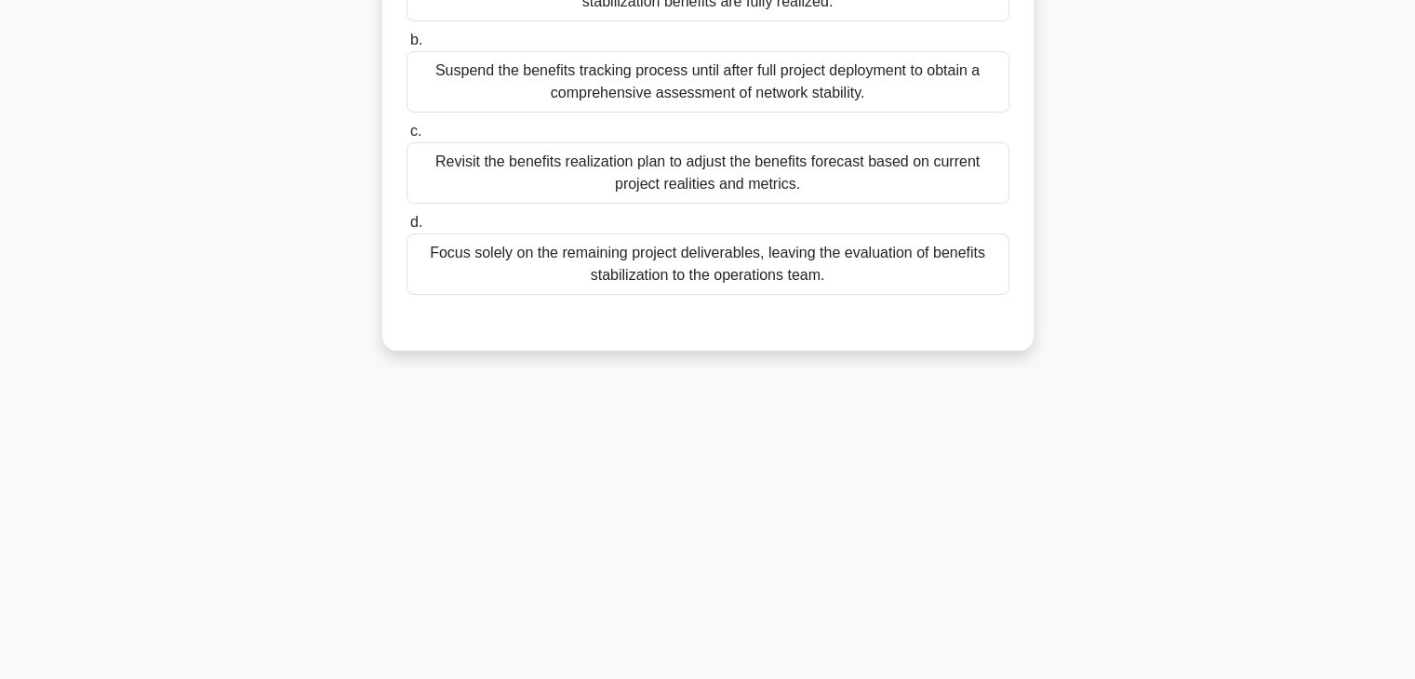
scroll to position [0, 0]
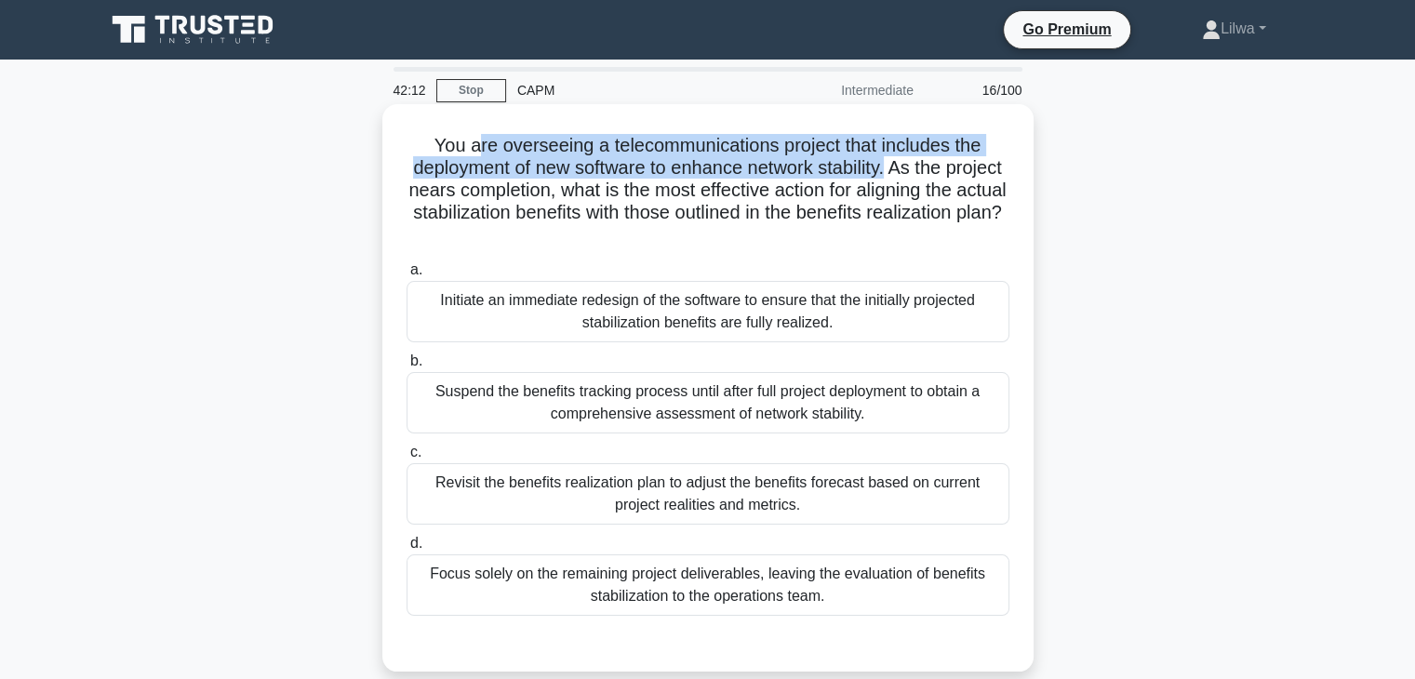
drag, startPoint x: 488, startPoint y: 141, endPoint x: 923, endPoint y: 176, distance: 435.8
click at [923, 176] on h5 "You are overseeing a telecommunications project that includes the deployment of…" at bounding box center [708, 190] width 606 height 113
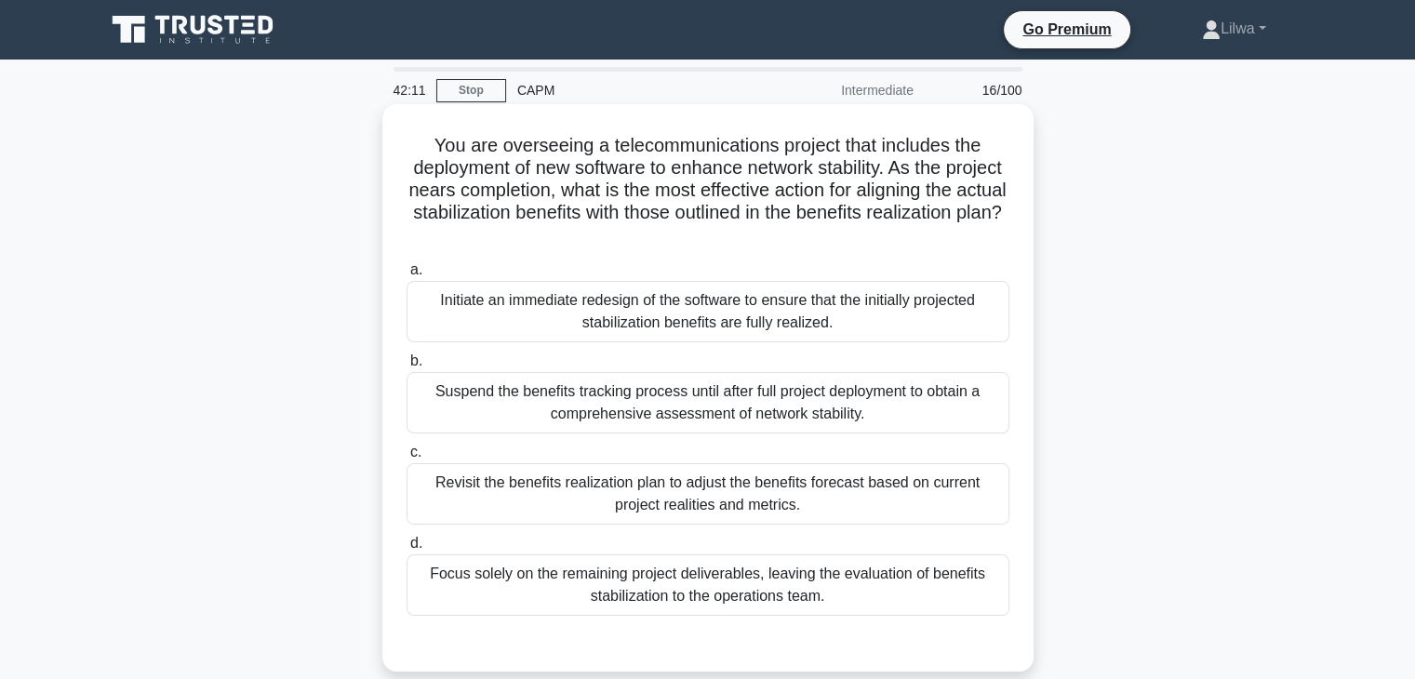
click at [1014, 177] on div "You are overseeing a telecommunications project that includes the deployment of…" at bounding box center [708, 388] width 636 height 553
drag, startPoint x: 950, startPoint y: 166, endPoint x: 644, endPoint y: 188, distance: 306.8
click at [644, 188] on h5 "You are overseeing a telecommunications project that includes the deployment of…" at bounding box center [708, 190] width 606 height 113
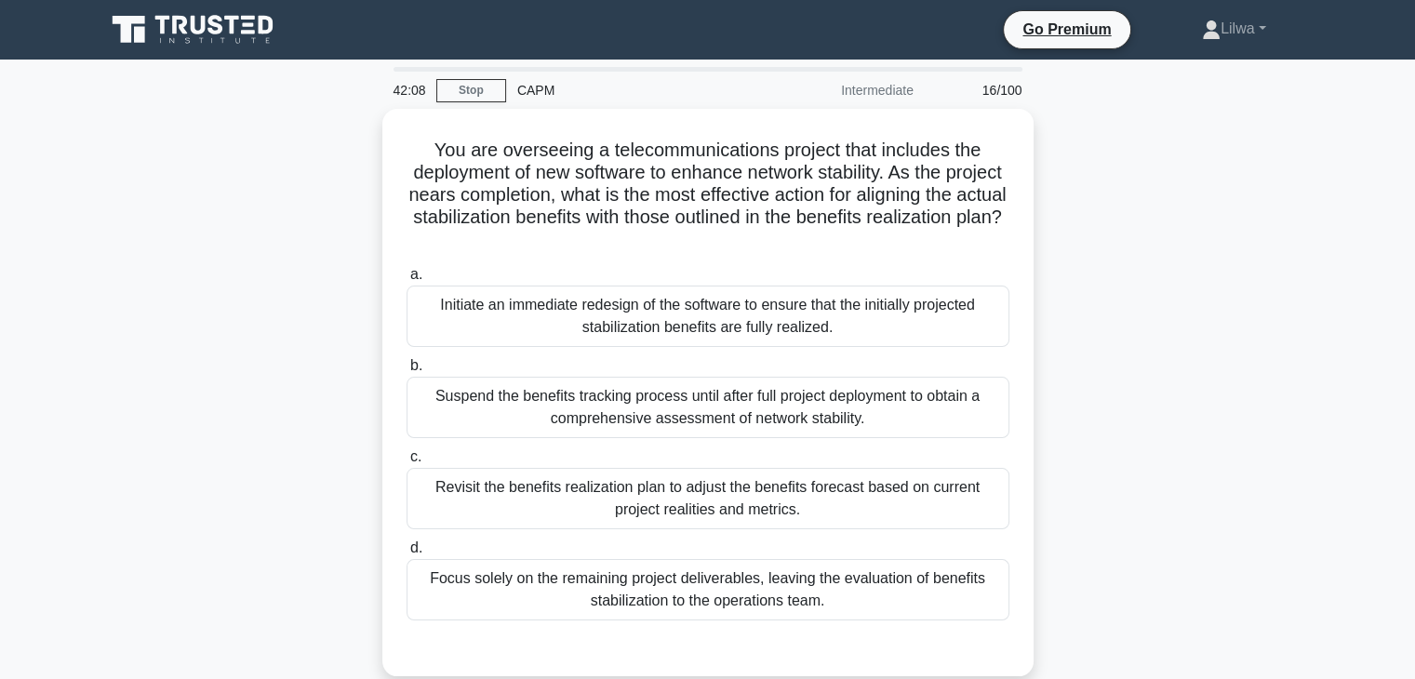
click at [1164, 240] on div "You are overseeing a telecommunications project that includes the deployment of…" at bounding box center [708, 404] width 1228 height 590
